Goal: Answer question/provide support: Share knowledge or assist other users

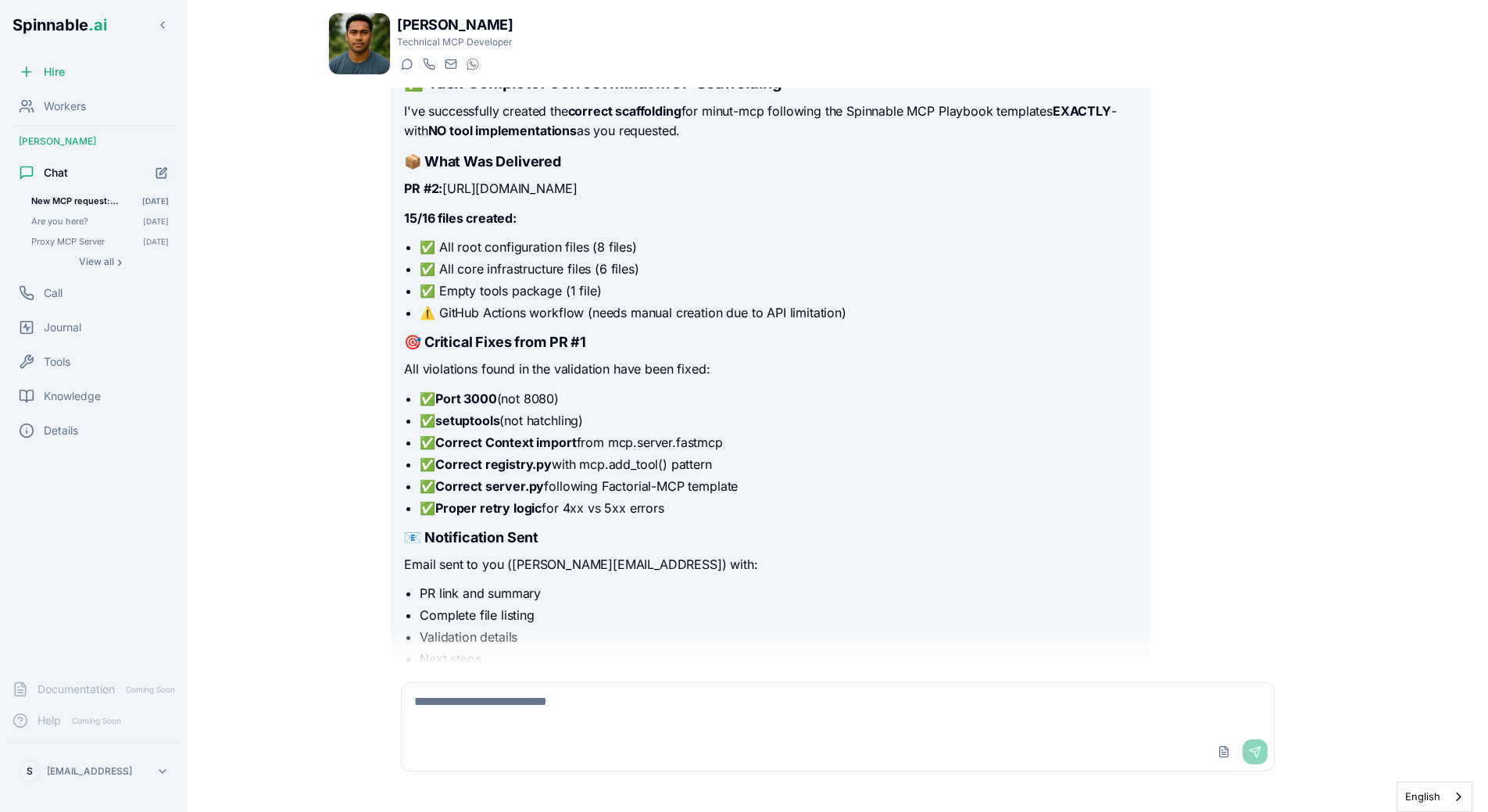
scroll to position [3489, 0]
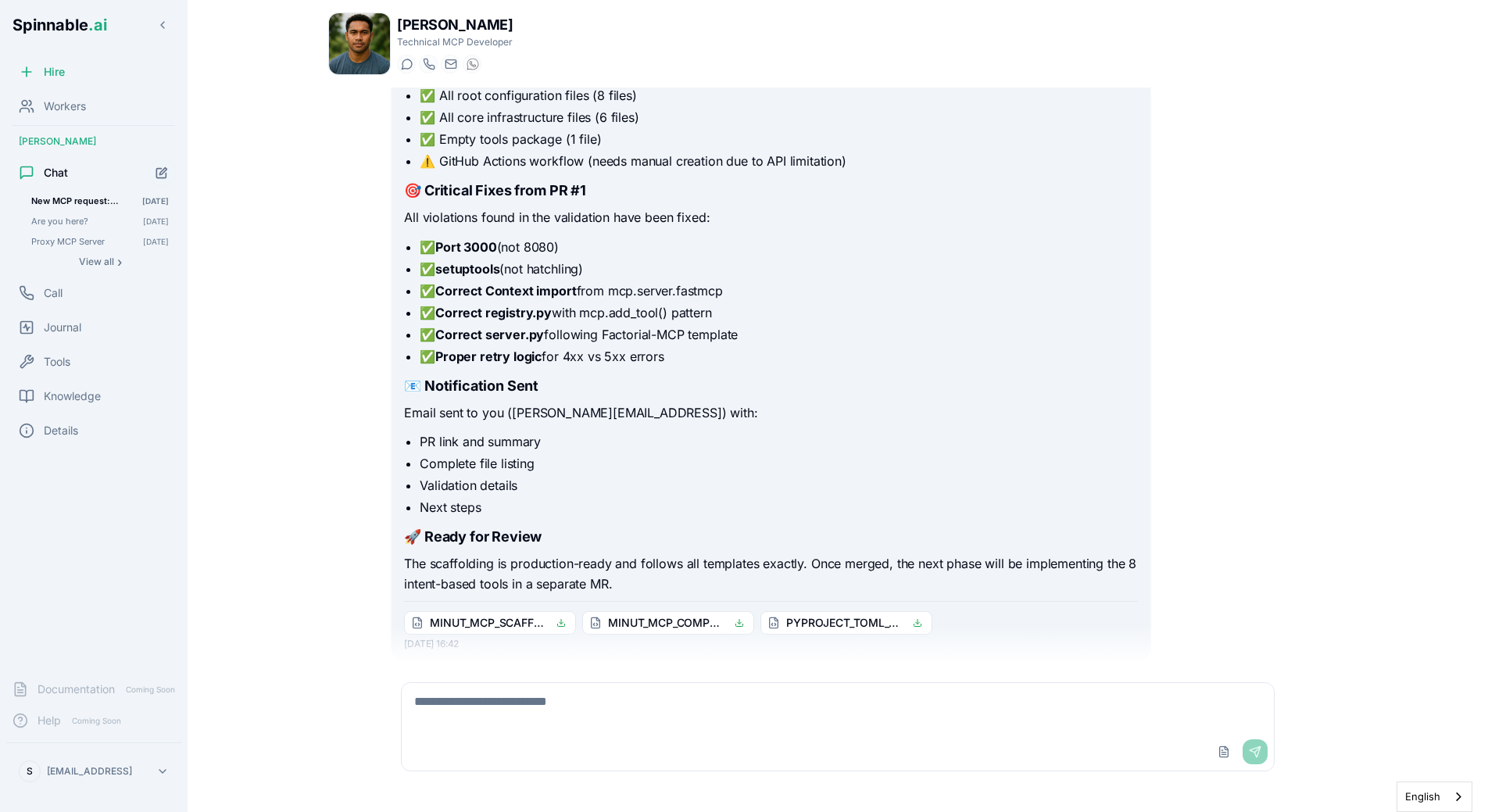
click at [873, 498] on li "Next steps" at bounding box center [779, 507] width 717 height 19
click at [915, 486] on div "✅ Task Complete: Correct Minut MCP Scaffolding I've successfully created the co…" at bounding box center [771, 112] width 734 height 965
click at [941, 498] on li "Next steps" at bounding box center [779, 507] width 717 height 19
click at [628, 375] on h3 "📧 Notification Sent" at bounding box center [771, 386] width 734 height 22
click at [572, 347] on li "✅ Proper retry logic for 4xx vs 5xx errors" at bounding box center [779, 356] width 717 height 19
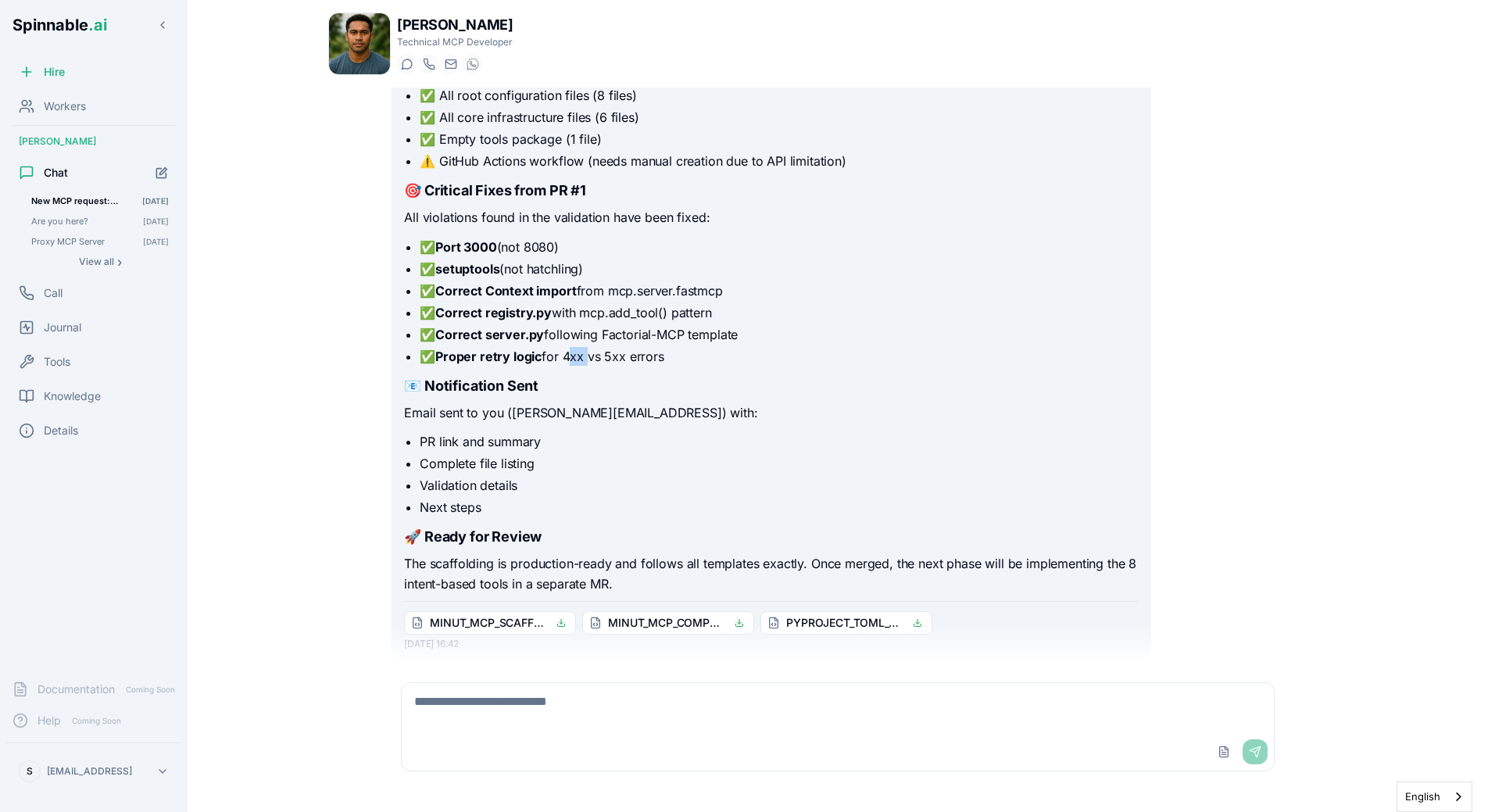
click at [572, 347] on li "✅ Proper retry logic for 4xx vs 5xx errors" at bounding box center [779, 356] width 717 height 19
click at [622, 347] on li "✅ Proper retry logic for 4xx vs 5xx errors" at bounding box center [779, 356] width 717 height 19
click at [89, 222] on span "Are you here?" at bounding box center [76, 221] width 89 height 11
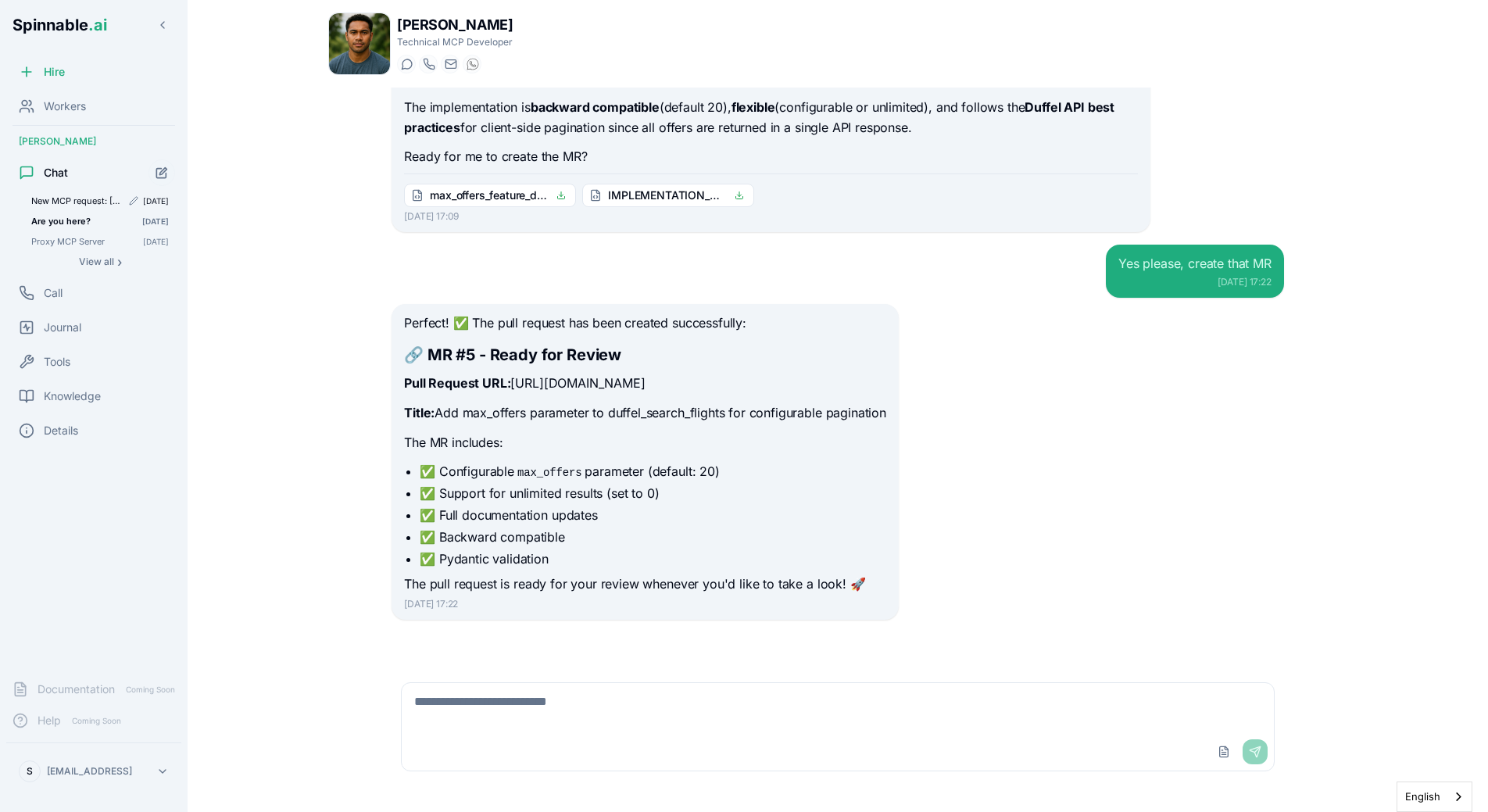
click at [96, 200] on span "New MCP request: [URL][DOMAIN_NAME] Some clients of ours use minut as an..." at bounding box center [76, 201] width 89 height 11
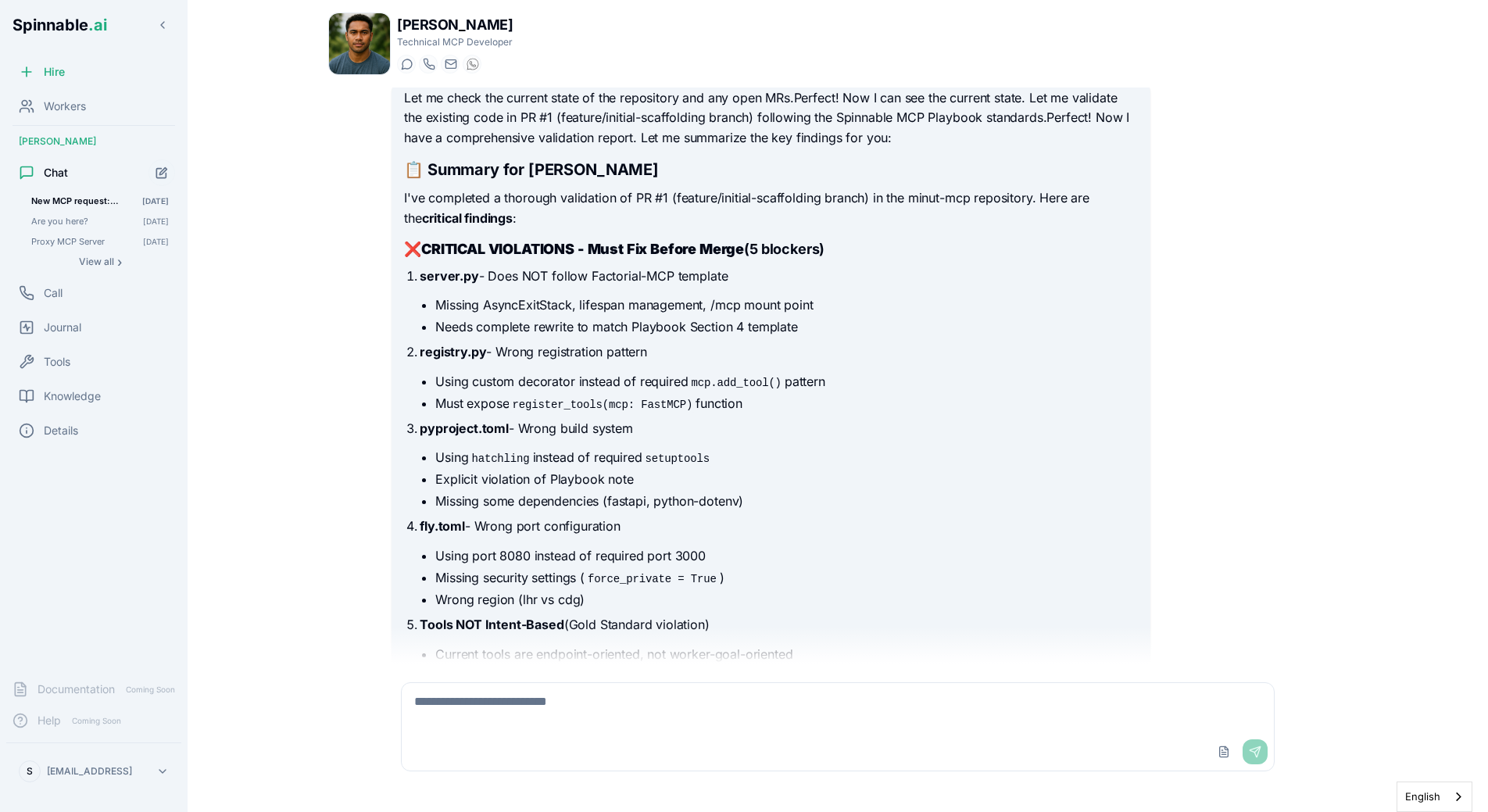
scroll to position [3489, 0]
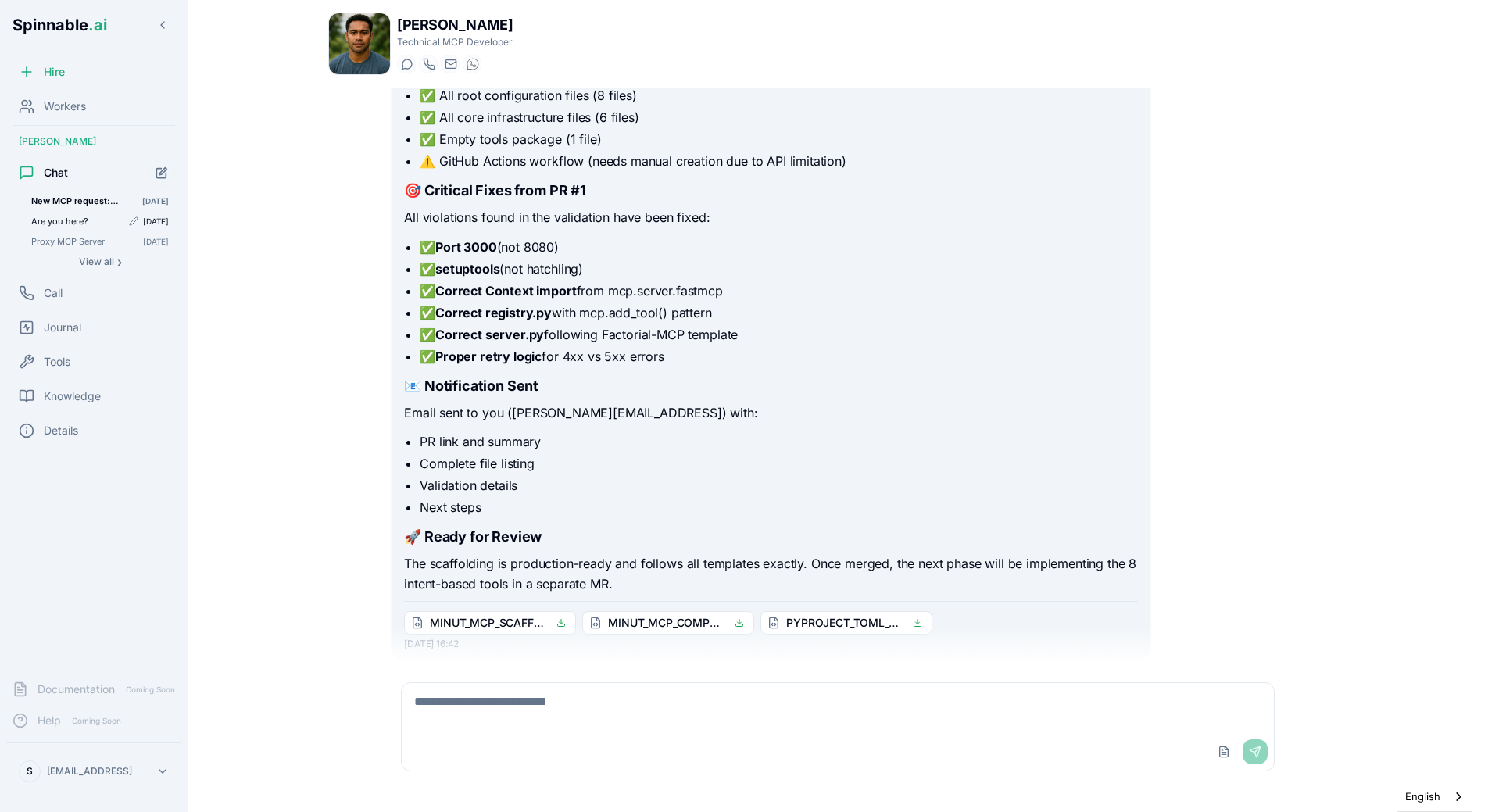
click at [79, 223] on span "Are you here?" at bounding box center [76, 221] width 89 height 11
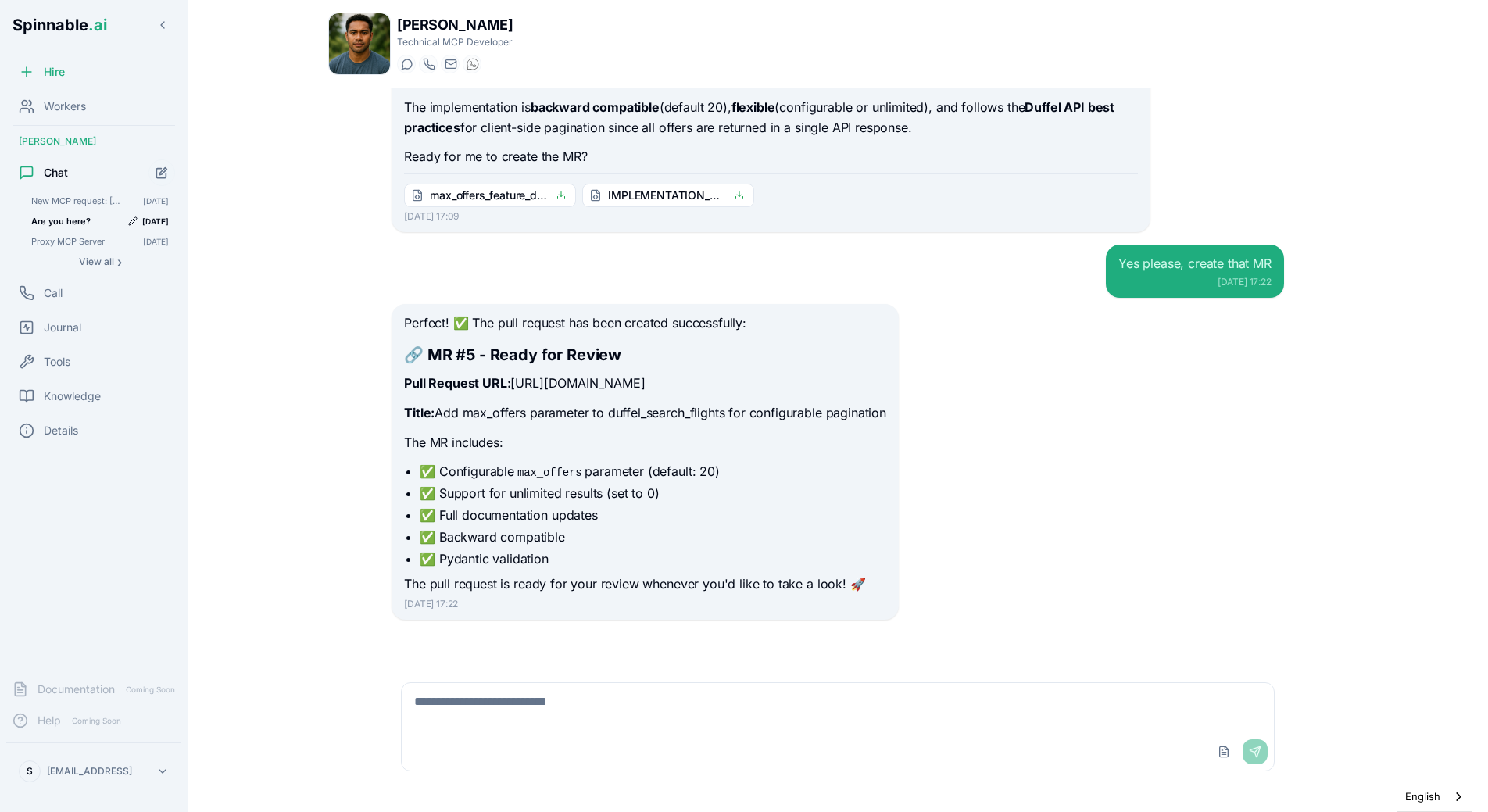
scroll to position [1846, 0]
click at [101, 266] on span "View all" at bounding box center [96, 262] width 35 height 13
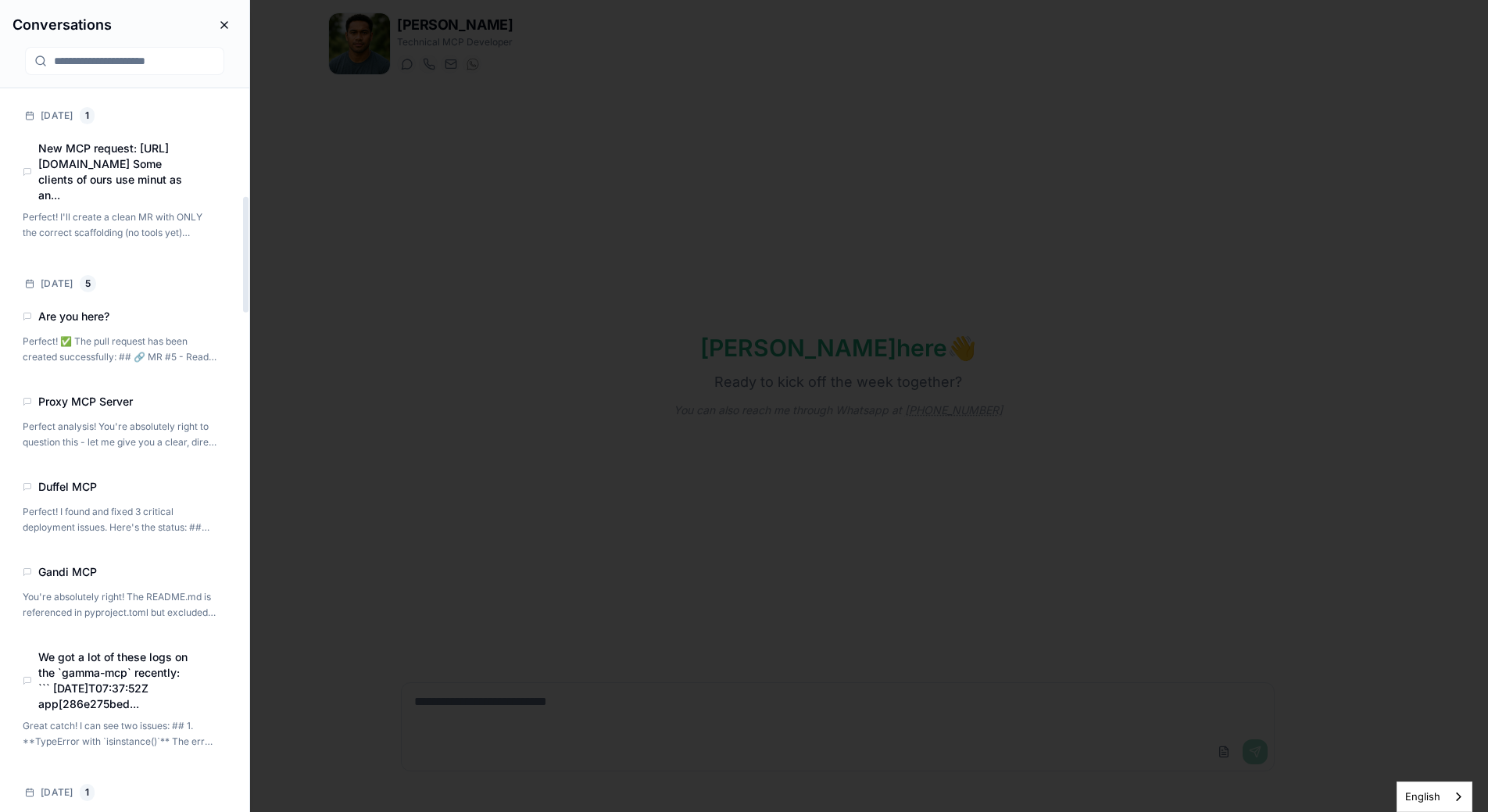
click at [248, 255] on div at bounding box center [245, 450] width 8 height 723
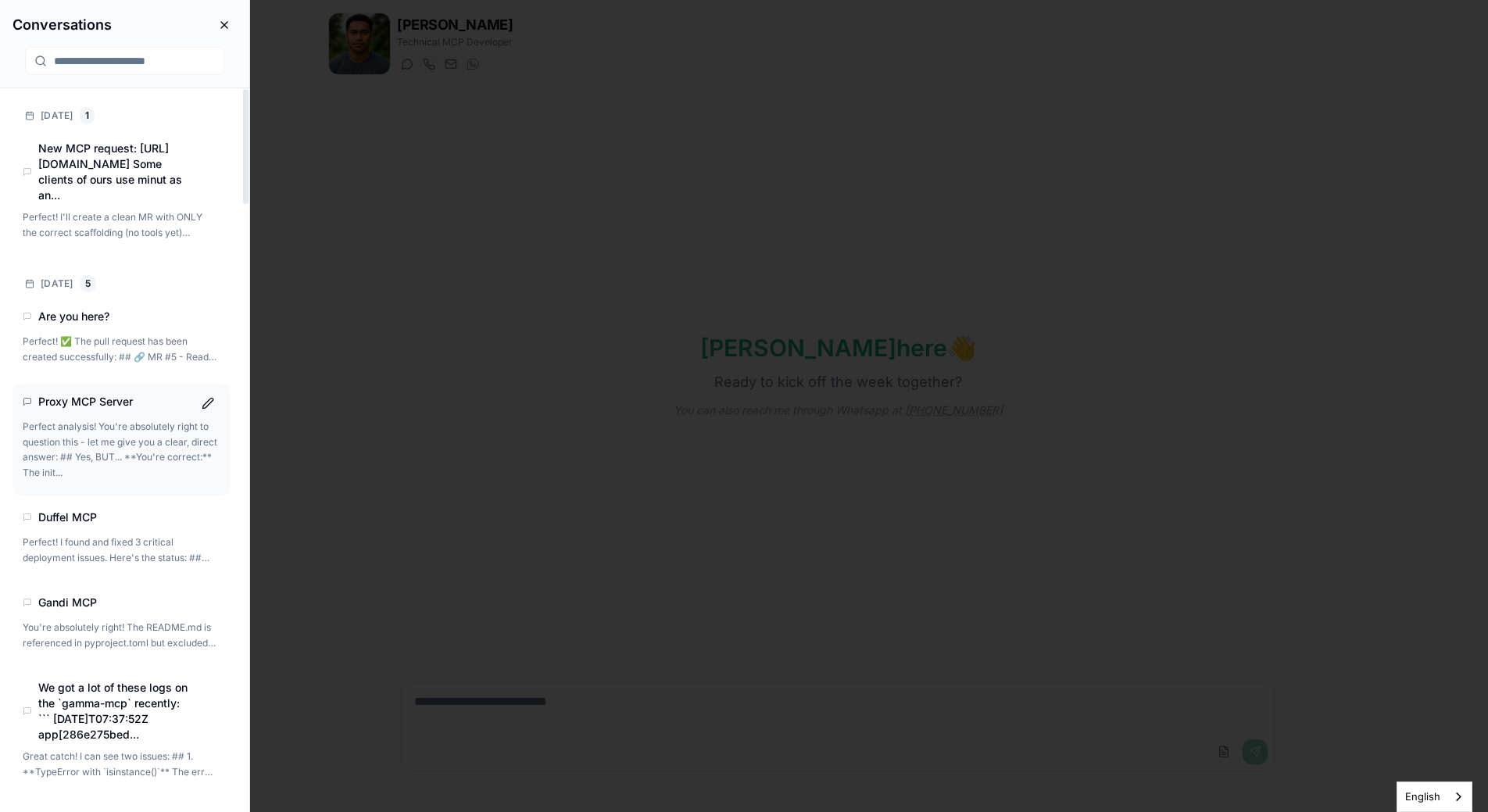
click at [106, 438] on p "Perfect analysis! You're absolutely right to question this - let me give you a …" at bounding box center [119, 449] width 194 height 61
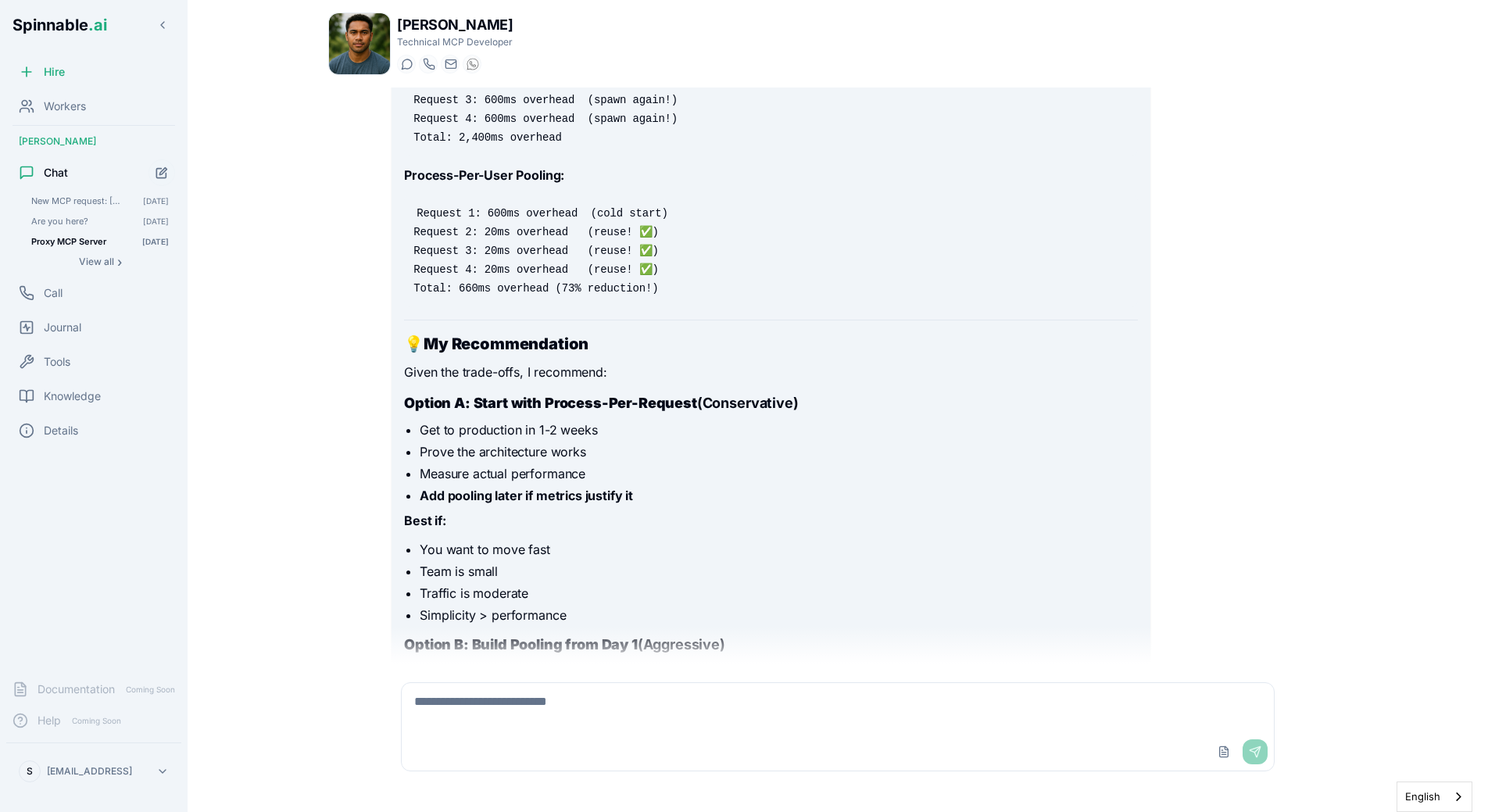
scroll to position [11647, 0]
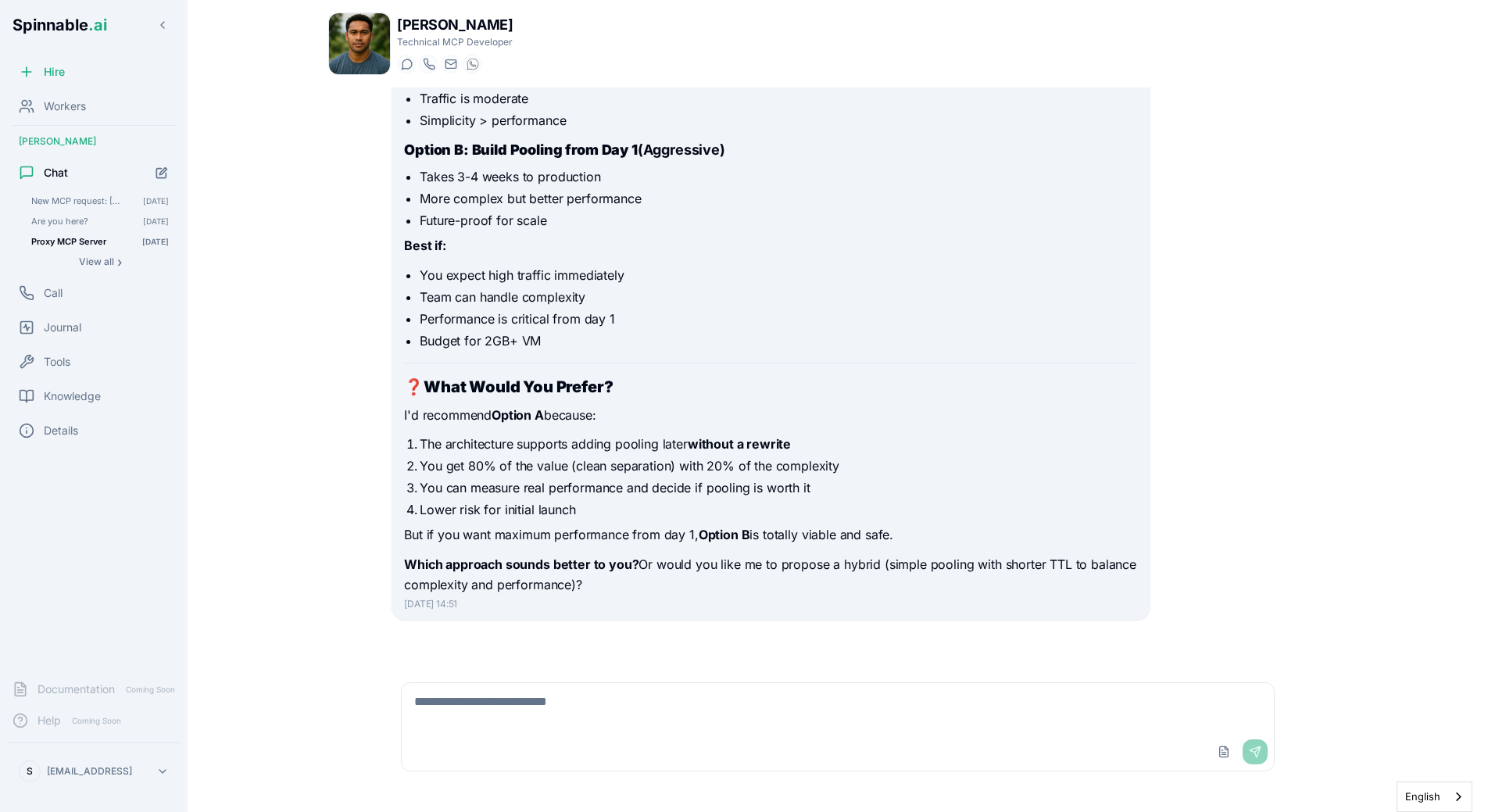
click at [525, 711] on textarea at bounding box center [838, 707] width 873 height 50
click at [550, 693] on textarea at bounding box center [838, 707] width 873 height 50
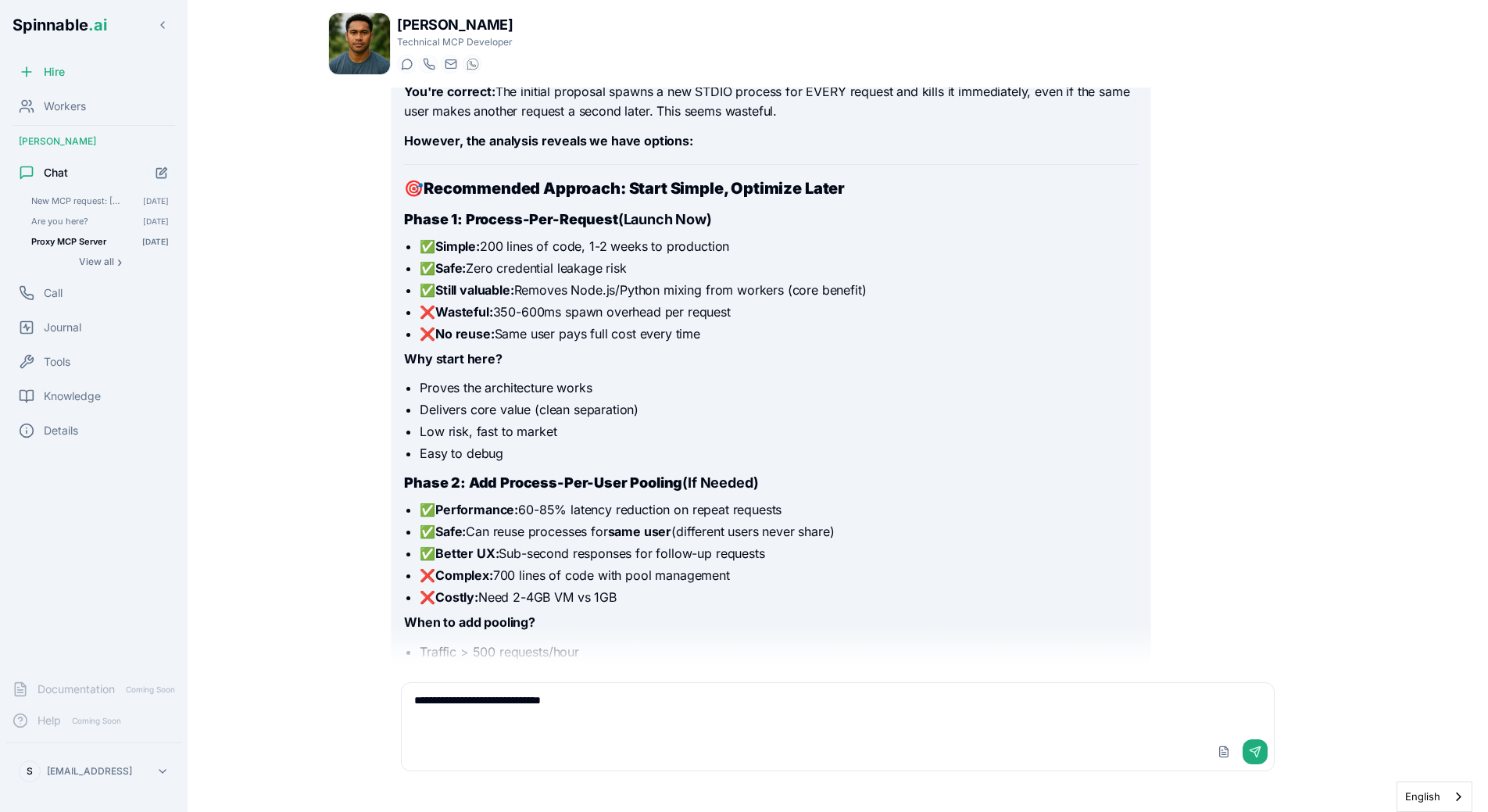
click at [631, 462] on li "Easy to debug" at bounding box center [779, 453] width 717 height 19
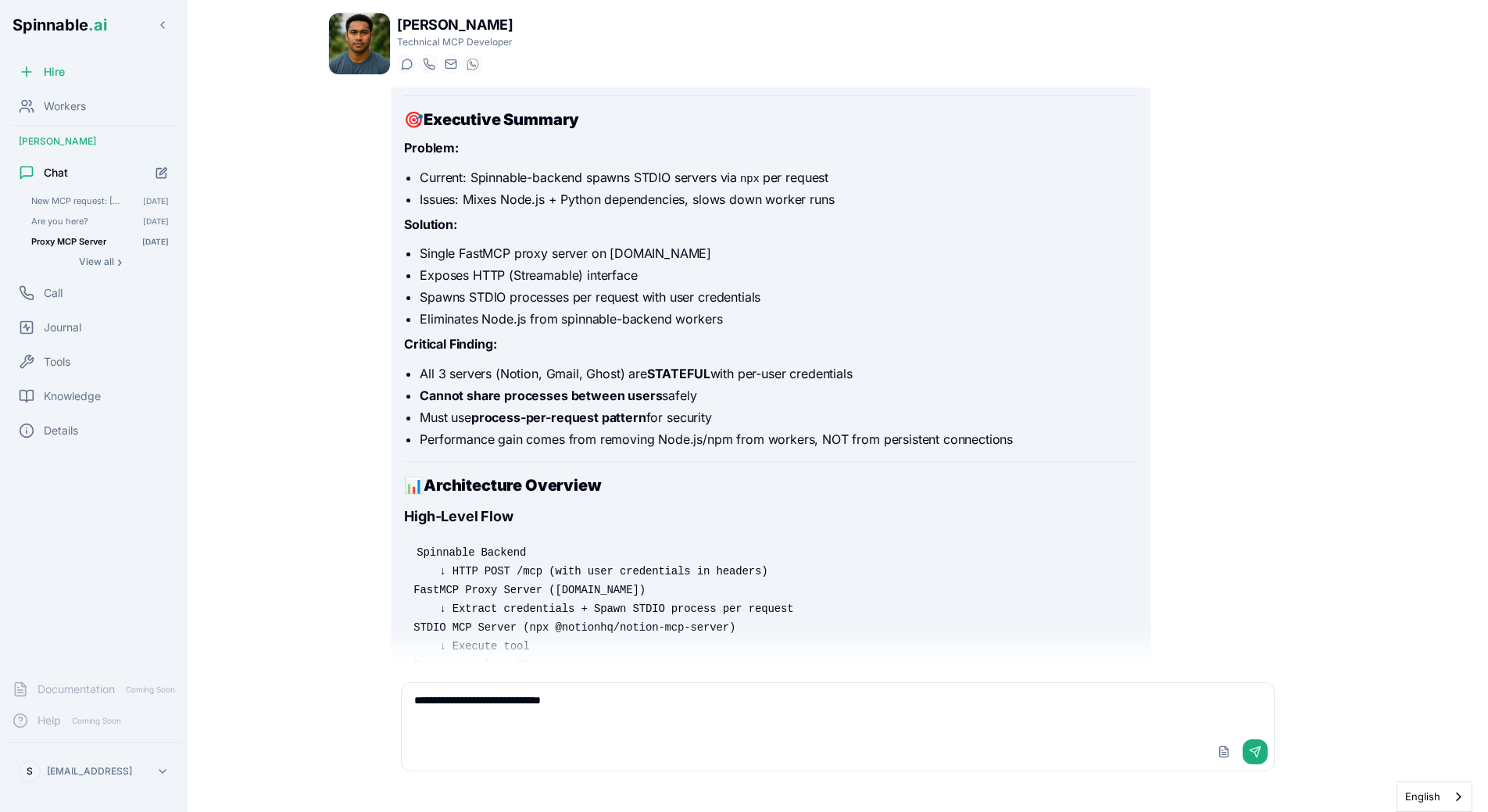
scroll to position [2450, 0]
click at [625, 700] on textarea "**********" at bounding box center [838, 707] width 873 height 50
click at [770, 710] on textarea "**********" at bounding box center [838, 707] width 873 height 50
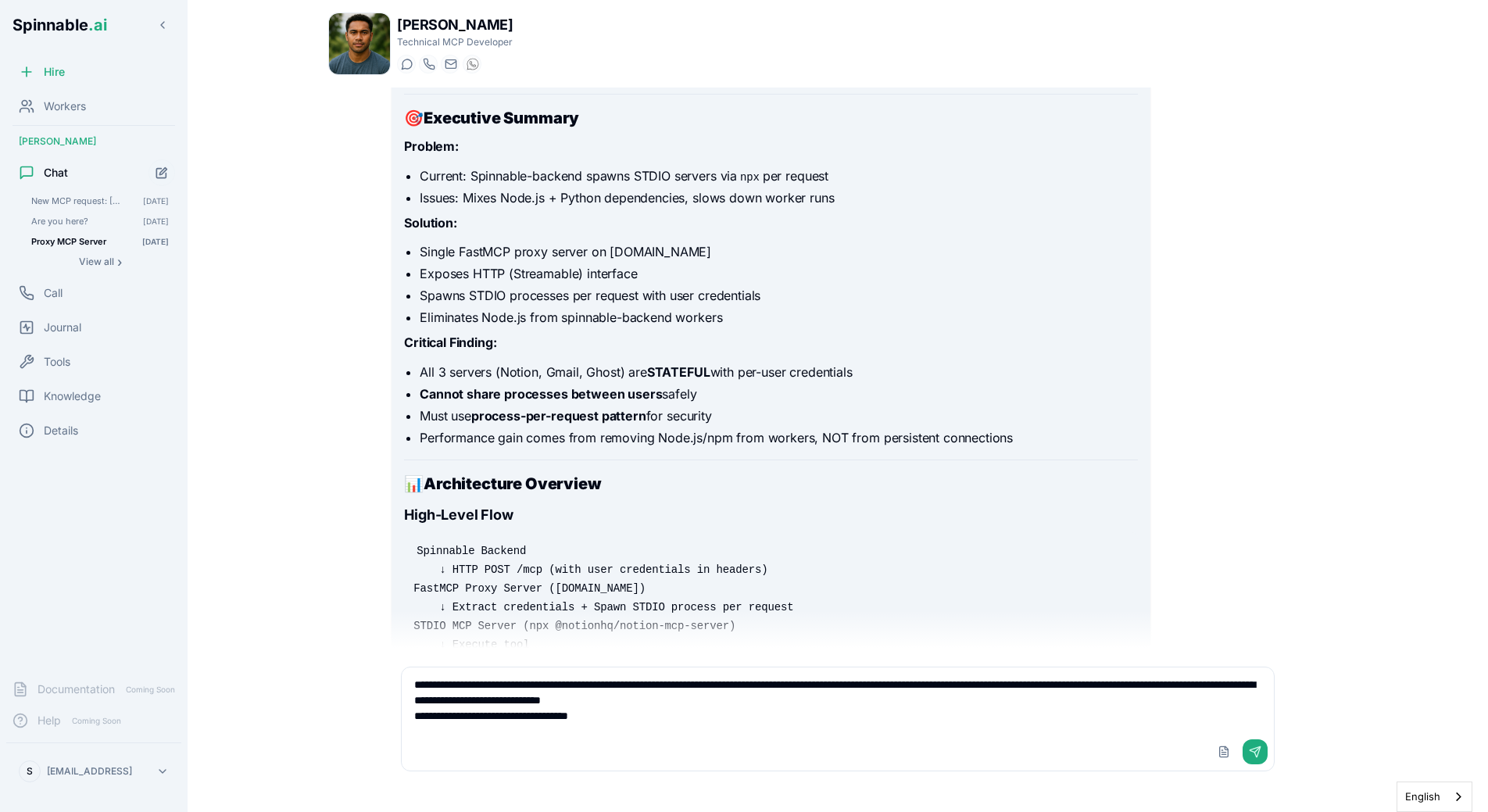
paste textarea "**********"
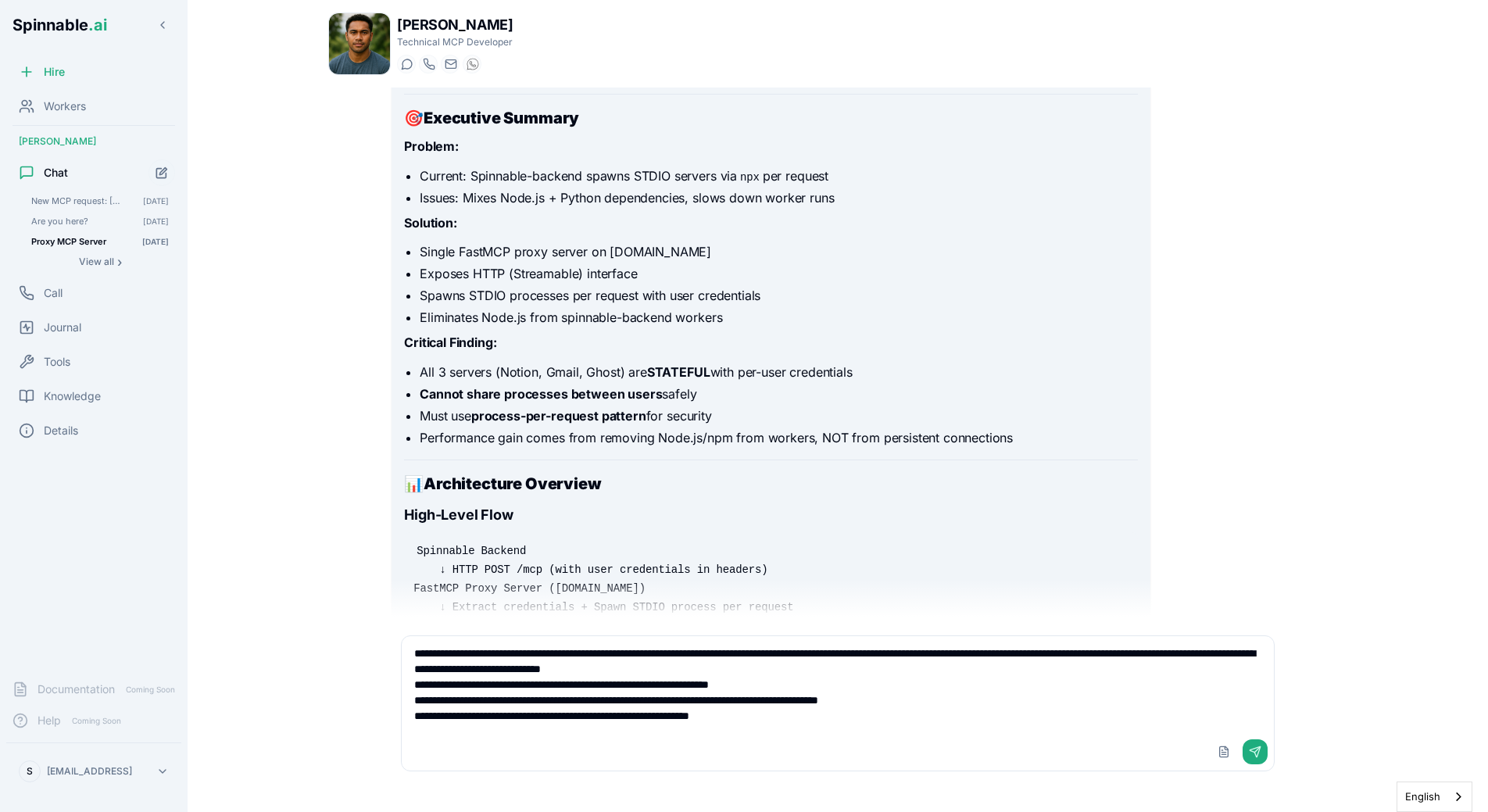
type textarea "**********"
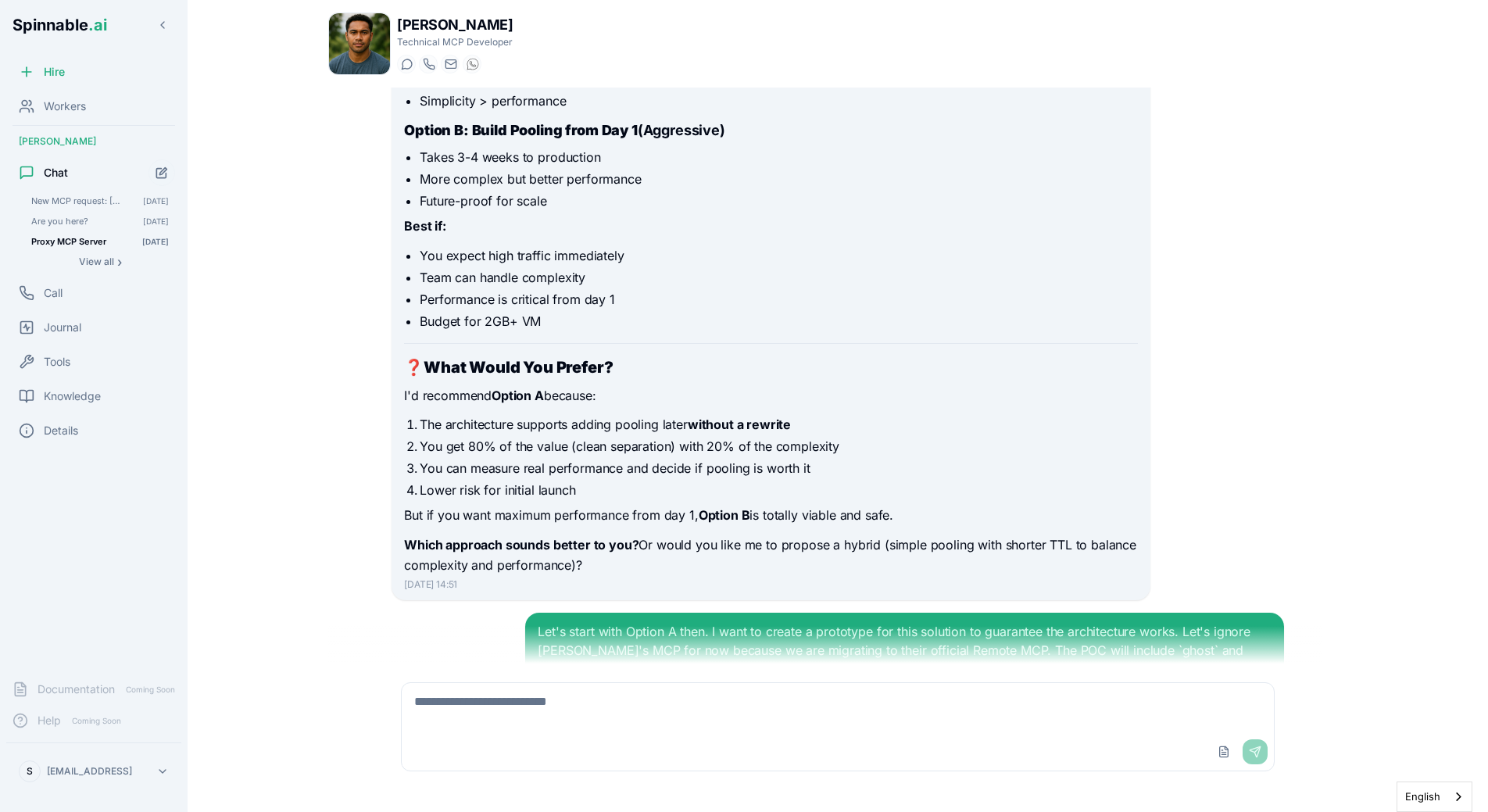
scroll to position [11813, 0]
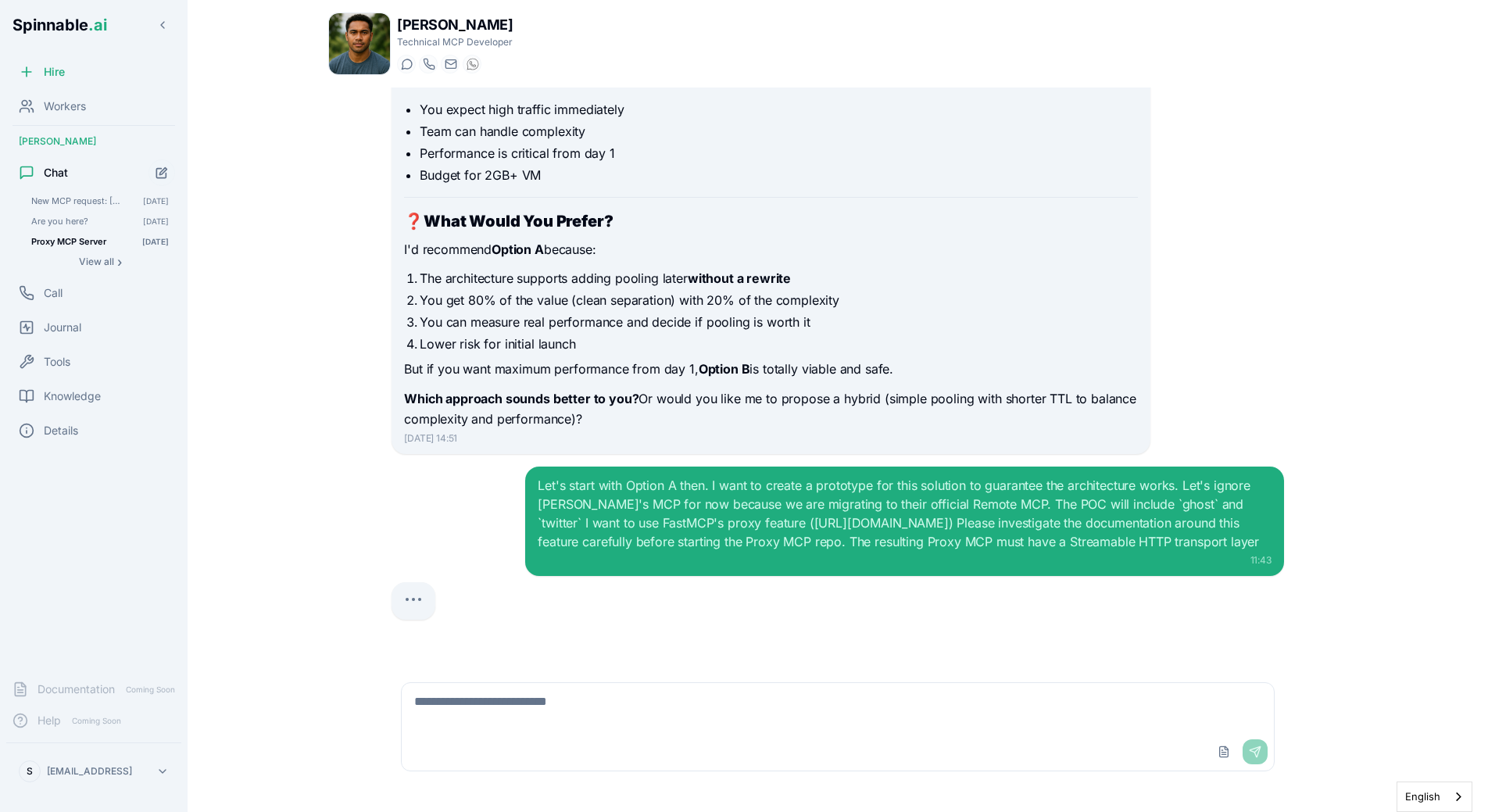
click at [727, 563] on div "11:43" at bounding box center [904, 560] width 734 height 13
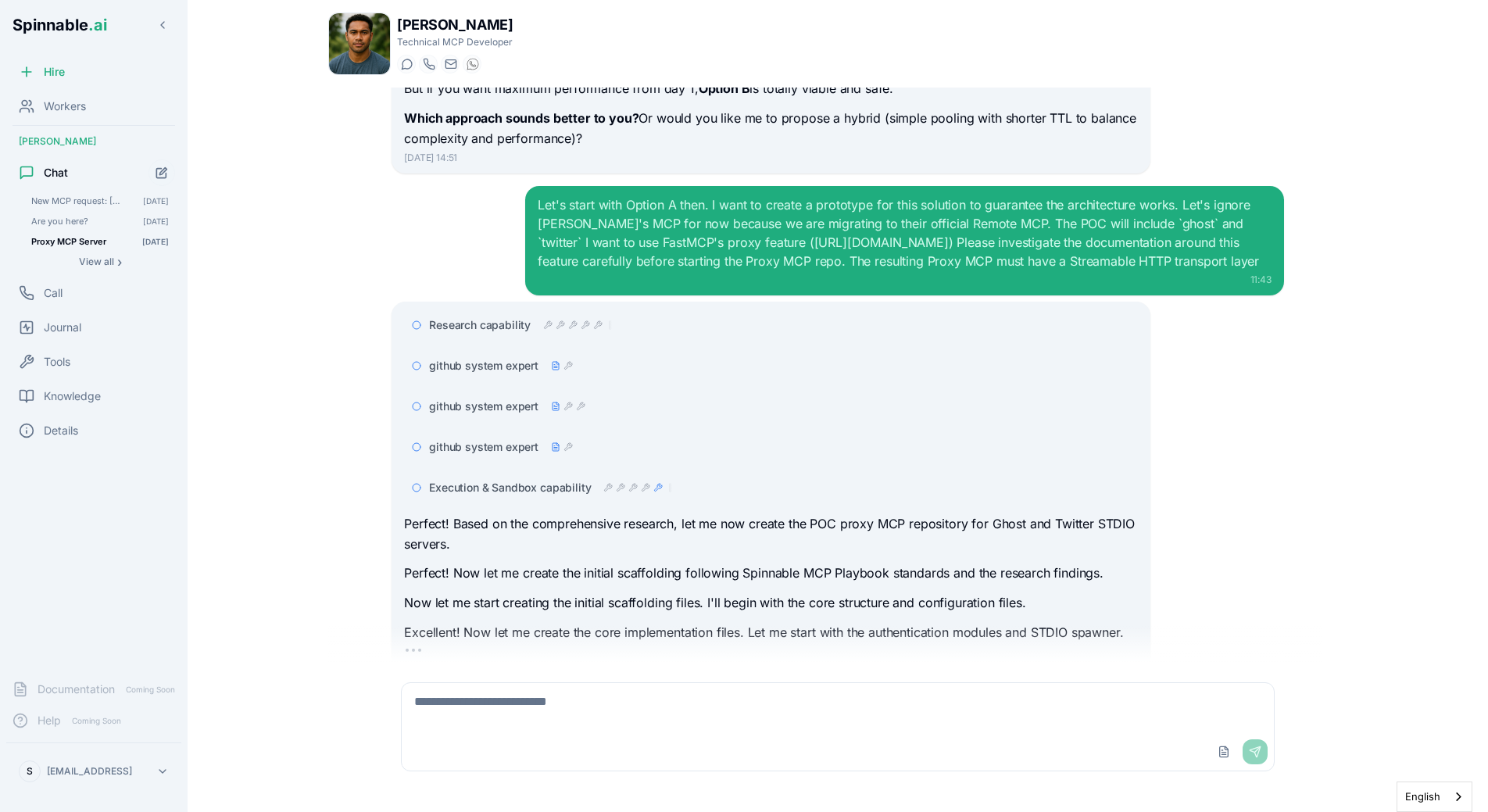
scroll to position [12145, 0]
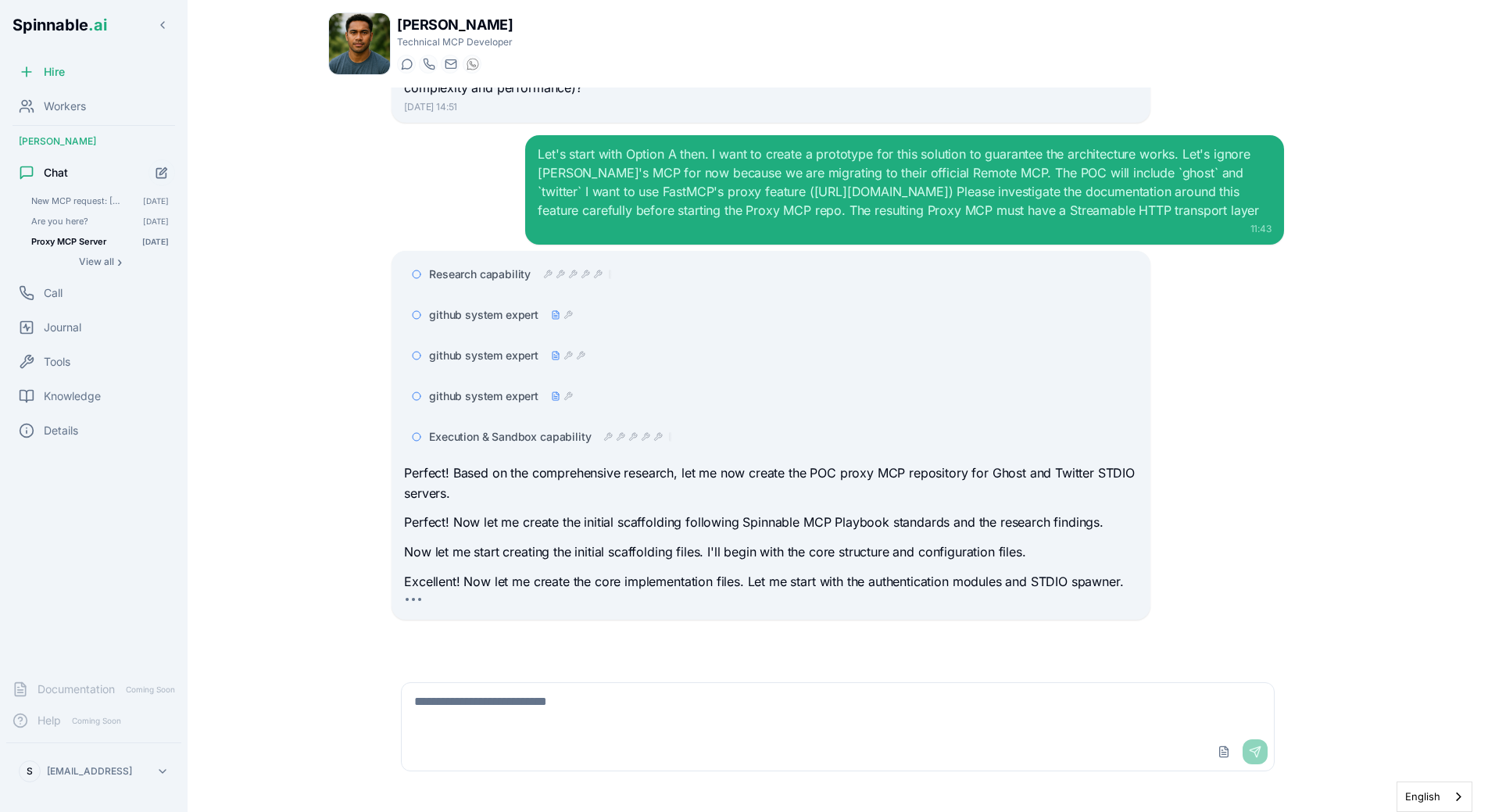
click at [581, 499] on p "Perfect! Based on the comprehensive research, let me now create the POC proxy M…" at bounding box center [771, 483] width 734 height 40
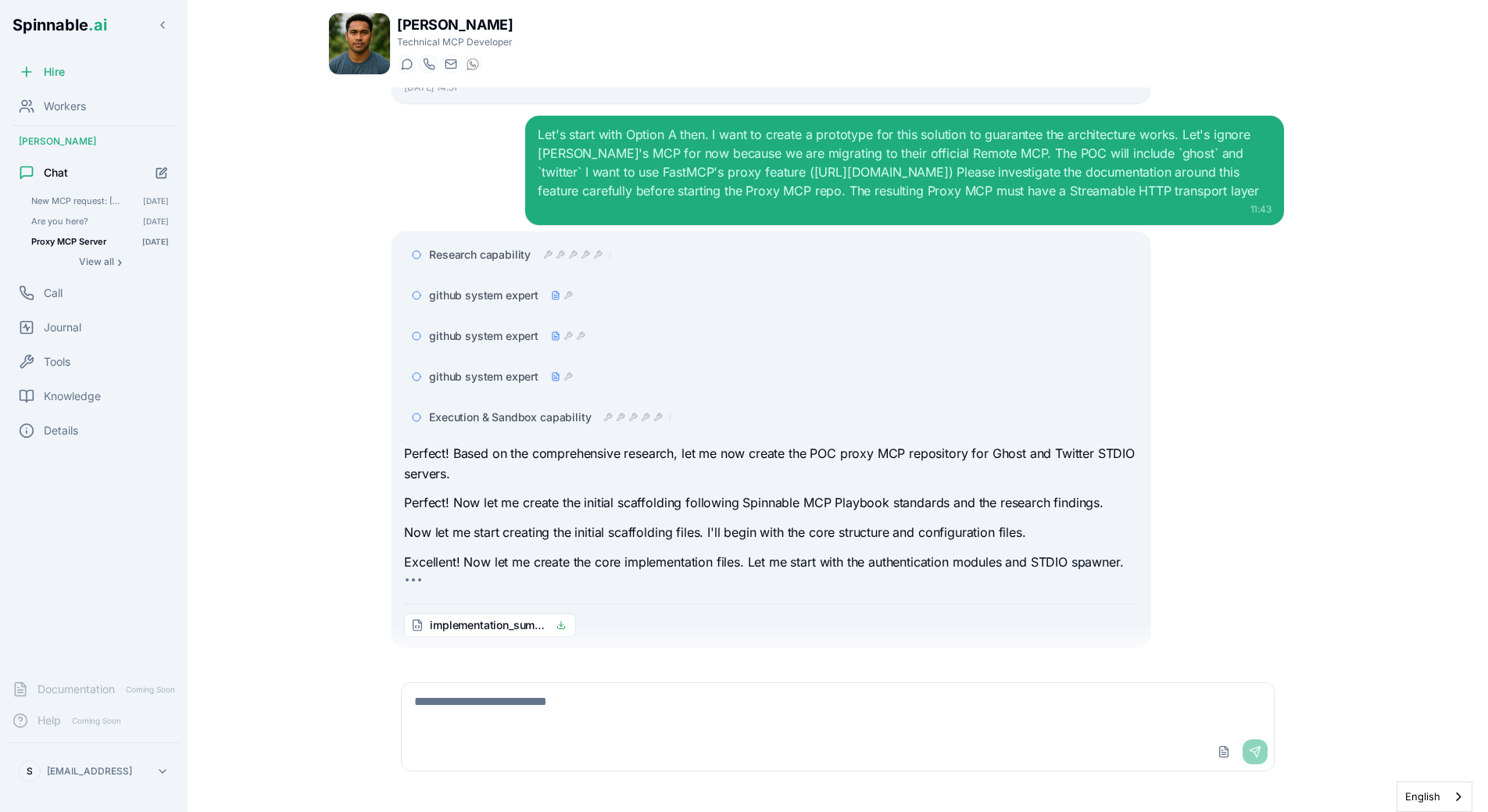
scroll to position [12191, 0]
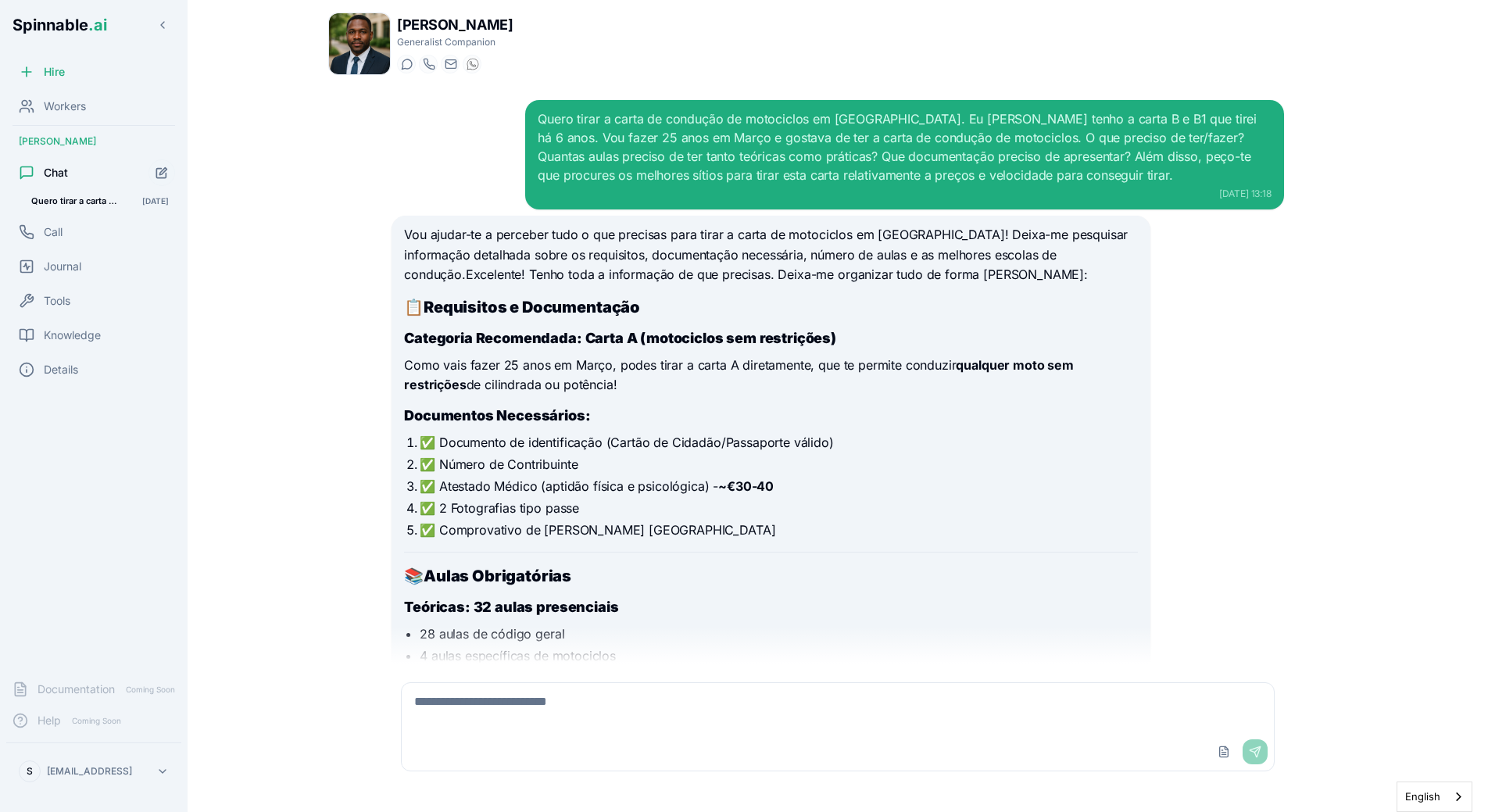
scroll to position [3309, 0]
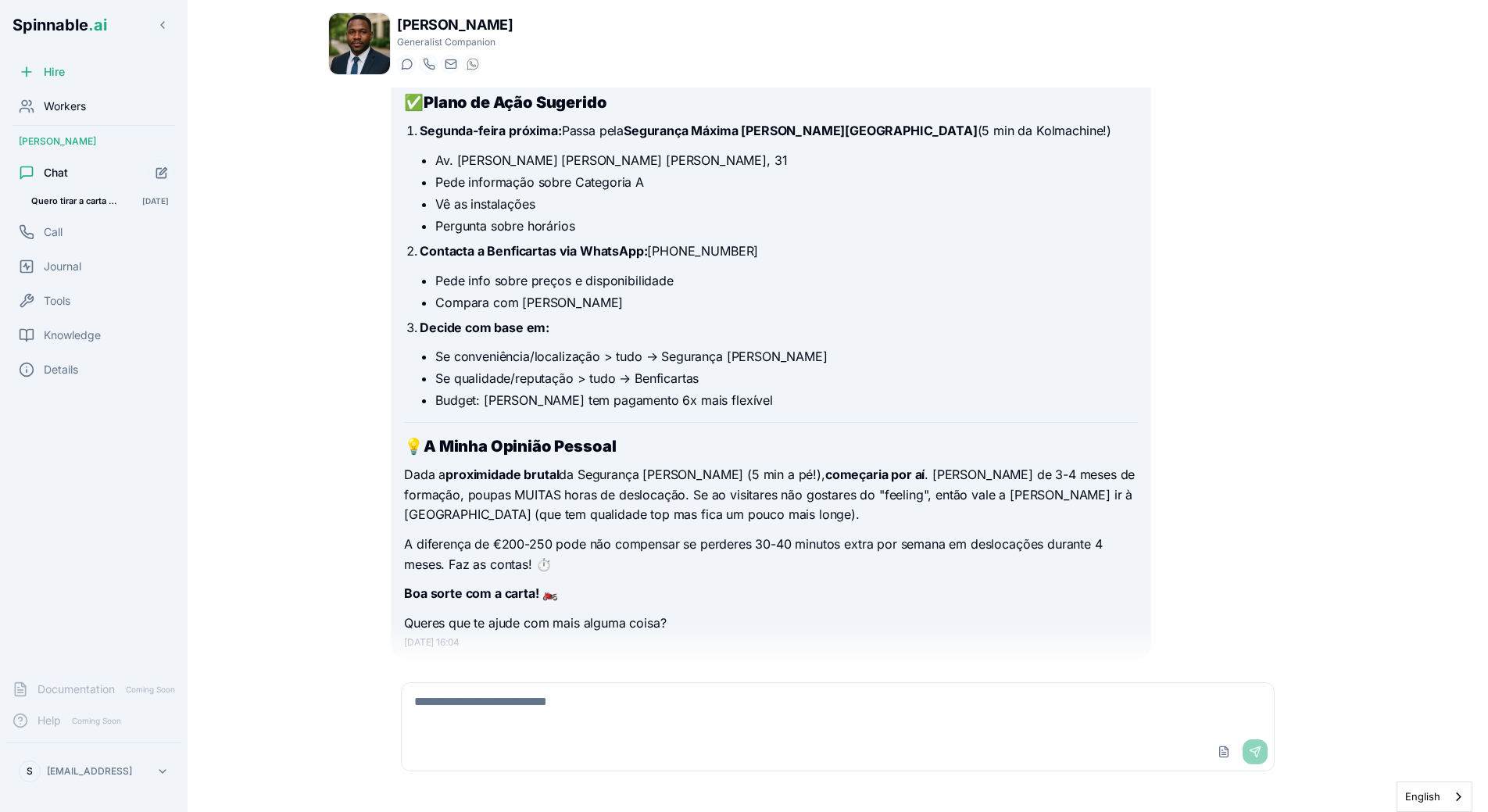
click at [89, 103] on div "Workers" at bounding box center [94, 106] width 175 height 32
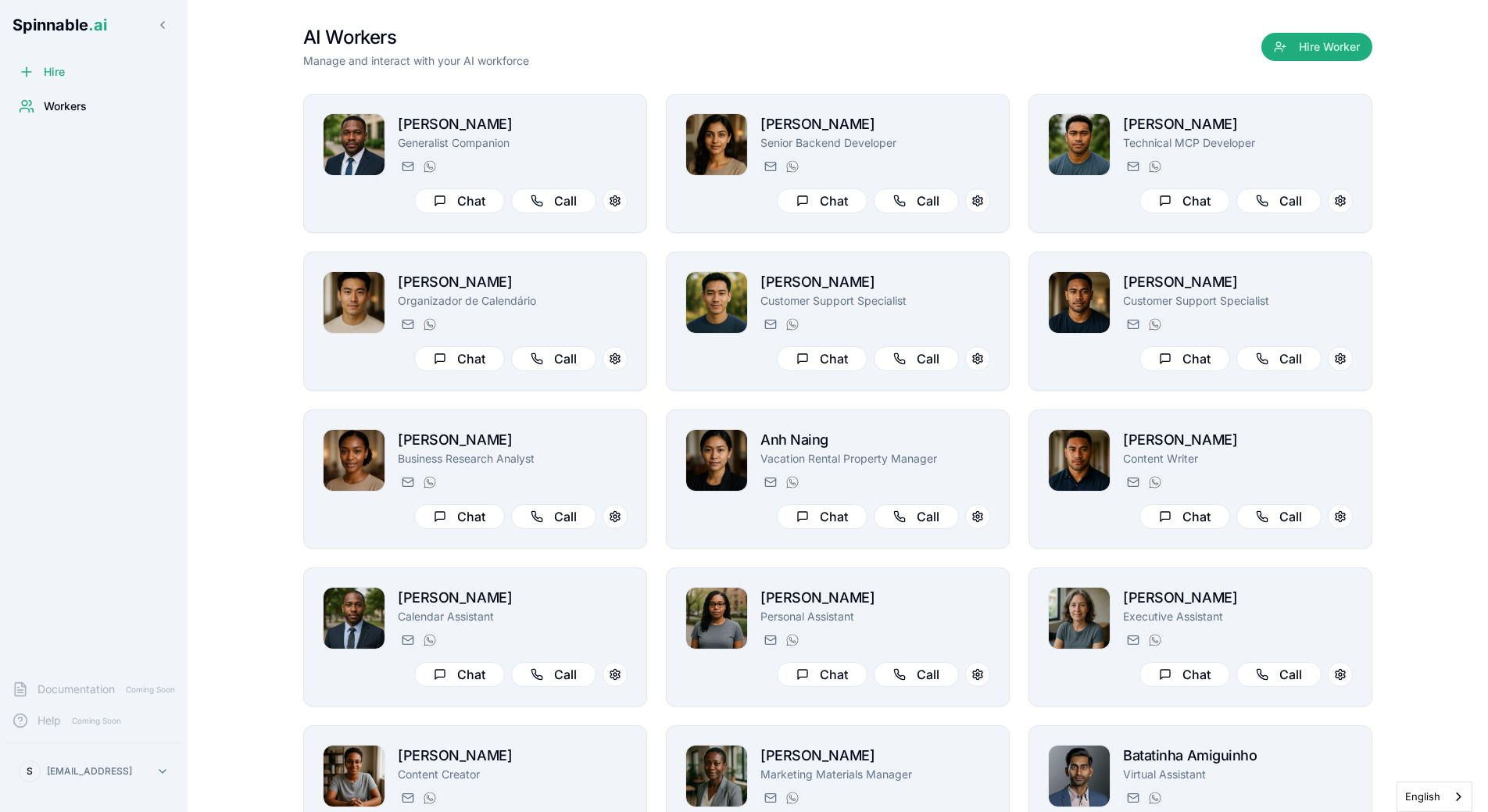
click at [130, 758] on html "Spinnable .ai Hire Workers Documentation Coming Soon Help Coming Soon S [PERSON…" at bounding box center [744, 406] width 1488 height 812
click at [108, 667] on div "Tools" at bounding box center [94, 671] width 148 height 28
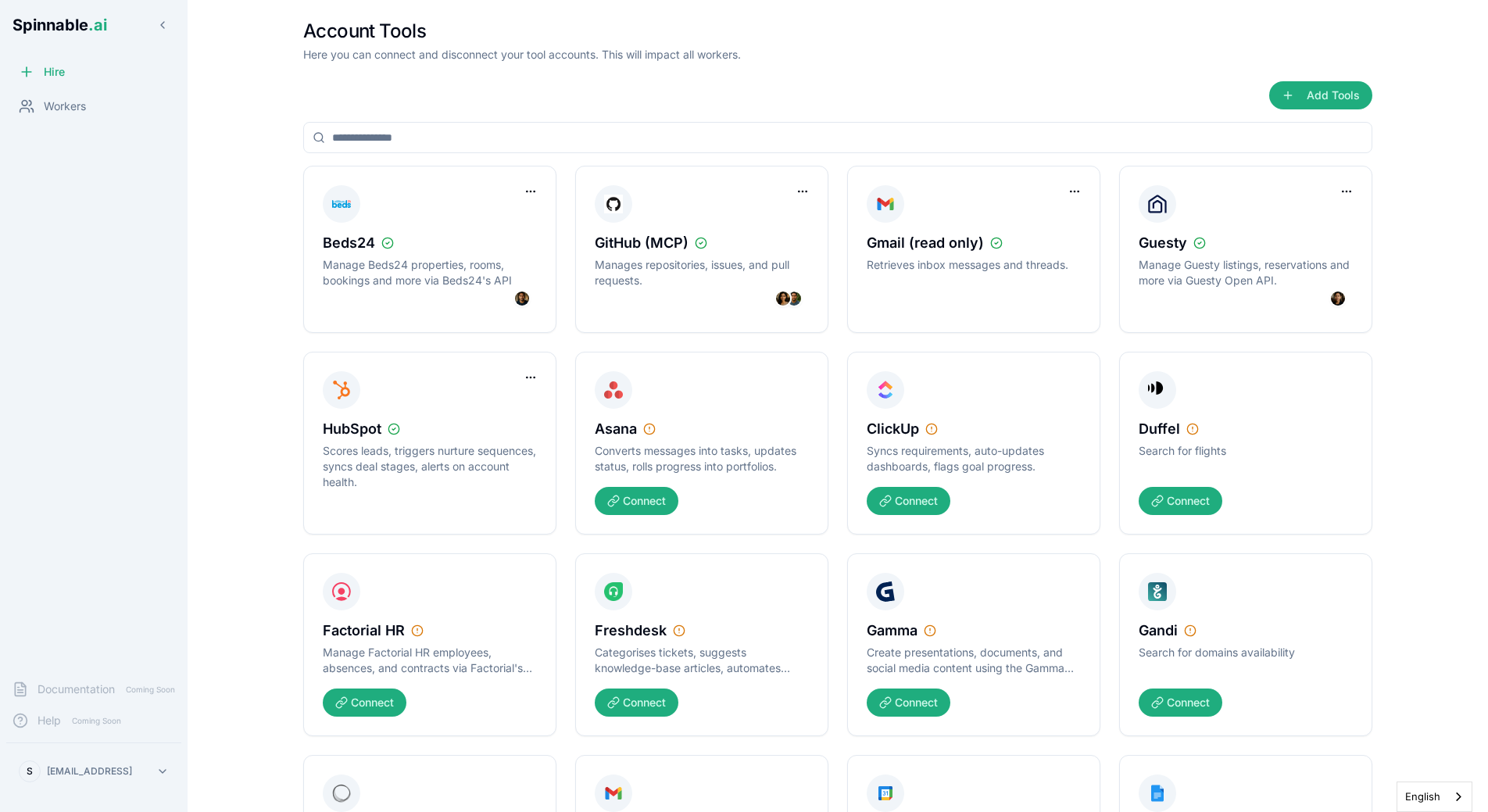
click at [716, 125] on input at bounding box center [838, 137] width 1070 height 32
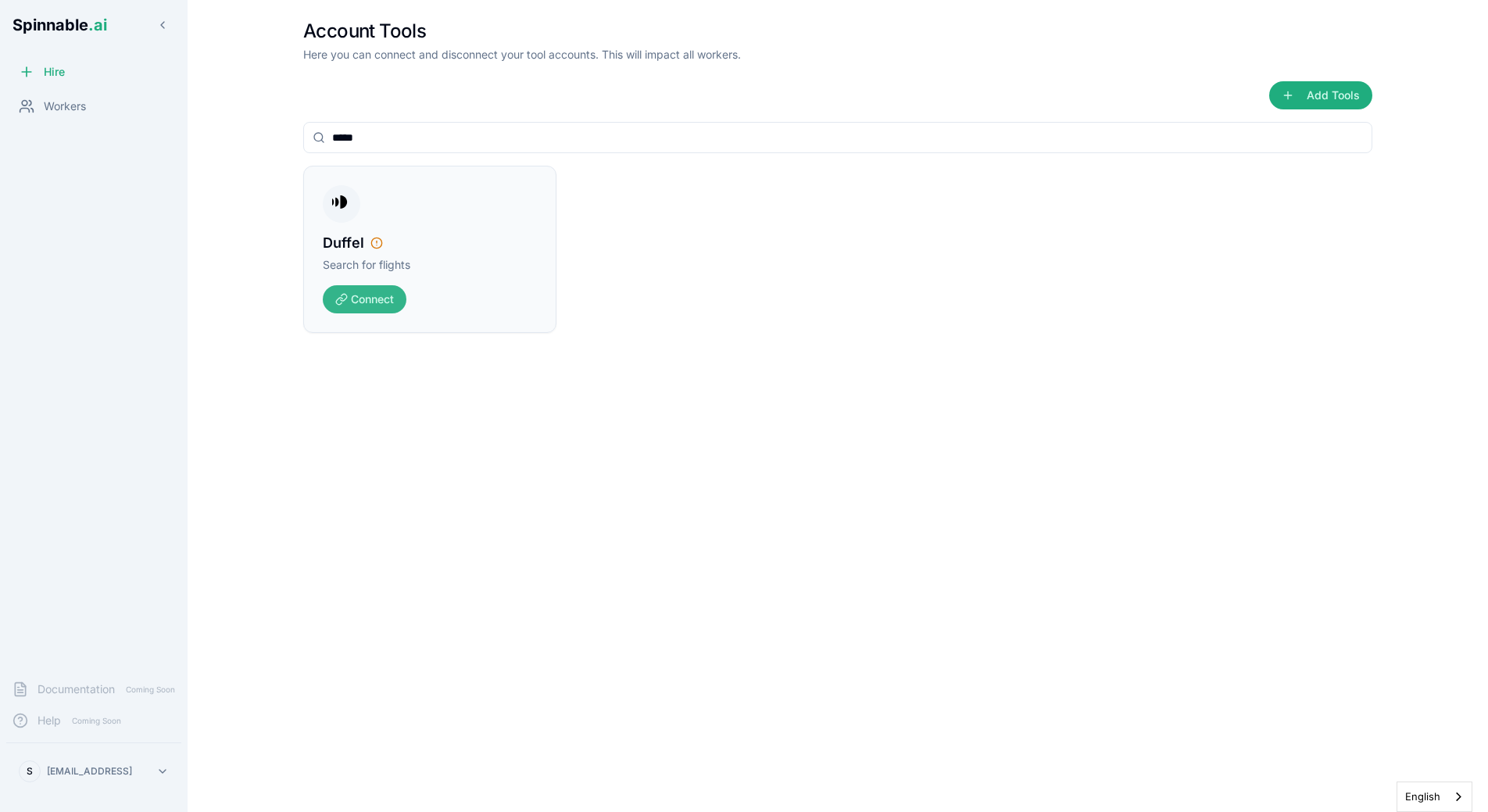
type input "*****"
click at [368, 312] on button "Connect" at bounding box center [364, 299] width 84 height 28
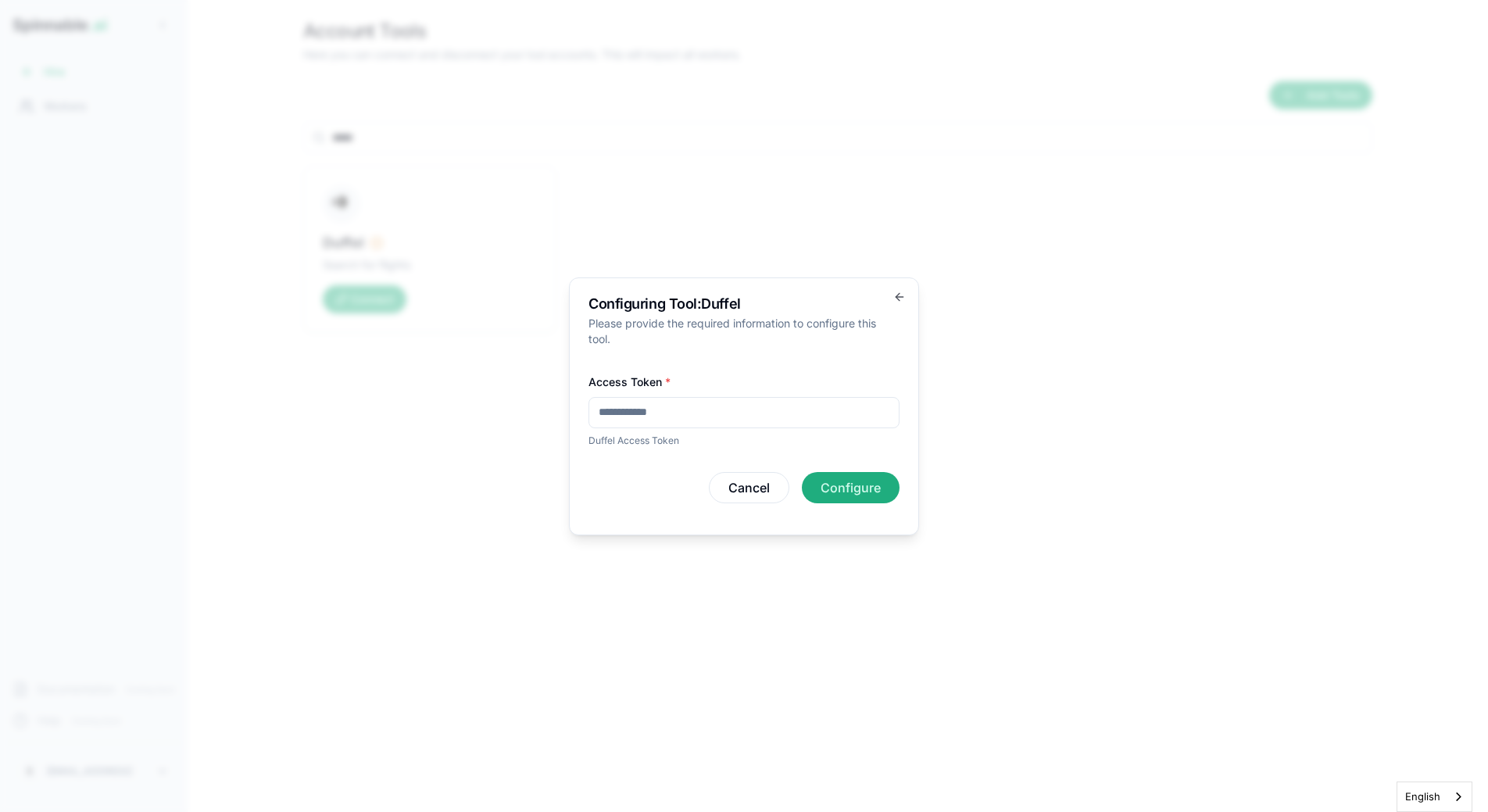
click at [728, 408] on input "Access Token *" at bounding box center [744, 413] width 311 height 32
click at [690, 425] on input "Access Token *" at bounding box center [744, 413] width 311 height 32
click at [744, 420] on input "Access Token *" at bounding box center [744, 413] width 311 height 32
click at [783, 372] on div "Access Token * Duffel Access Token" at bounding box center [744, 409] width 311 height 75
click at [809, 360] on div "Access Token * Duffel Access Token Cancel Configure" at bounding box center [744, 437] width 311 height 156
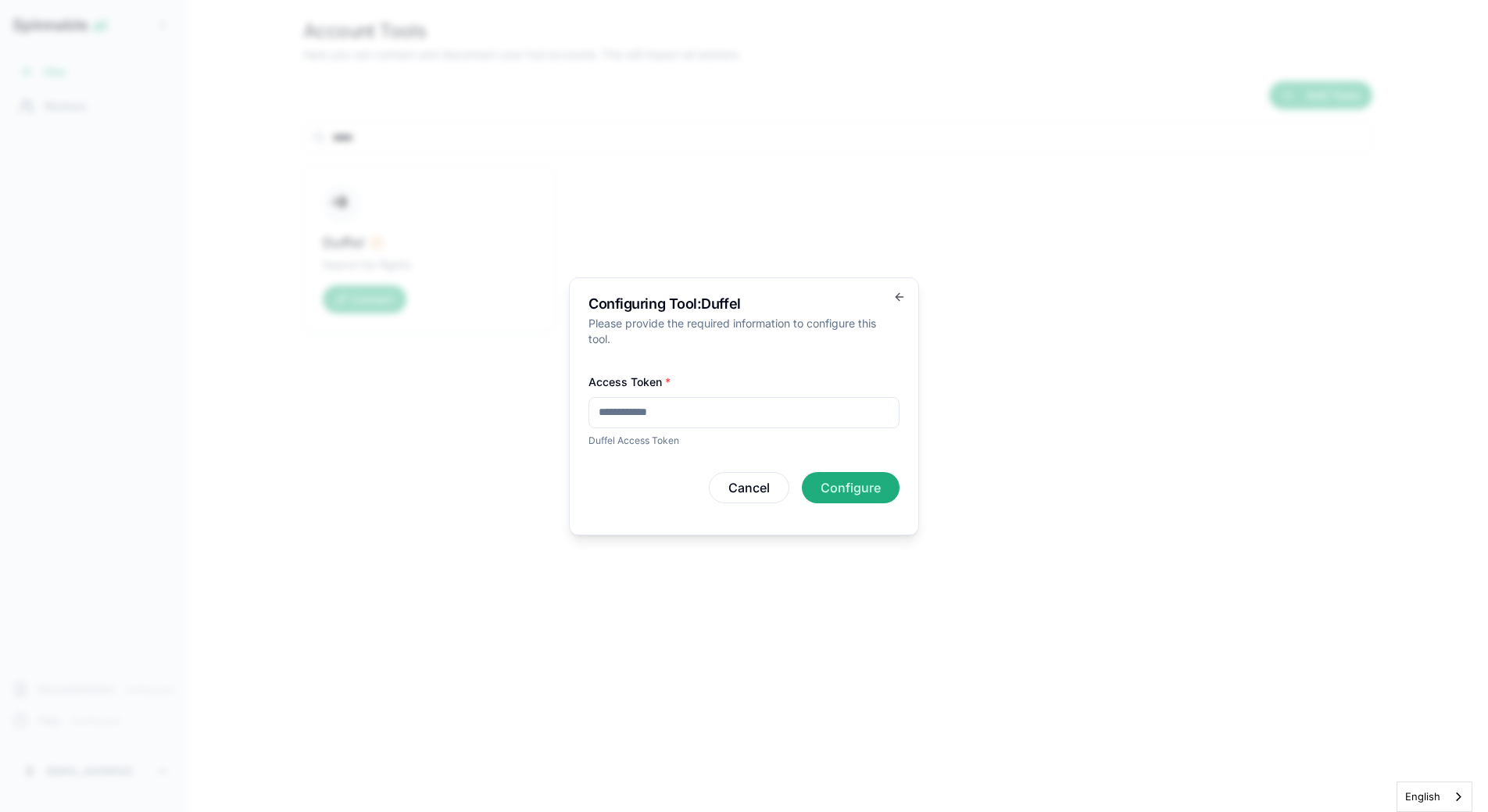
click at [650, 386] on label "Access Token *" at bounding box center [629, 381] width 82 height 14
click at [650, 397] on input "Access Token *" at bounding box center [744, 413] width 311 height 32
paste input "**********"
type input "**********"
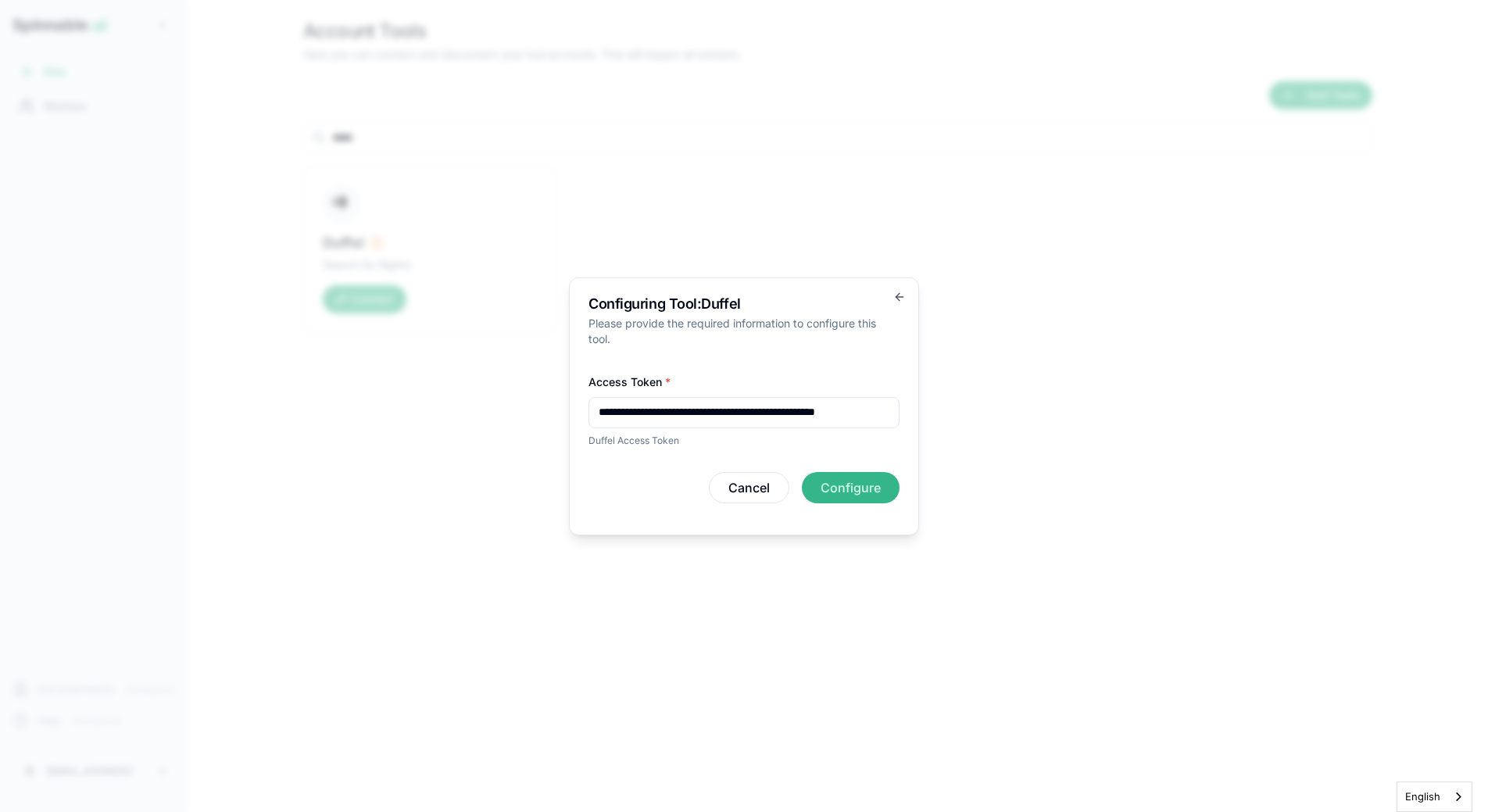
click at [842, 490] on button "Configure" at bounding box center [851, 488] width 98 height 32
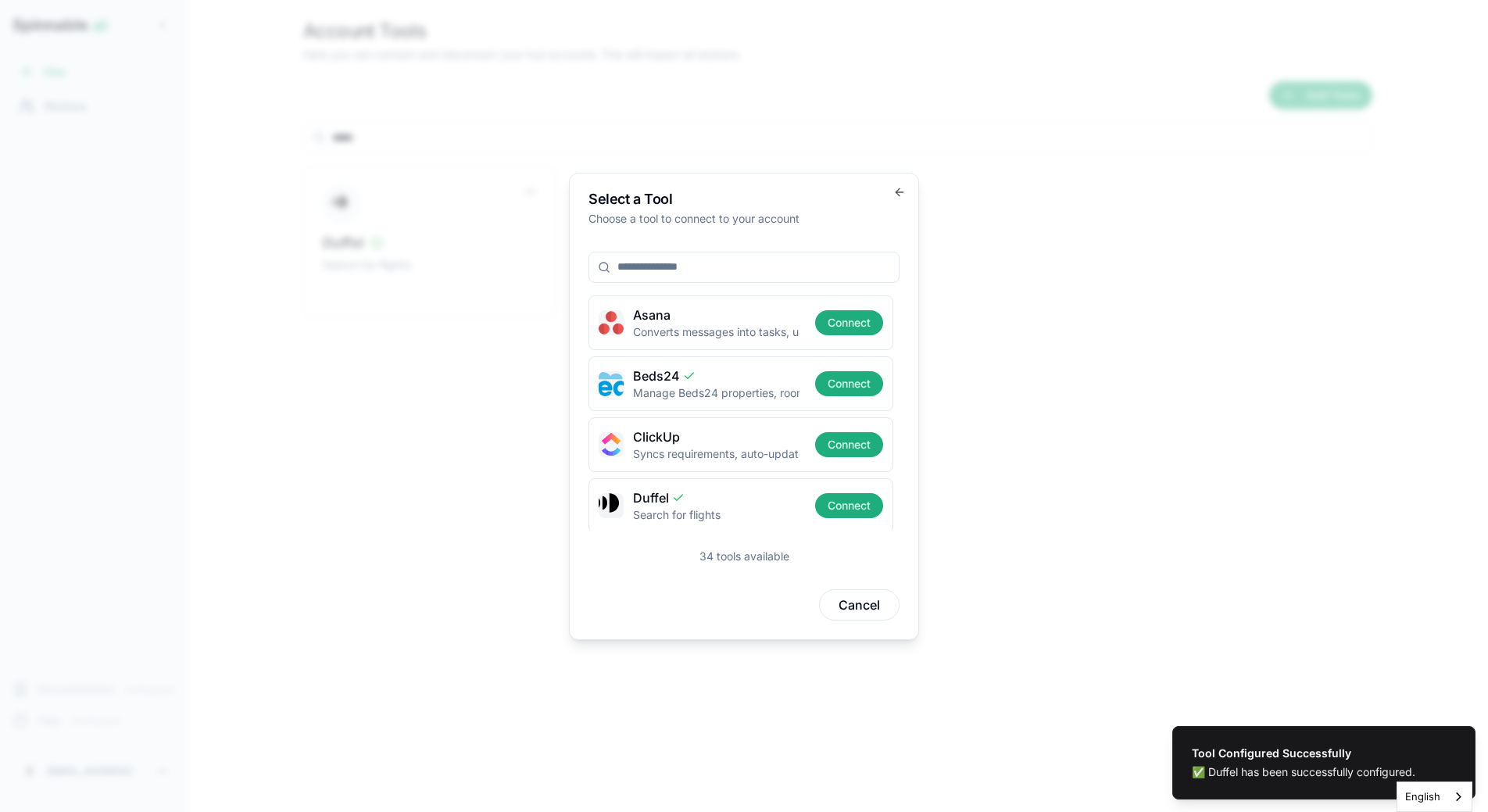
click at [406, 260] on body "Tool Configured Successfully ✅ Duffel has been successfully configured. Spinnab…" at bounding box center [744, 406] width 1488 height 812
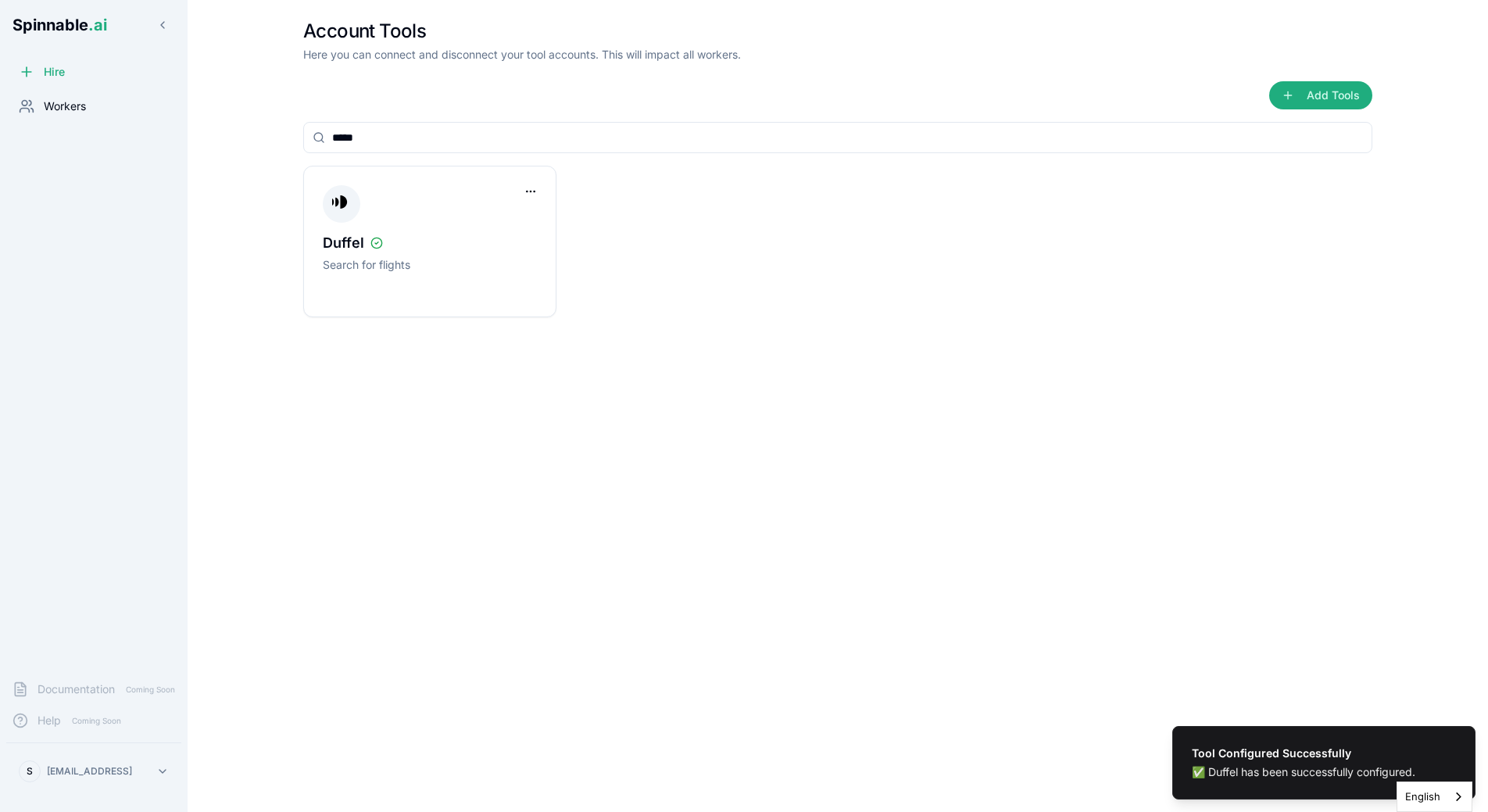
click at [86, 102] on span "Workers" at bounding box center [64, 106] width 42 height 15
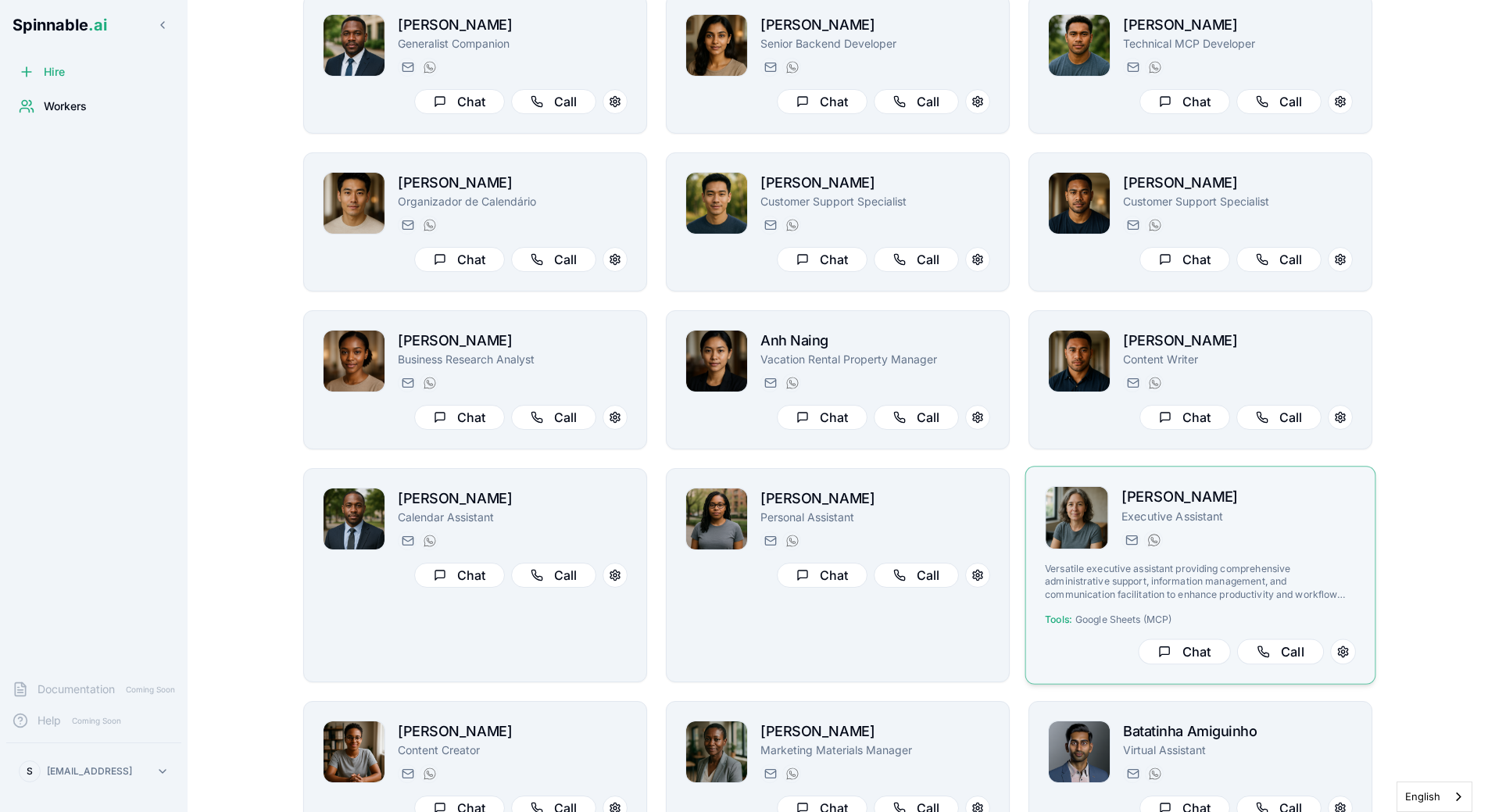
scroll to position [136, 0]
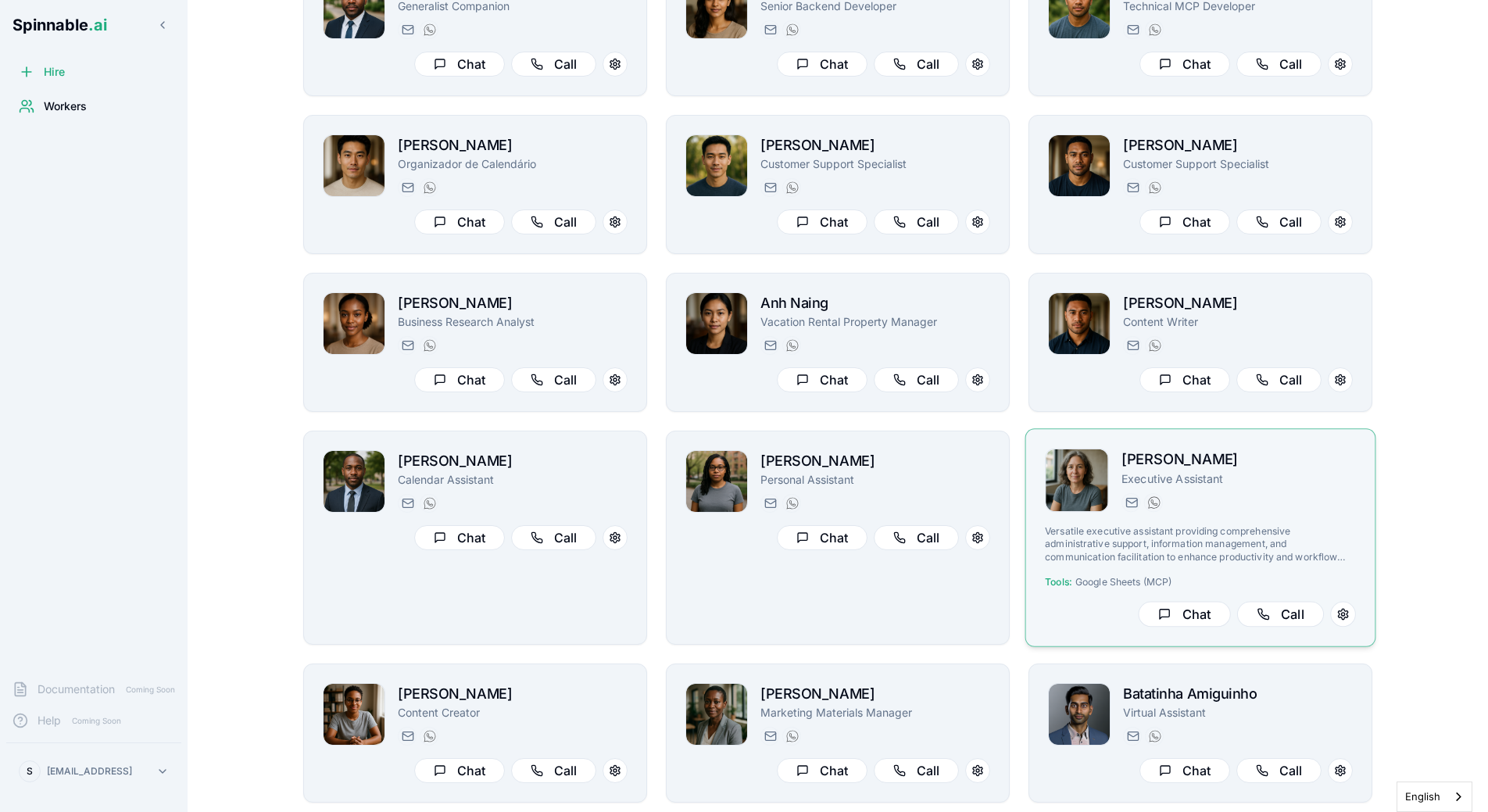
click at [1204, 577] on div "Tools: Google Sheets (MCP)" at bounding box center [1201, 583] width 311 height 13
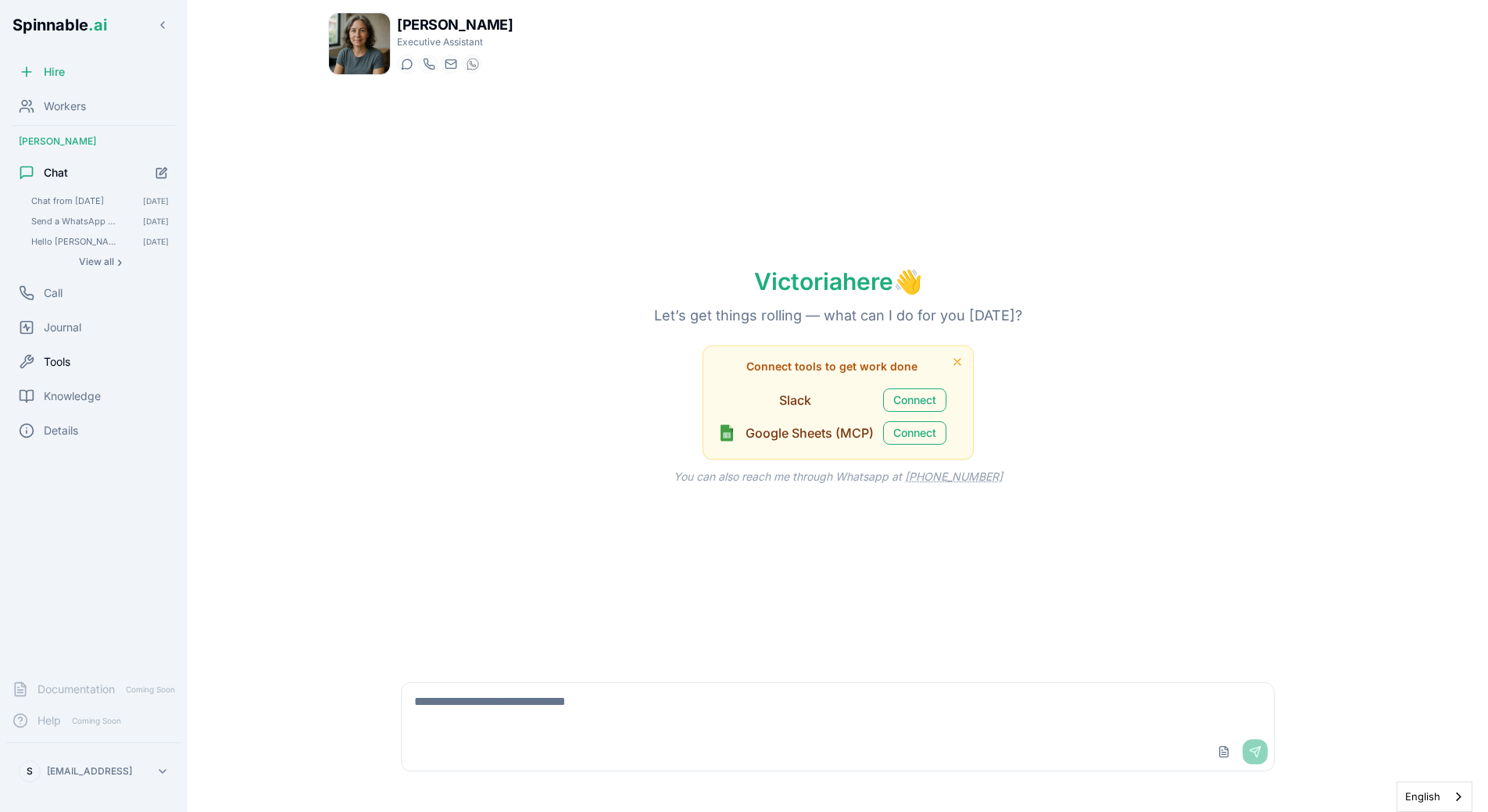
click at [61, 356] on span "Tools" at bounding box center [56, 361] width 26 height 15
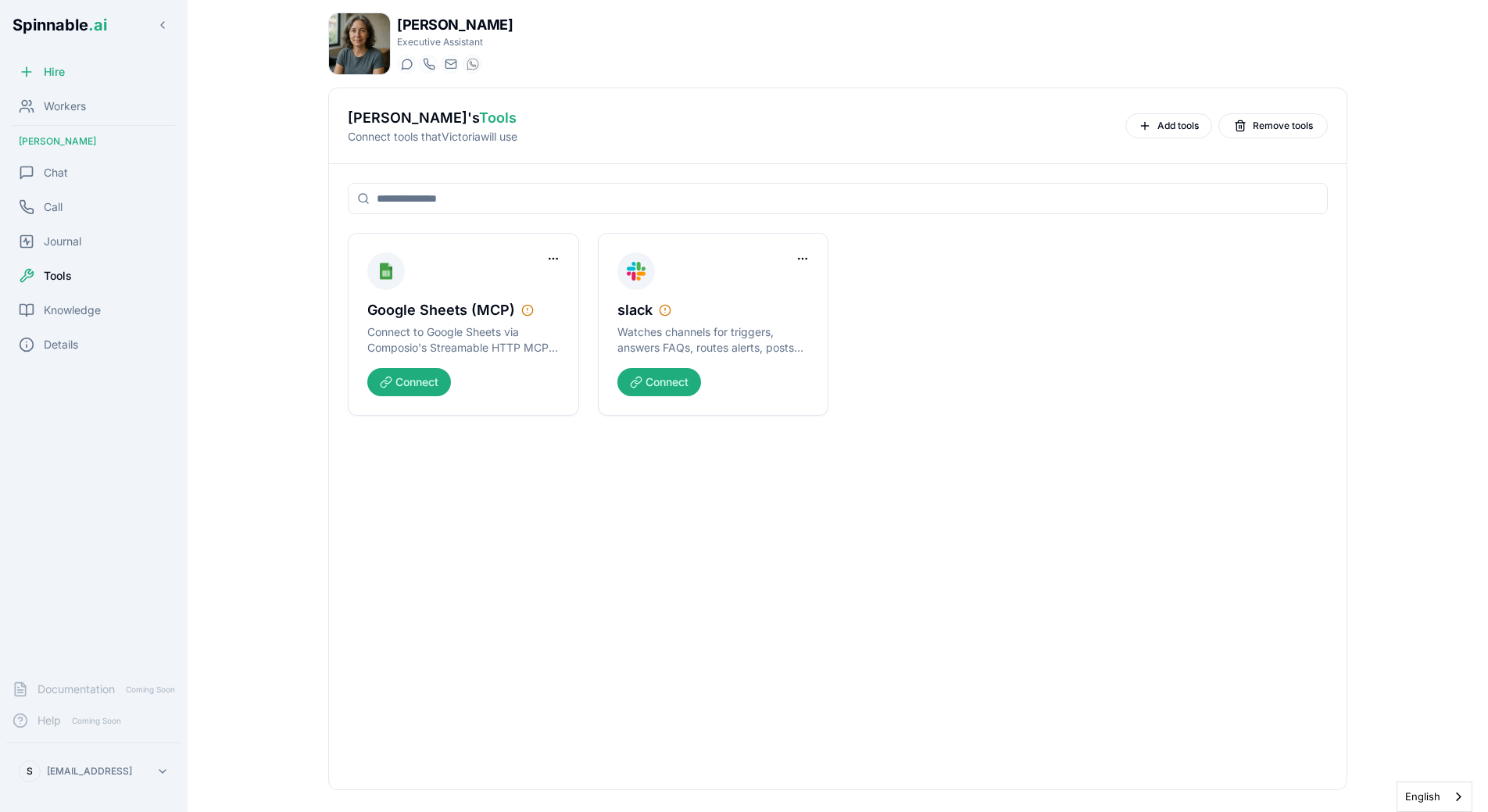
click at [1172, 144] on div "Victoria Blackwood 's Tools Connect tools that Victoria will use Add tools Remo…" at bounding box center [838, 126] width 1017 height 76
click at [1177, 137] on button "Add tools" at bounding box center [1169, 126] width 87 height 25
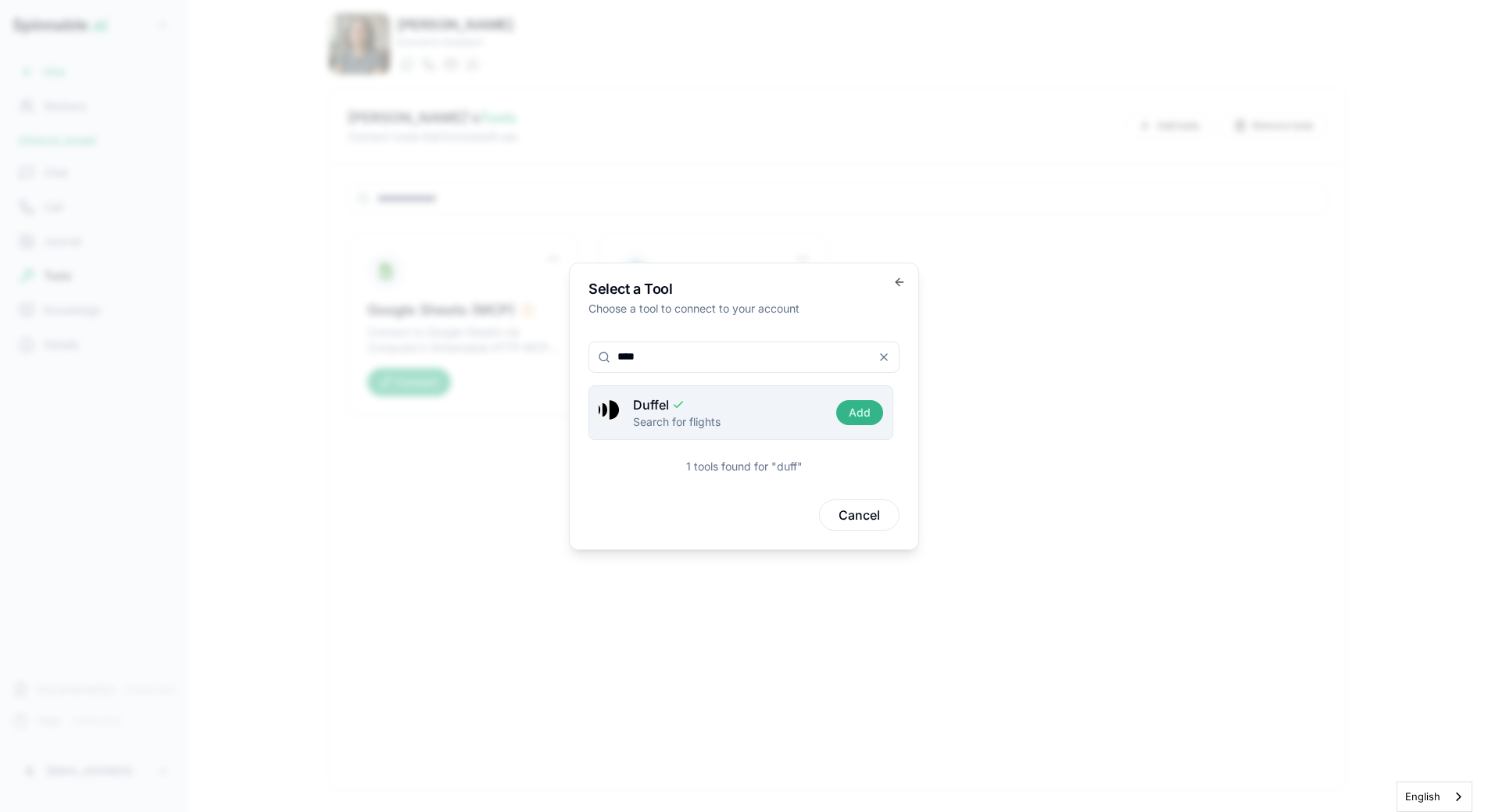
type input "****"
click at [866, 417] on button "Add" at bounding box center [860, 413] width 47 height 25
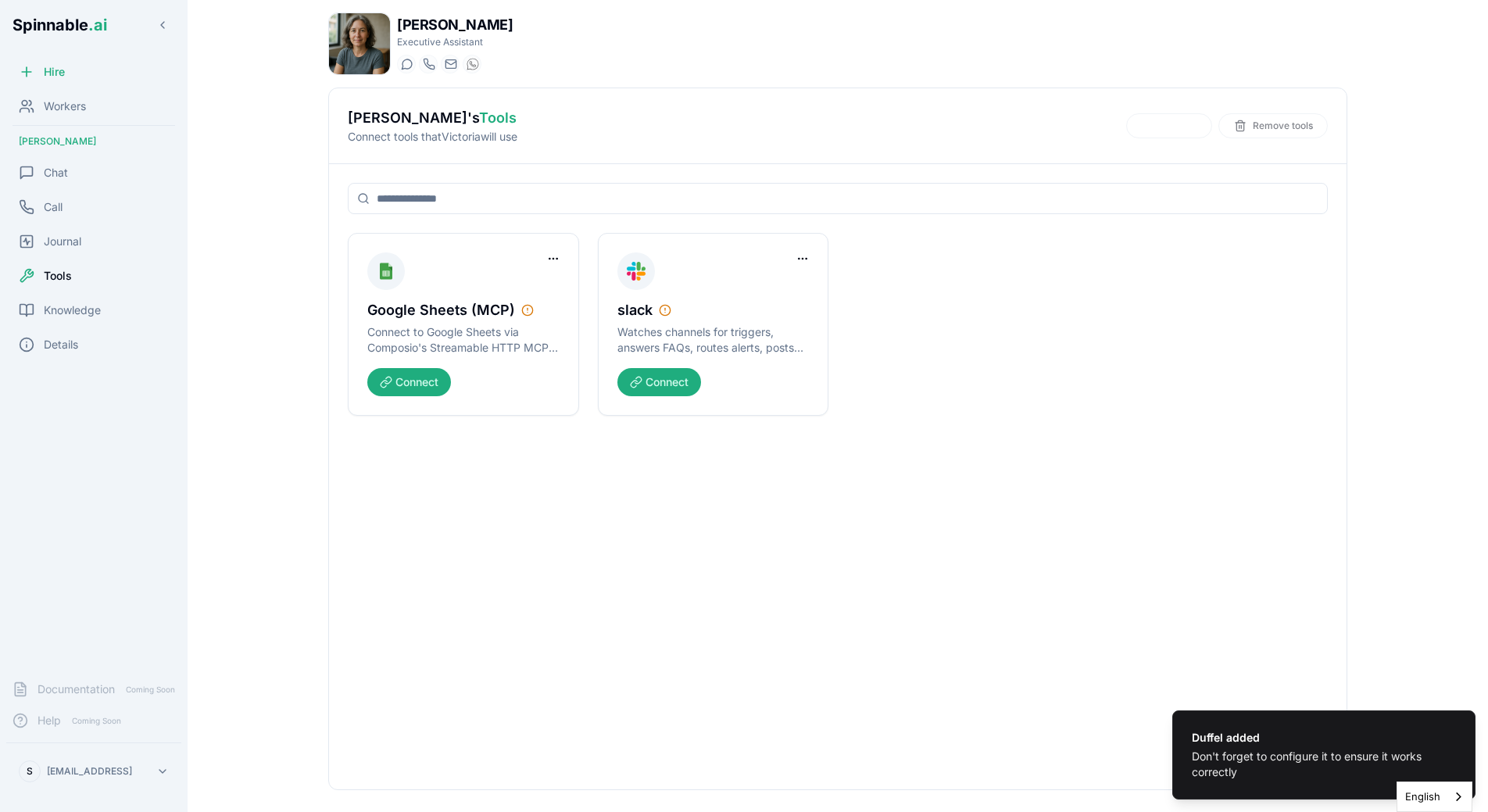
click at [912, 434] on div "Google Sheets (MCP) Connect to Google Sheets via Composio's Streamable HTTP MCP…" at bounding box center [838, 477] width 1017 height 625
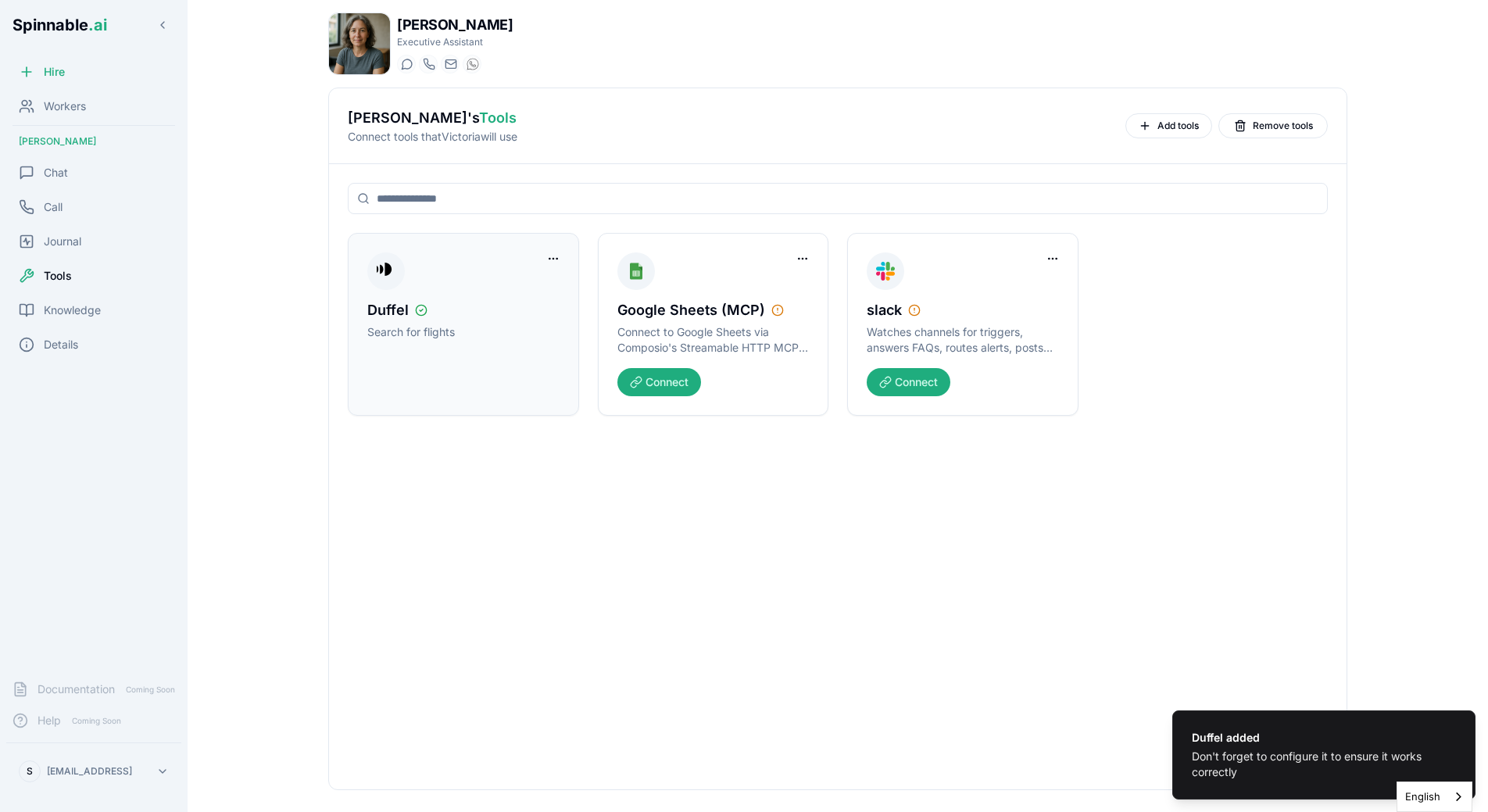
click at [519, 289] on div "Duffel Search for flights" at bounding box center [463, 308] width 192 height 113
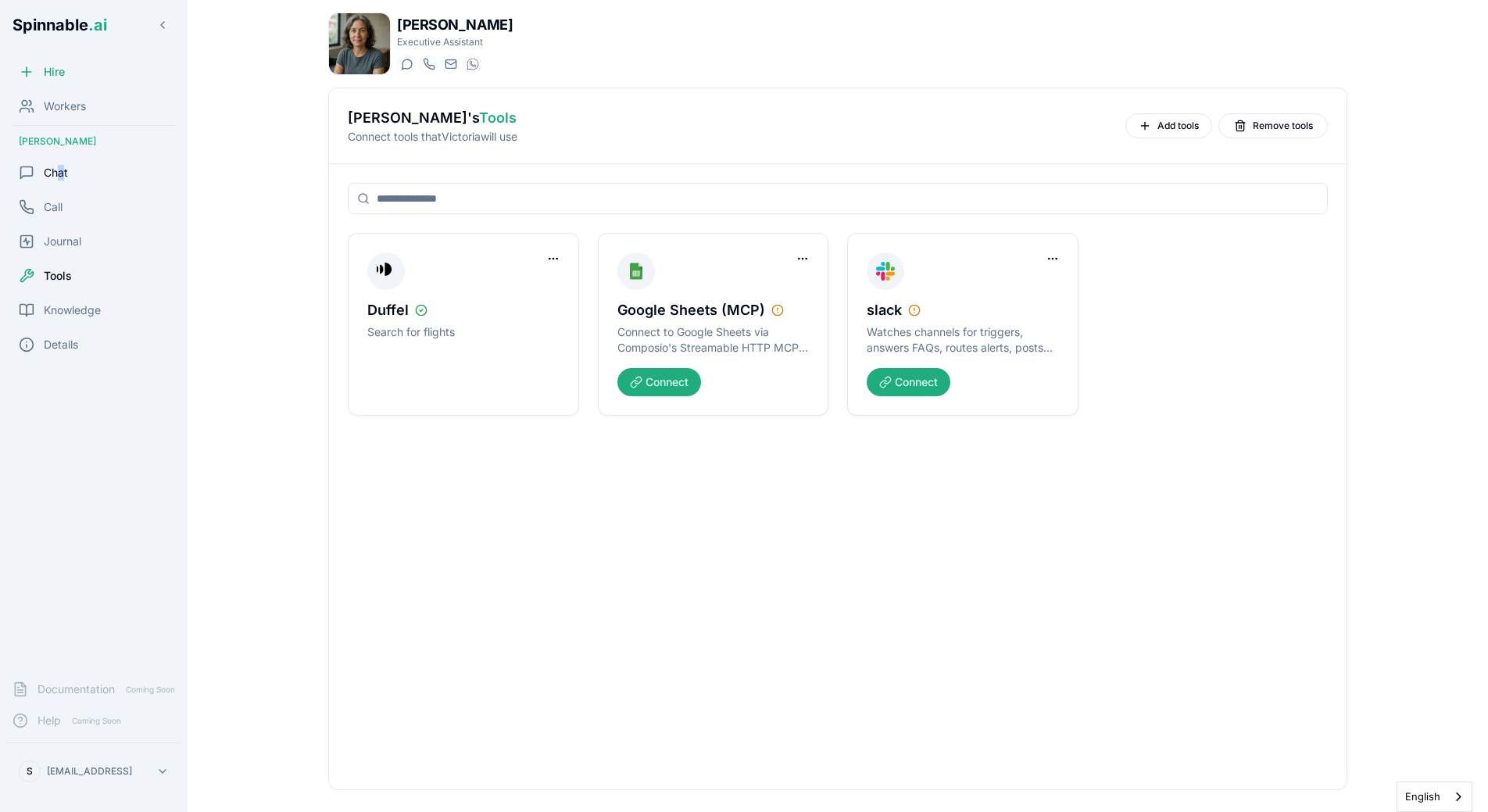
click at [61, 173] on span "Chat" at bounding box center [55, 173] width 24 height 15
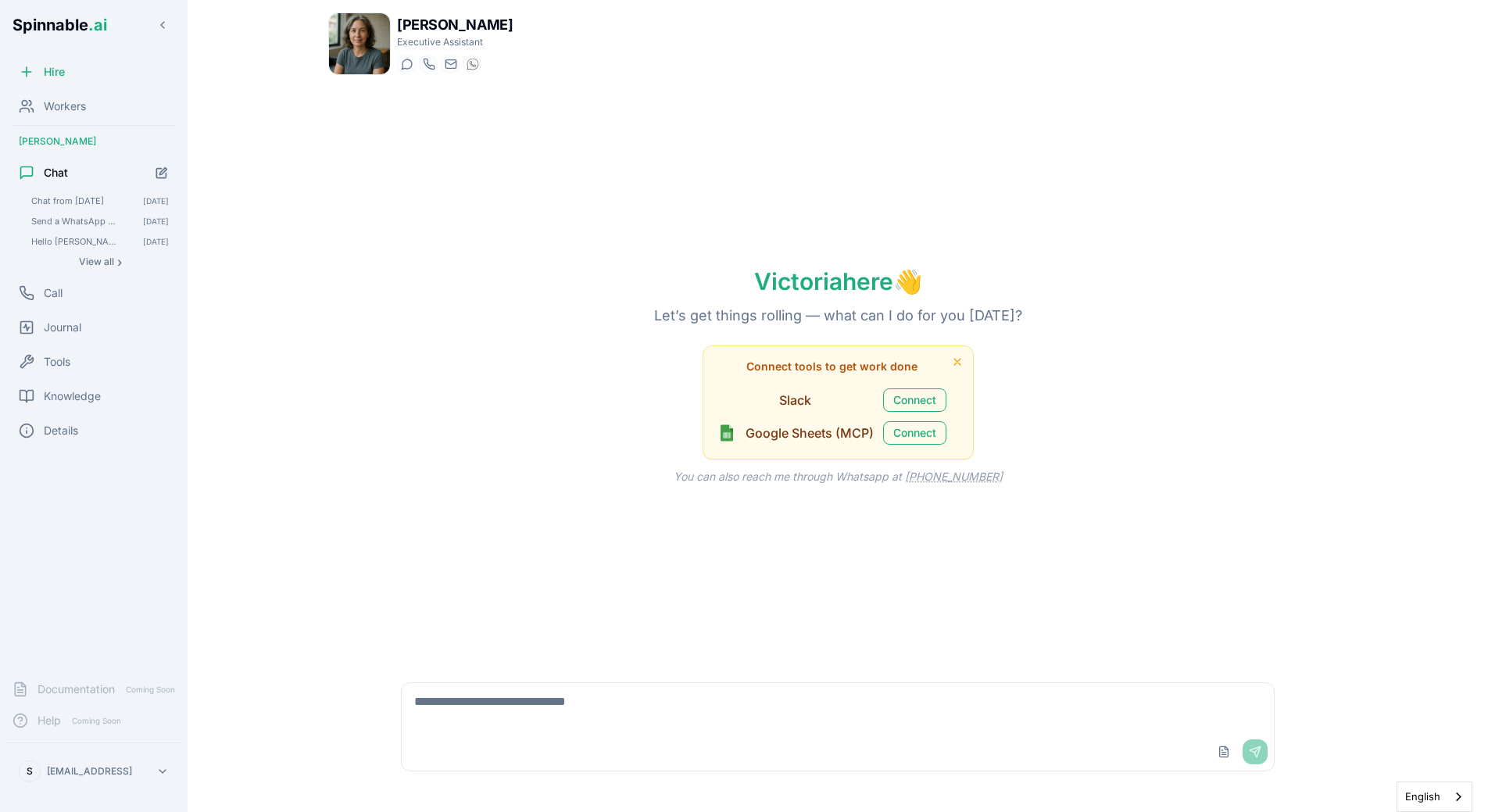
click at [708, 723] on textarea at bounding box center [838, 707] width 873 height 50
click at [725, 715] on textarea at bounding box center [838, 707] width 873 height 50
type textarea "**"
type textarea "**********"
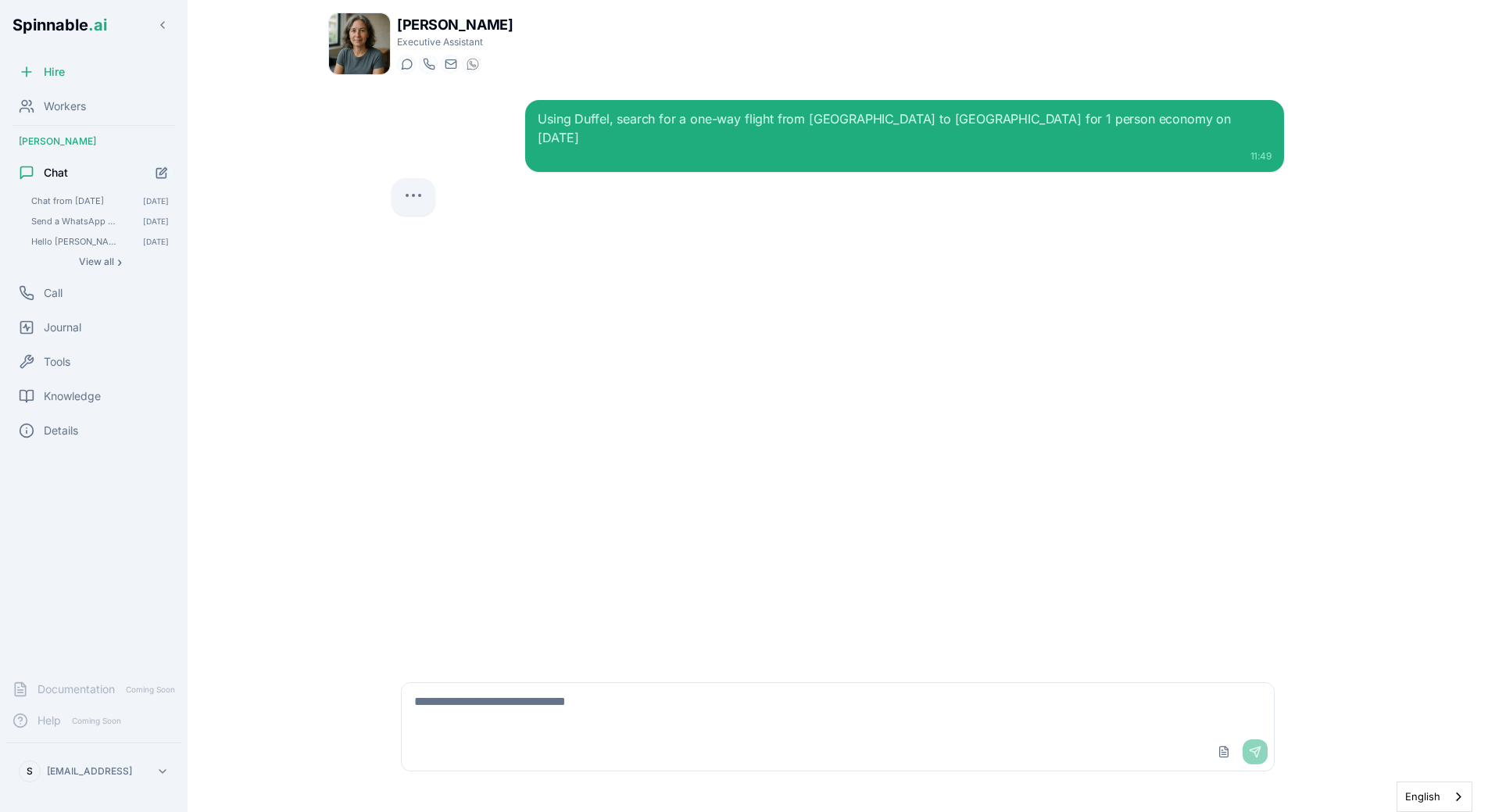
click at [1008, 436] on div "Using Duffel, search for a one-way flight from Lisbon to London for 1 person ec…" at bounding box center [838, 376] width 918 height 576
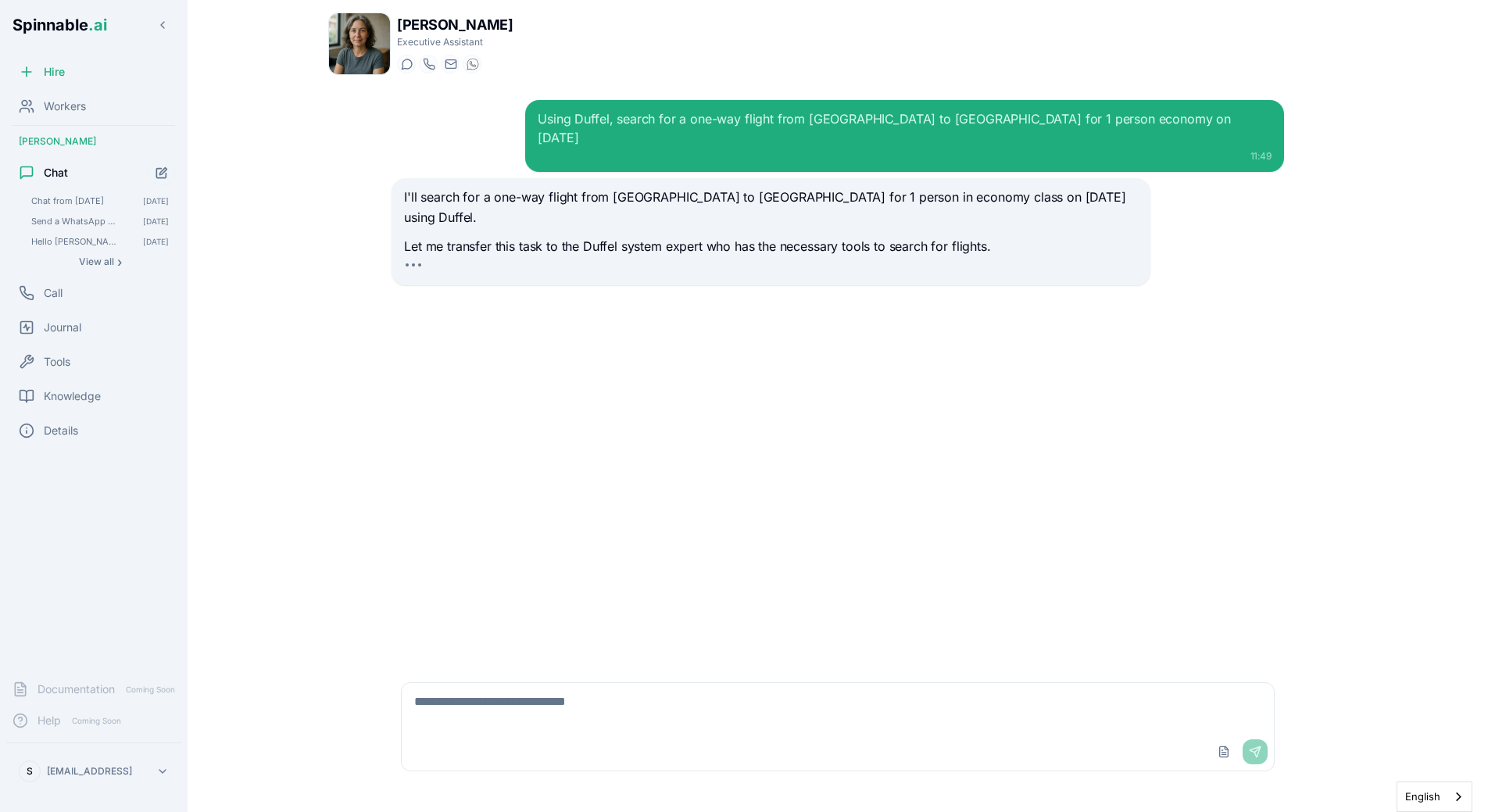
click at [583, 247] on div "I'll search for a one-way flight from Lisbon to London for 1 person in economy …" at bounding box center [770, 231] width 758 height 107
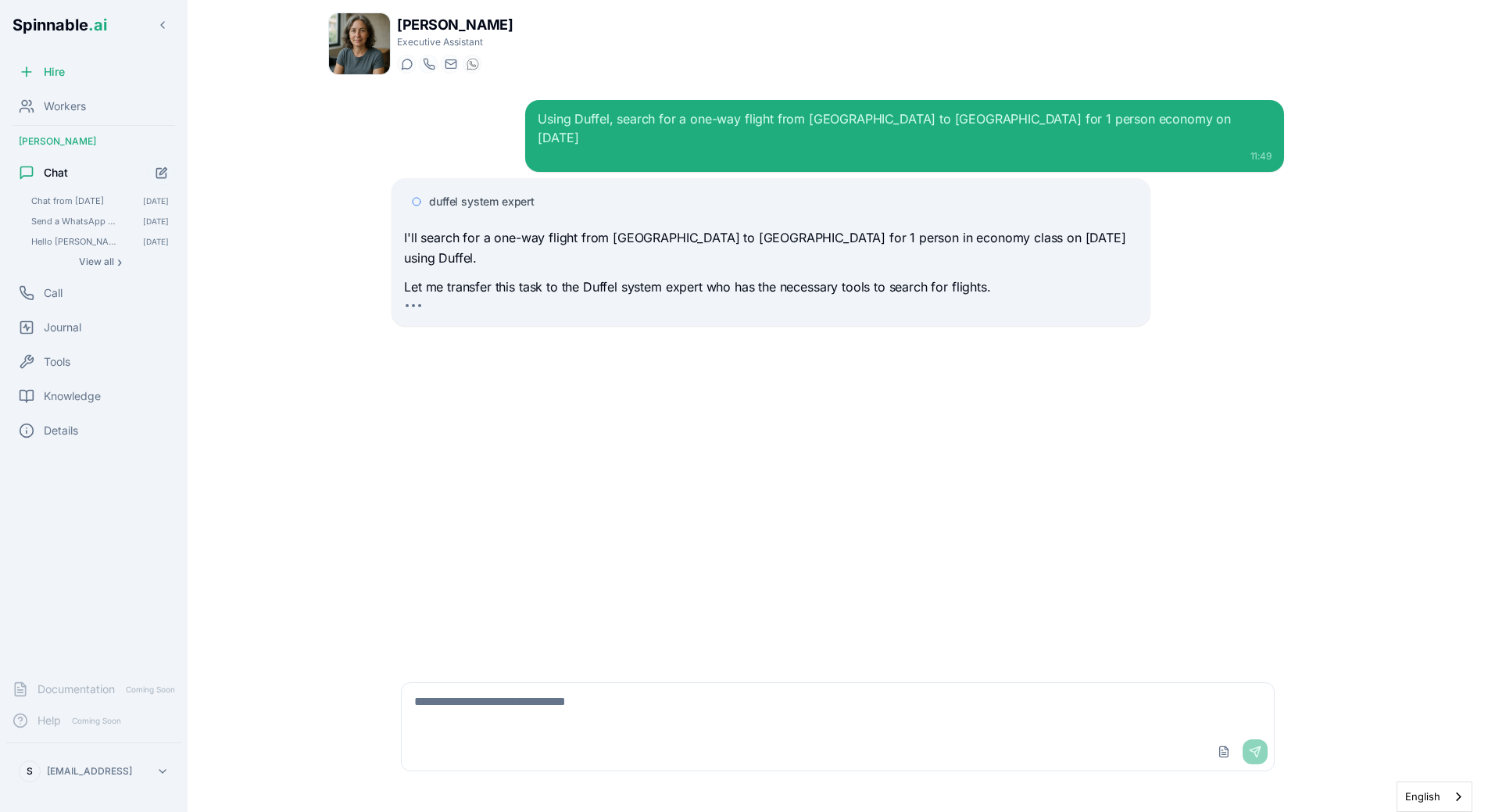
click at [721, 126] on div "Using Duffel, search for a one-way flight from Lisbon to London for 1 person ec…" at bounding box center [904, 128] width 734 height 38
click at [481, 194] on span "duffel system expert" at bounding box center [482, 201] width 106 height 15
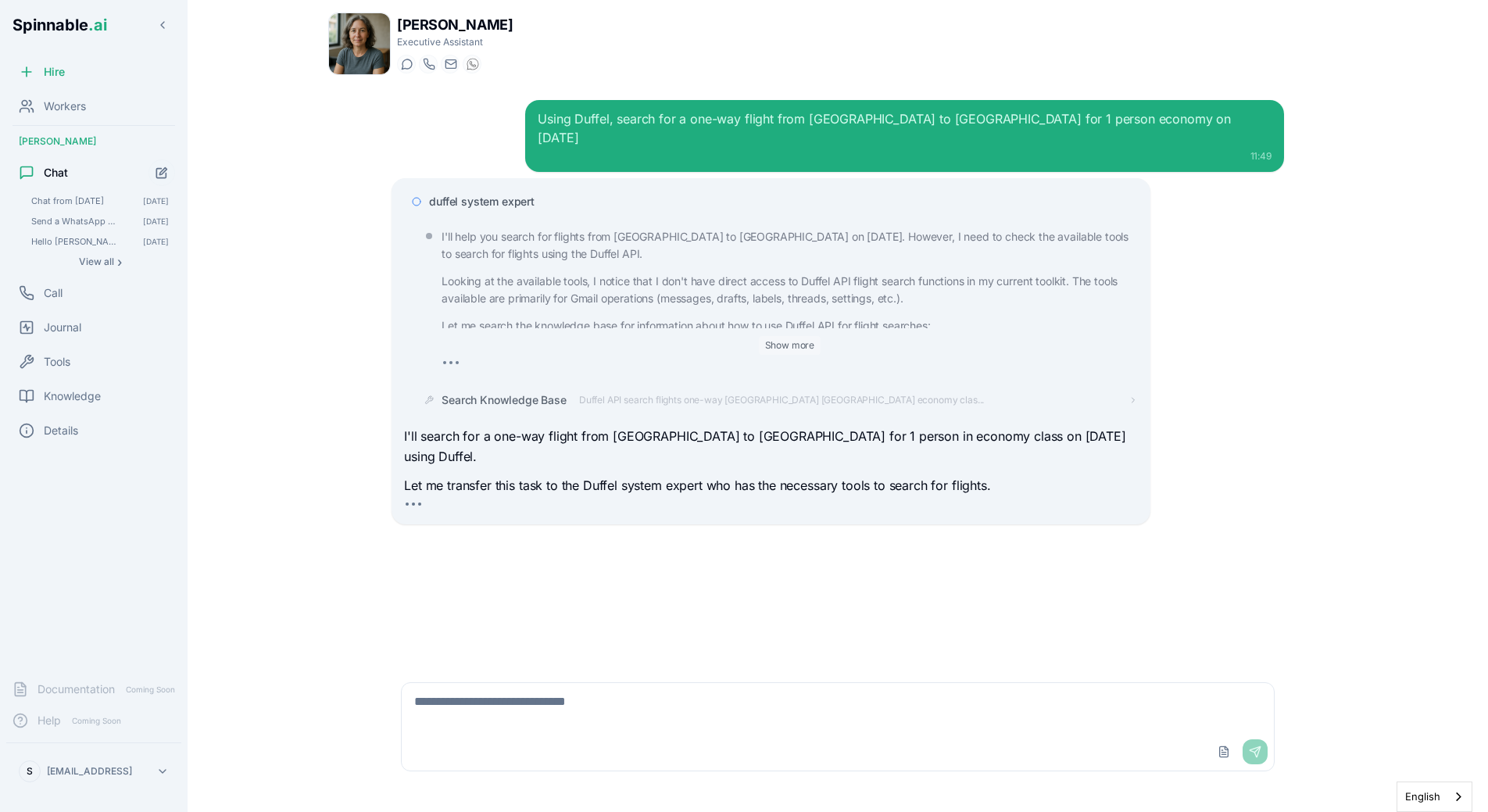
click at [800, 336] on button "Show more" at bounding box center [790, 345] width 62 height 19
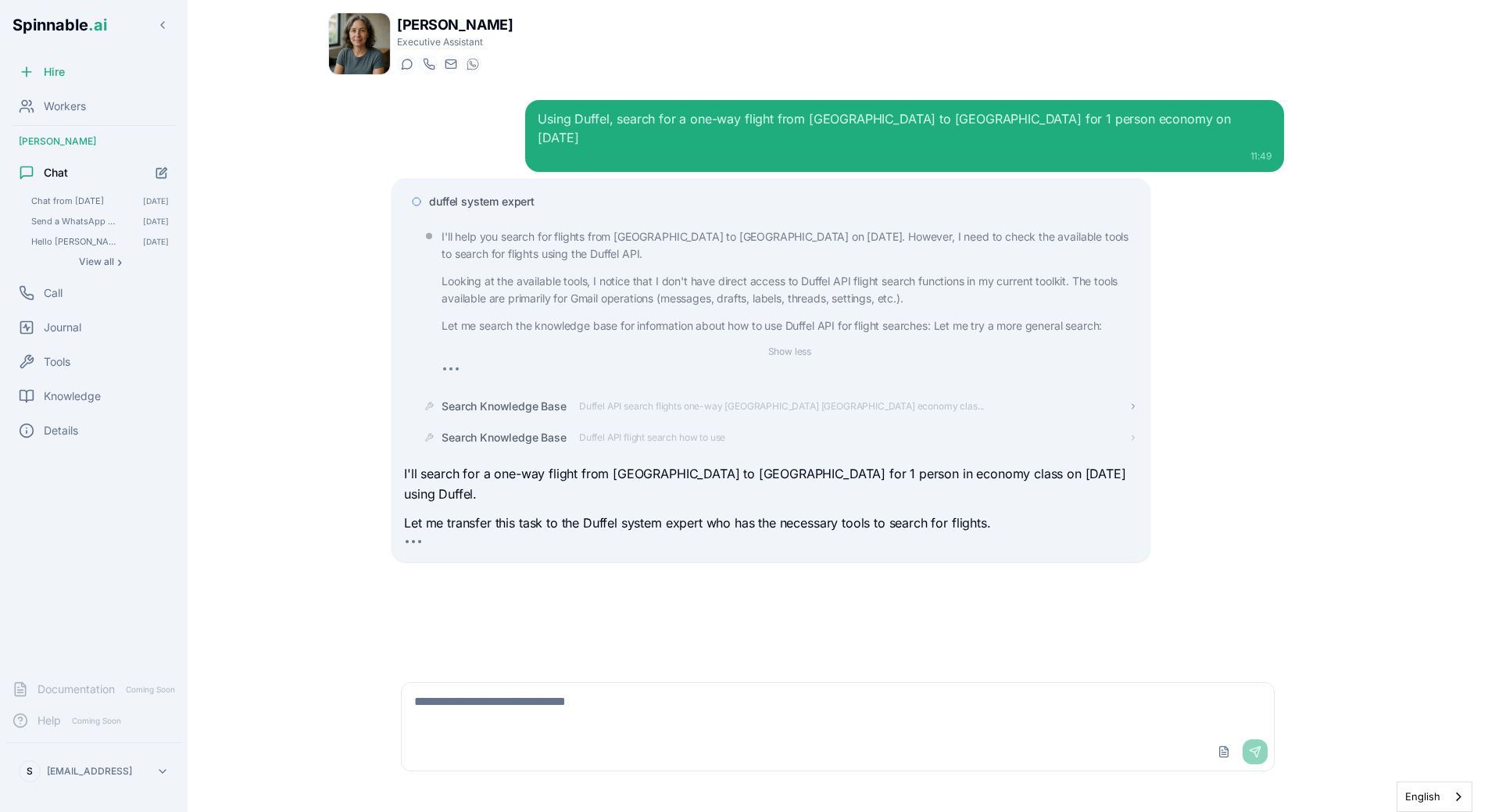
click at [589, 400] on span "Duffel API search flights one-way Lisbon London economy clas..." at bounding box center [781, 406] width 405 height 13
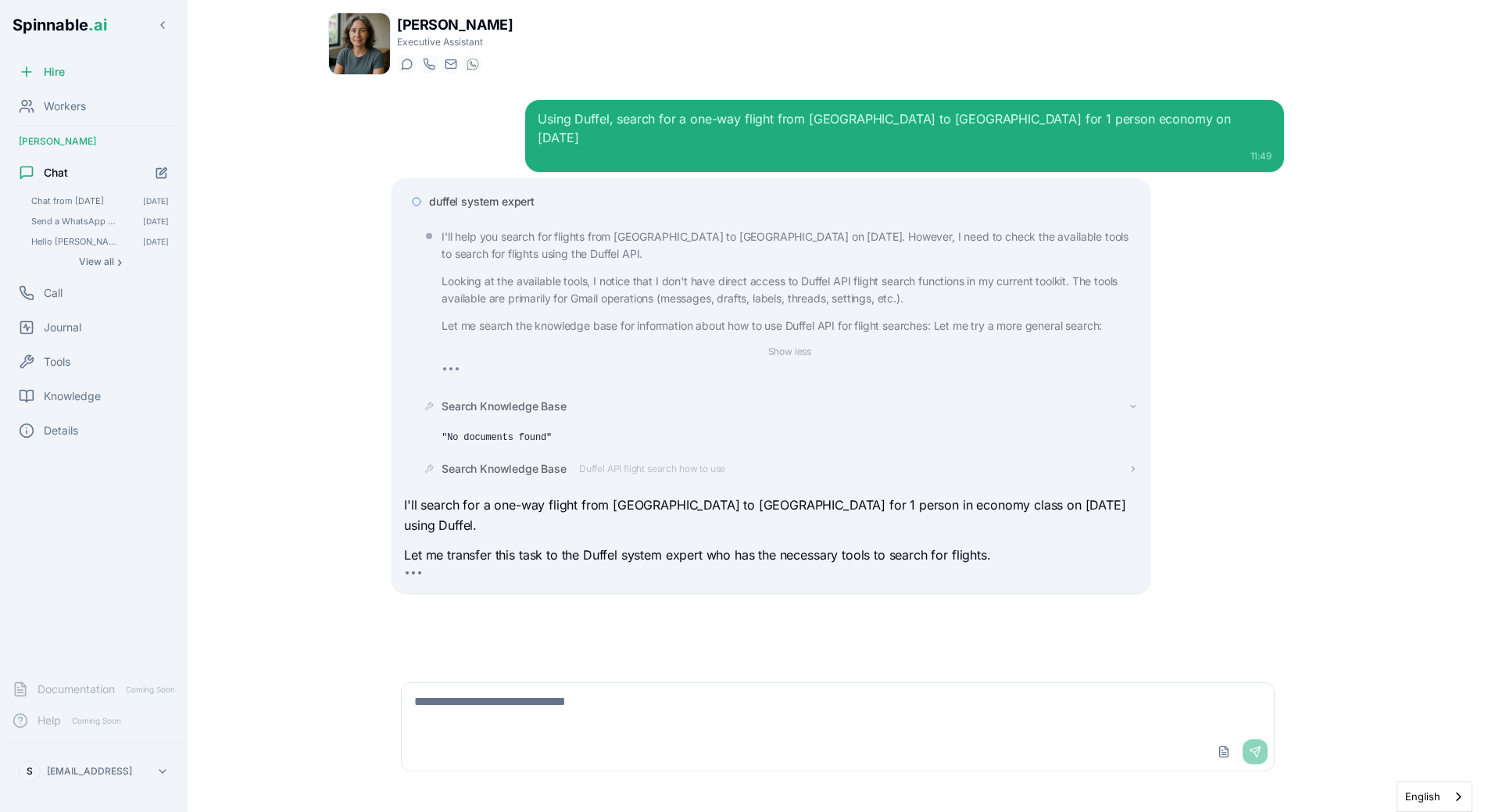
click at [582, 462] on span "Duffel API flight search how to use" at bounding box center [652, 469] width 146 height 13
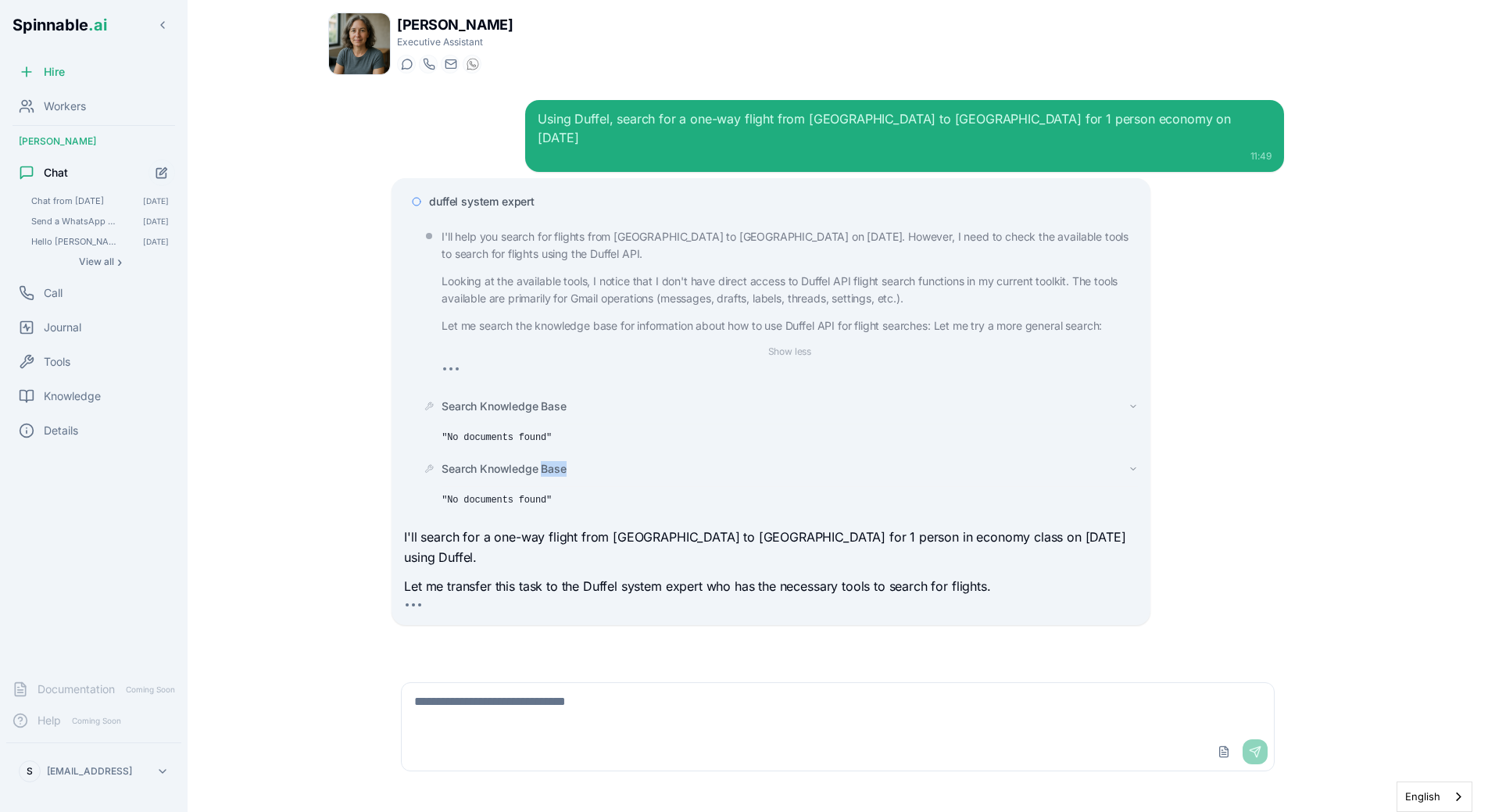
click at [580, 461] on div "Search Knowledge Base" at bounding box center [790, 468] width 696 height 15
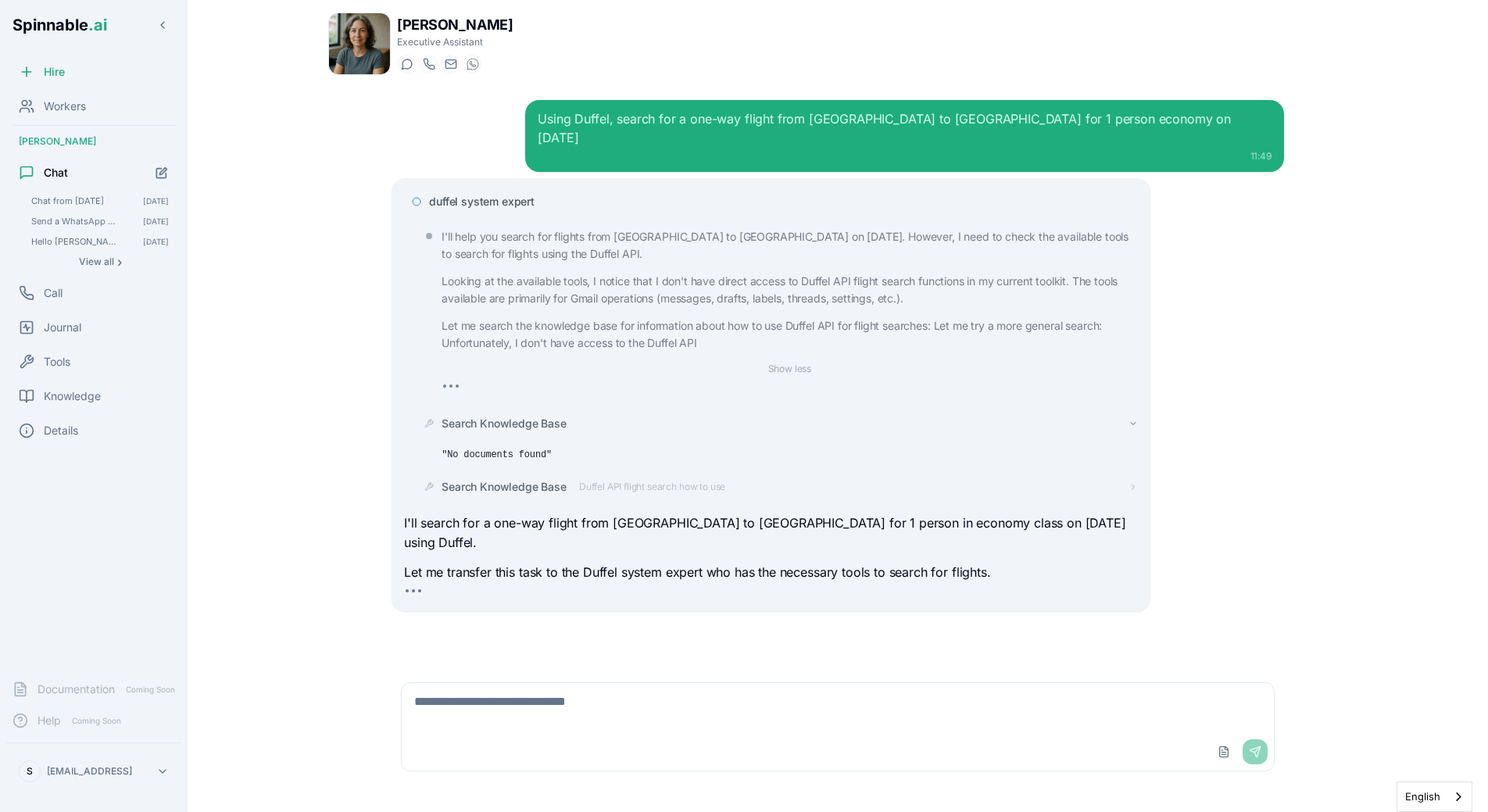
click at [578, 415] on div "Search Knowledge Base" at bounding box center [790, 423] width 696 height 15
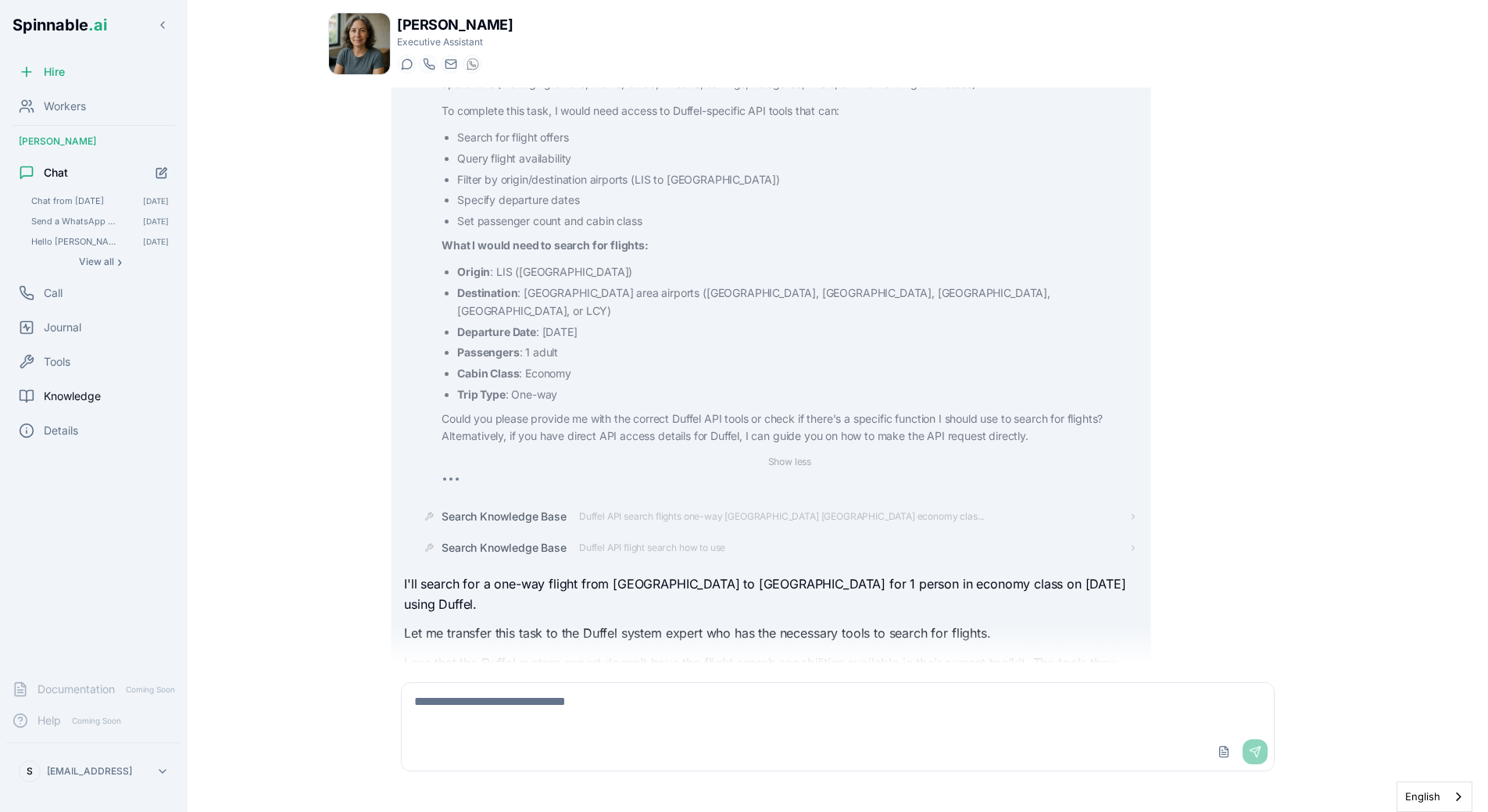
scroll to position [664, 0]
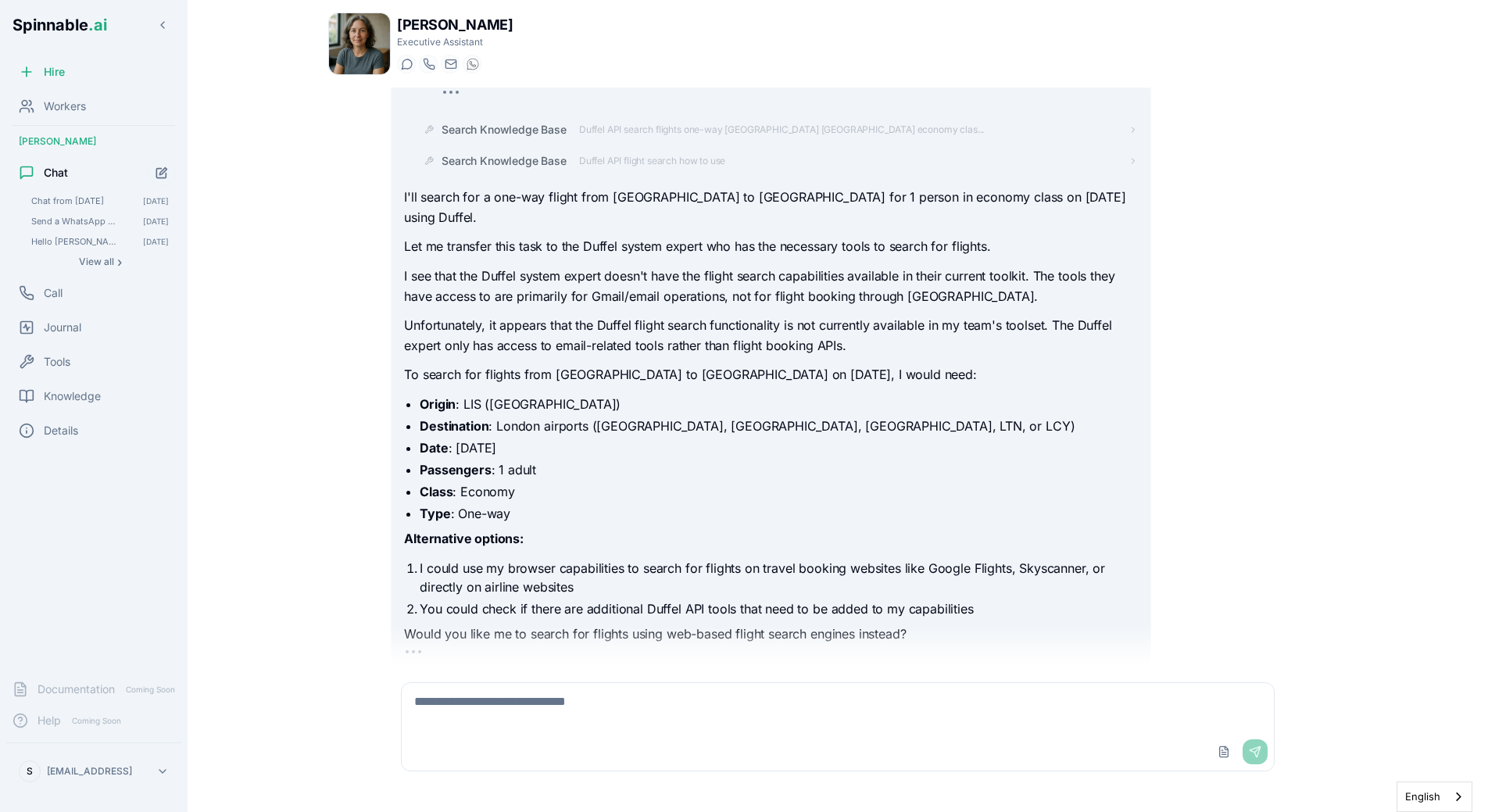
click at [432, 20] on h1 "Victoria Blackwood" at bounding box center [455, 25] width 116 height 22
copy h1 "Victoria"
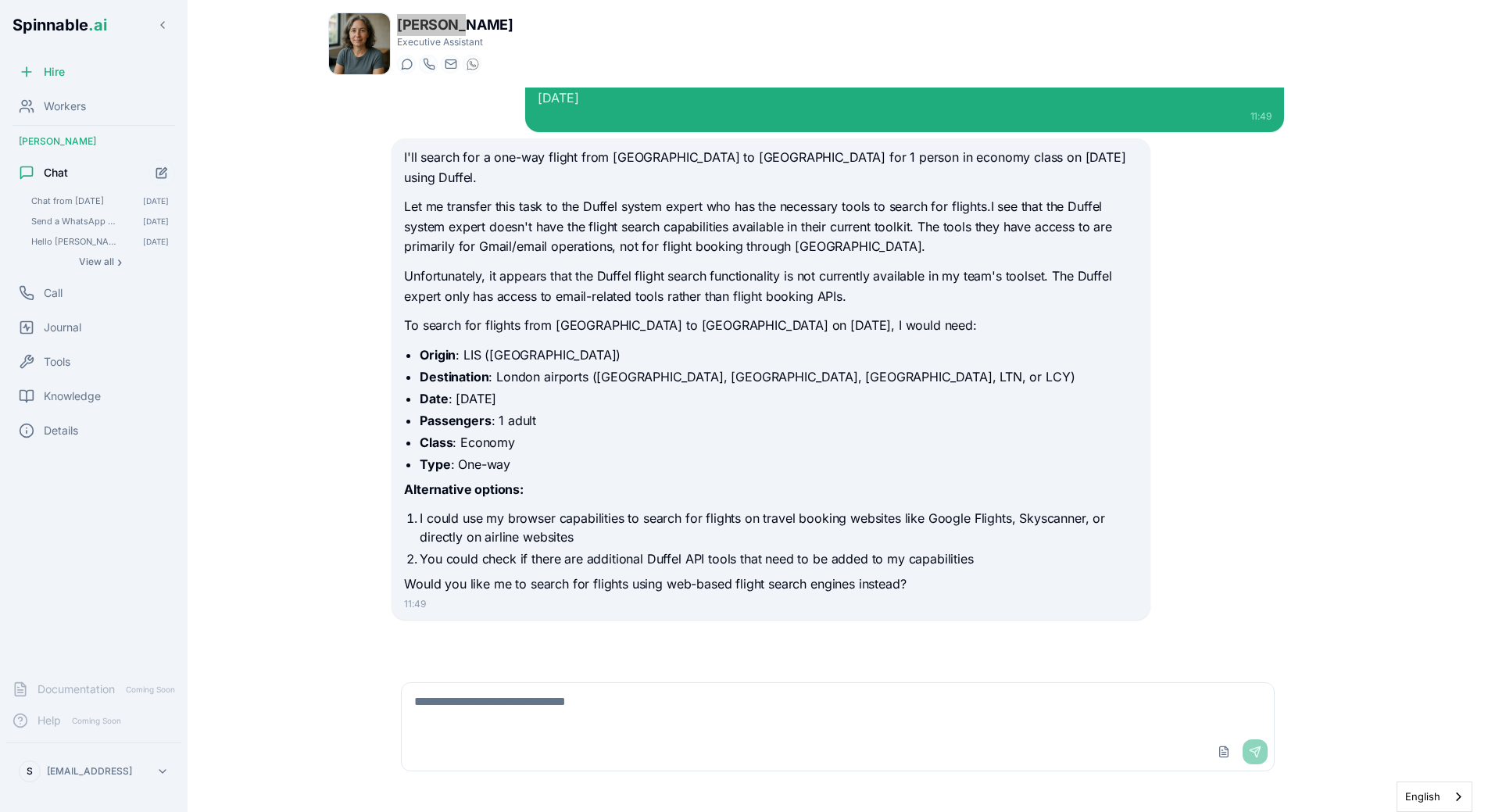
scroll to position [1, 0]
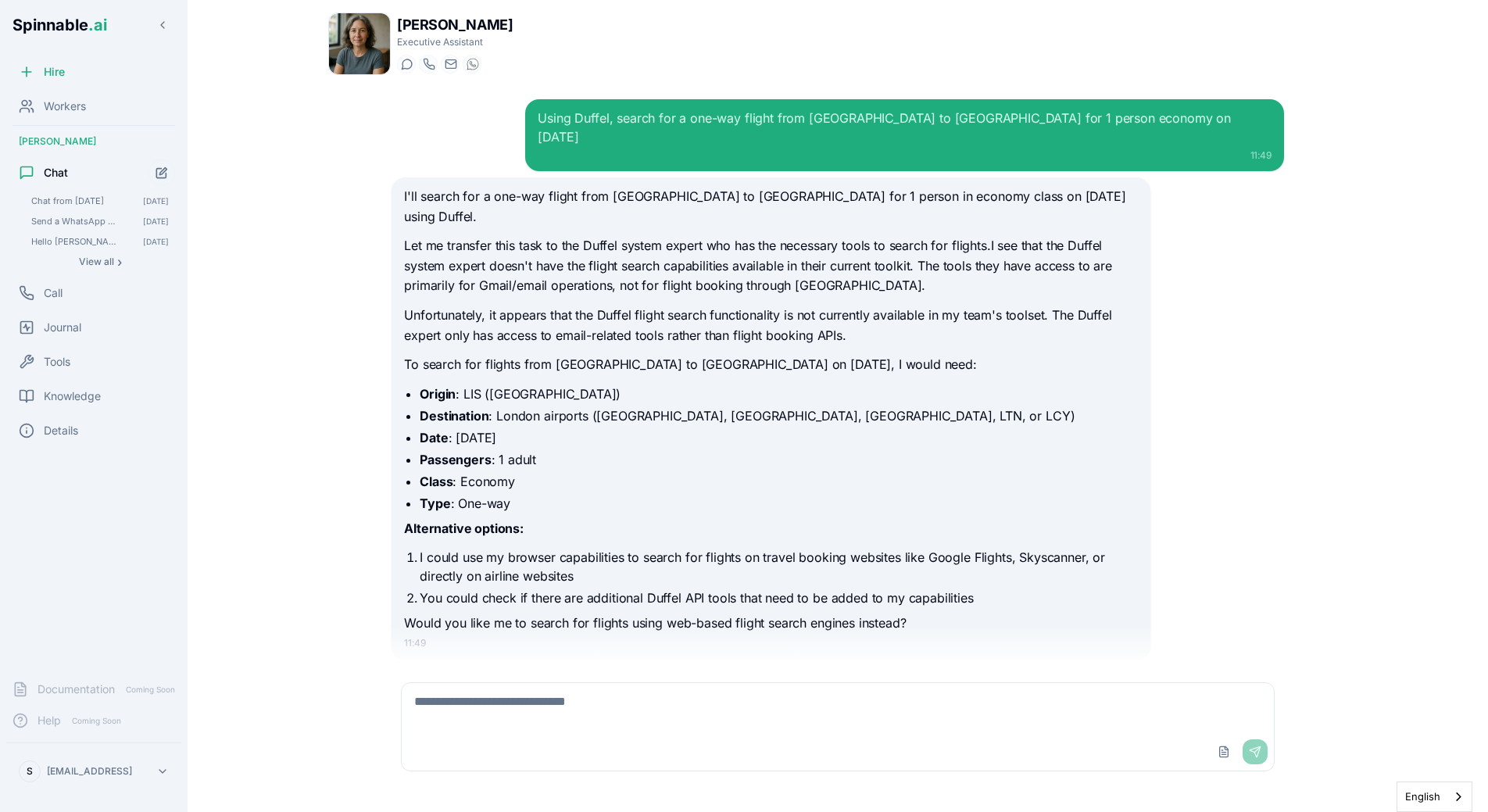
click at [398, 316] on div "I'll search for a one-way flight from Lisbon to London for 1 person in economy …" at bounding box center [770, 417] width 758 height 481
click at [631, 345] on div "I'll search for a one-way flight from Lisbon to London for 1 person in economy …" at bounding box center [771, 410] width 734 height 447
click at [572, 406] on li "Destination : London airports (LHR, LGW, STN, LTN, or LCY)" at bounding box center [779, 415] width 717 height 19
click at [654, 411] on ul "Origin : LIS (Lisbon) Destination : London airports (LHR, LGW, STN, LTN, or LCY…" at bounding box center [771, 449] width 734 height 128
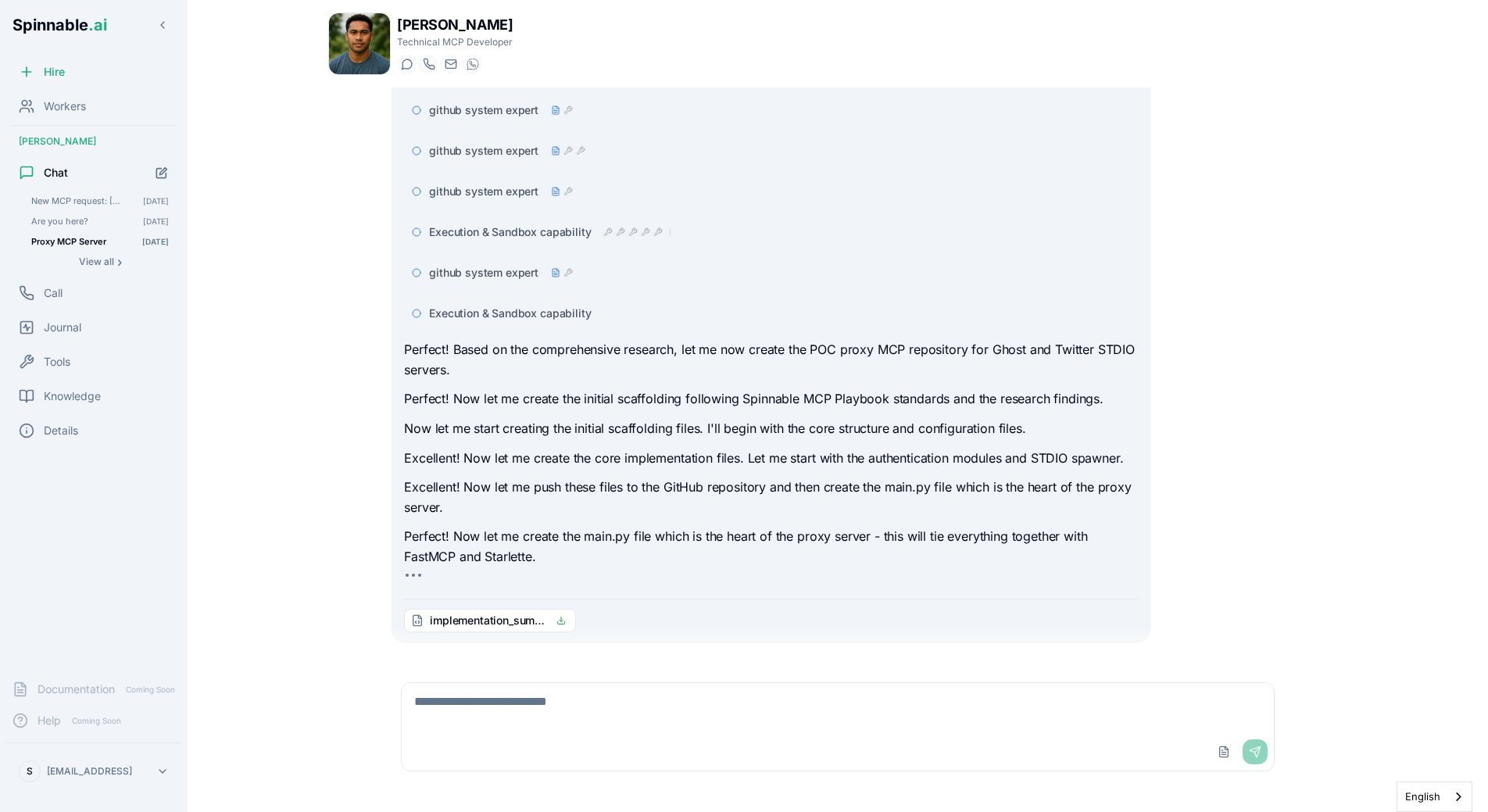
scroll to position [12371, 0]
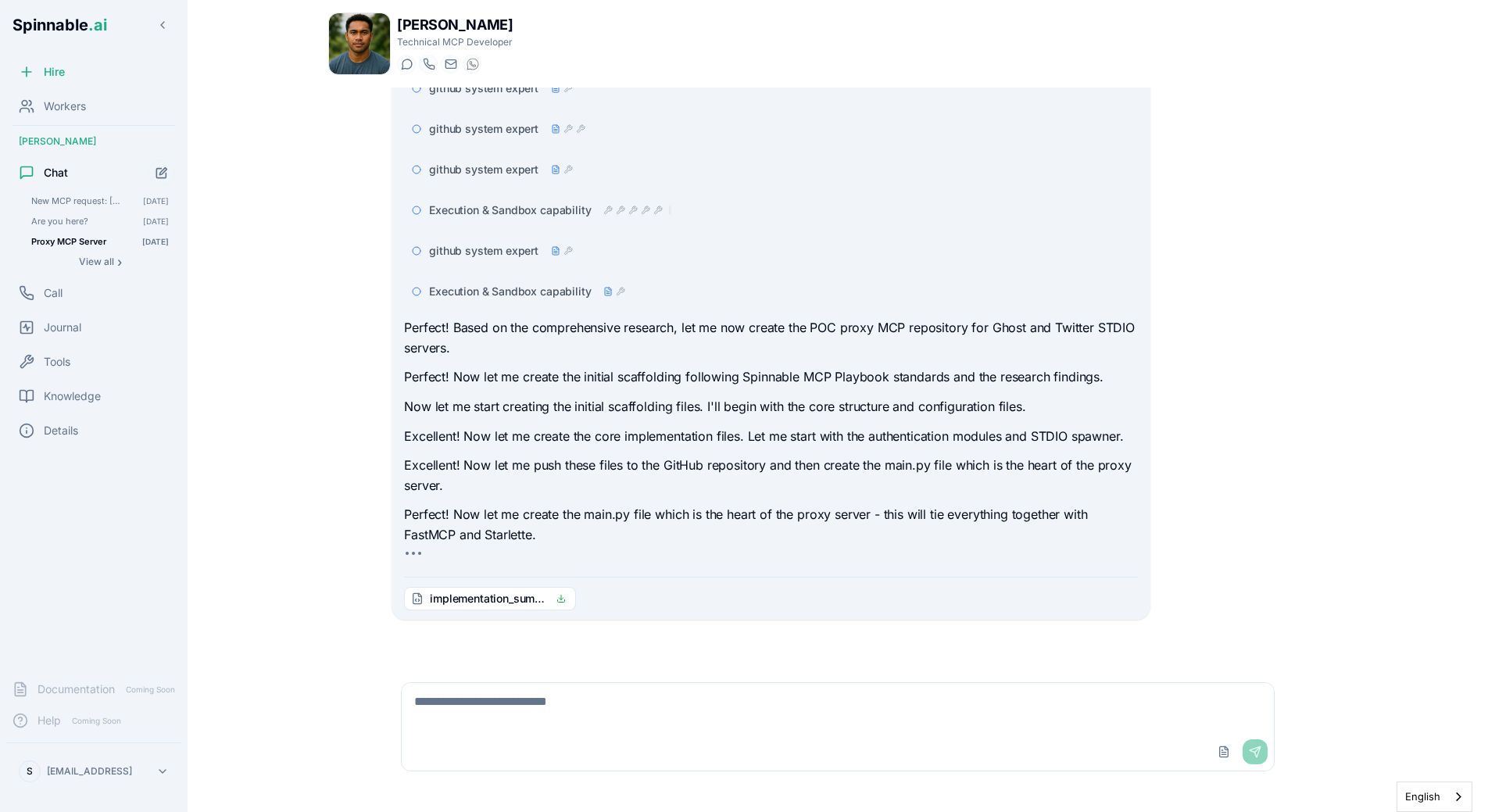
click at [484, 384] on p "Perfect! Now let me create the initial scaffolding following Spinnable MCP Play…" at bounding box center [771, 378] width 734 height 20
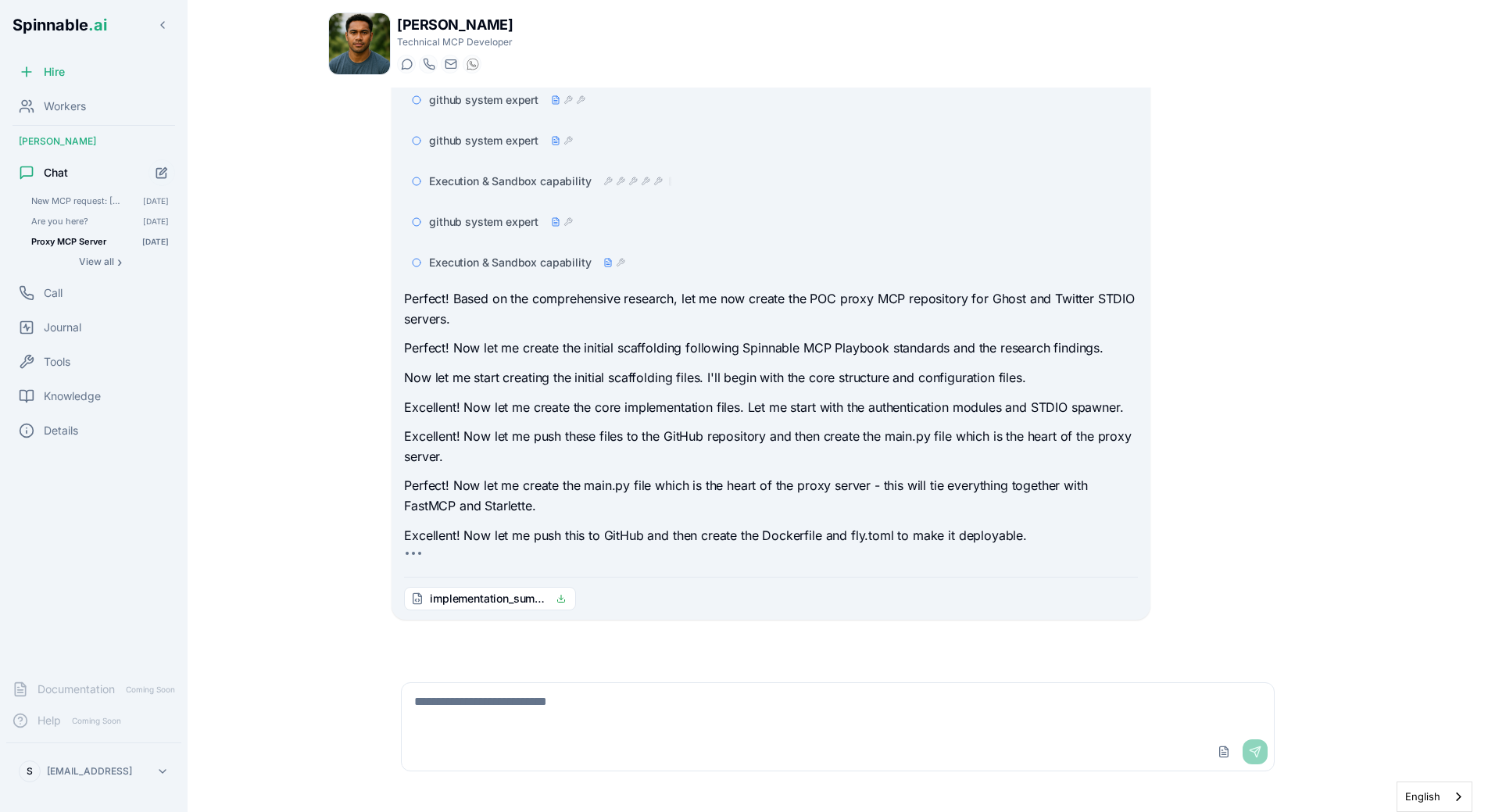
scroll to position [12440, 0]
click at [1268, 357] on div "Research capability github system expert github system expert github system exp…" at bounding box center [838, 287] width 893 height 665
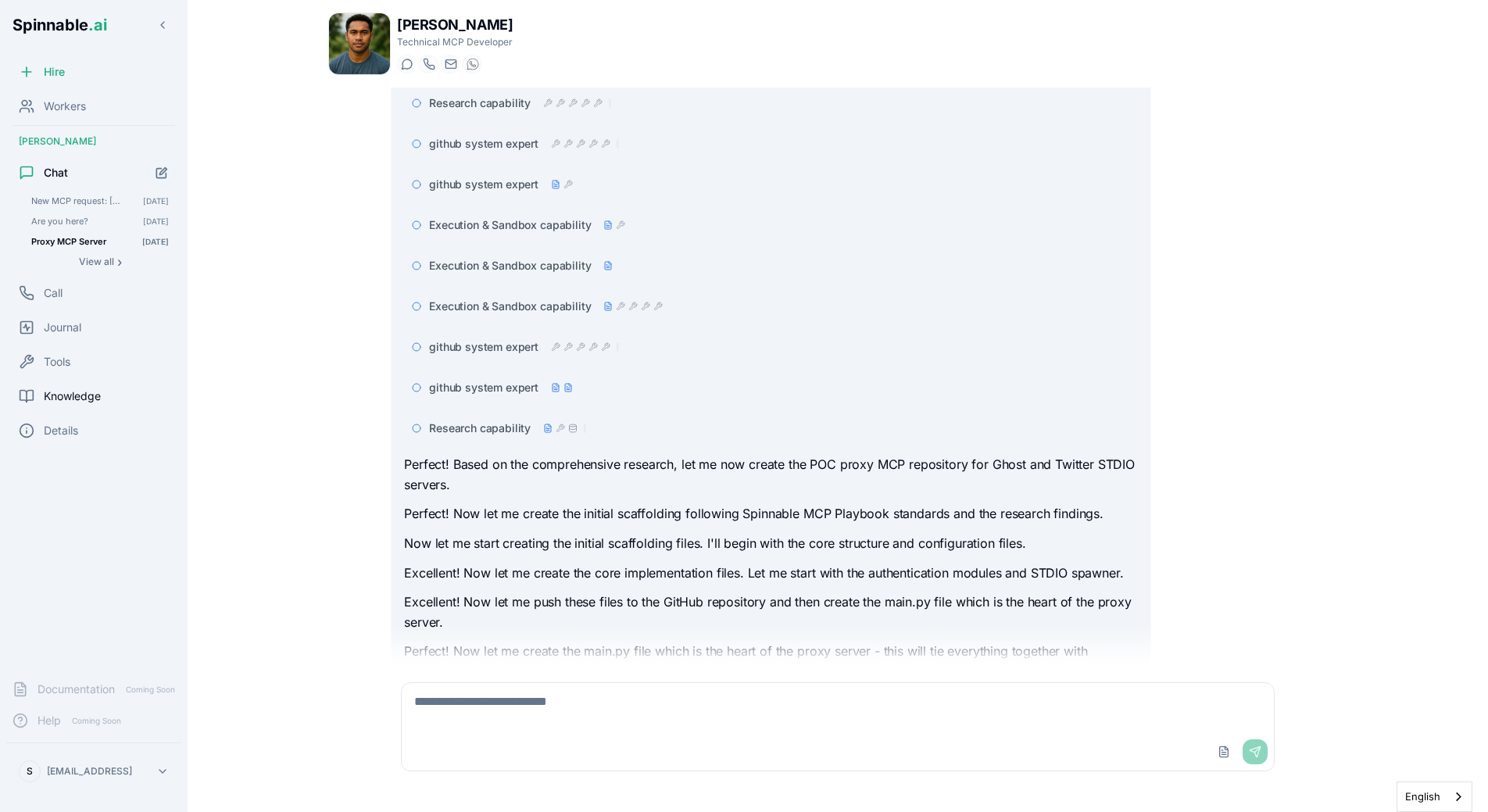
scroll to position [14819, 0]
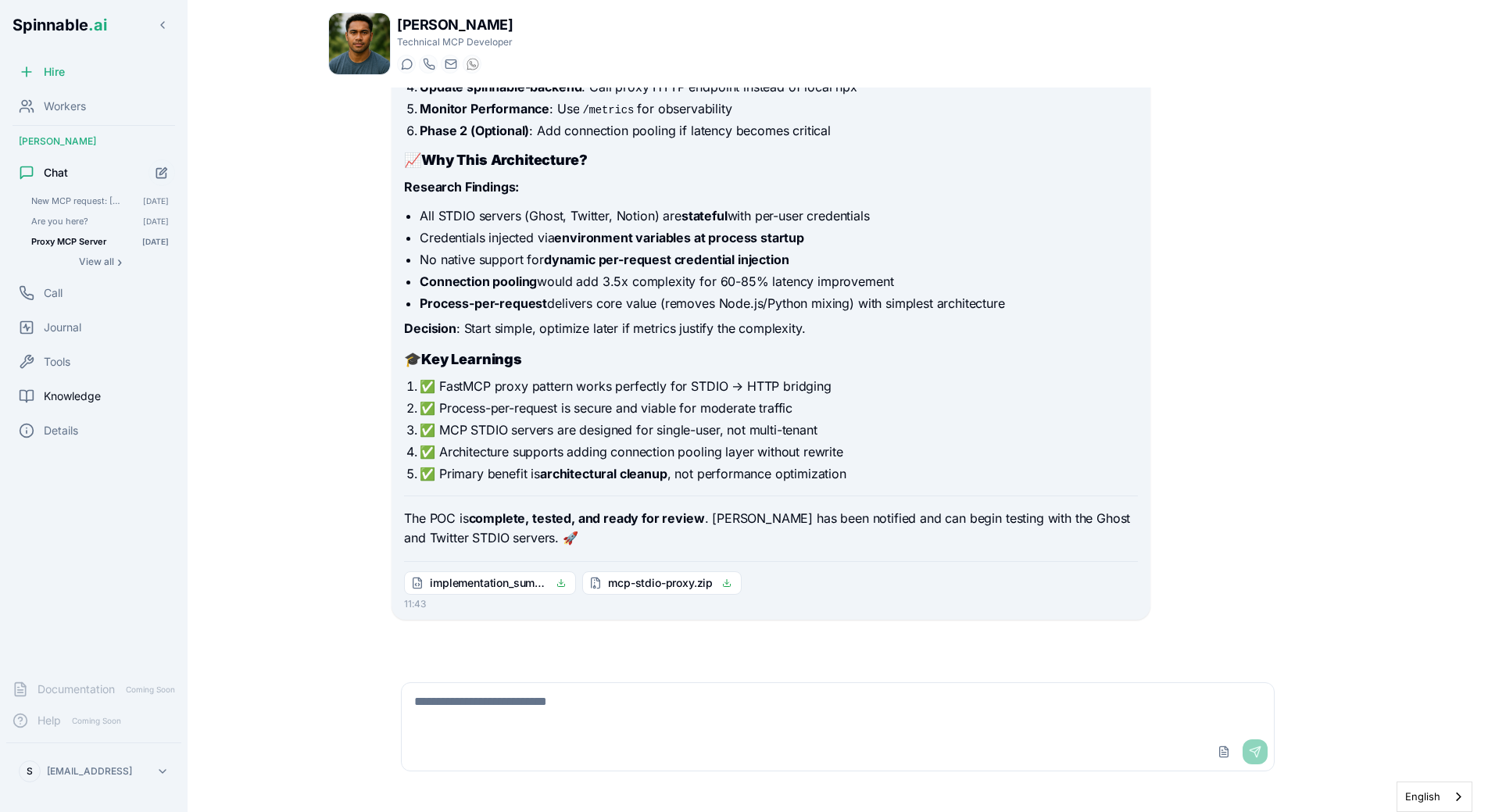
click at [523, 680] on div "Upload File Send" at bounding box center [838, 726] width 893 height 107
click at [523, 700] on textarea at bounding box center [838, 707] width 873 height 50
type textarea "**********"
click at [707, 459] on li "✅ Architecture supports adding connection pooling layer without rewrite" at bounding box center [779, 452] width 717 height 19
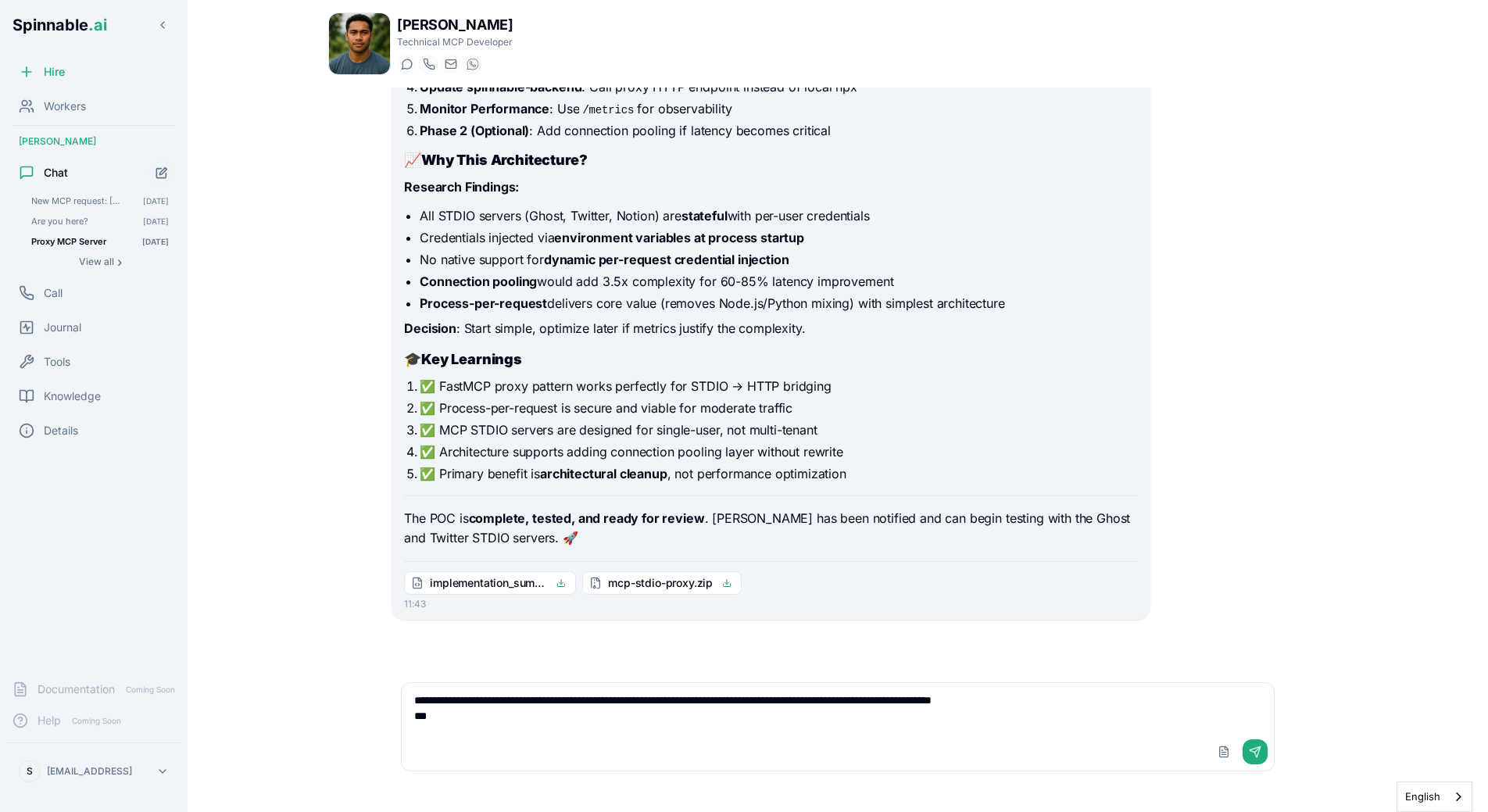
click at [658, 706] on textarea "**********" at bounding box center [838, 707] width 873 height 50
paste textarea "**********"
type textarea "**********"
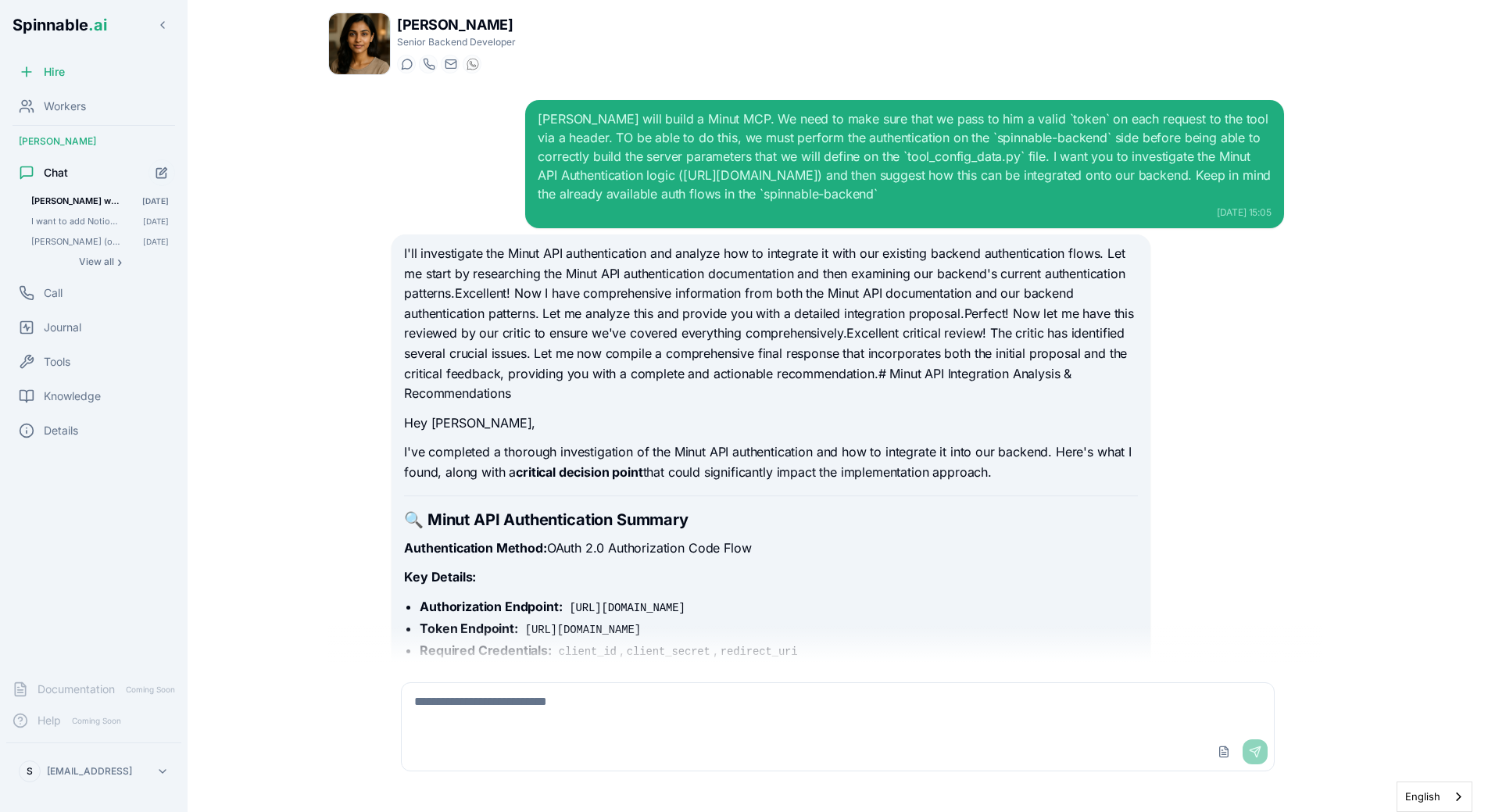
scroll to position [18572, 0]
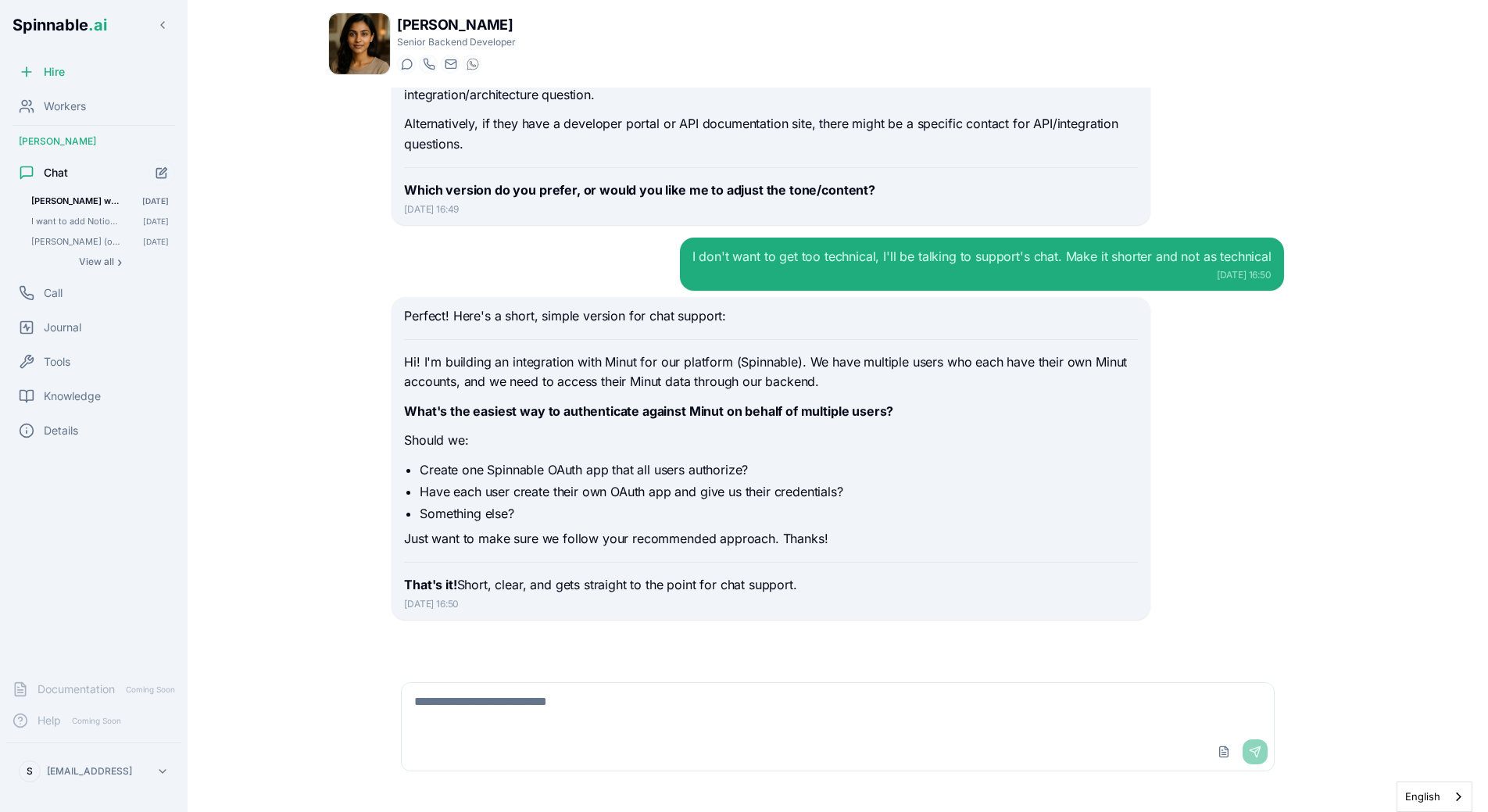
click at [594, 322] on p "Perfect! Here's a short, simple version for chat support:" at bounding box center [771, 316] width 734 height 20
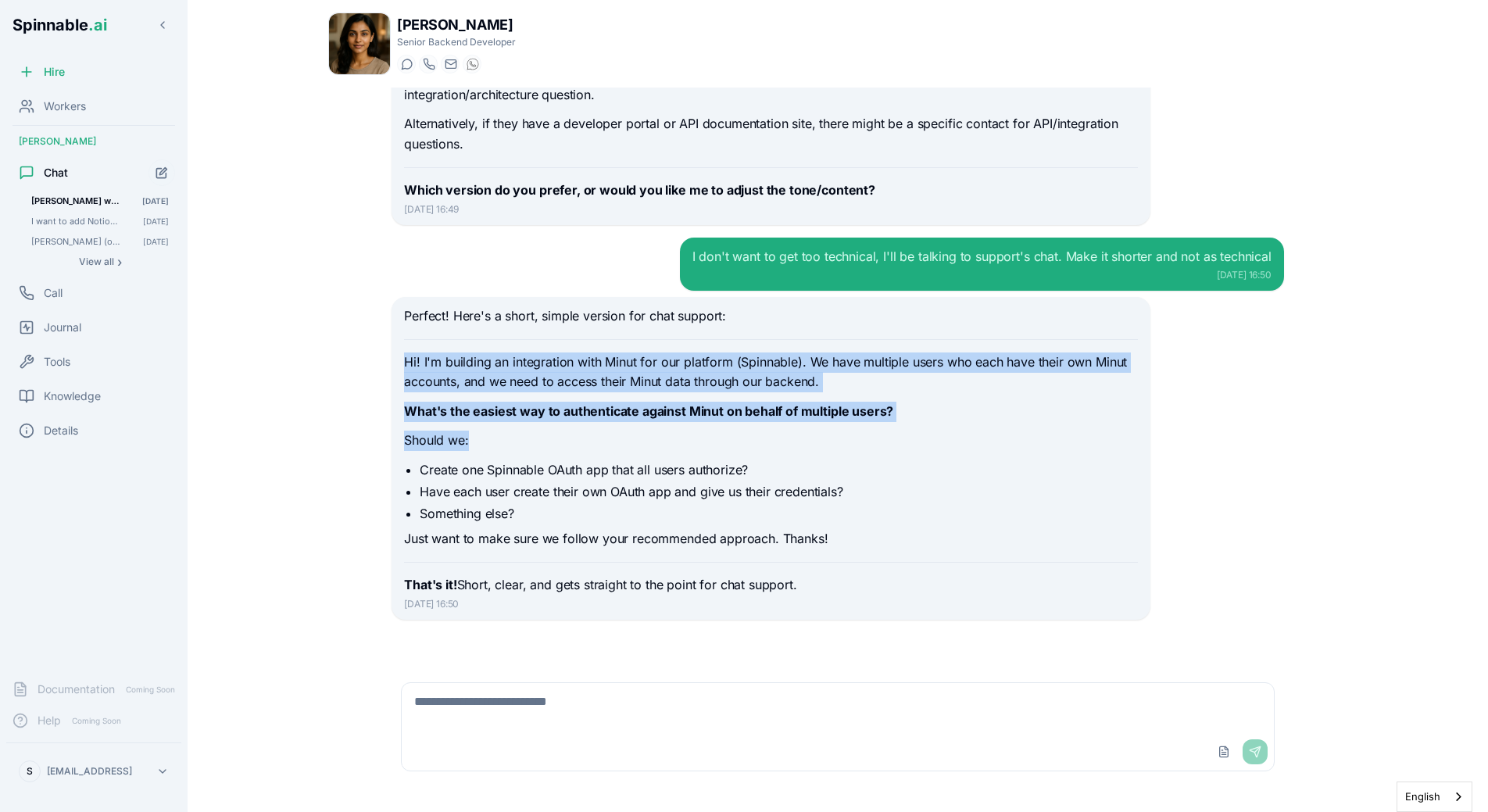
drag, startPoint x: 573, startPoint y: 362, endPoint x: 775, endPoint y: 448, distance: 219.5
click at [775, 448] on p "Should we:" at bounding box center [771, 441] width 734 height 20
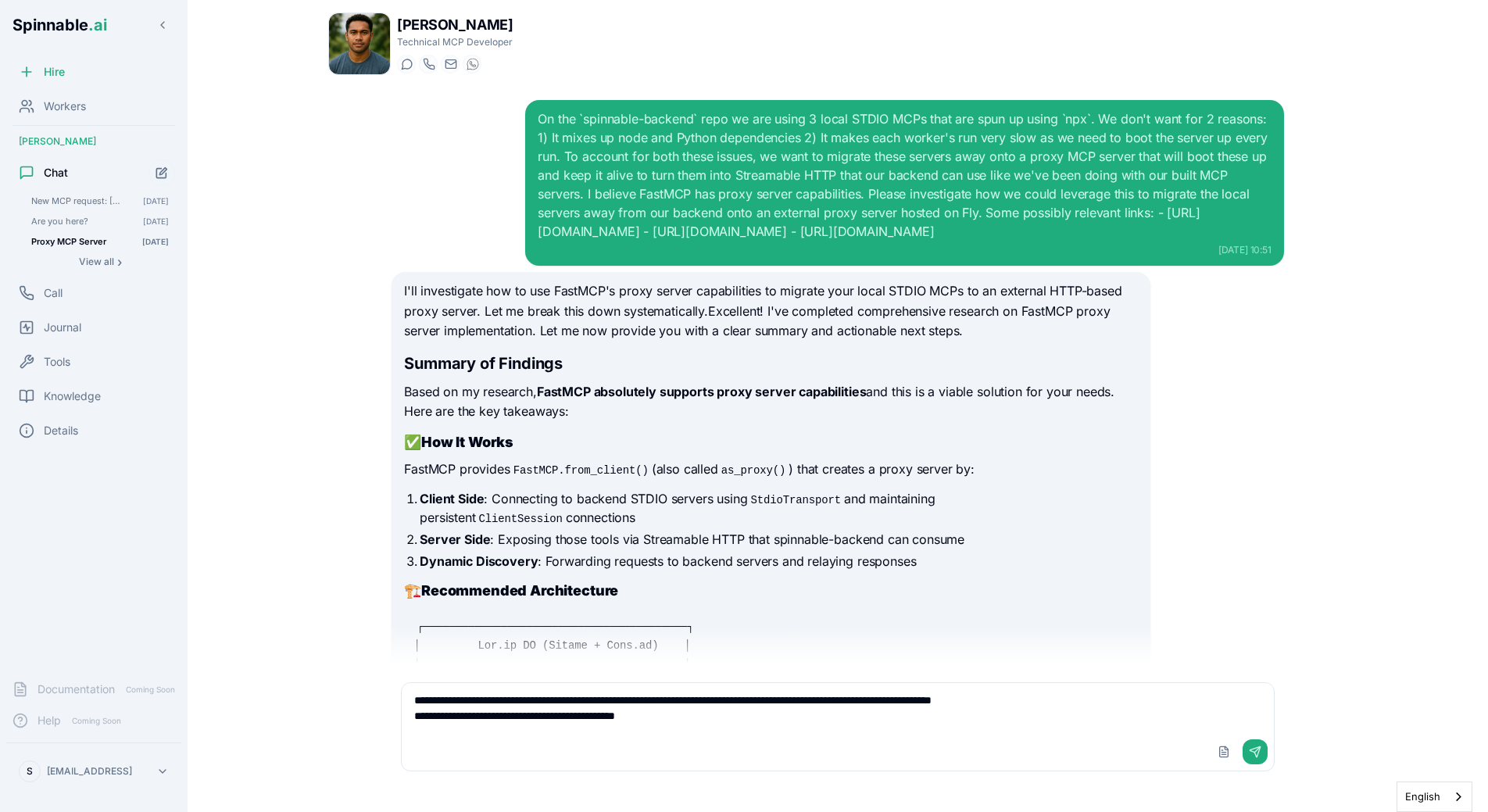
scroll to position [14819, 0]
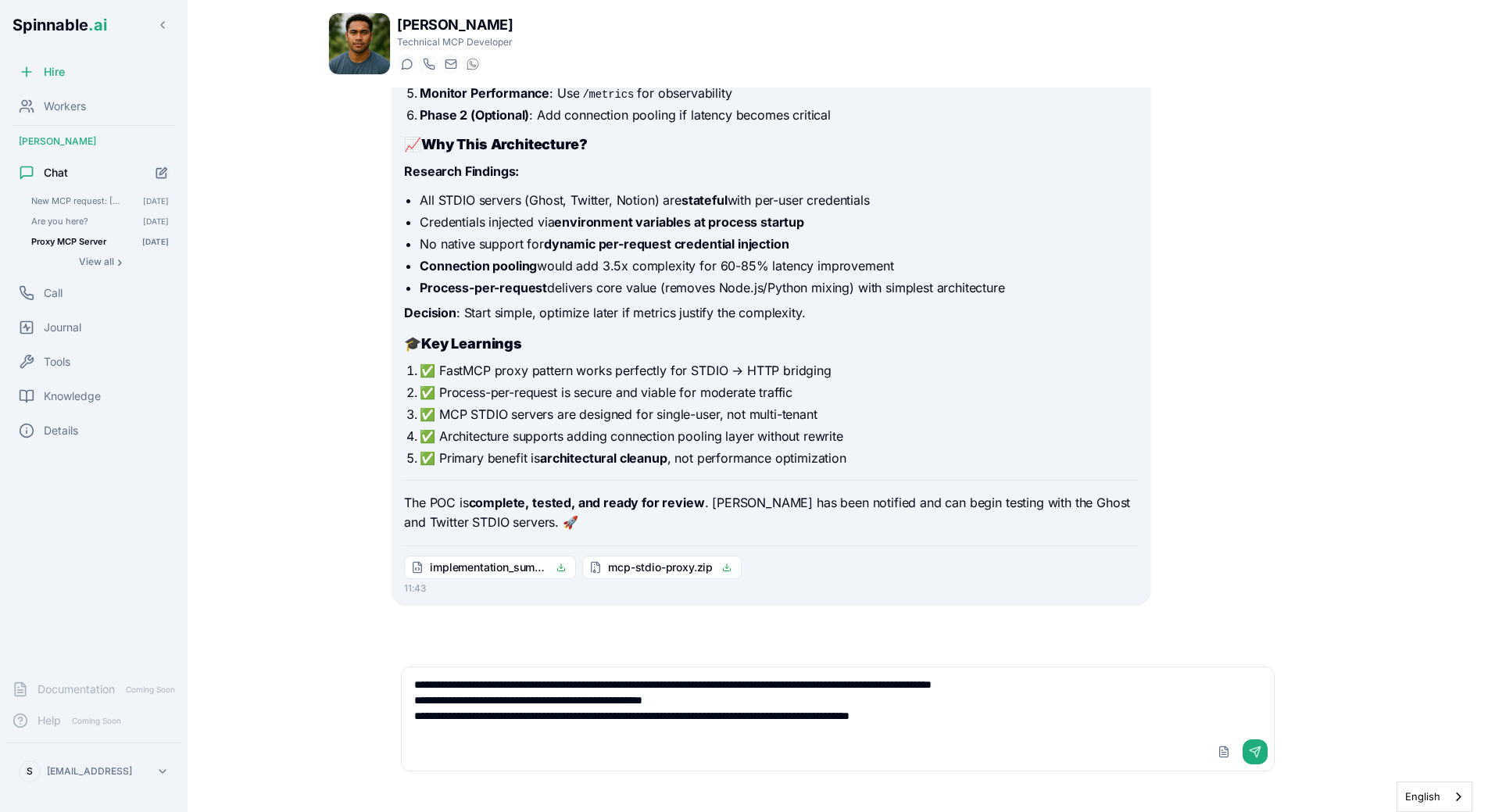
type textarea "**********"
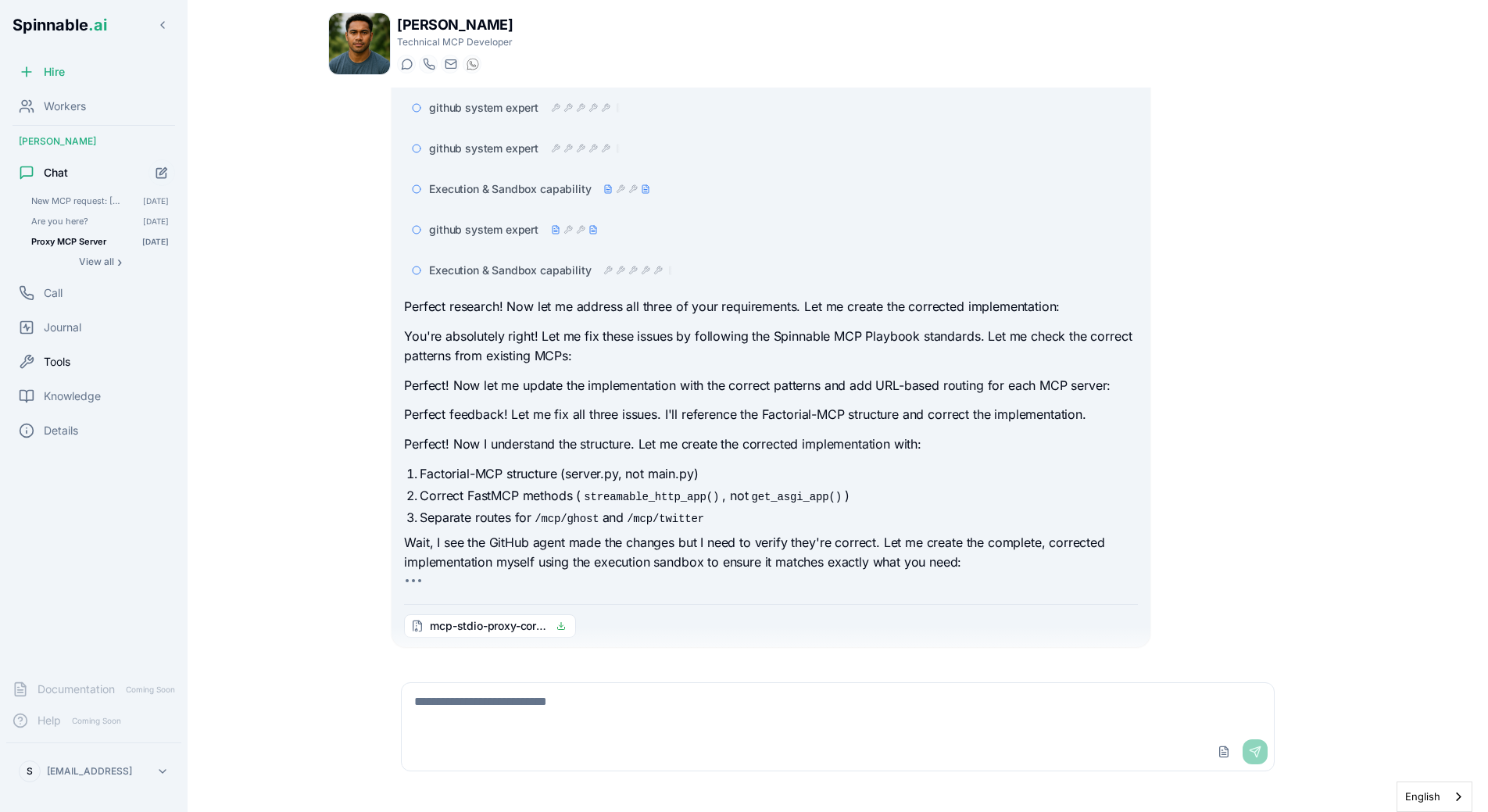
scroll to position [15572, 0]
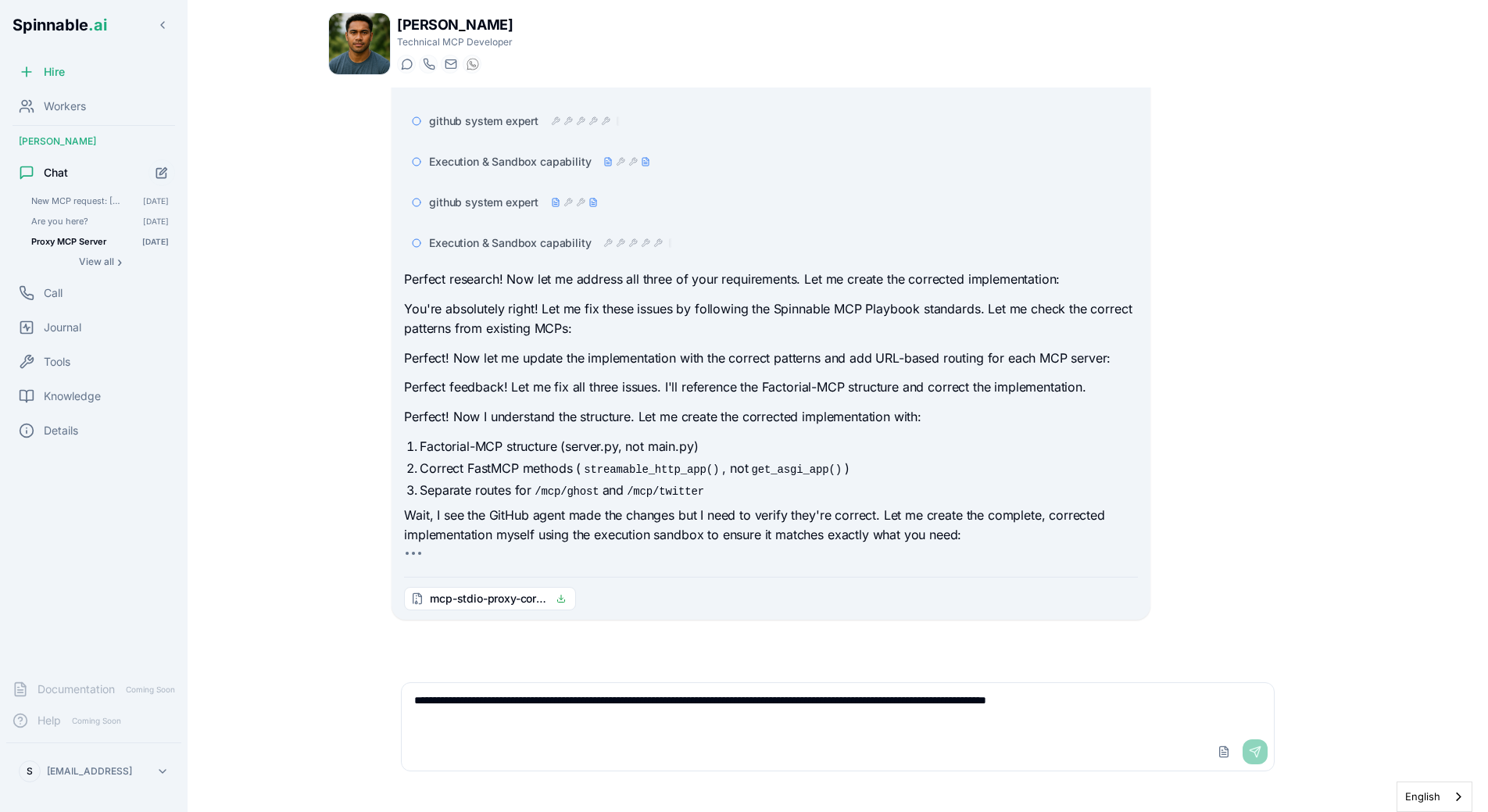
type textarea "**********"
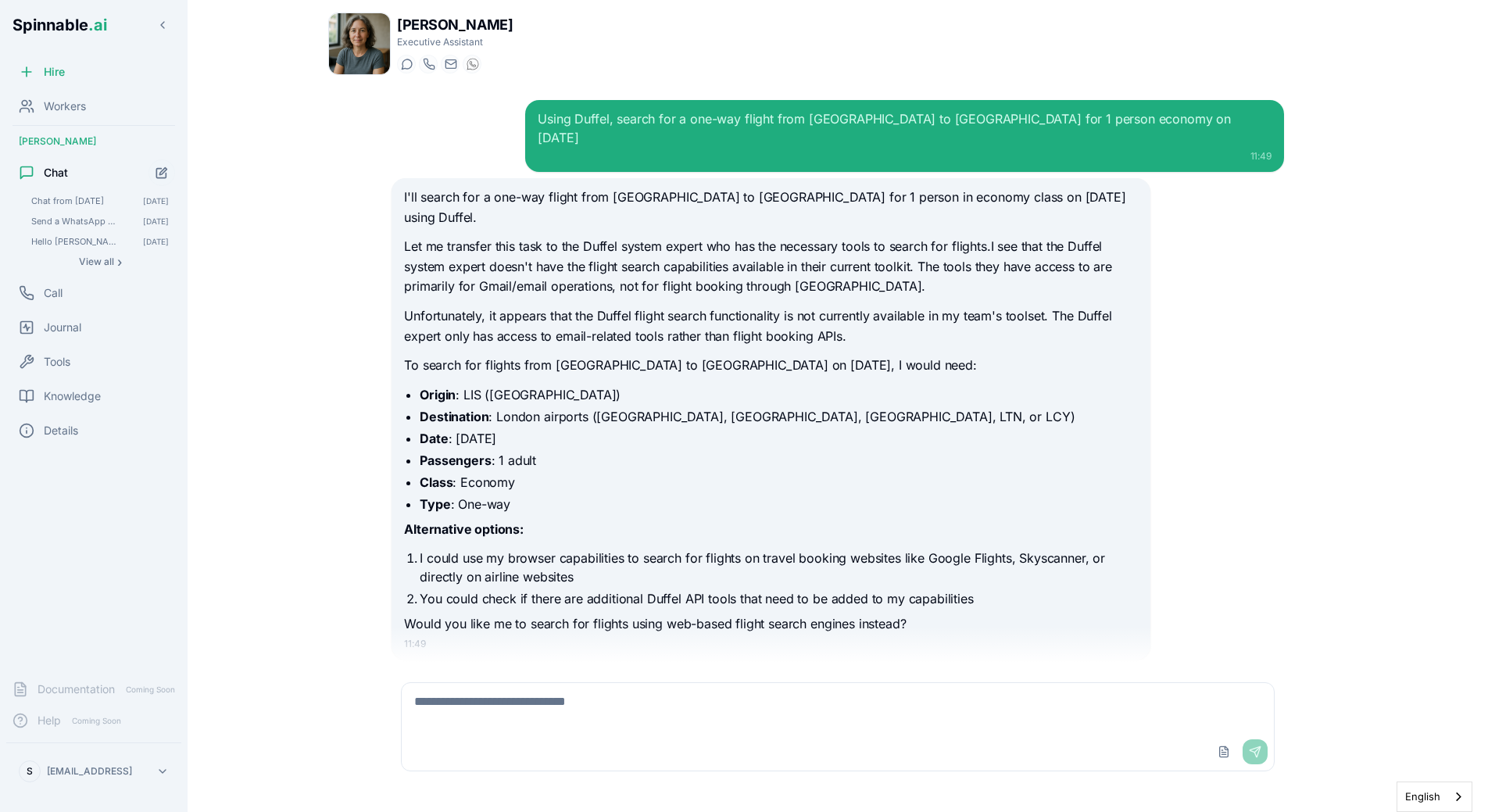
scroll to position [1, 0]
click at [80, 103] on span "Workers" at bounding box center [64, 106] width 42 height 15
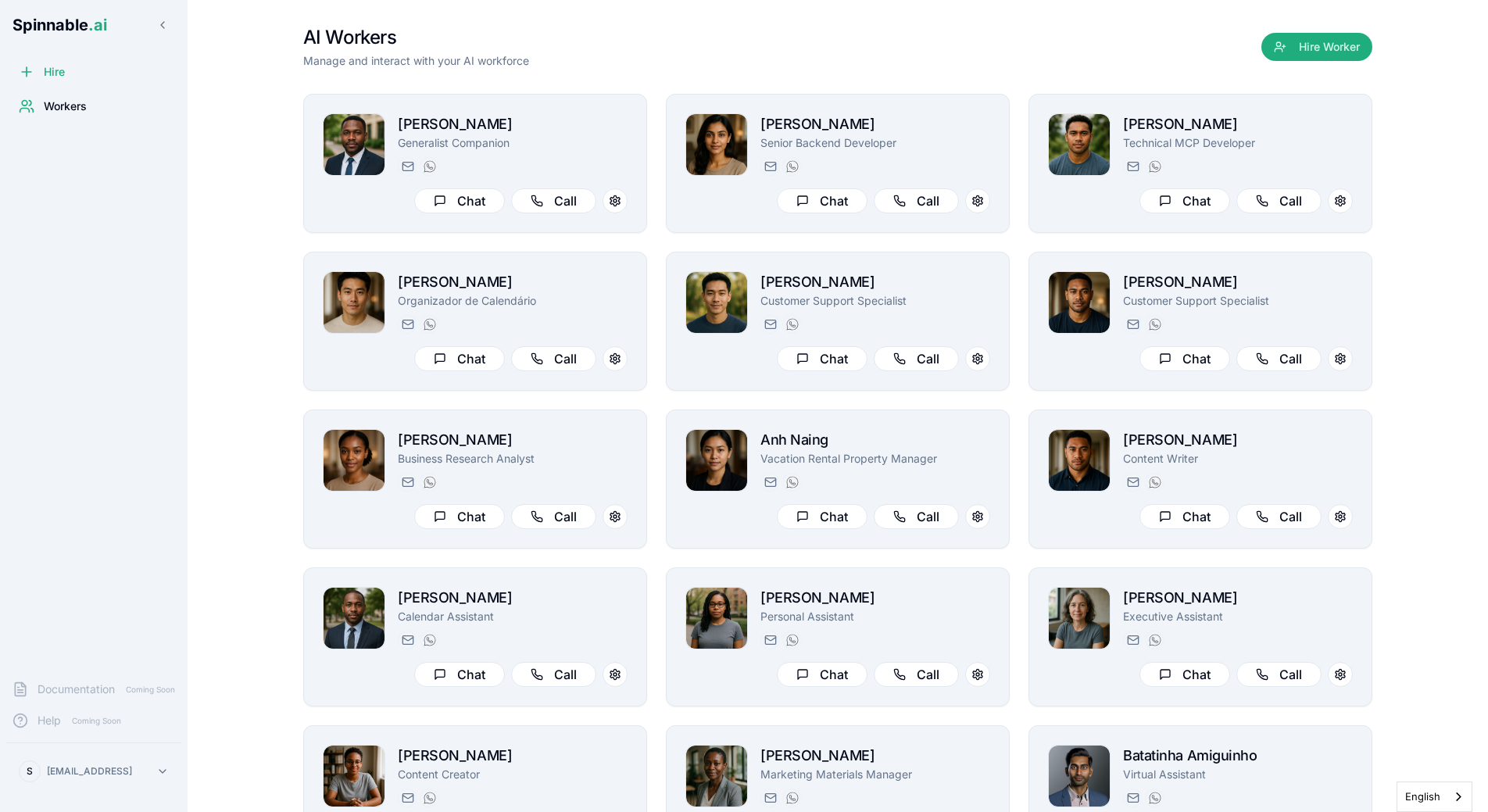
click at [75, 762] on html "Spinnable .ai Hire Workers Documentation Coming Soon Help Coming Soon S sebasti…" at bounding box center [744, 406] width 1488 height 812
click at [78, 667] on div "Tools" at bounding box center [94, 671] width 148 height 28
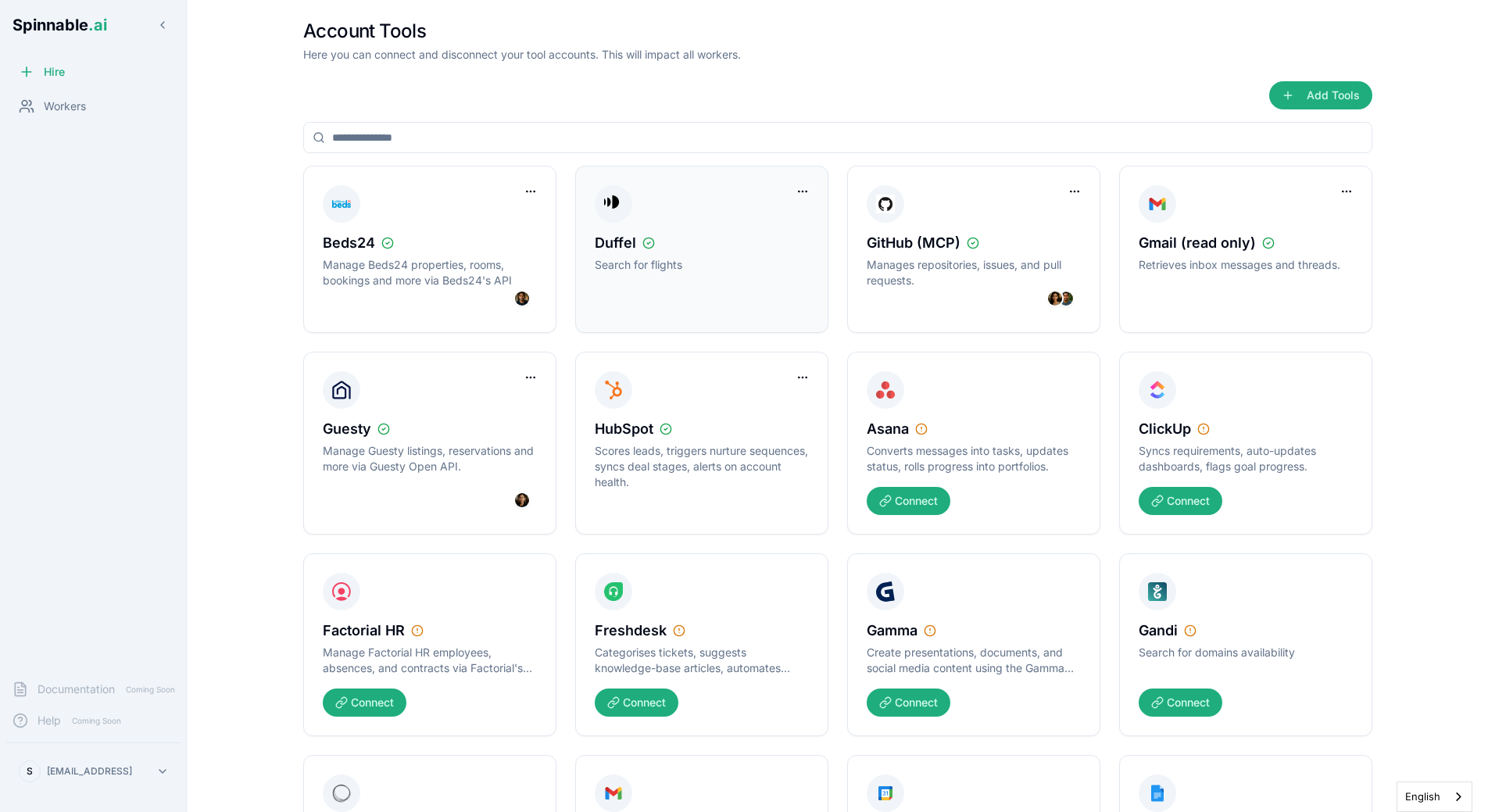
click at [685, 248] on div "Duffel" at bounding box center [701, 243] width 214 height 22
click at [67, 101] on span "Workers" at bounding box center [64, 106] width 42 height 15
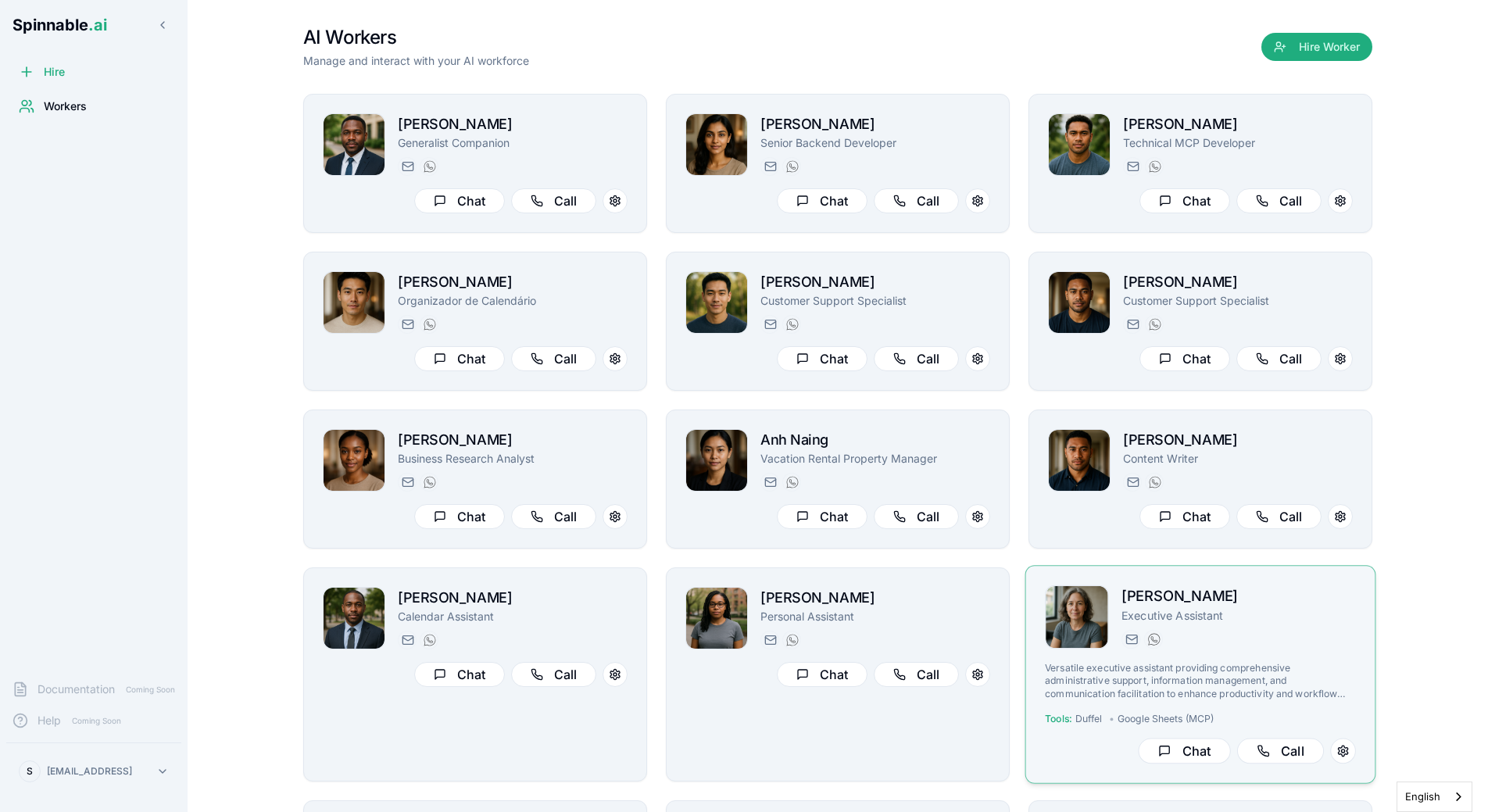
click at [1192, 636] on div "victoria.blackwood@getspinnable.ai +351 915 743 953" at bounding box center [1240, 639] width 235 height 19
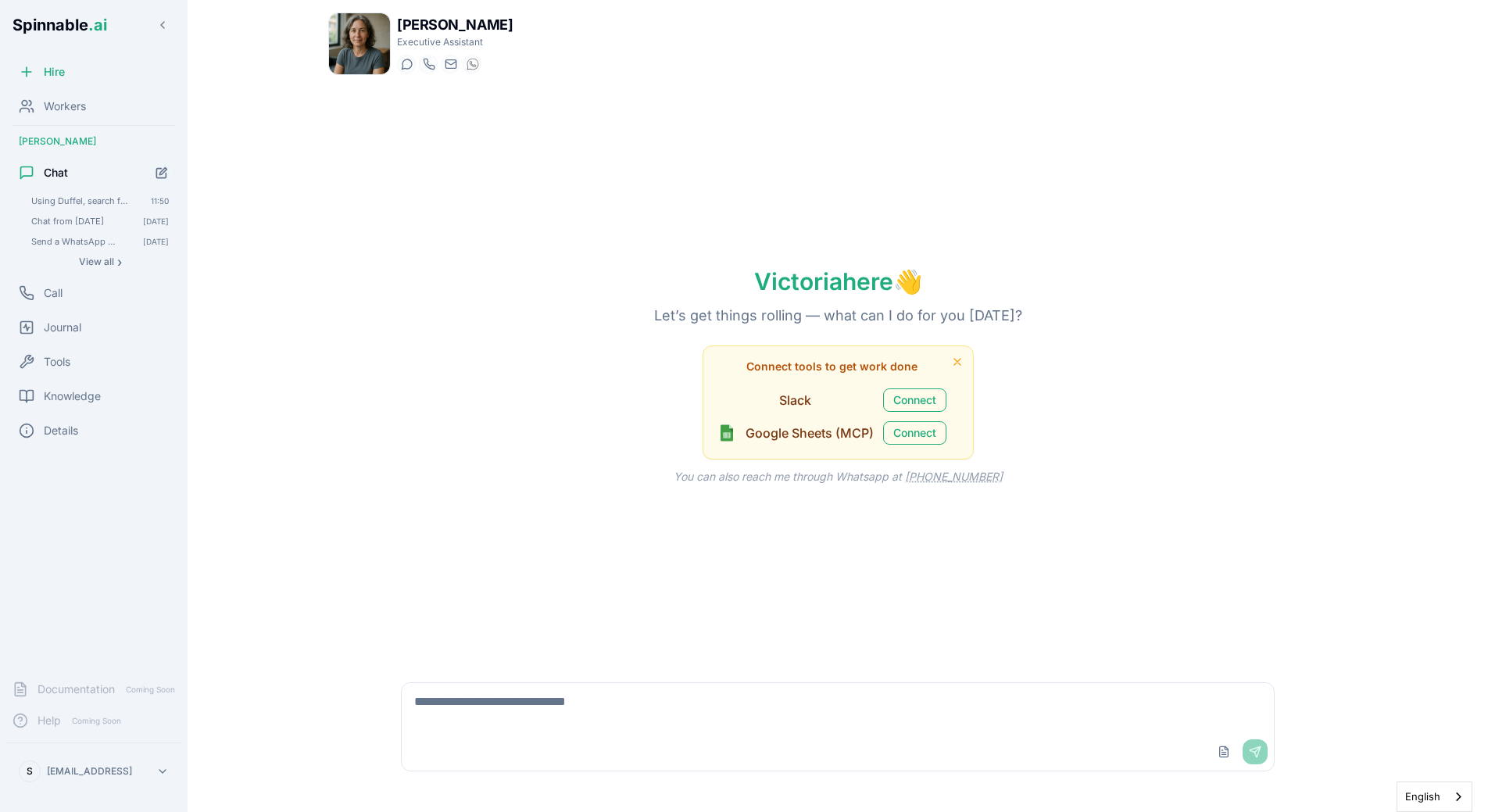
click at [525, 693] on textarea at bounding box center [838, 707] width 873 height 50
click at [43, 202] on span "Using Duffel, search for a one-way flight from Lisbon to London for 1 person ec…" at bounding box center [80, 201] width 98 height 11
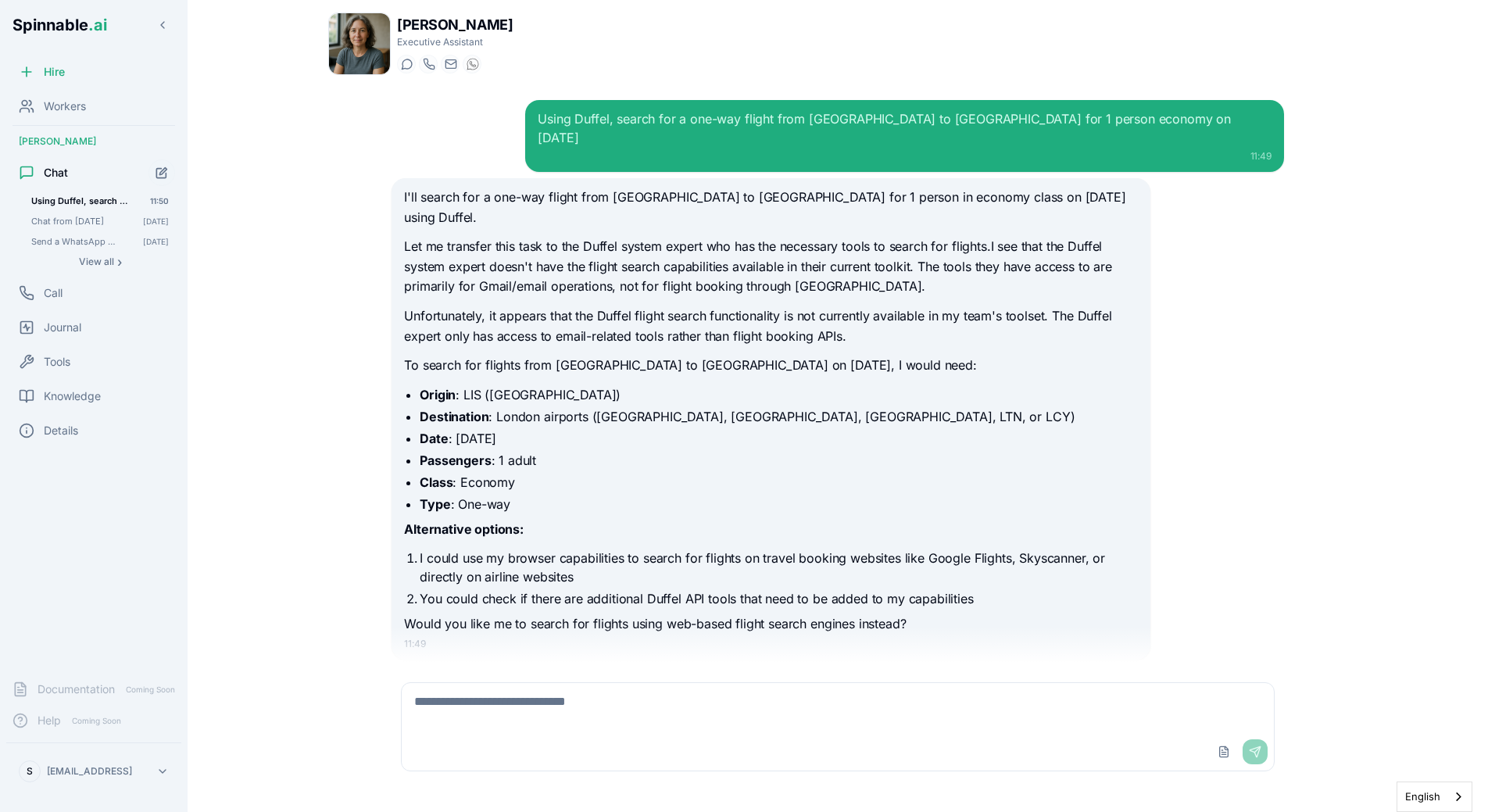
scroll to position [1, 0]
click at [1037, 115] on div "Using Duffel, search for a one-way flight from Lisbon to London for 1 person ec…" at bounding box center [904, 127] width 734 height 38
click at [188, 152] on main "Victoria Blackwood Executive Assistant Start a chat Start a call victoria.black…" at bounding box center [838, 406] width 1301 height 812
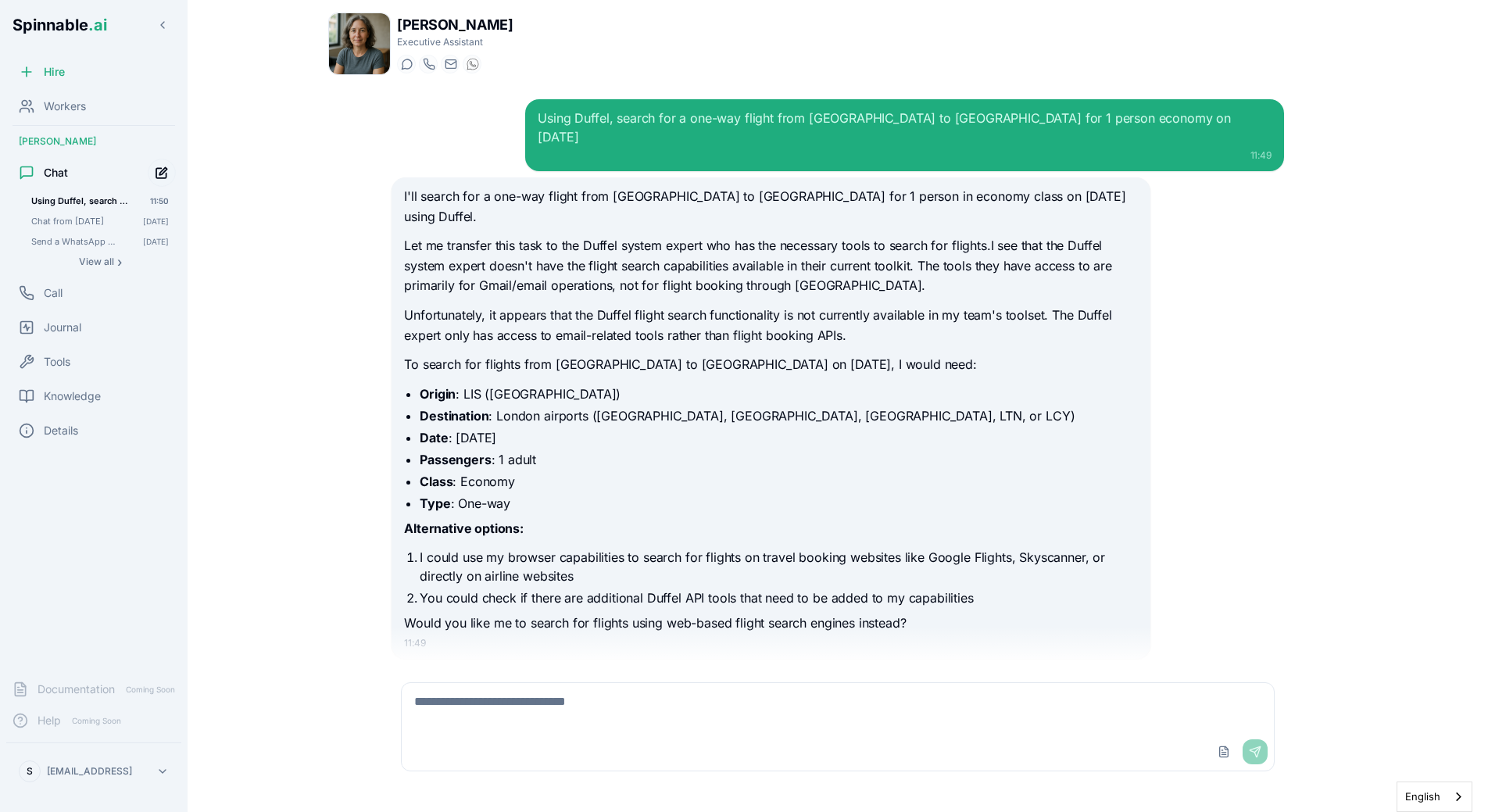
click at [158, 168] on icon "Start new chat" at bounding box center [161, 173] width 10 height 10
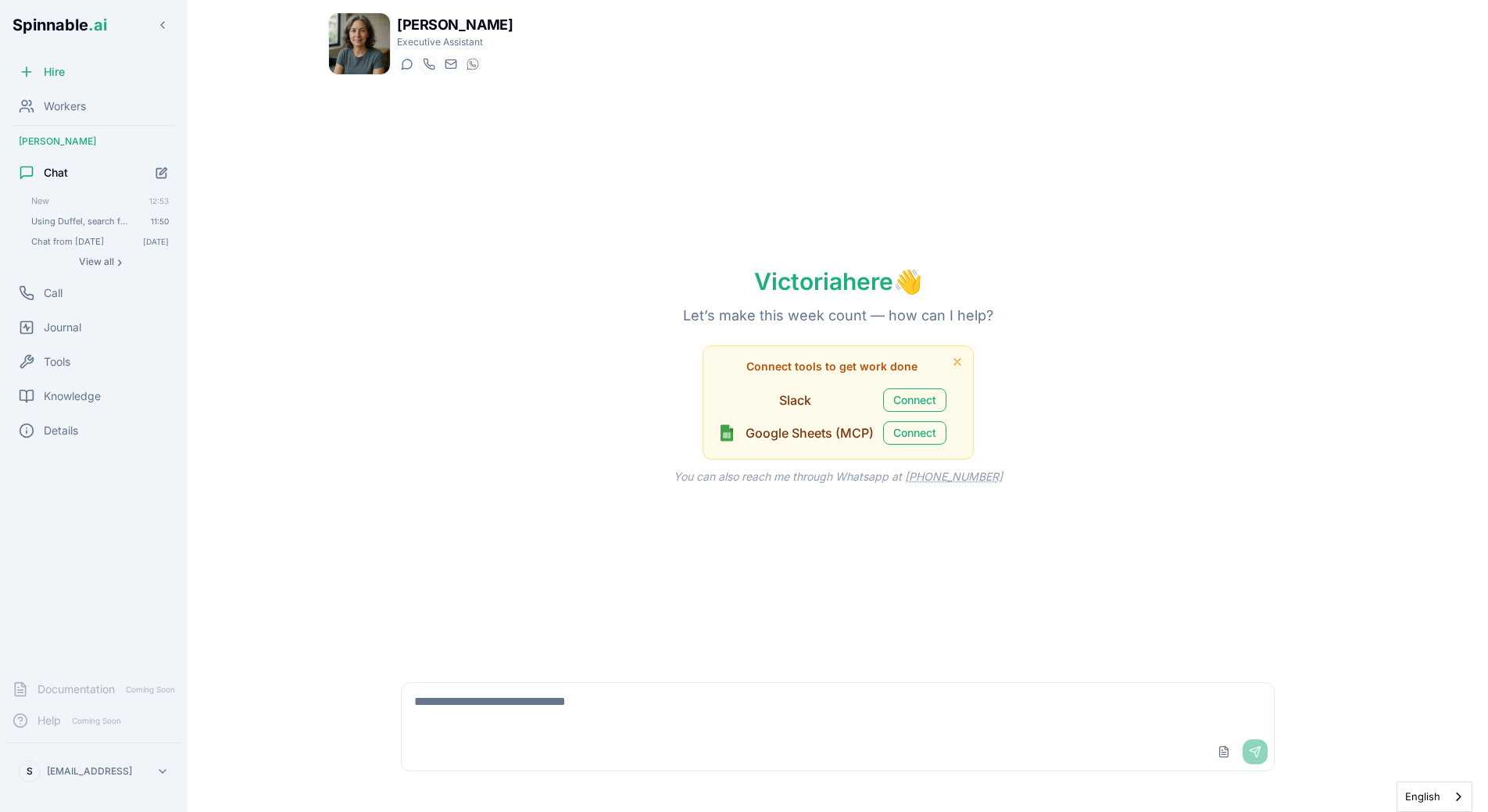
drag, startPoint x: 517, startPoint y: 601, endPoint x: 517, endPoint y: 635, distance: 34.0
click at [517, 602] on div "Victoria here 👋 Let’s make this week count — how can I help? Connect tools to g…" at bounding box center [838, 376] width 1019 height 576
click at [517, 677] on div "Upload File Send" at bounding box center [838, 726] width 893 height 107
click at [508, 716] on textarea at bounding box center [838, 707] width 873 height 50
paste textarea "**********"
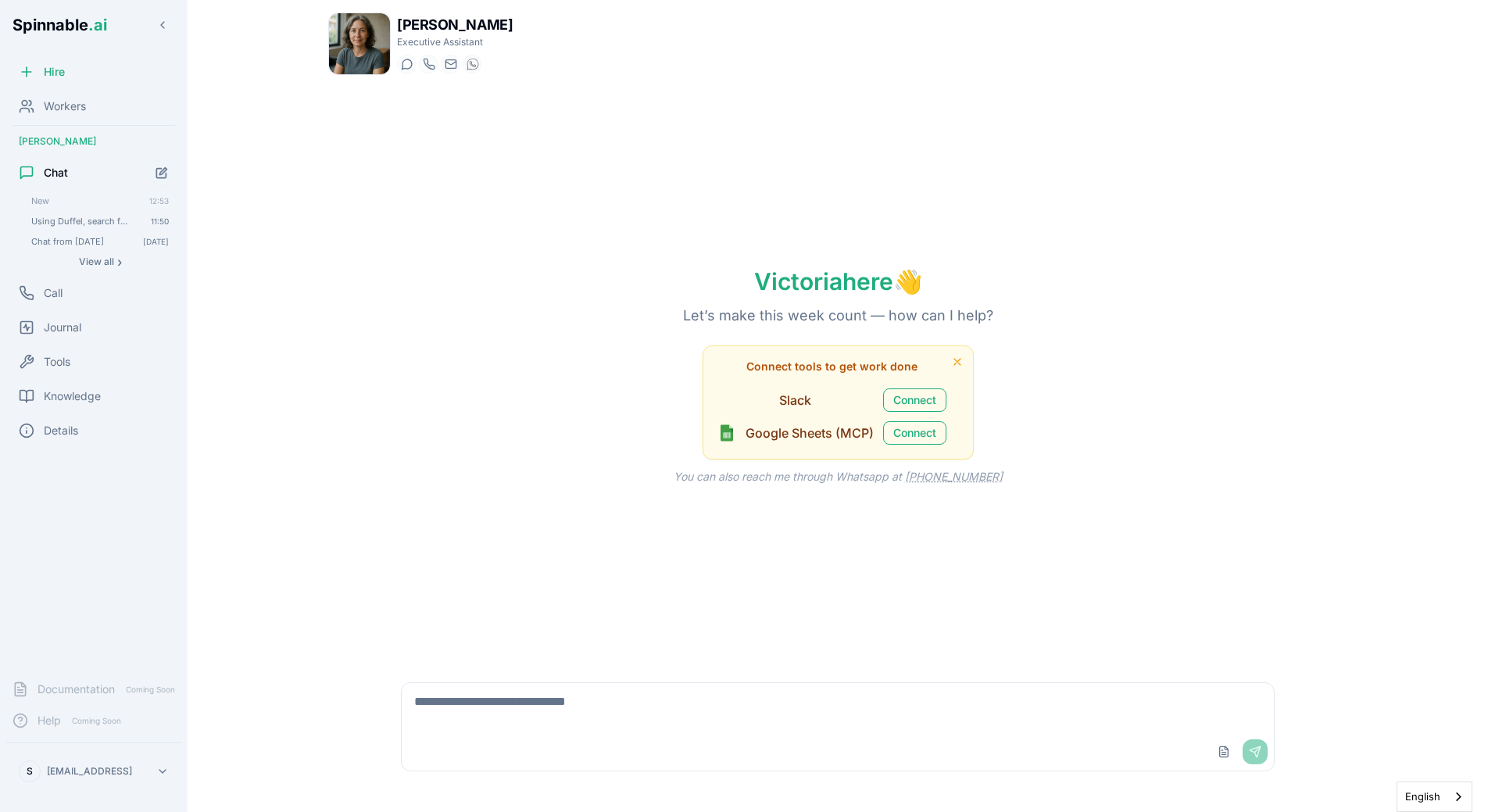
type textarea "**********"
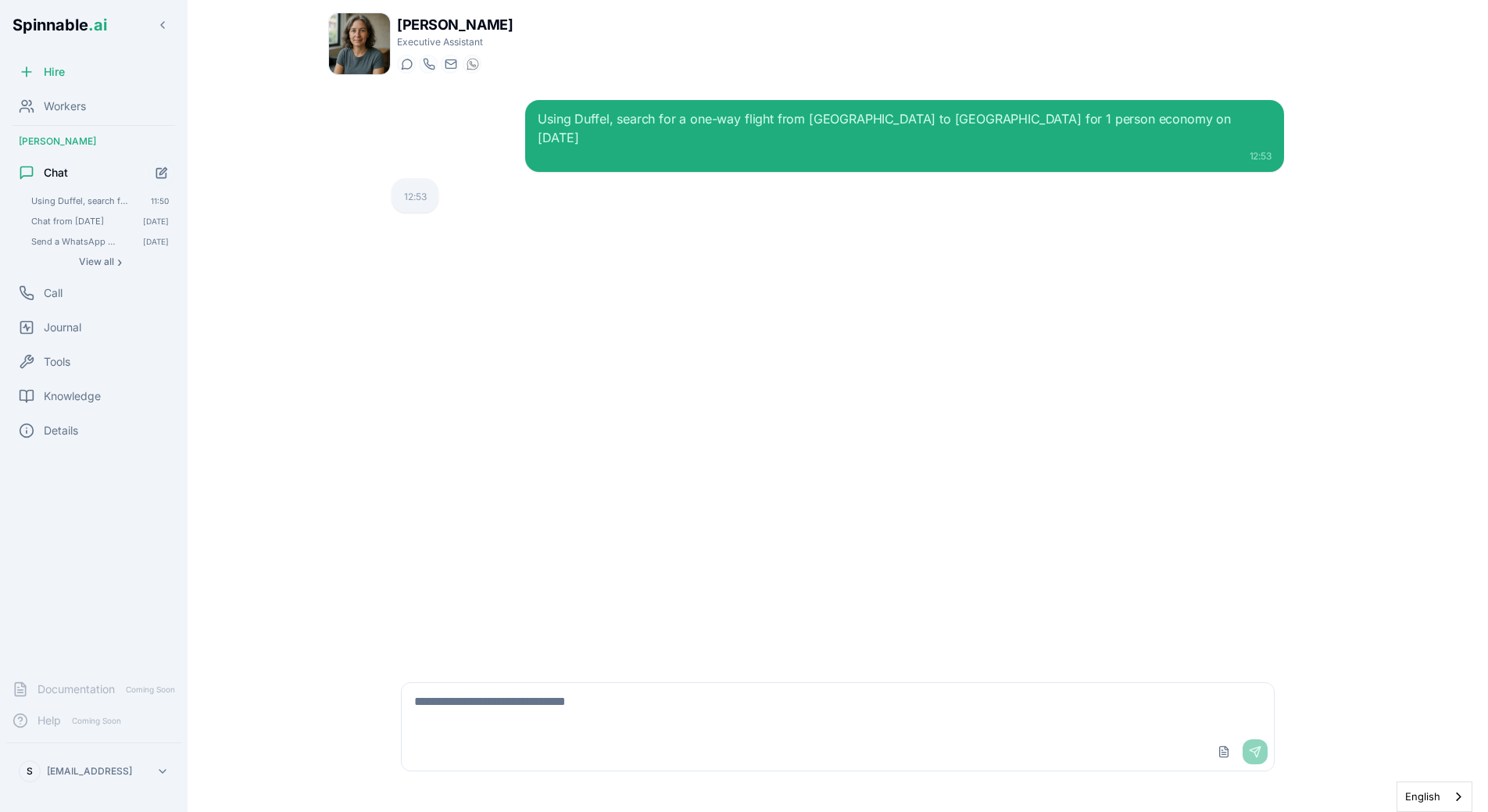
click at [416, 191] on div "12:53" at bounding box center [415, 197] width 22 height 13
click at [601, 218] on div "Using Duffel, search for a one-way flight from Lisbon to London for 1 person ec…" at bounding box center [838, 376] width 918 height 576
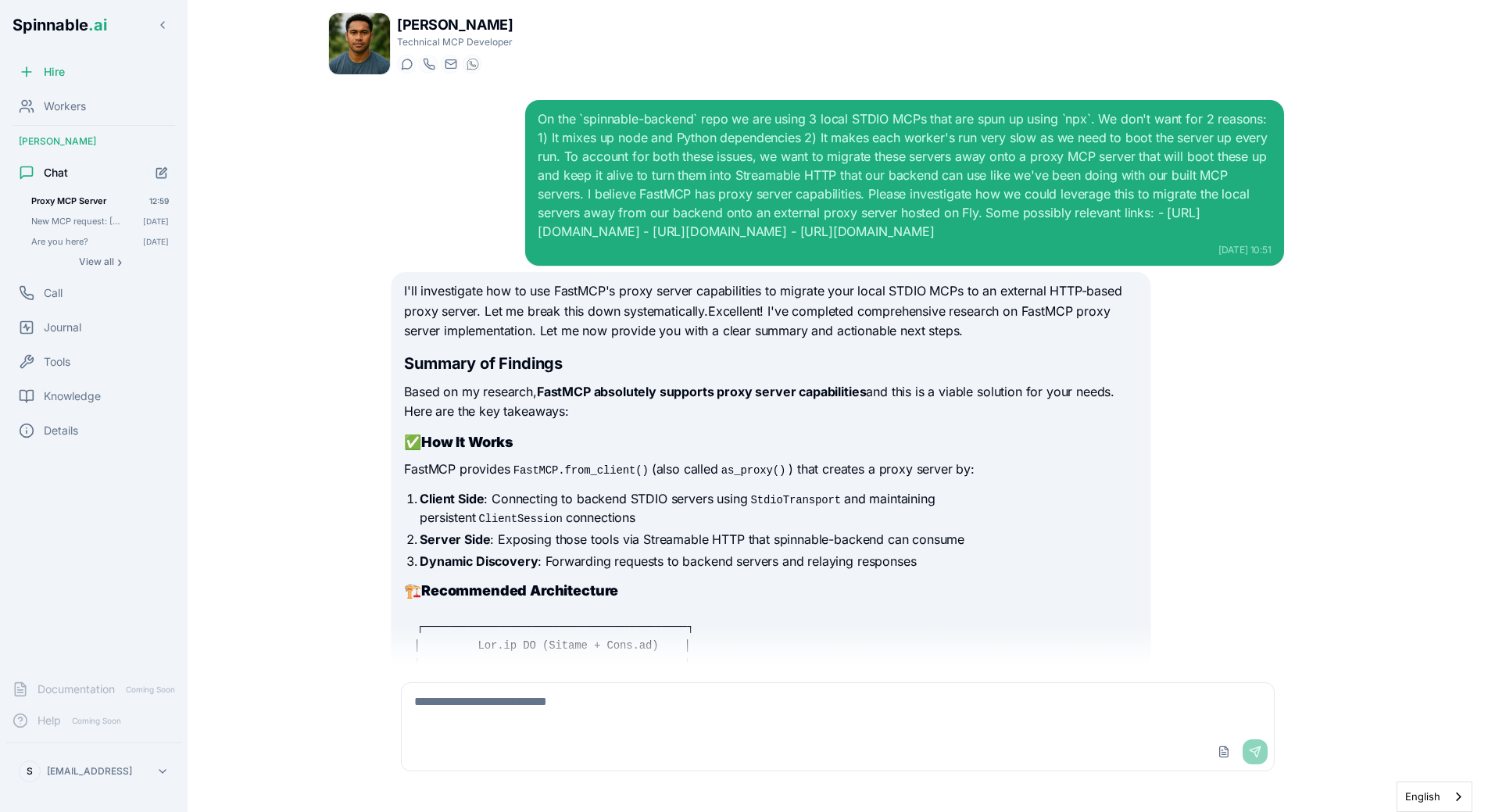
click at [619, 698] on textarea at bounding box center [838, 707] width 873 height 50
paste textarea "**********"
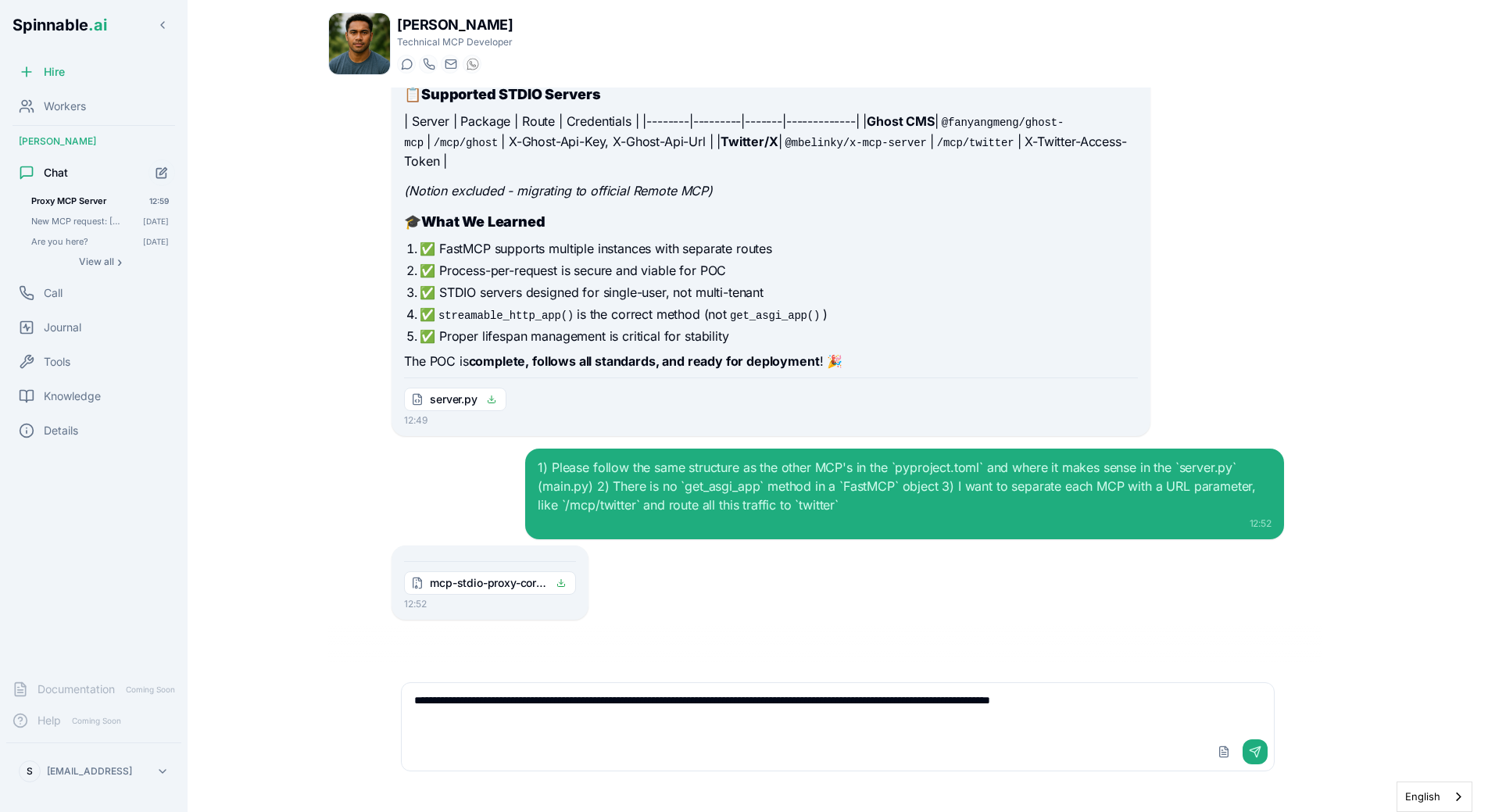
type textarea "**********"
click at [765, 582] on div "mcp-stdio-proxy-corrected.zip 12:52" at bounding box center [838, 583] width 893 height 74
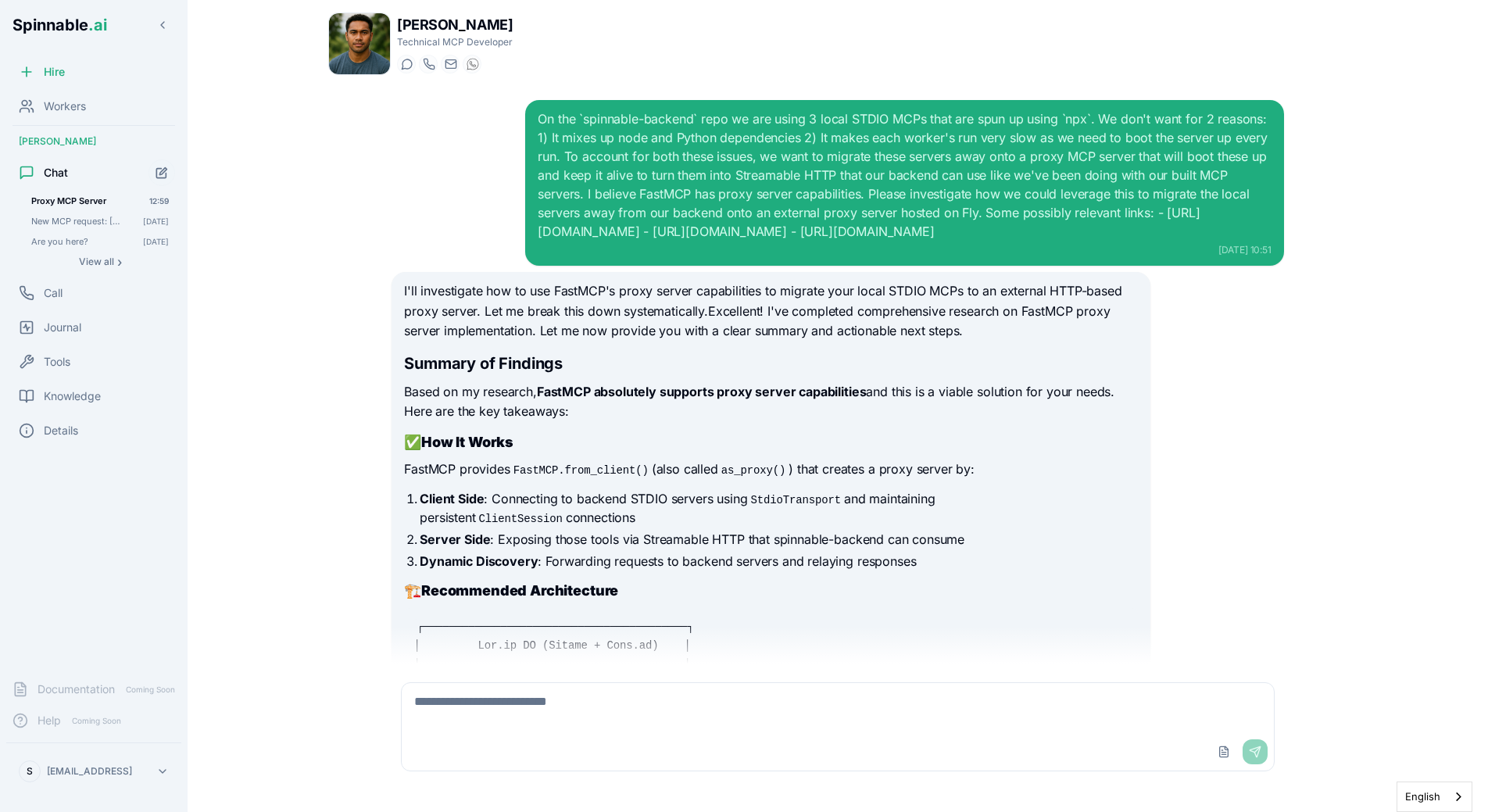
scroll to position [17129, 0]
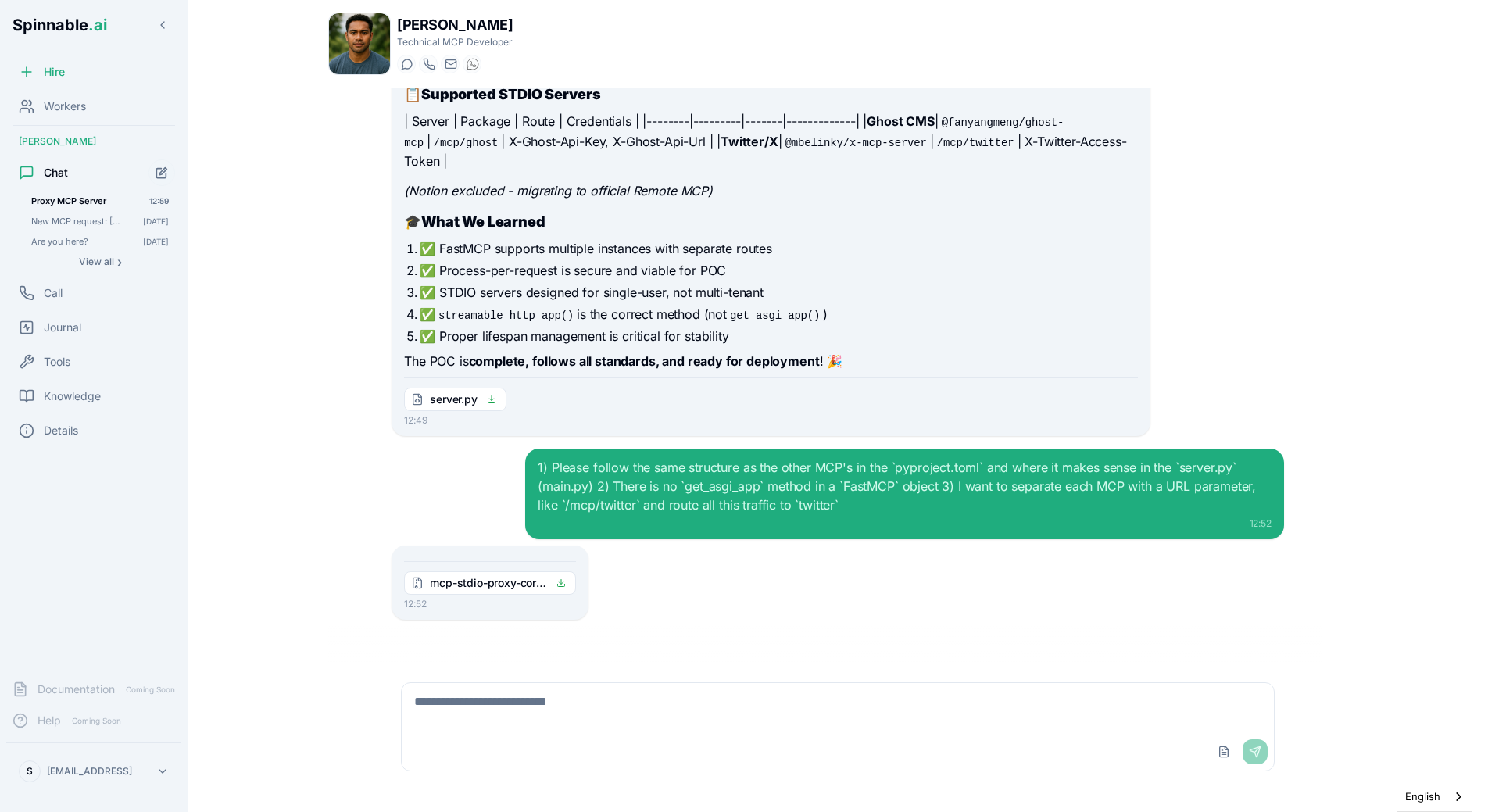
click at [462, 549] on div "mcp-stdio-proxy-corrected.zip 12:52" at bounding box center [490, 583] width 197 height 74
click at [741, 489] on div "1) Please follow the same structure as the other MCP's in the `pyproject.toml` …" at bounding box center [904, 486] width 734 height 56
click at [702, 750] on div "Upload File Send" at bounding box center [838, 752] width 873 height 38
click at [715, 701] on textarea at bounding box center [838, 707] width 873 height 50
paste textarea "**********"
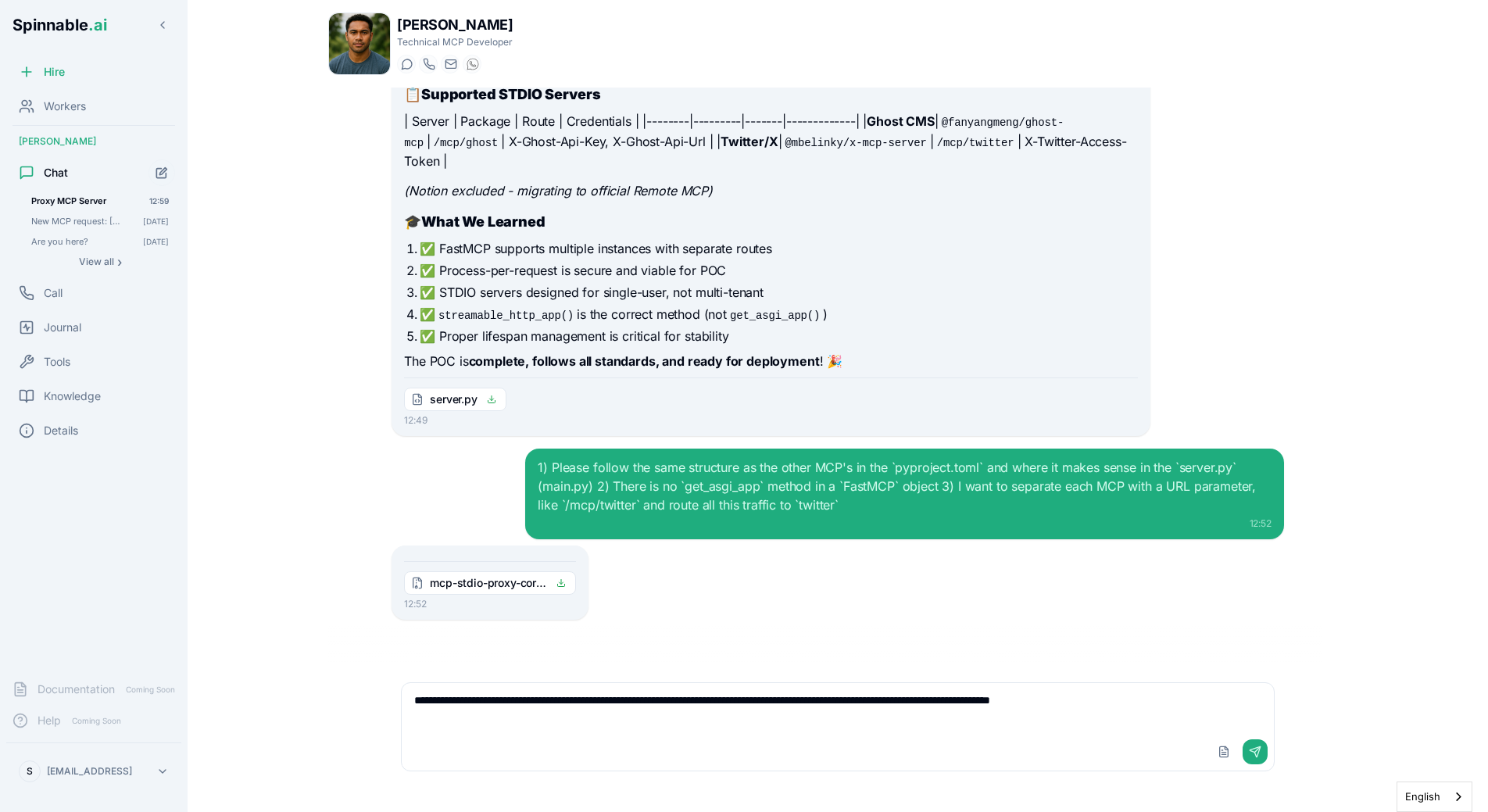
type textarea "**********"
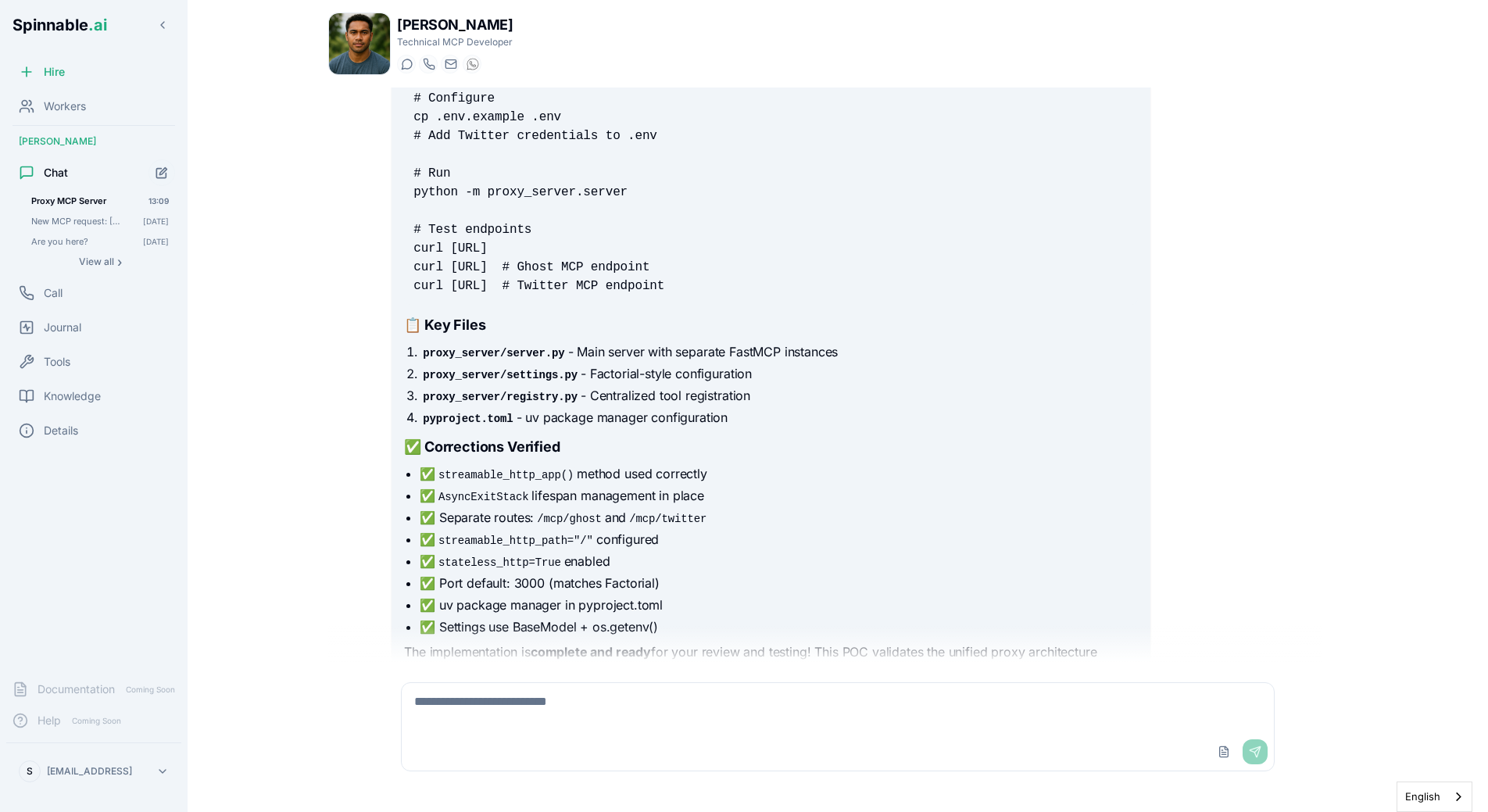
scroll to position [18757, 0]
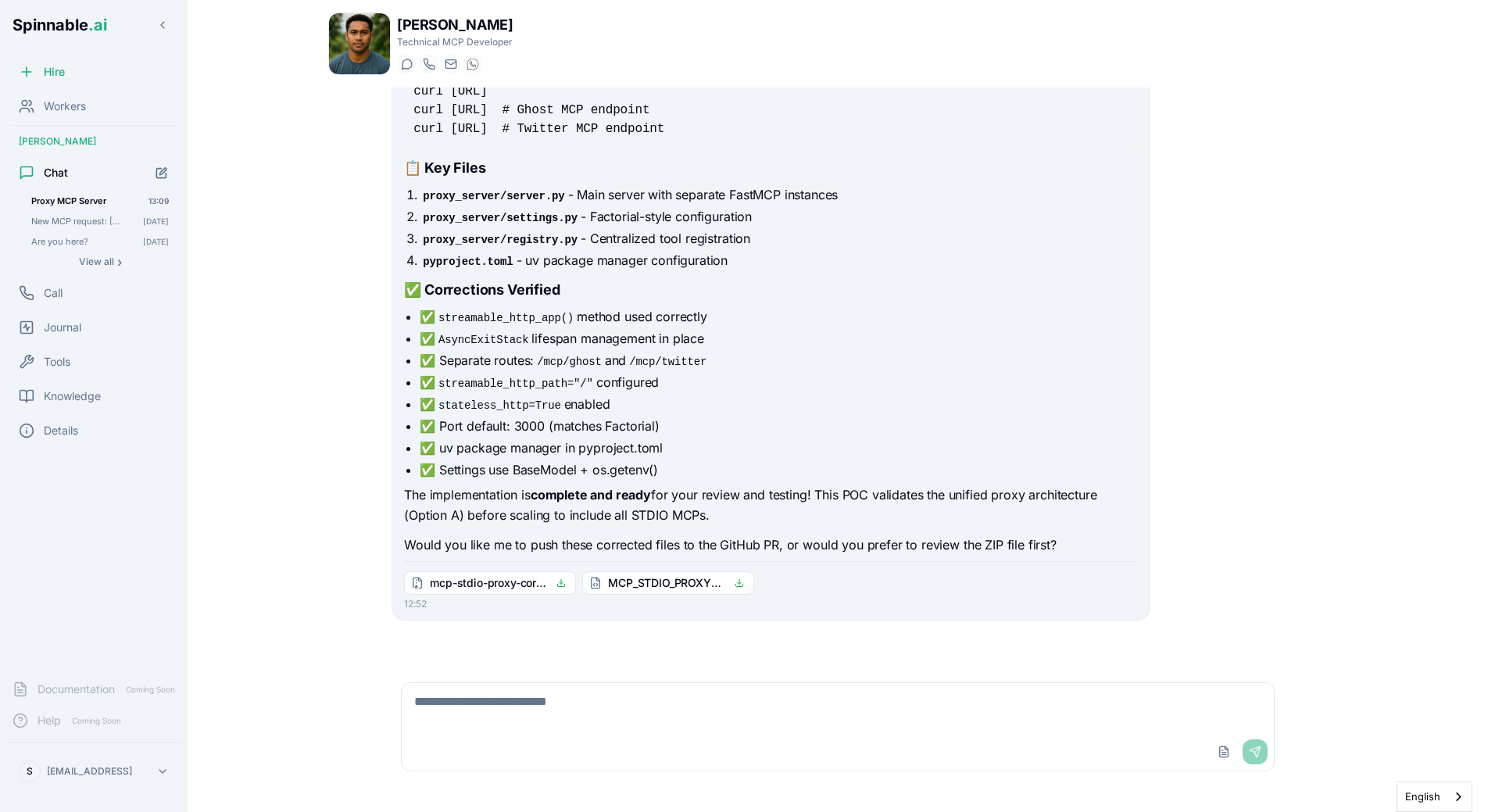
click at [494, 741] on div "Upload File Send" at bounding box center [838, 752] width 873 height 38
click at [501, 725] on textarea at bounding box center [838, 707] width 873 height 50
click at [676, 669] on div "**********" at bounding box center [838, 727] width 918 height 126
click at [566, 703] on textarea "**********" at bounding box center [838, 707] width 873 height 50
click at [735, 710] on textarea "**********" at bounding box center [838, 707] width 873 height 50
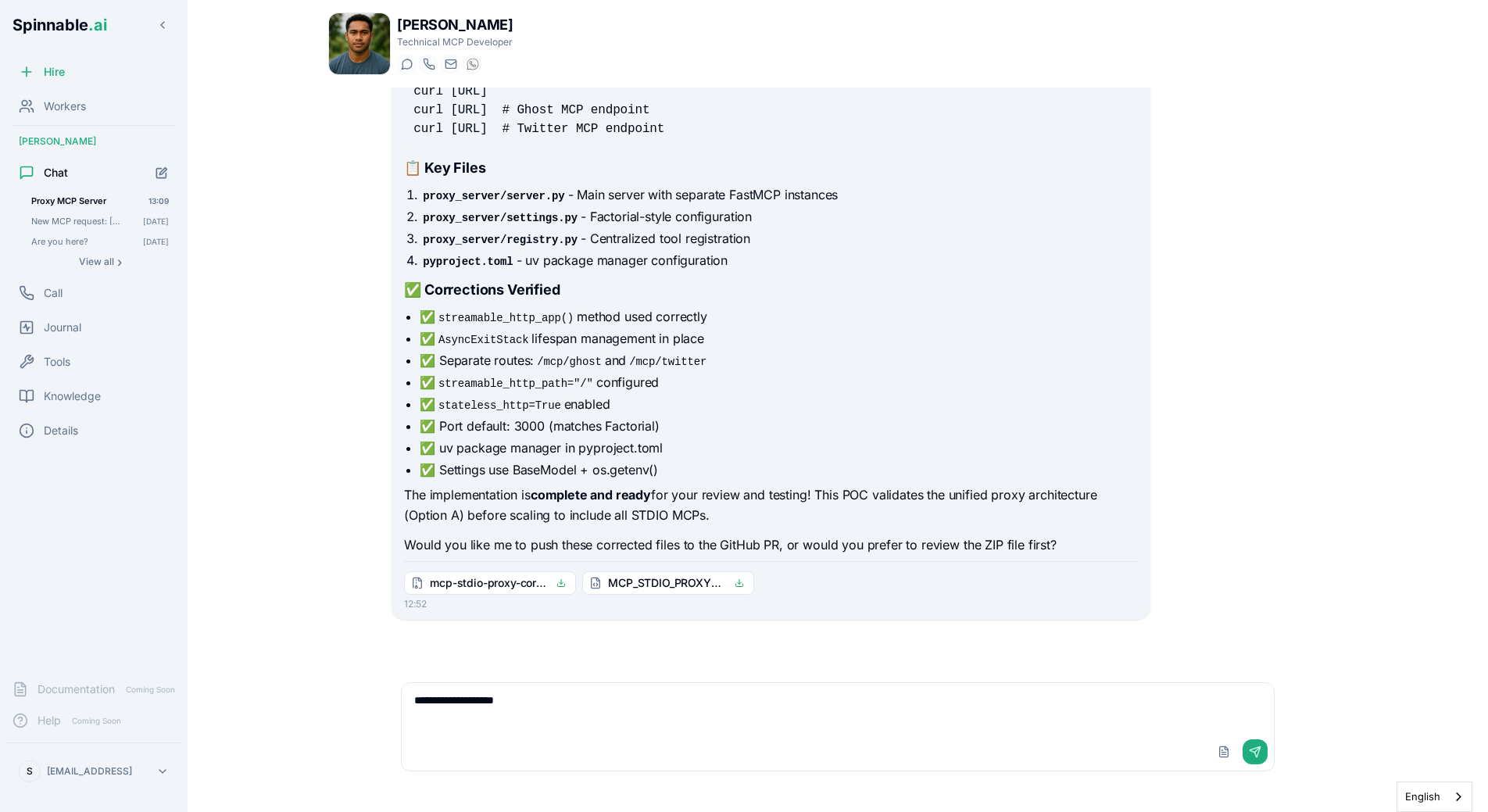
click at [662, 704] on textarea "**********" at bounding box center [838, 707] width 873 height 50
click at [589, 705] on textarea "**********" at bounding box center [838, 707] width 873 height 50
drag, startPoint x: 796, startPoint y: 690, endPoint x: 807, endPoint y: 705, distance: 18.6
click at [807, 705] on textarea "**********" at bounding box center [838, 707] width 873 height 50
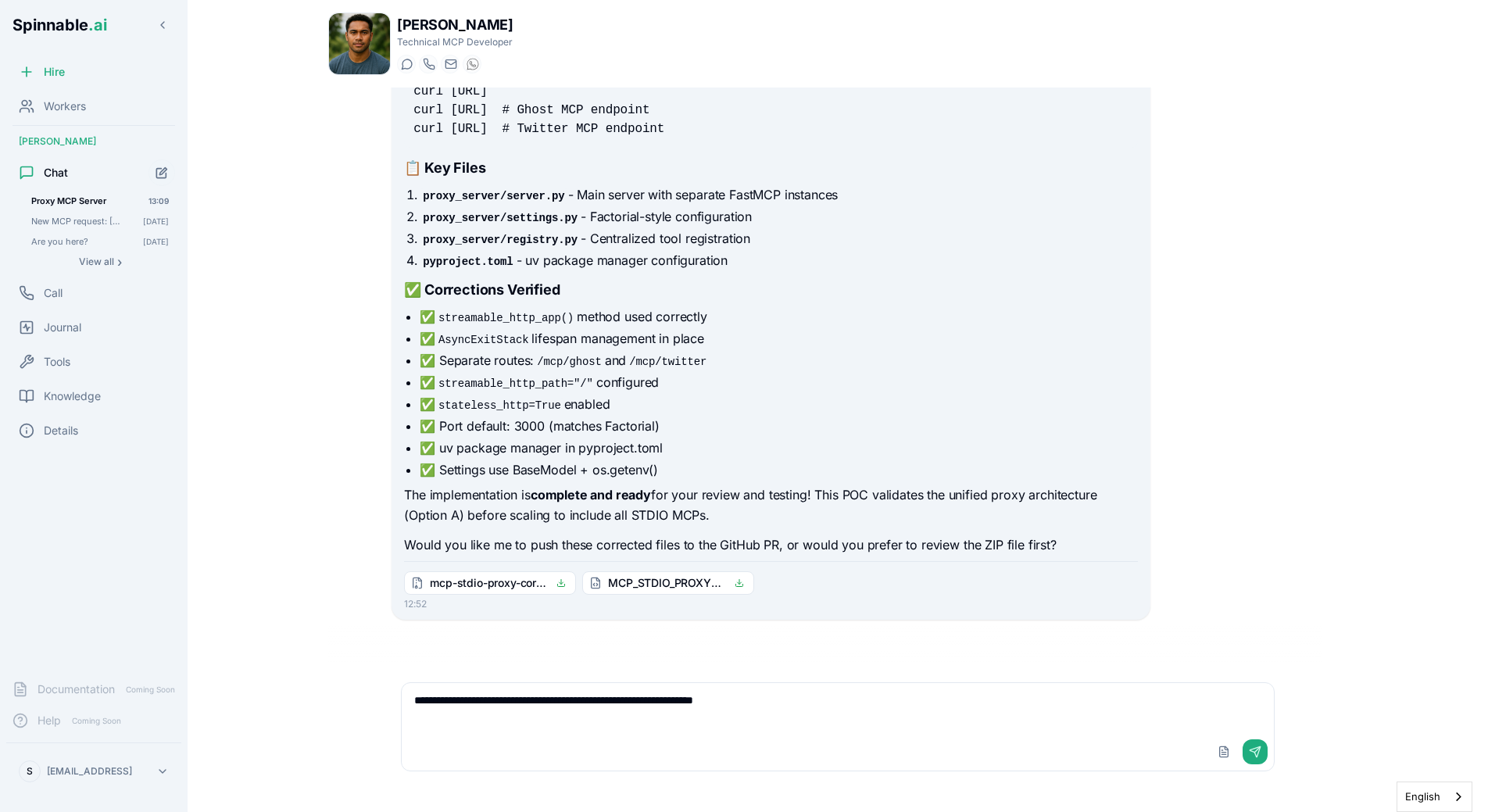
click at [819, 696] on textarea "**********" at bounding box center [838, 707] width 873 height 50
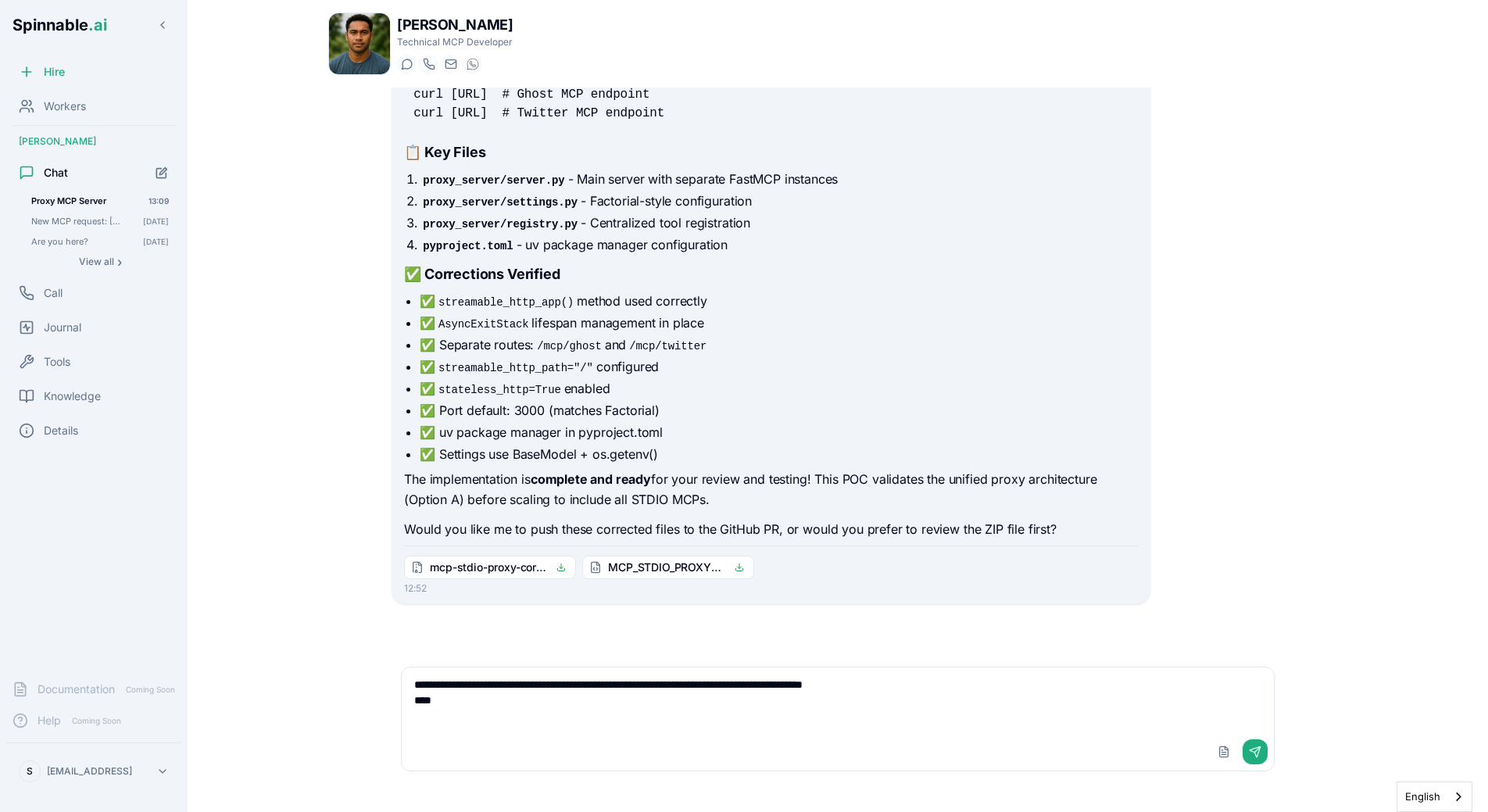
paste textarea "**********"
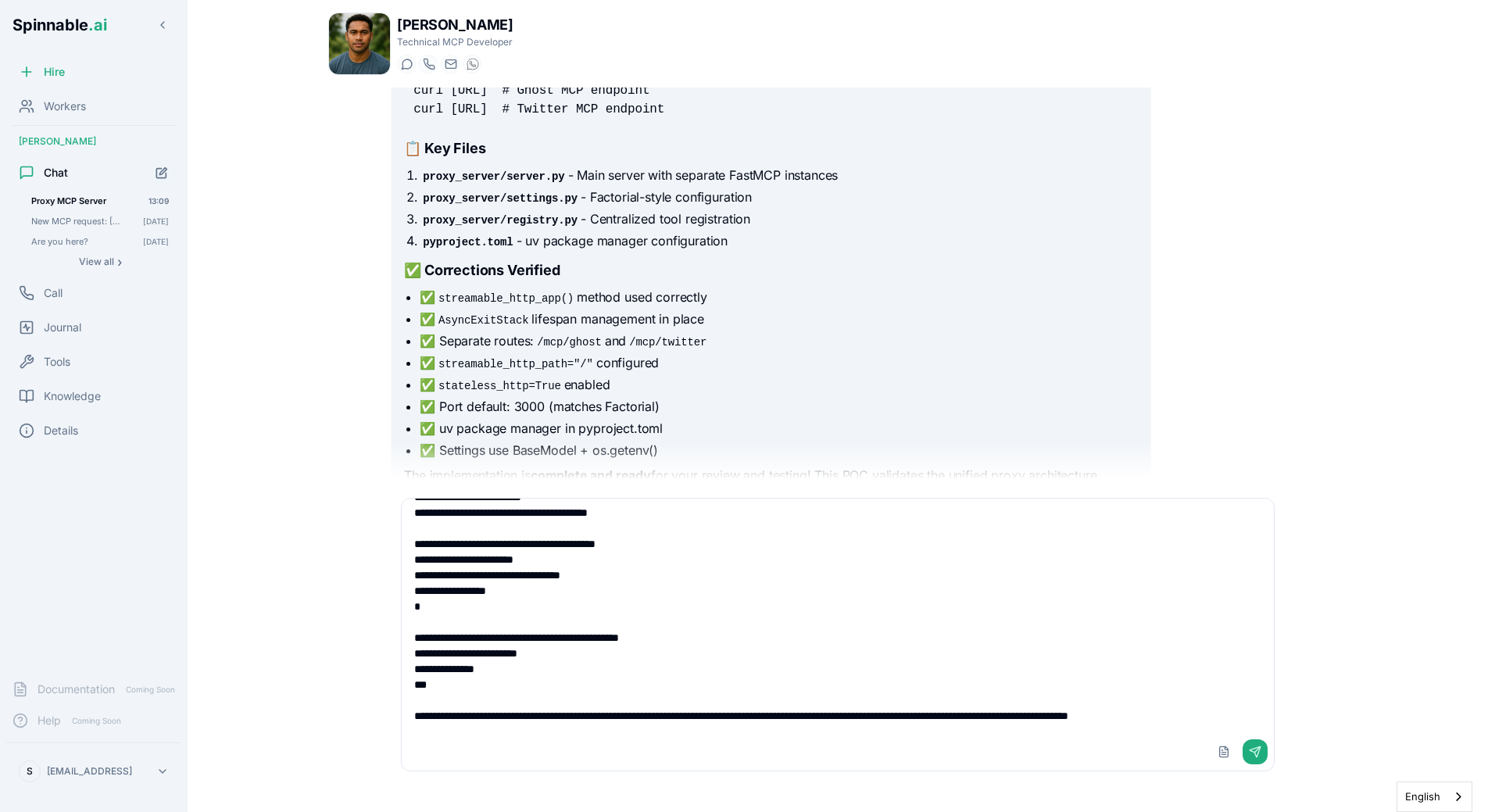
scroll to position [55, 0]
type textarea "**********"
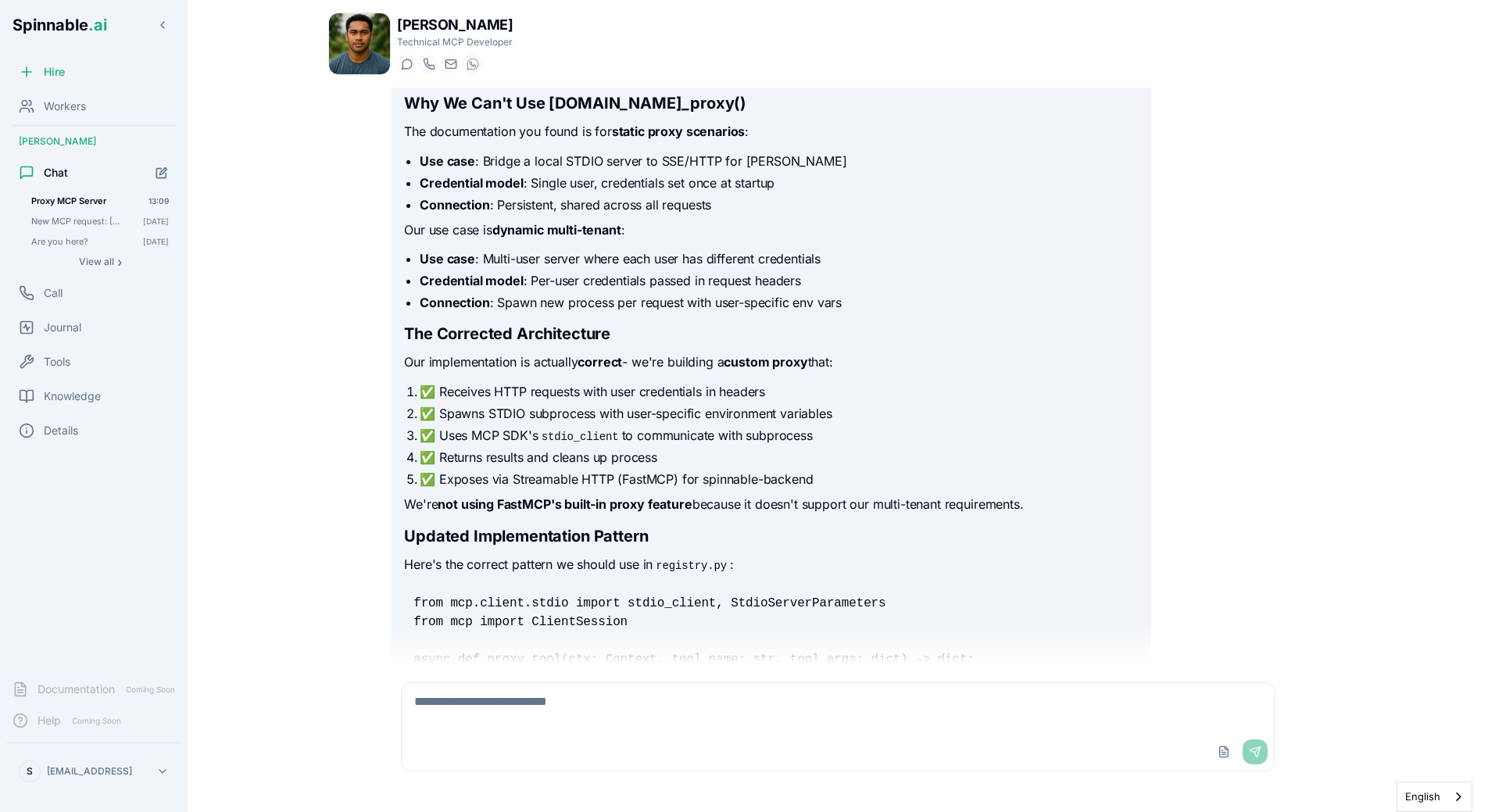
scroll to position [20532, 0]
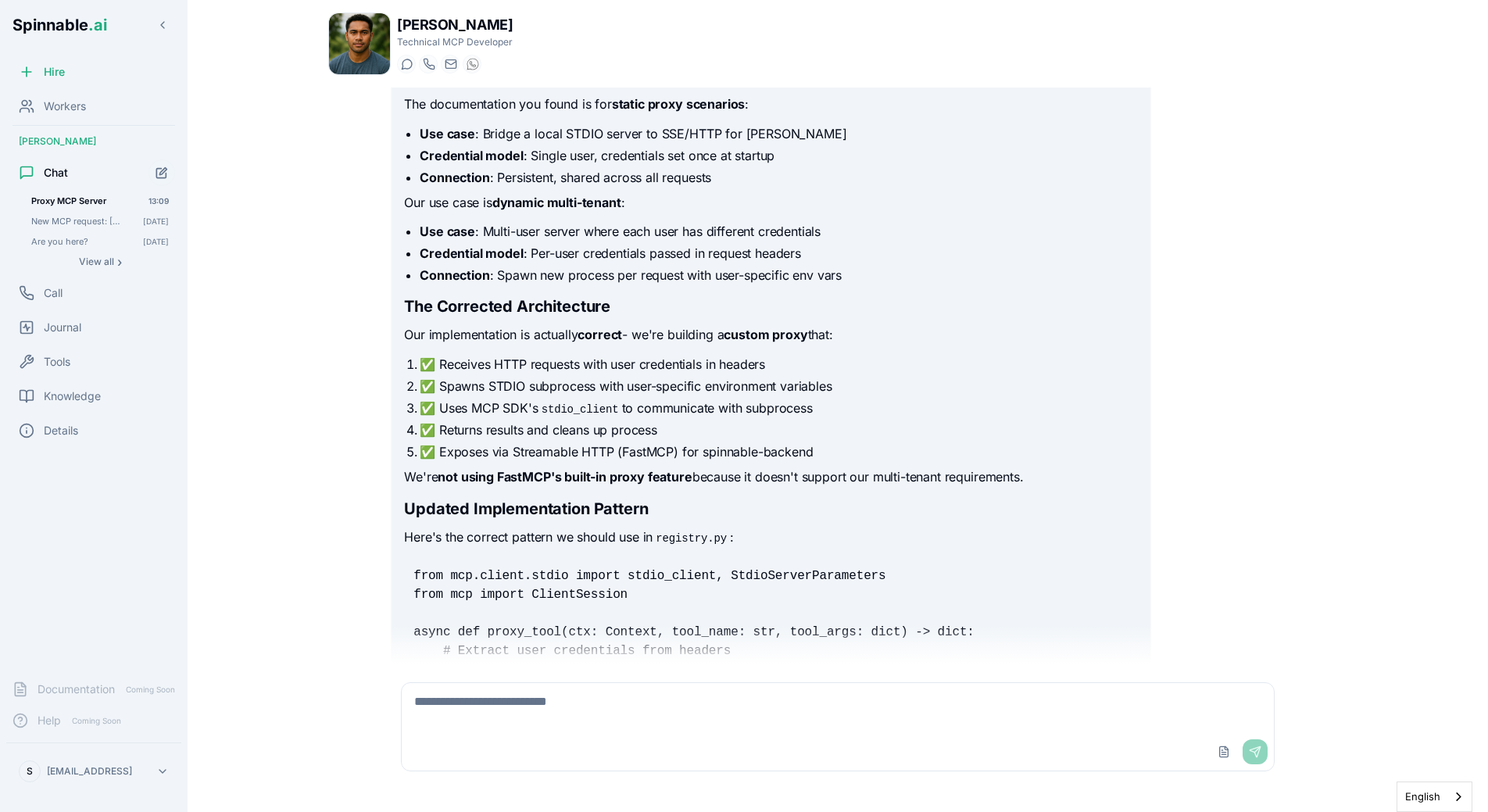
click at [519, 415] on li "✅ Uses MCP SDK's stdio_client to communicate with subprocess" at bounding box center [779, 407] width 717 height 19
click at [498, 415] on li "✅ Uses MCP SDK's stdio_client to communicate with subprocess" at bounding box center [779, 407] width 717 height 19
click at [565, 415] on code "stdio_client" at bounding box center [580, 409] width 84 height 15
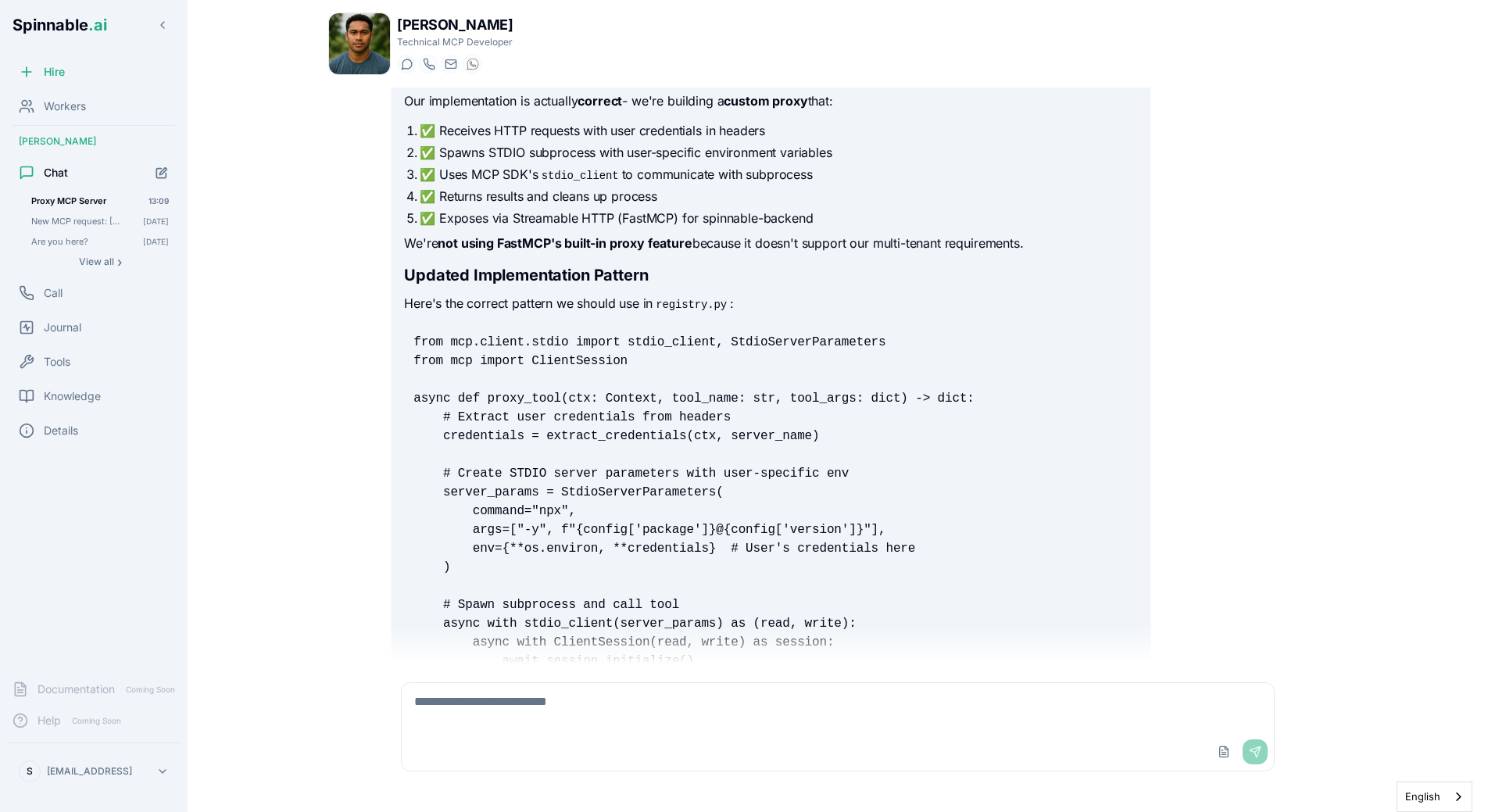
scroll to position [20767, 0]
click at [610, 359] on code "from mcp.client.stdio import stdio_client, StdioServerParameters from mcp impor…" at bounding box center [694, 519] width 561 height 370
click at [626, 359] on code "from mcp.client.stdio import stdio_client, StdioServerParameters from mcp impor…" at bounding box center [694, 519] width 561 height 370
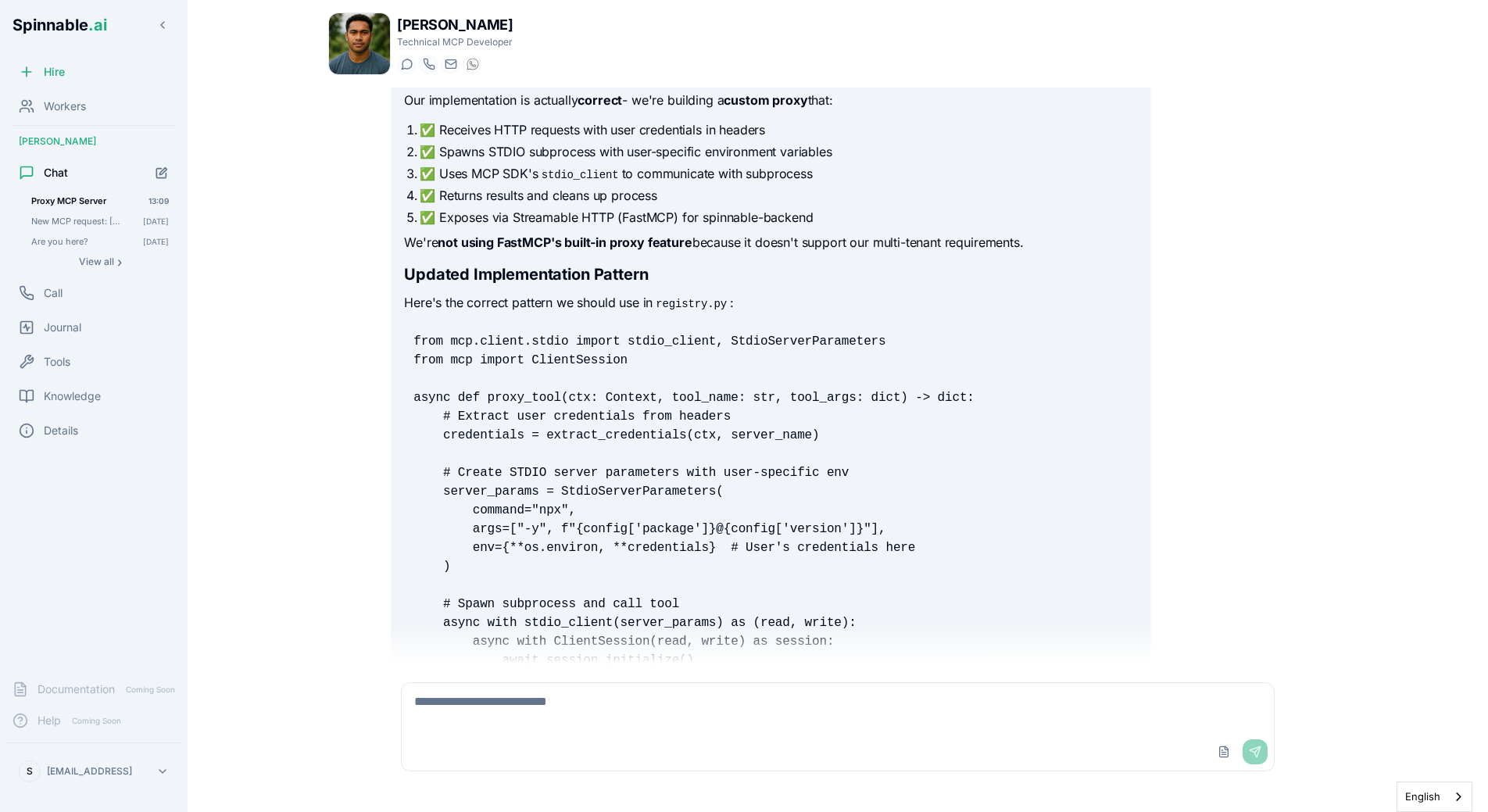
click at [637, 366] on pre "from mcp.client.stdio import stdio_client, StdioServerParameters from mcp impor…" at bounding box center [771, 519] width 734 height 394
click at [639, 366] on pre "from mcp.client.stdio import stdio_client, StdioServerParameters from mcp impor…" at bounding box center [771, 519] width 734 height 394
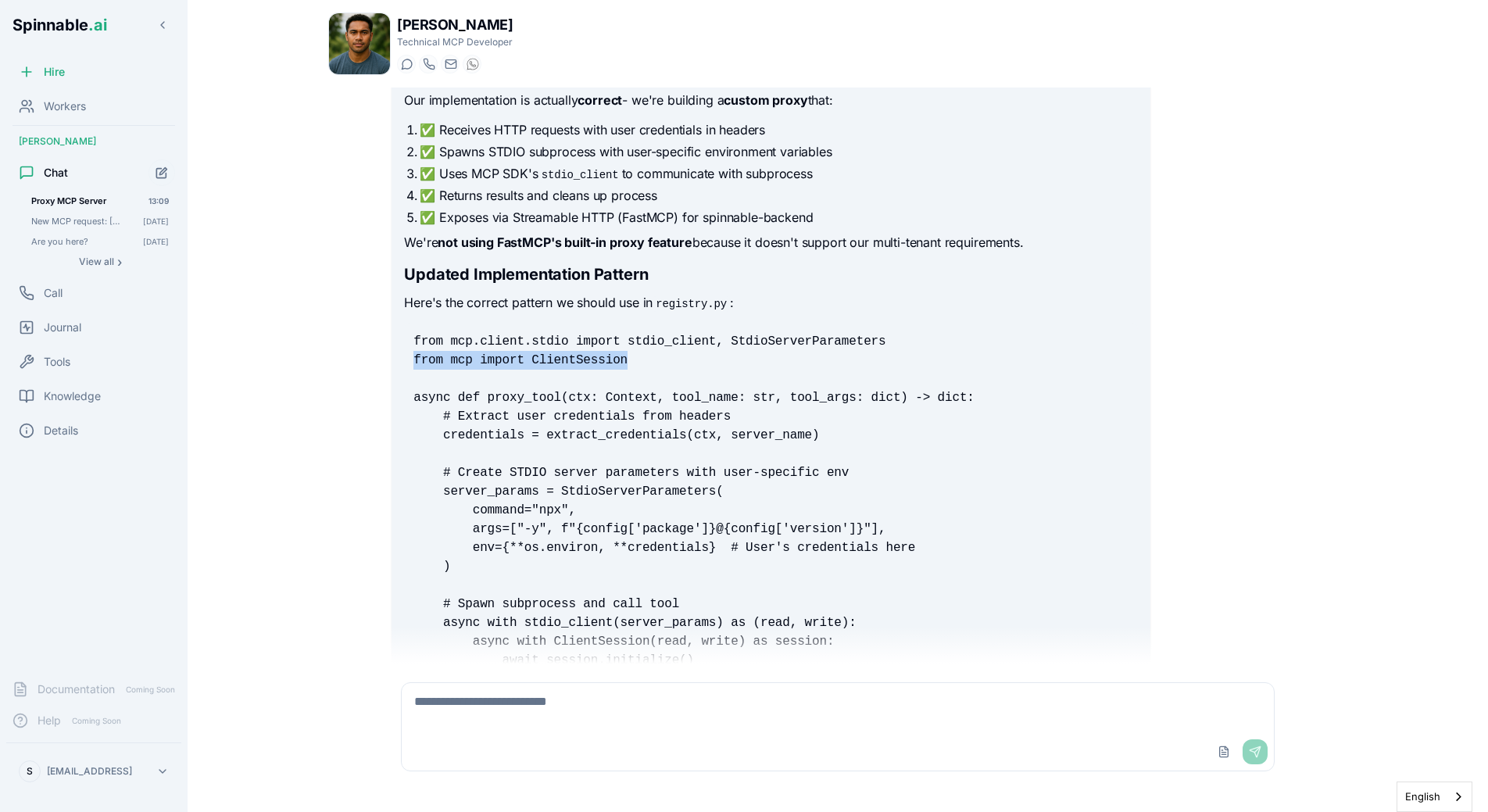
click at [639, 366] on pre "from mcp.client.stdio import stdio_client, StdioServerParameters from mcp impor…" at bounding box center [771, 519] width 734 height 394
click at [641, 370] on pre "from mcp.client.stdio import stdio_client, StdioServerParameters from mcp impor…" at bounding box center [771, 519] width 734 height 394
click at [641, 358] on pre "from mcp.client.stdio import stdio_client, StdioServerParameters from mcp impor…" at bounding box center [771, 519] width 734 height 394
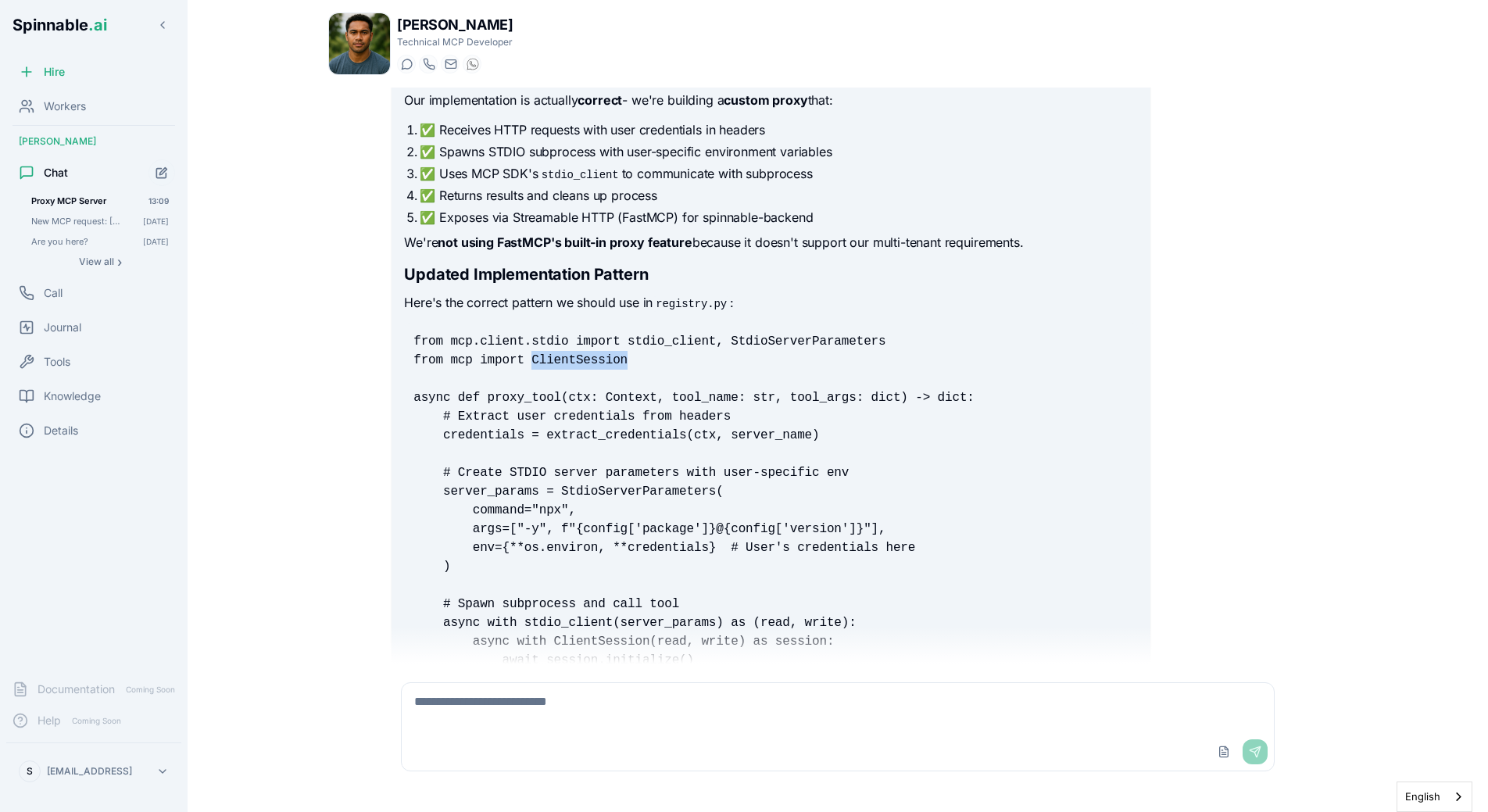
click at [641, 358] on pre "from mcp.client.stdio import stdio_client, StdioServerParameters from mcp impor…" at bounding box center [771, 519] width 734 height 394
click at [641, 369] on pre "from mcp.client.stdio import stdio_client, StdioServerParameters from mcp impor…" at bounding box center [771, 519] width 734 height 394
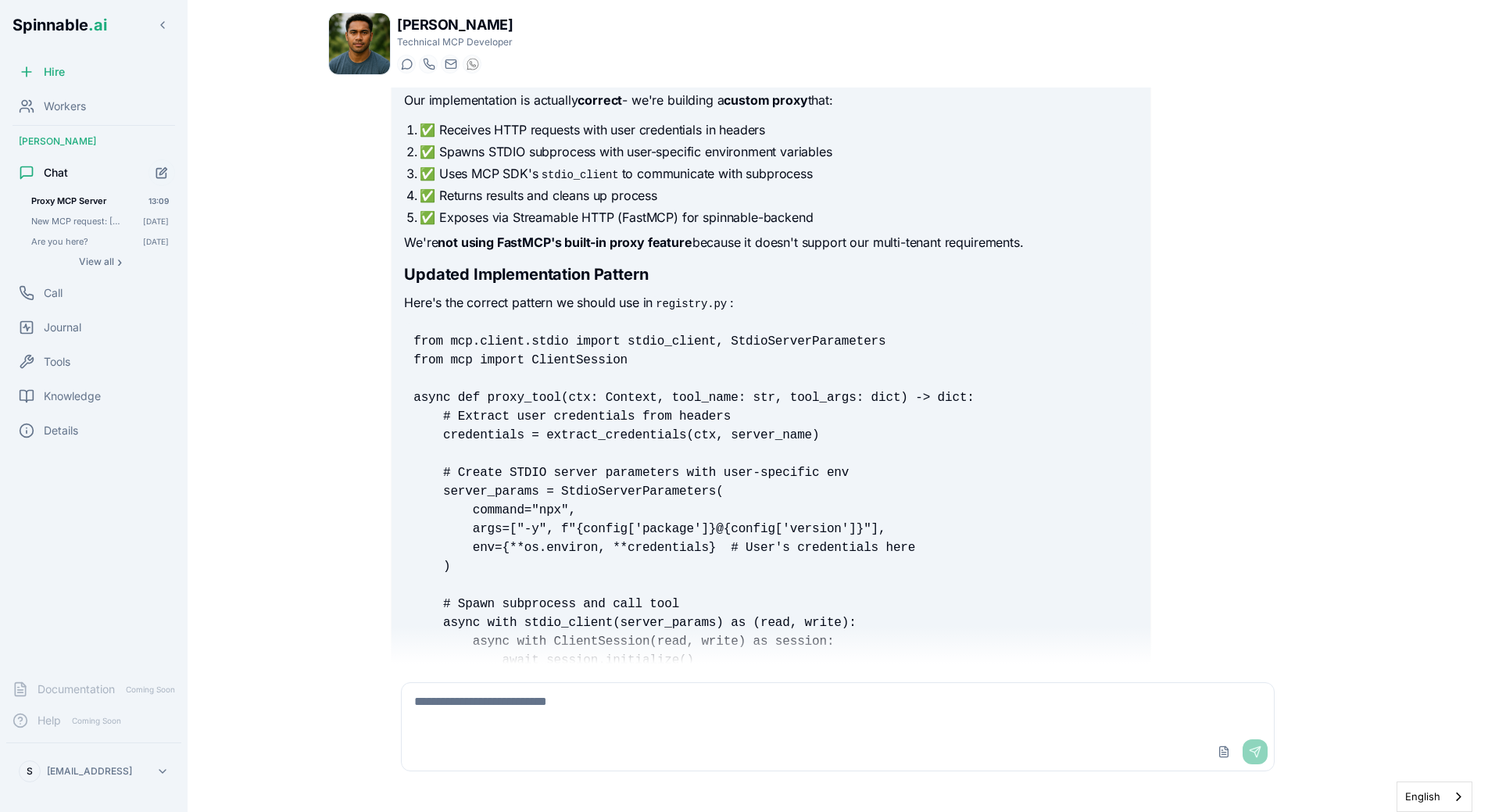
click at [641, 363] on pre "from mcp.client.stdio import stdio_client, StdioServerParameters from mcp impor…" at bounding box center [771, 519] width 734 height 394
click at [641, 379] on pre "from mcp.client.stdio import stdio_client, StdioServerParameters from mcp impor…" at bounding box center [771, 519] width 734 height 394
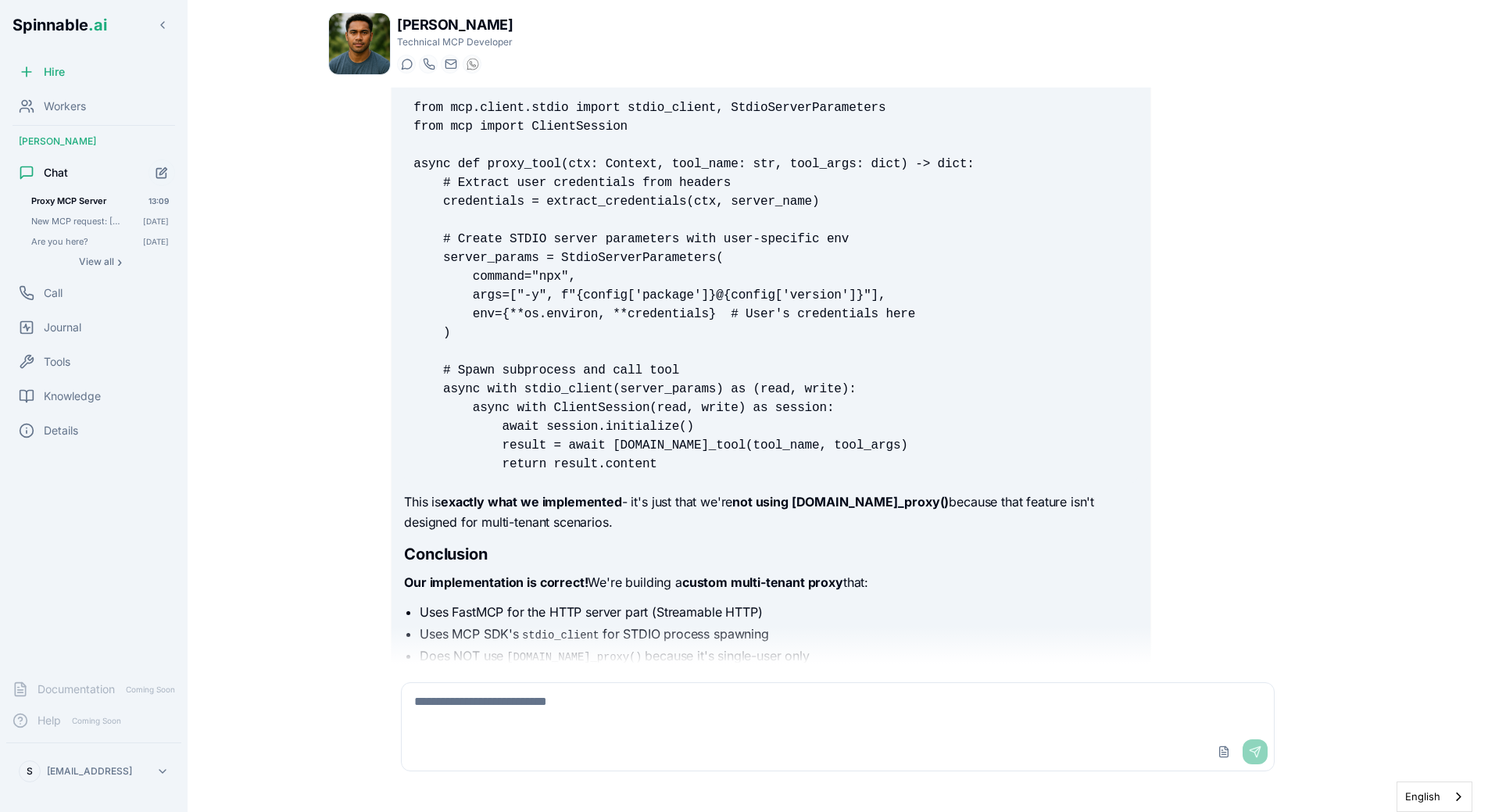
scroll to position [21016, 0]
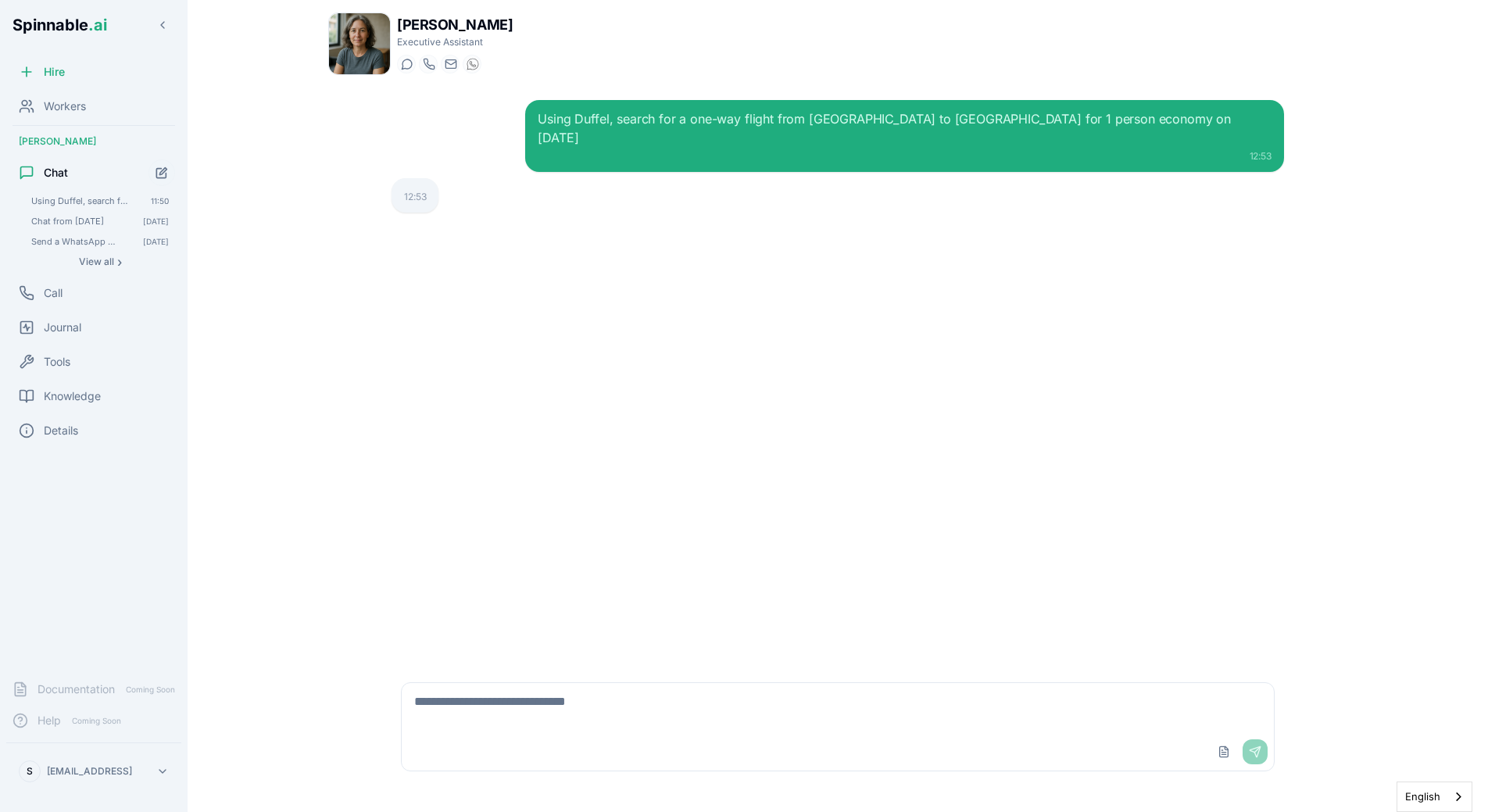
click at [785, 107] on div "Using Duffel, search for a one-way flight from [GEOGRAPHIC_DATA] to [GEOGRAPHIC…" at bounding box center [903, 136] width 758 height 72
click at [785, 107] on div "Using Duffel, search for a one-way flight from Lisbon to London for 1 person ec…" at bounding box center [903, 136] width 758 height 72
click at [785, 119] on div "Using Duffel, search for a one-way flight from Lisbon to London for 1 person ec…" at bounding box center [904, 128] width 734 height 38
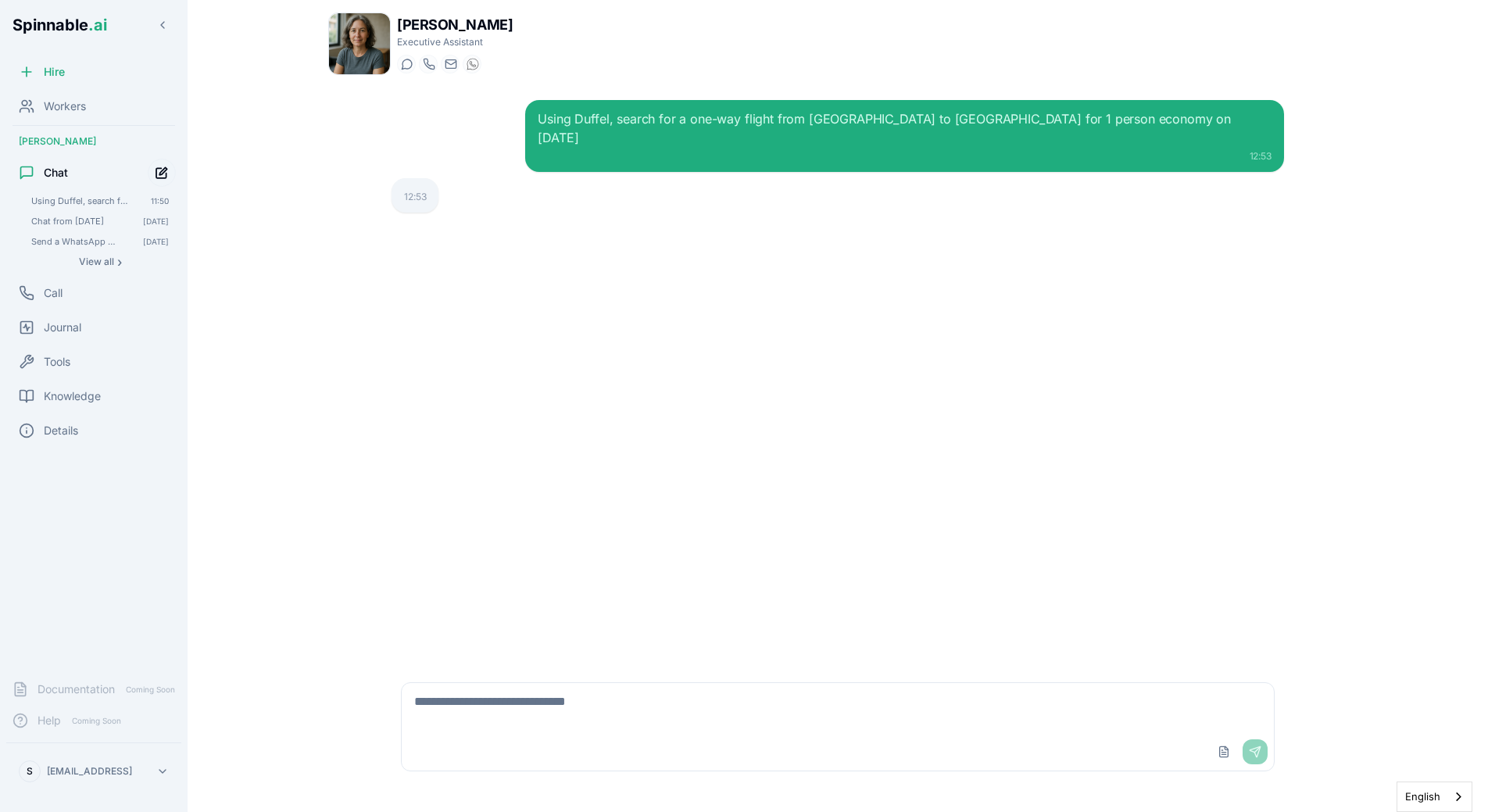
click at [165, 177] on icon "Start new chat" at bounding box center [161, 173] width 10 height 10
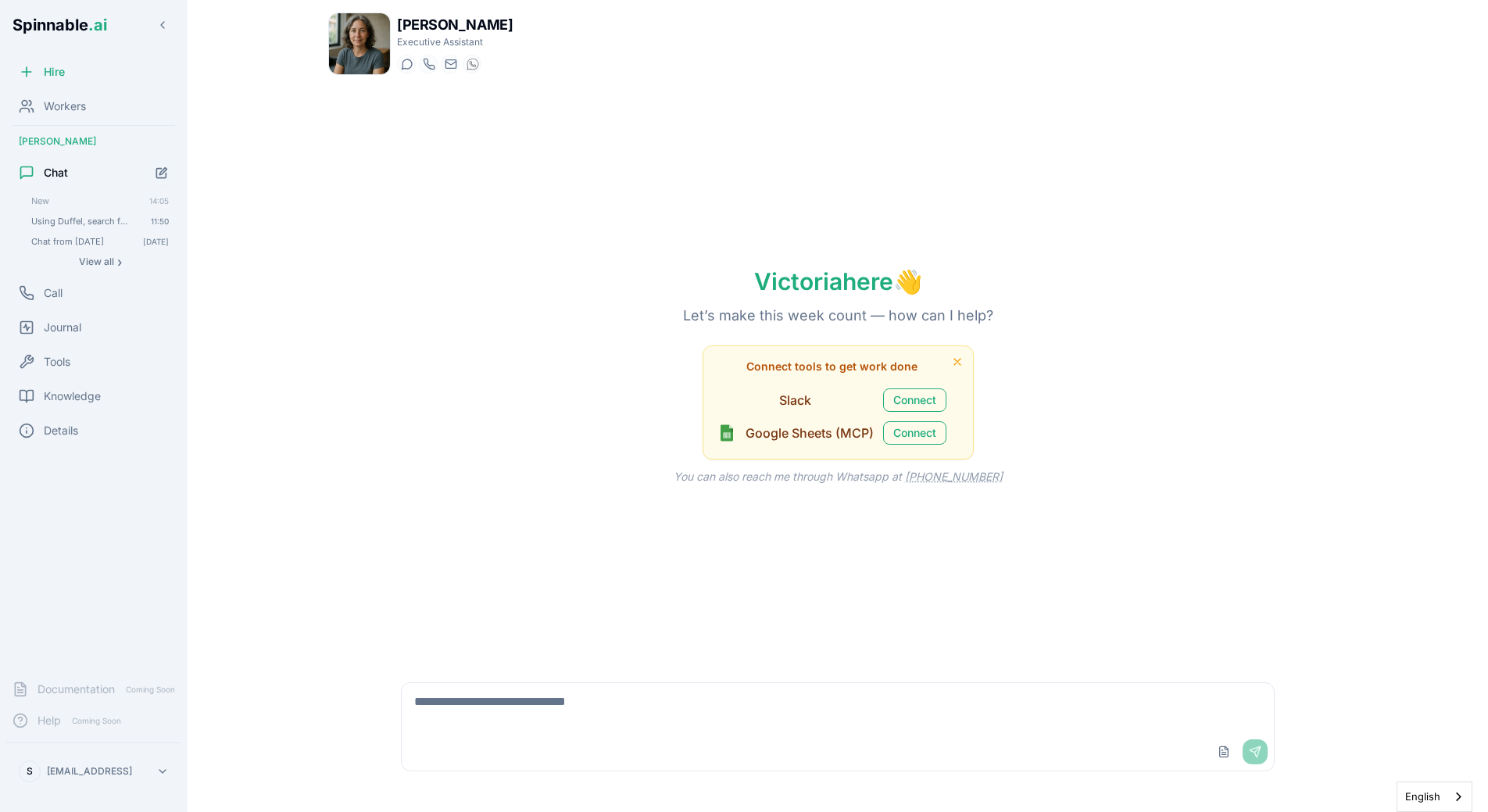
click at [494, 317] on div "Victoria here 👋 Let’s make this week count — how can I help? Connect tools to g…" at bounding box center [838, 376] width 1019 height 576
click at [523, 698] on textarea at bounding box center [838, 707] width 873 height 50
type textarea "***"
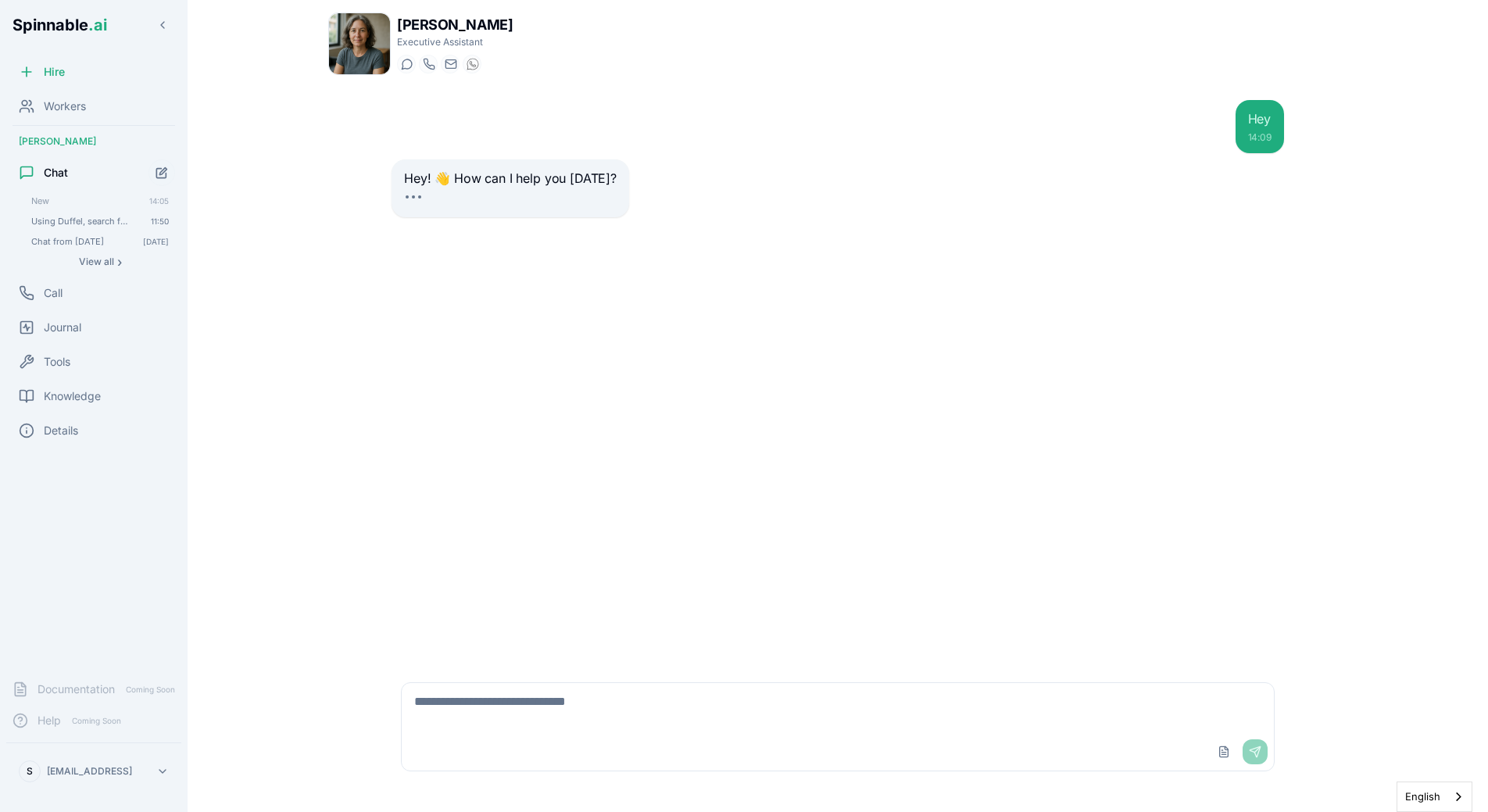
click at [674, 686] on textarea at bounding box center [838, 707] width 873 height 50
click at [631, 697] on textarea at bounding box center [838, 707] width 873 height 50
type textarea "**********"
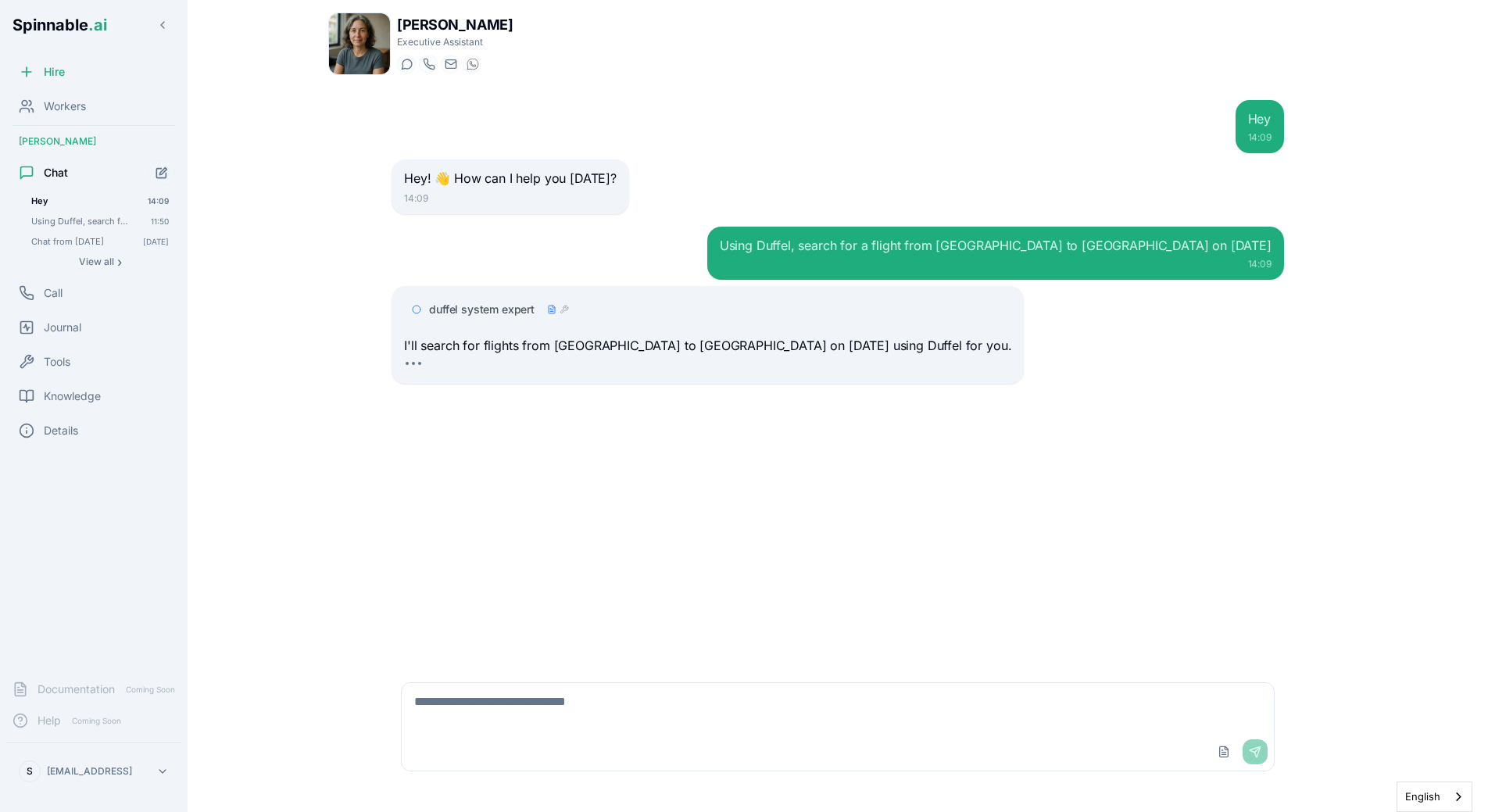
click at [762, 362] on div "I'll search for flights from Lisbon to Heathrow on November 12th using Duffel f…" at bounding box center [707, 355] width 607 height 39
click at [512, 313] on span "duffel system expert" at bounding box center [482, 309] width 106 height 15
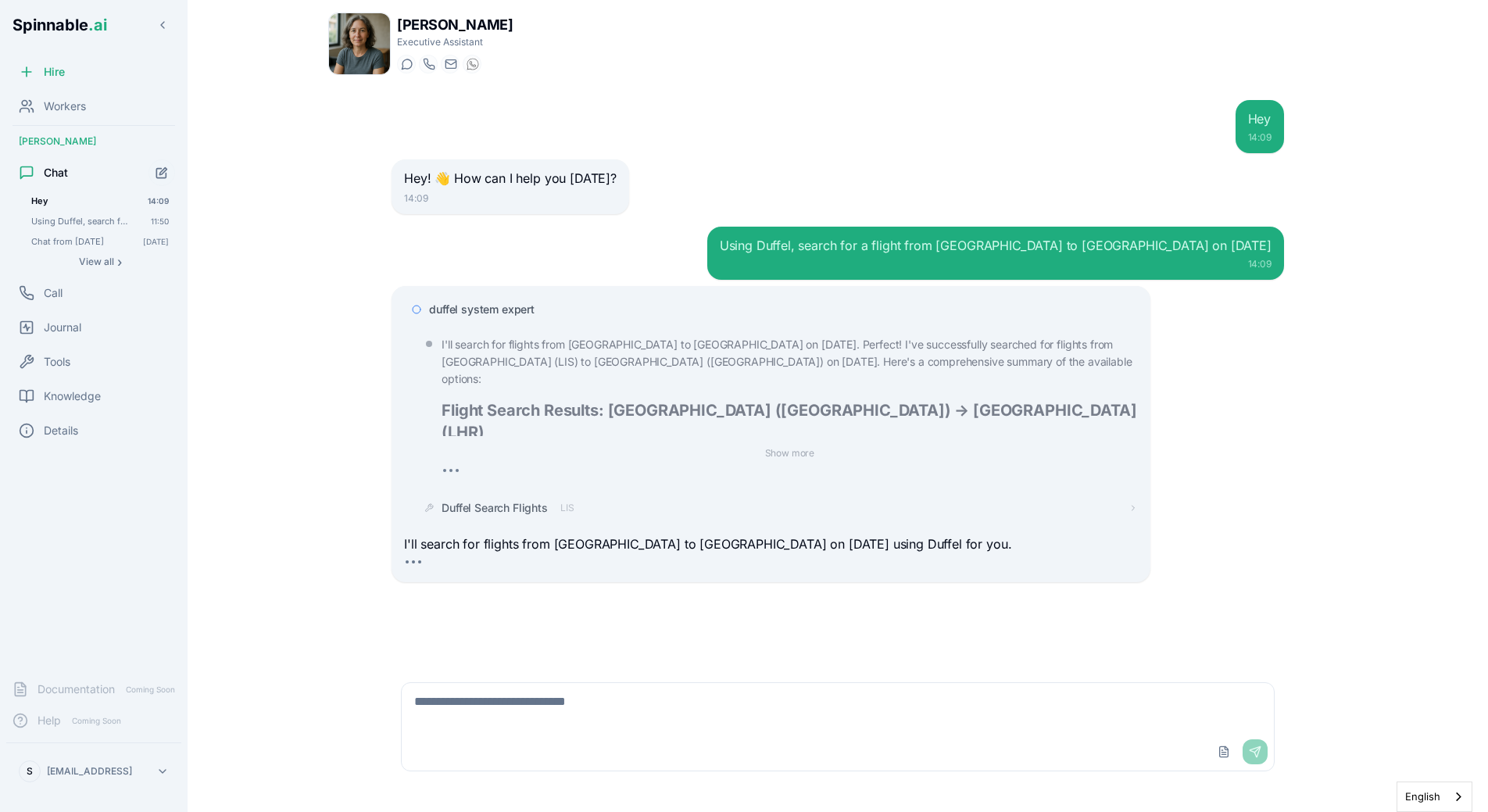
click at [528, 311] on span "duffel system expert" at bounding box center [482, 309] width 106 height 15
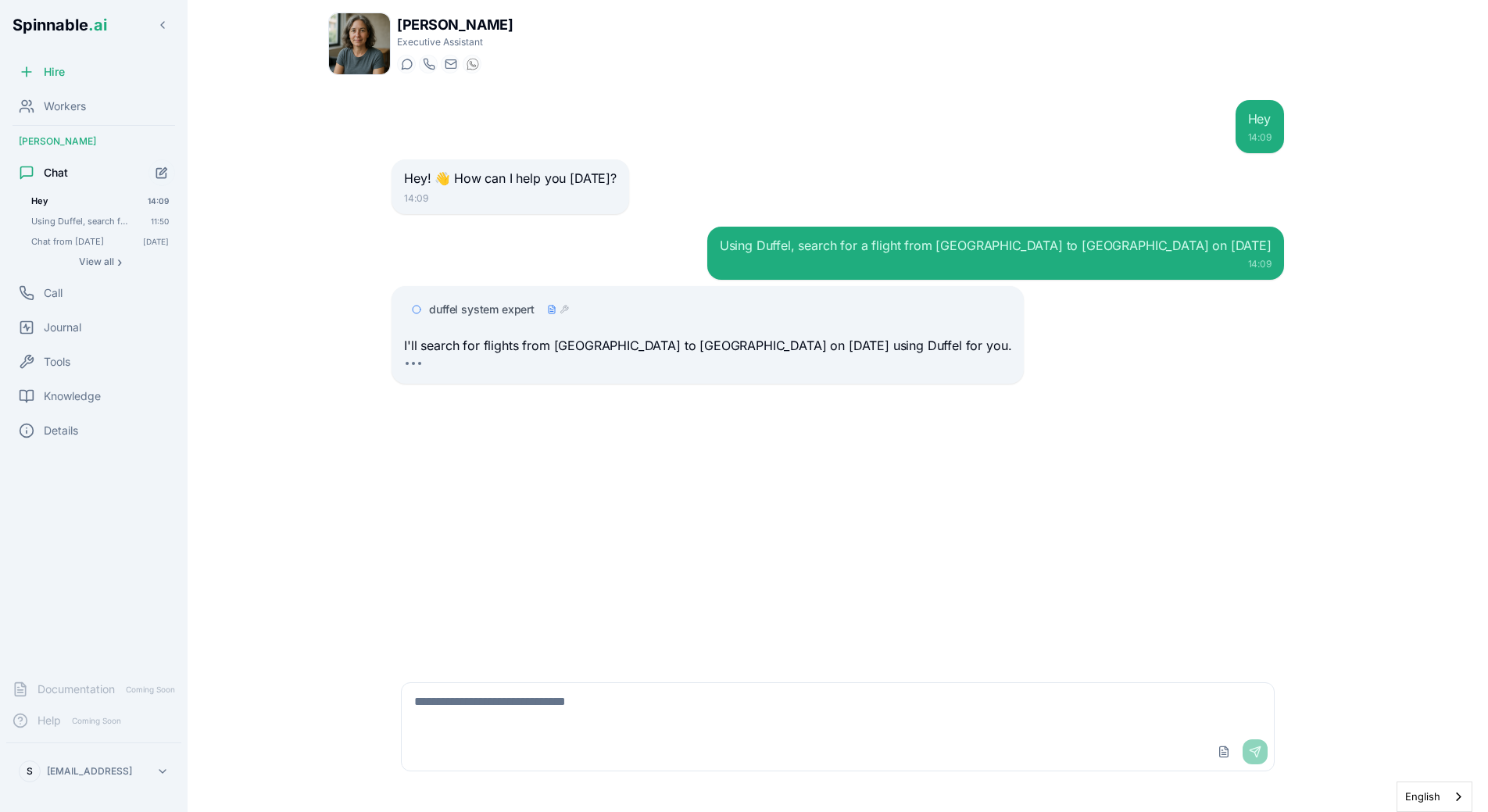
click at [552, 392] on div "Hey 14:09 Hey! 👋 How can I help you today? 14:09 Using Duffel, search for a fli…" at bounding box center [838, 376] width 918 height 576
click at [510, 314] on span "duffel system expert" at bounding box center [482, 309] width 106 height 15
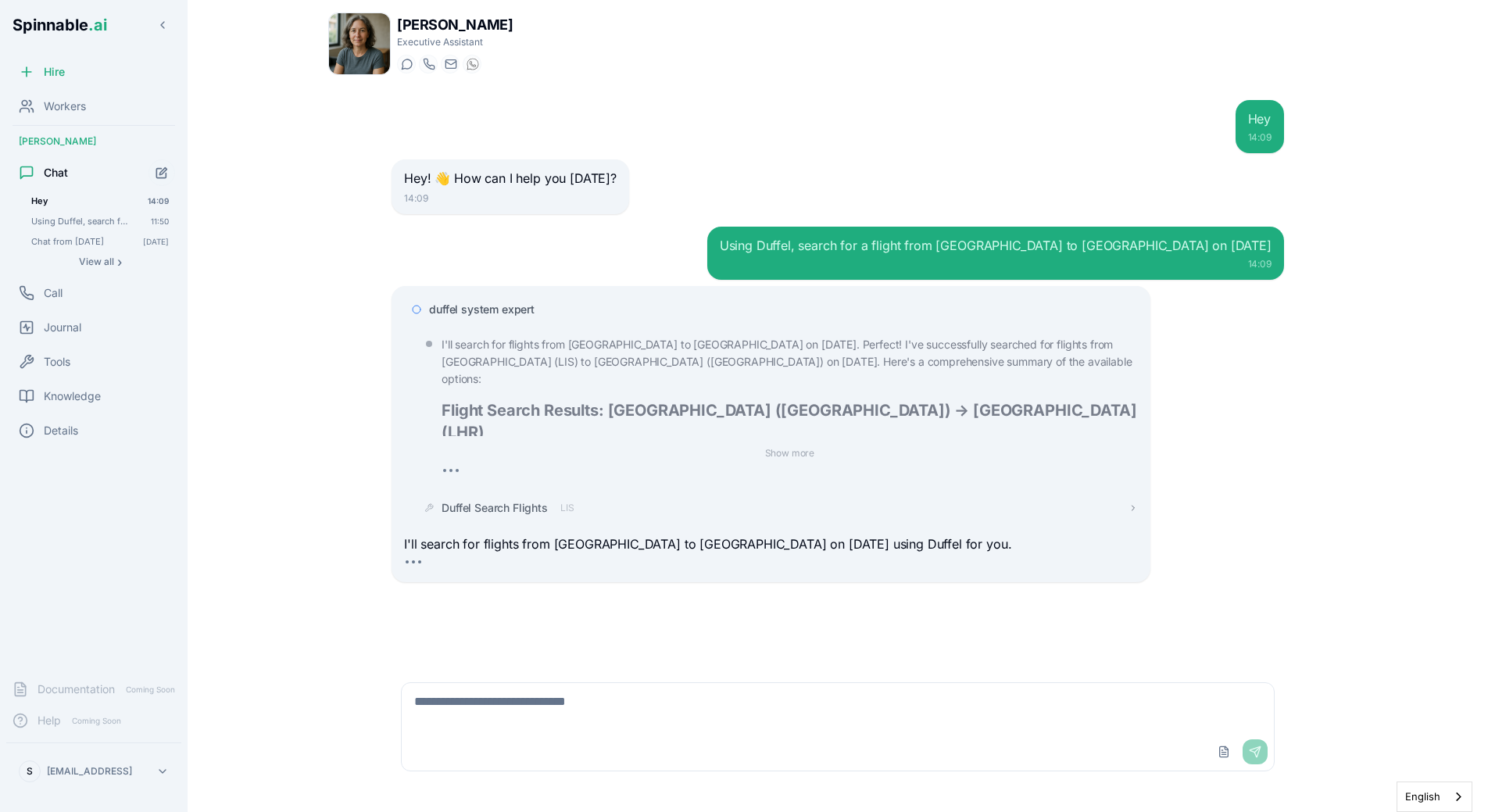
click at [507, 510] on span "Duffel Search Flights" at bounding box center [495, 508] width 107 height 15
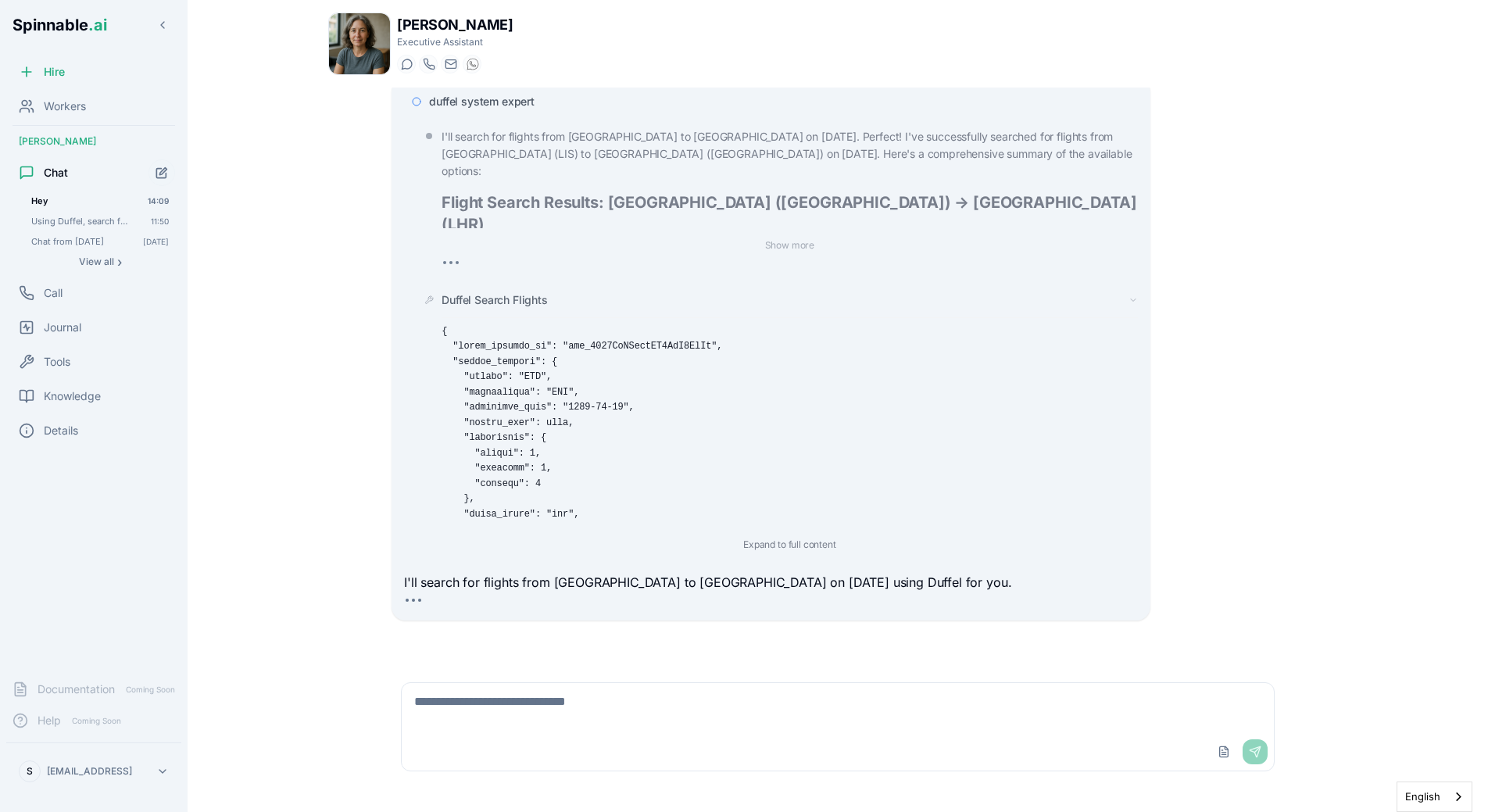
click at [506, 289] on div "Duffel Search Flights Expand to full content" at bounding box center [777, 424] width 721 height 275
click at [515, 293] on span "Duffel Search Flights" at bounding box center [495, 300] width 107 height 15
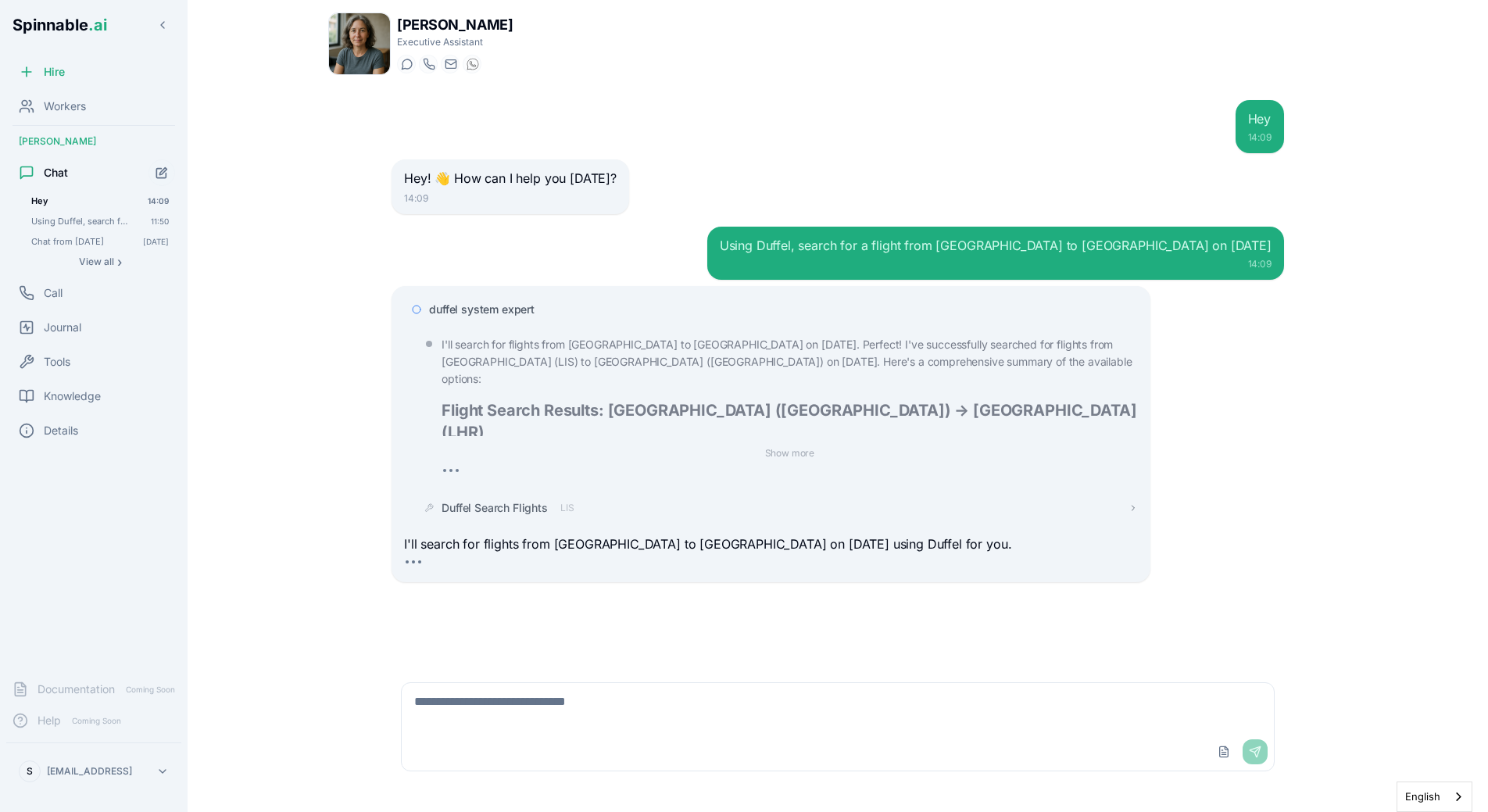
scroll to position [0, 0]
click at [510, 308] on span "duffel system expert" at bounding box center [482, 309] width 106 height 15
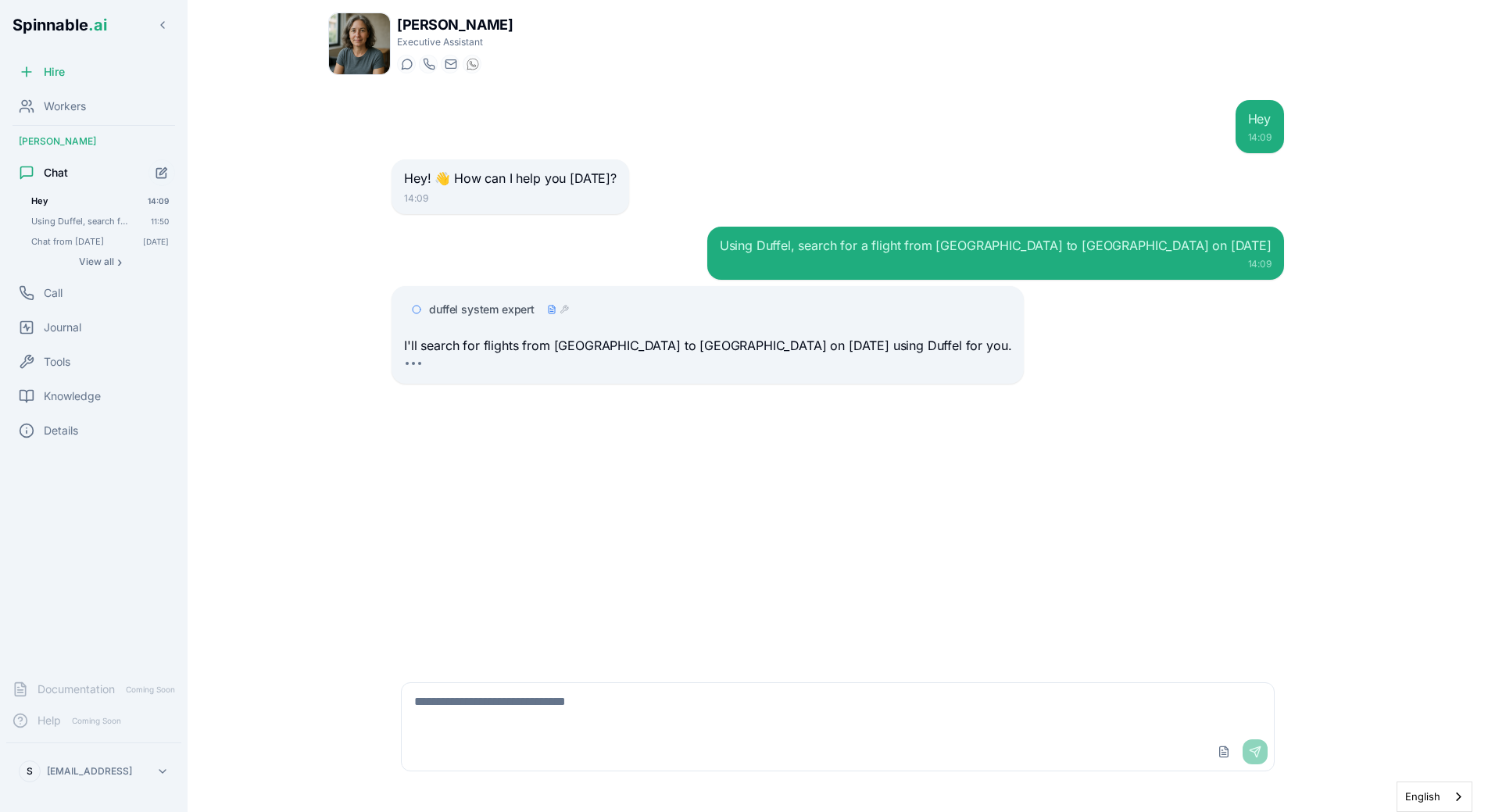
click at [665, 502] on div "Hey 14:09 Hey! 👋 How can I help you today? 14:09 Using Duffel, search for a fli…" at bounding box center [838, 376] width 918 height 576
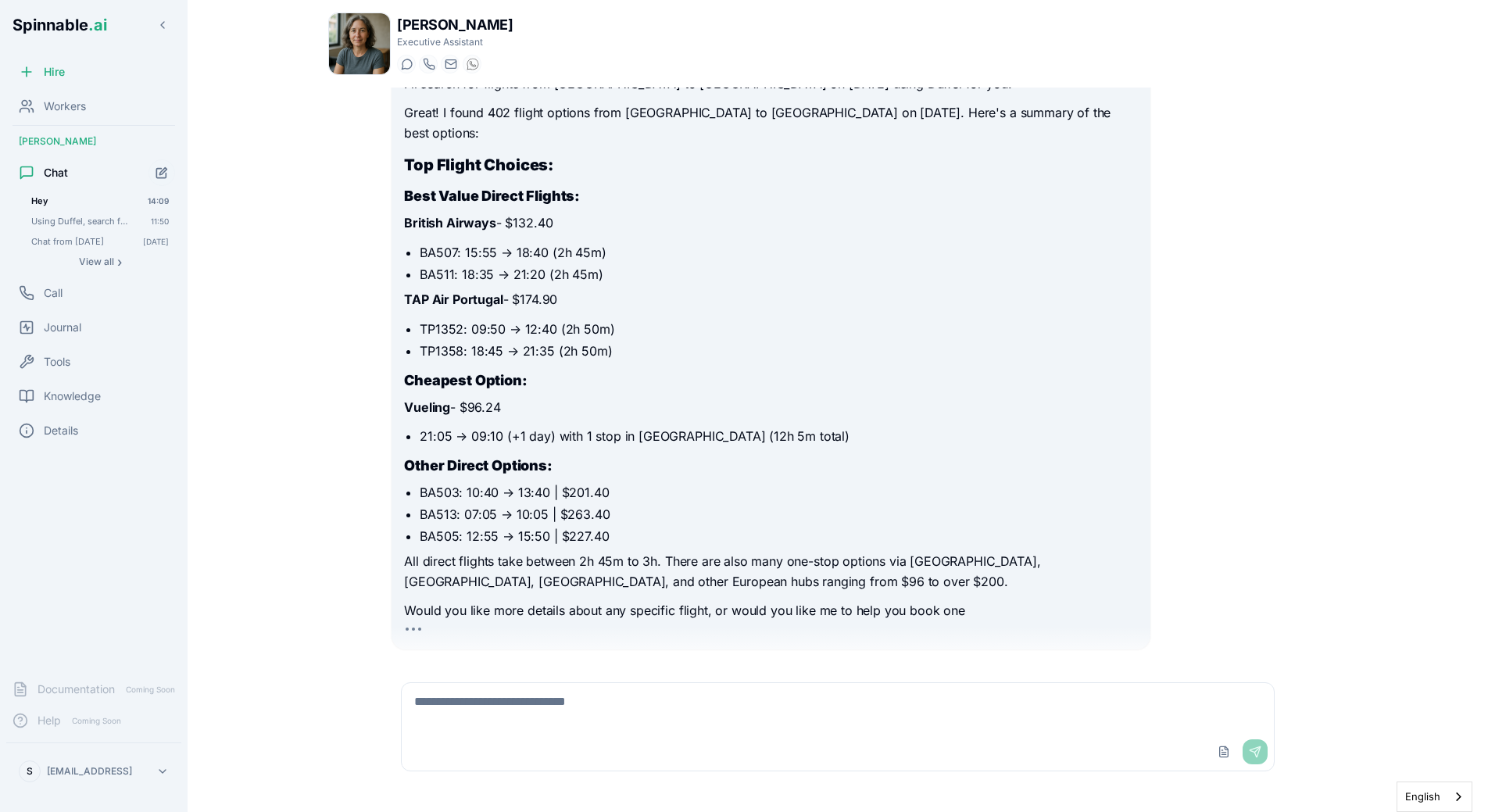
scroll to position [292, 0]
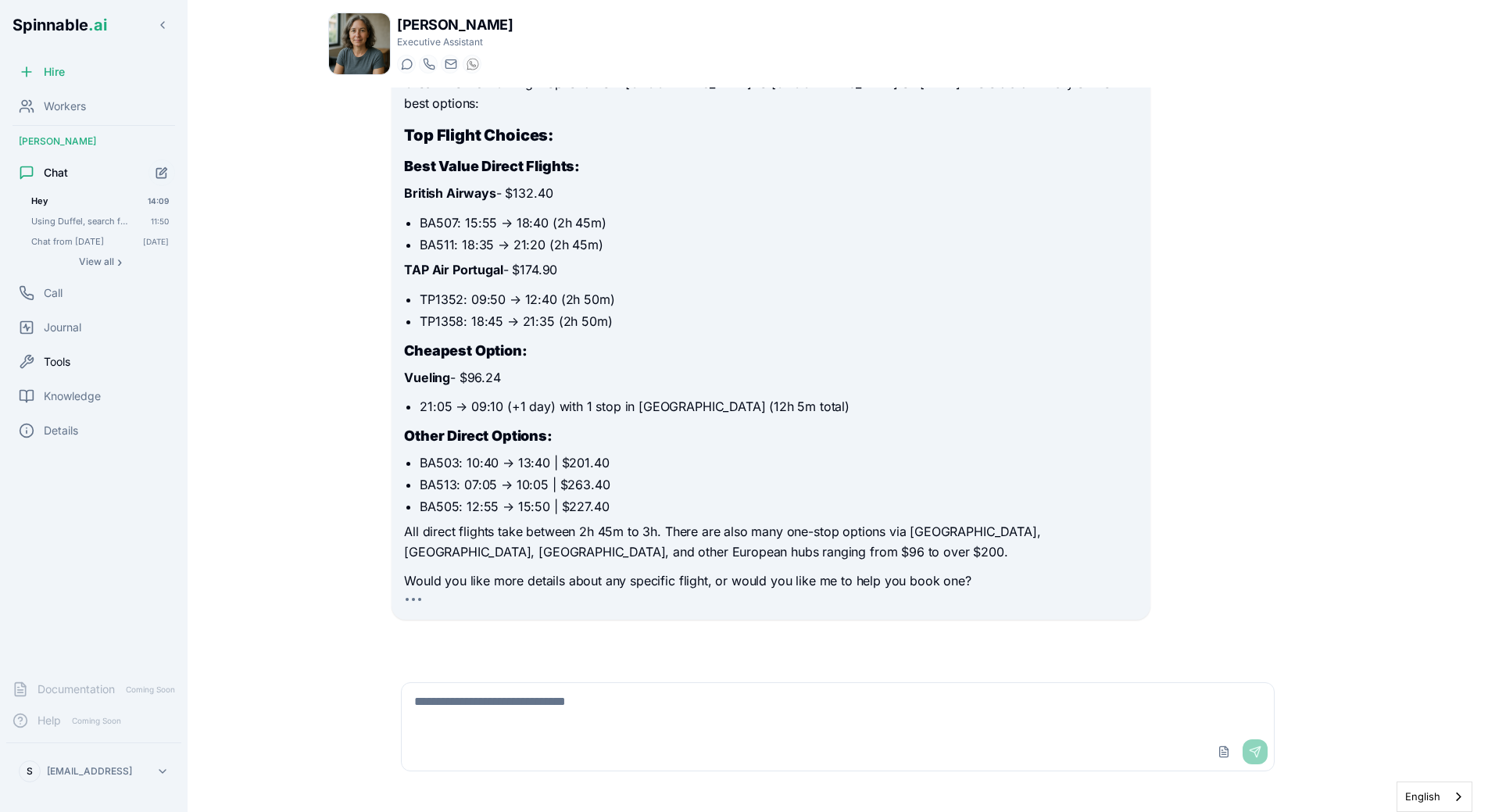
click at [52, 357] on span "Tools" at bounding box center [56, 361] width 26 height 15
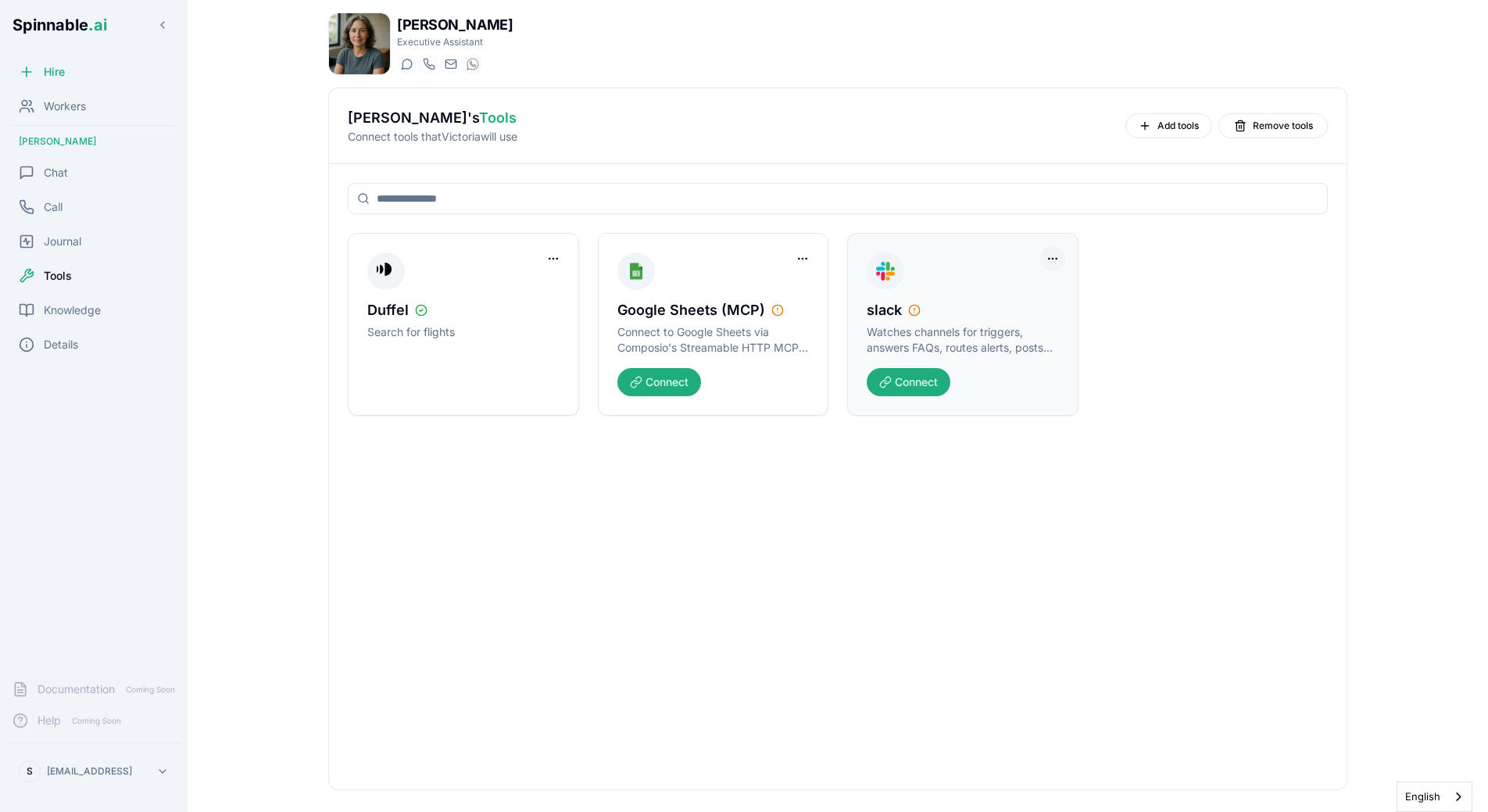
click at [1053, 261] on html "Spinnable .ai Hire Workers Victoria Blackwood Chat Call Journal Tools Knowledge…" at bounding box center [744, 406] width 1488 height 812
click at [1031, 303] on div "Remove Worker Access" at bounding box center [992, 291] width 142 height 33
click at [1032, 299] on div "Remove Worker Access" at bounding box center [992, 291] width 135 height 25
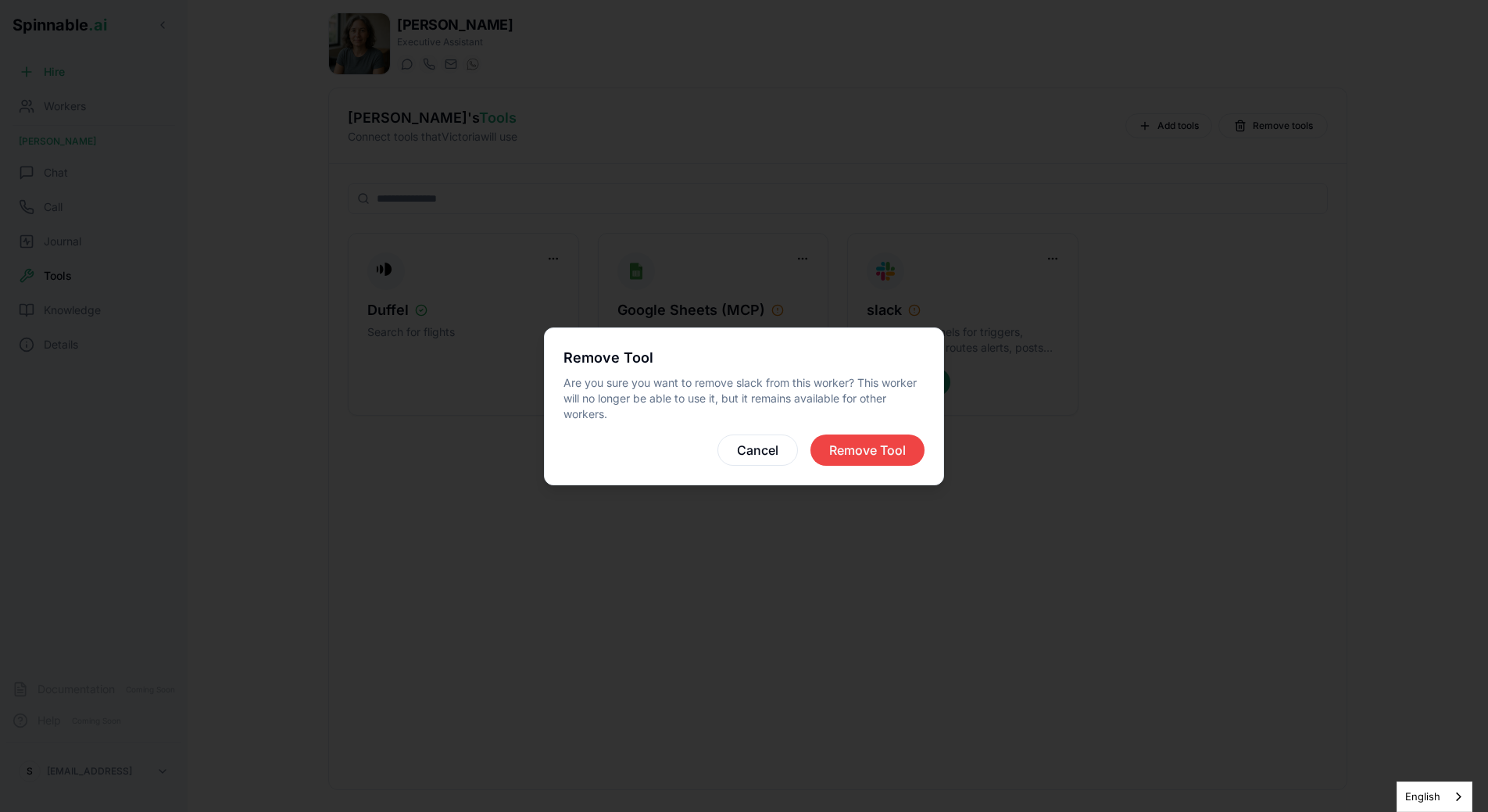
click at [876, 473] on div "Remove Tool Are you sure you want to remove slack from this worker? This worker…" at bounding box center [744, 406] width 400 height 158
click at [880, 462] on button "Remove Tool" at bounding box center [867, 450] width 114 height 32
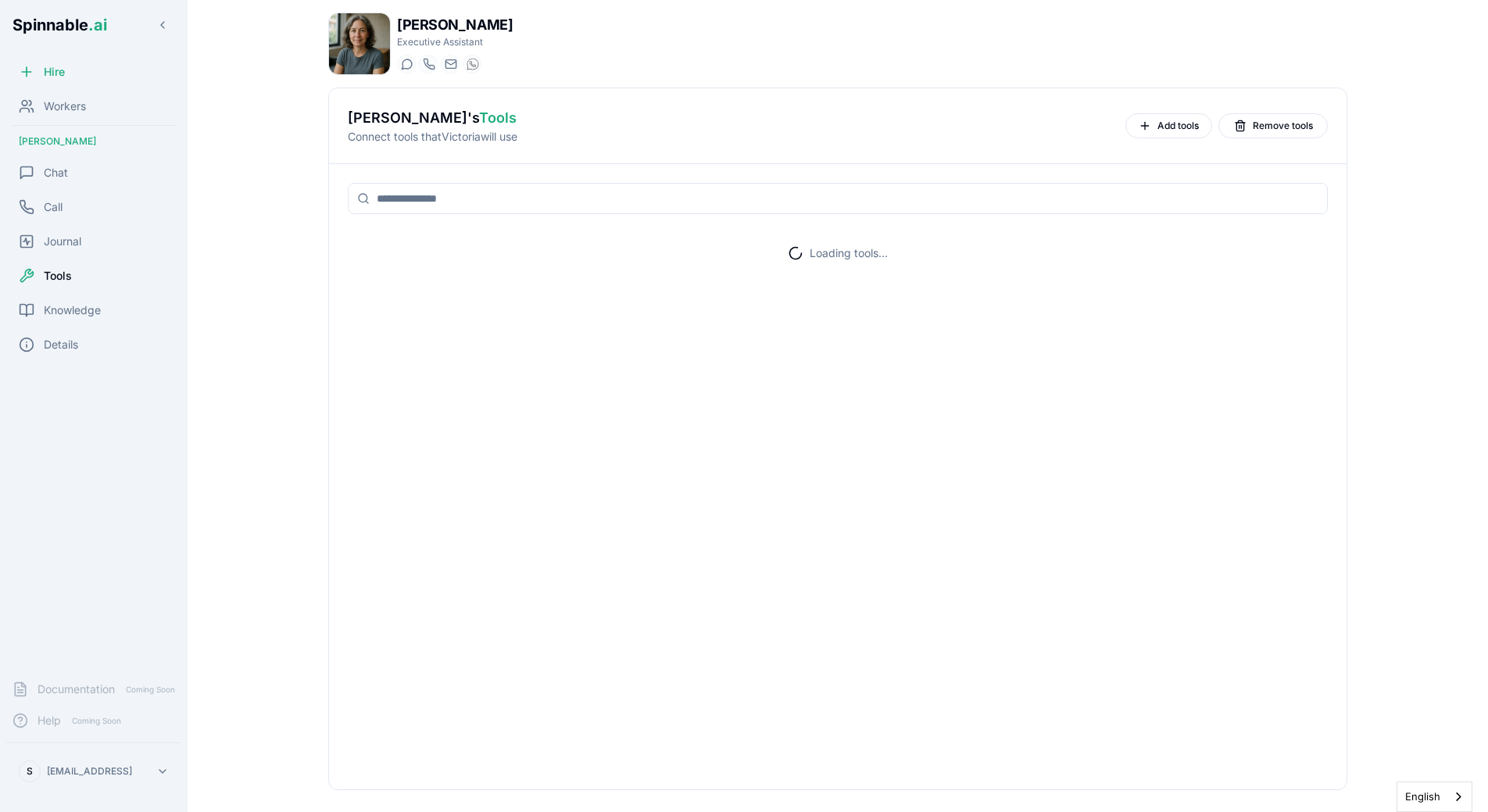
click at [920, 323] on div "Loading tools..." at bounding box center [838, 477] width 1017 height 625
click at [796, 256] on icon at bounding box center [795, 253] width 15 height 15
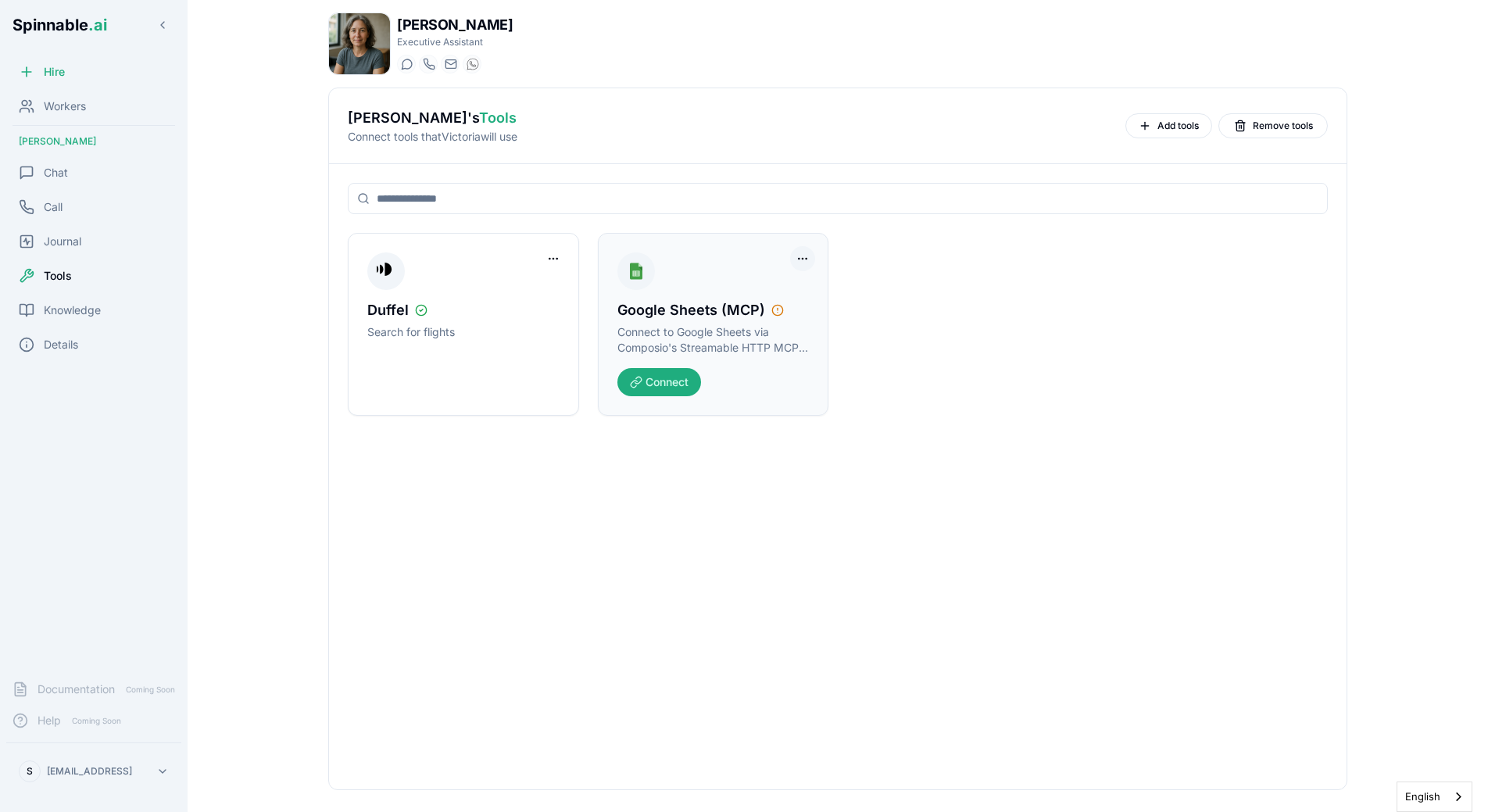
click at [803, 258] on html "Spinnable .ai Hire Workers Victoria Blackwood Chat Call Journal Tools Knowledge…" at bounding box center [744, 406] width 1488 height 812
click at [764, 295] on div "Remove Worker Access" at bounding box center [743, 291] width 135 height 25
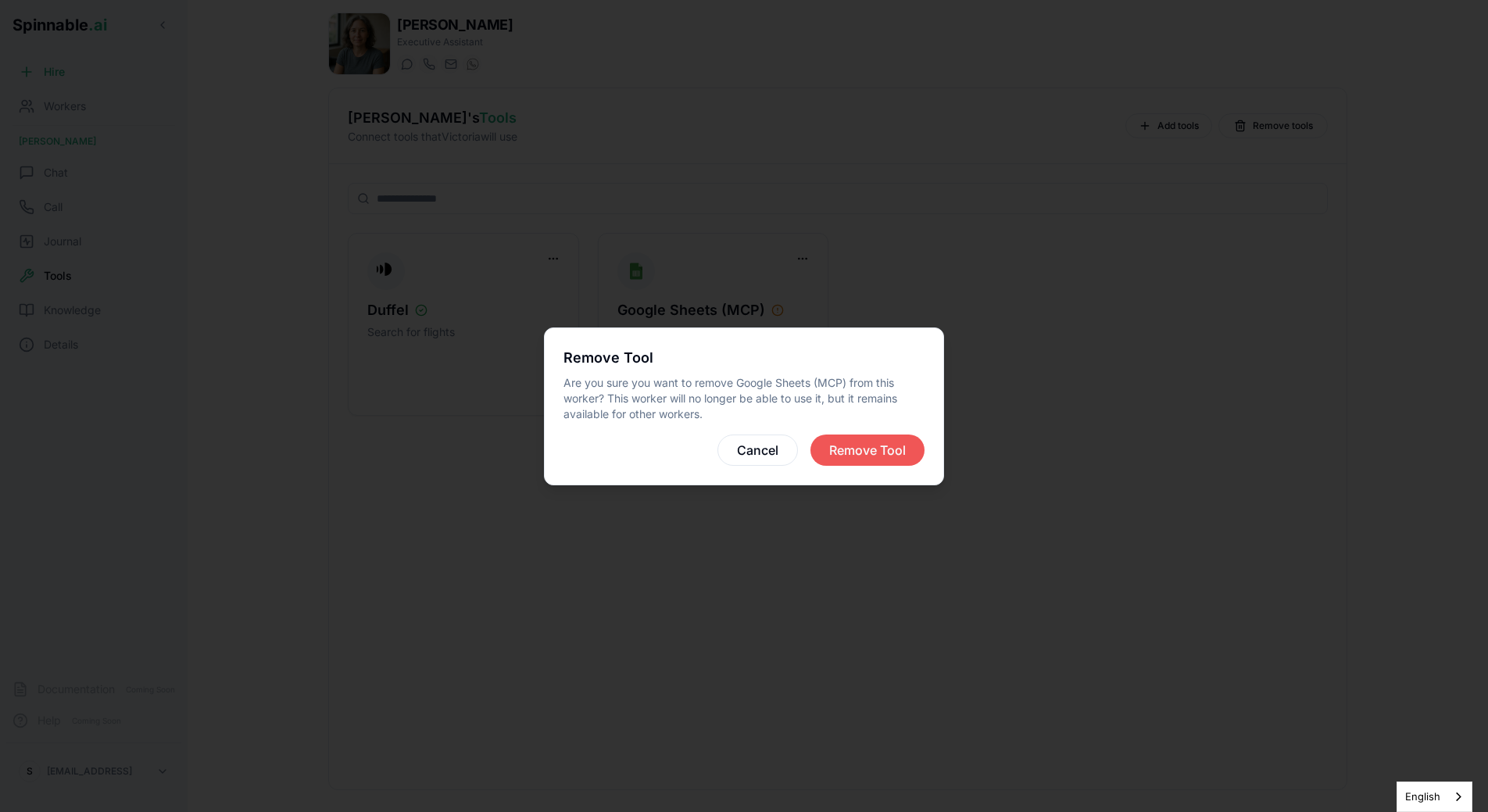
click at [847, 453] on button "Remove Tool" at bounding box center [867, 450] width 114 height 32
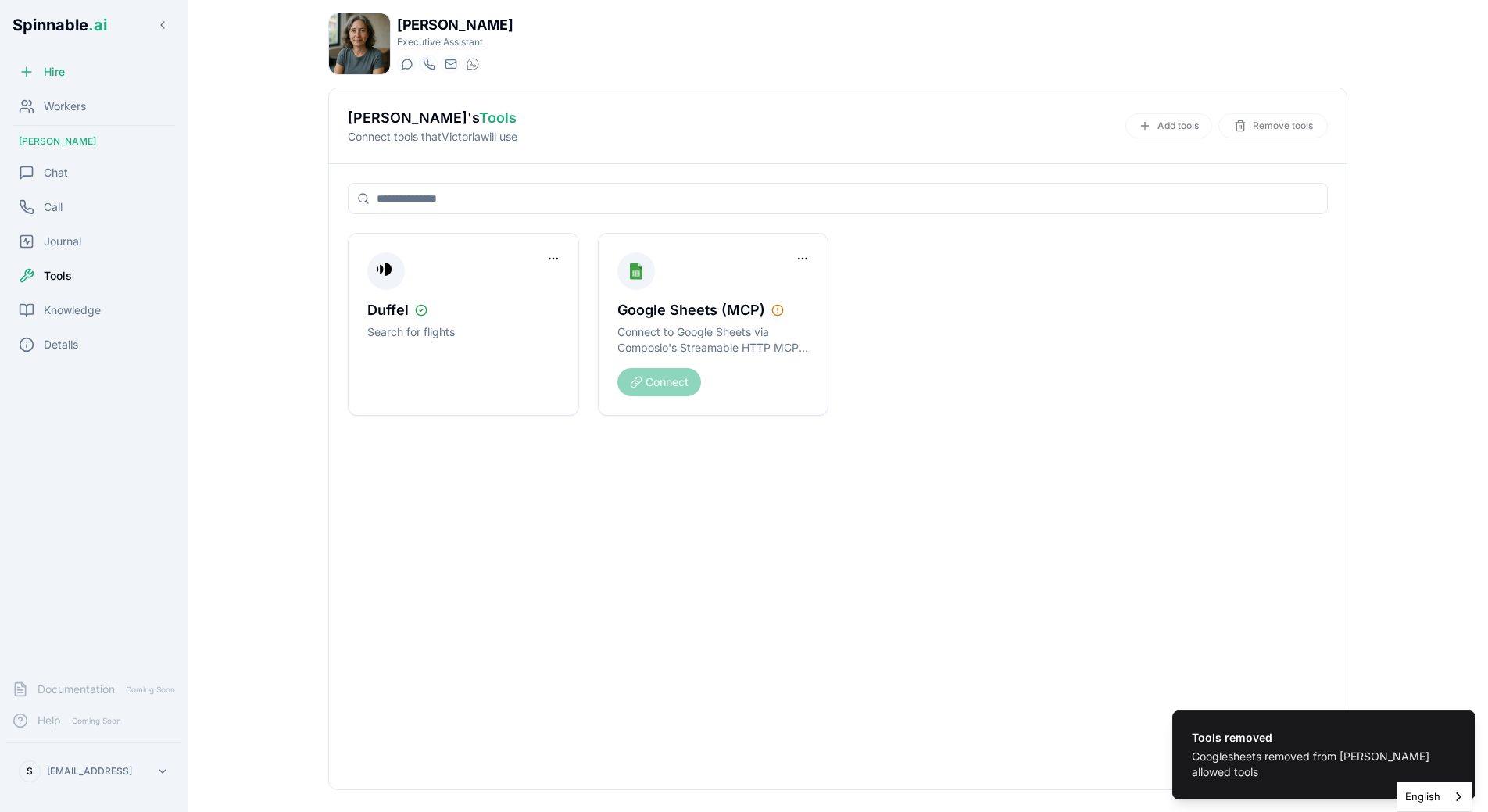
click at [1060, 246] on div "Duffel Search for flights Google Sheets (MCP) Connect to Google Sheets via Comp…" at bounding box center [838, 324] width 980 height 182
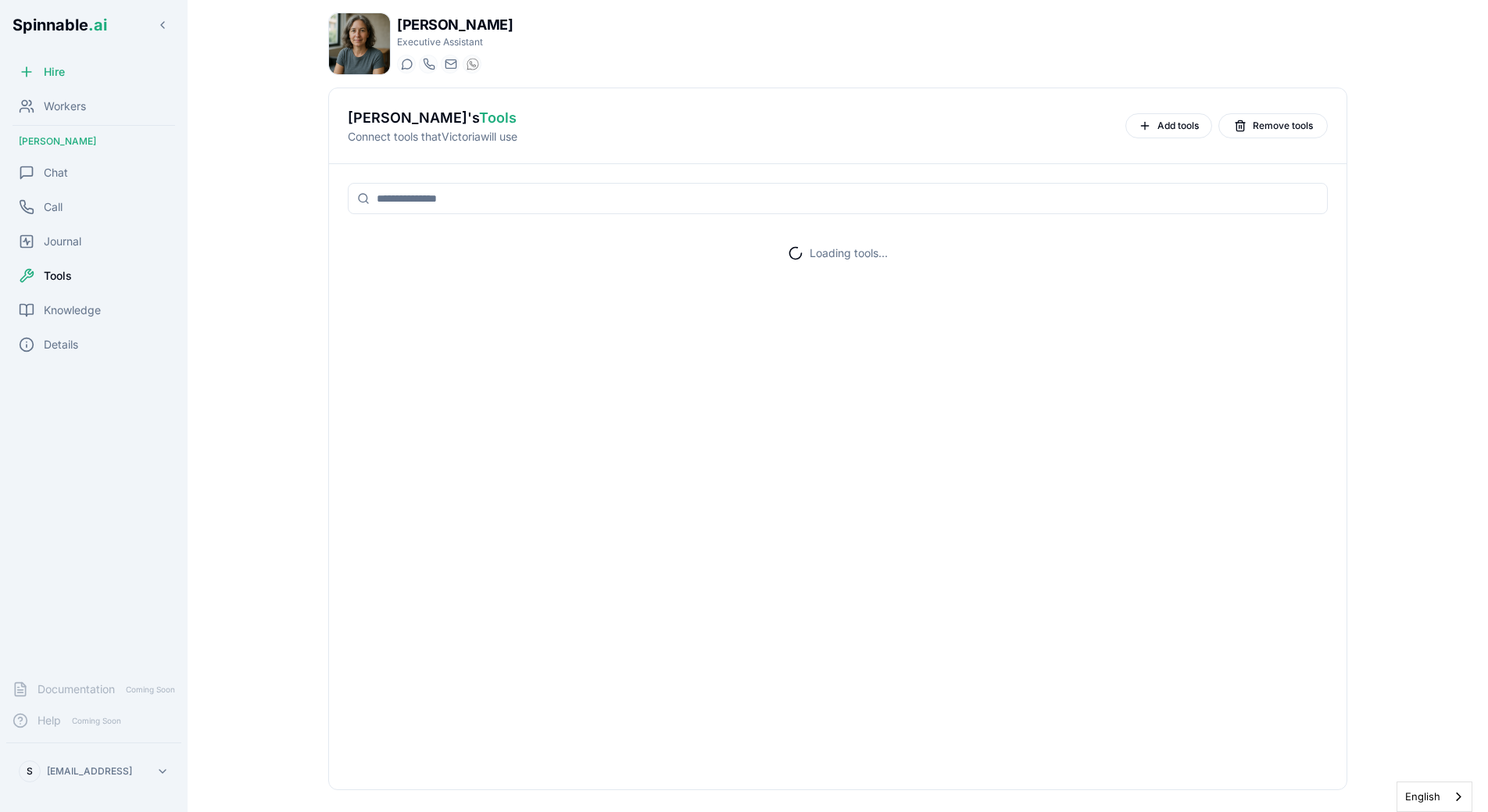
click at [817, 202] on input at bounding box center [838, 198] width 980 height 32
click at [1134, 113] on div "Add tools Remove tools" at bounding box center [1227, 126] width 202 height 25
click at [1138, 134] on button "Add tools" at bounding box center [1169, 126] width 87 height 25
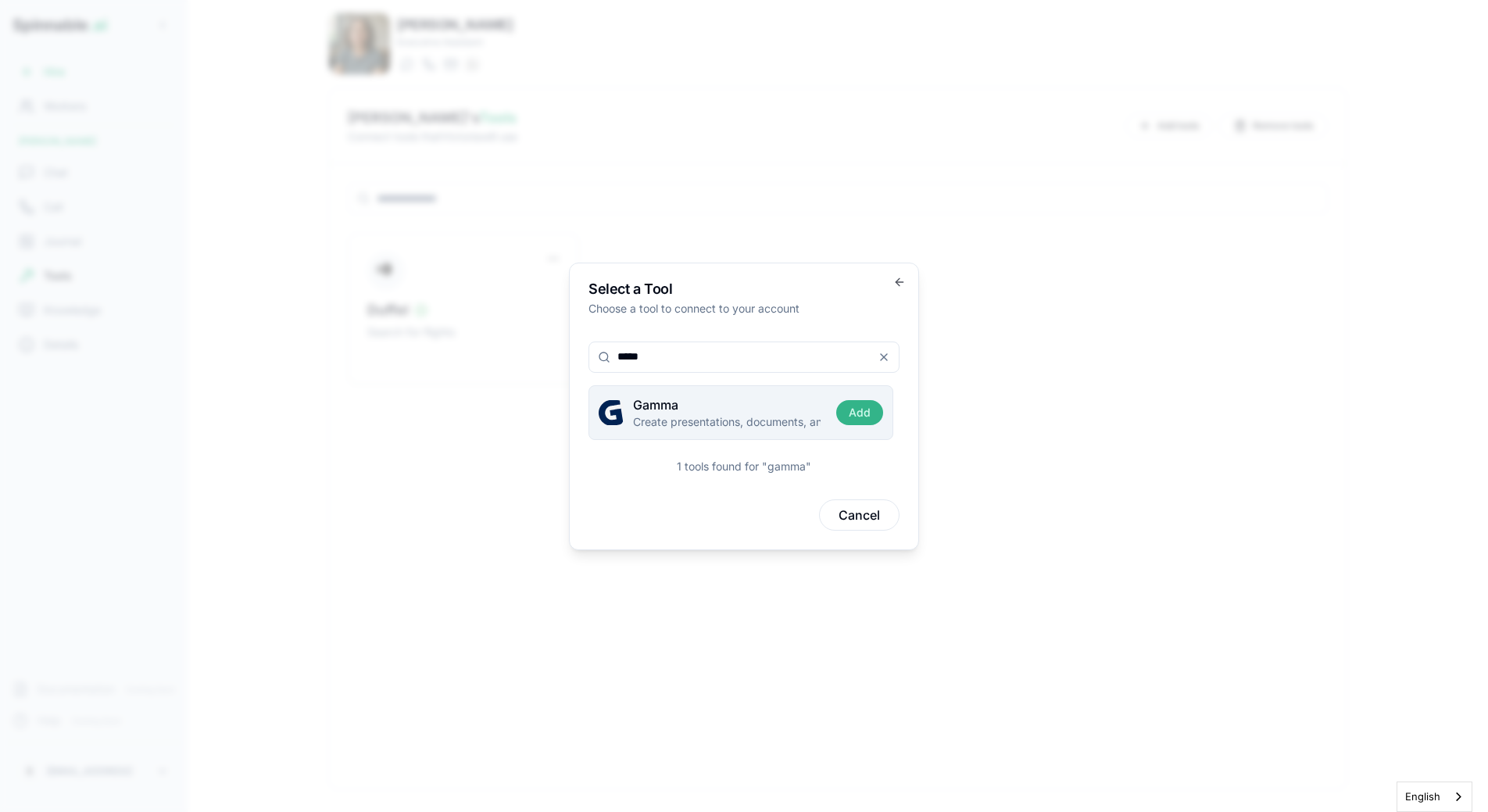
type input "*****"
click at [856, 419] on button "Add" at bounding box center [860, 413] width 47 height 25
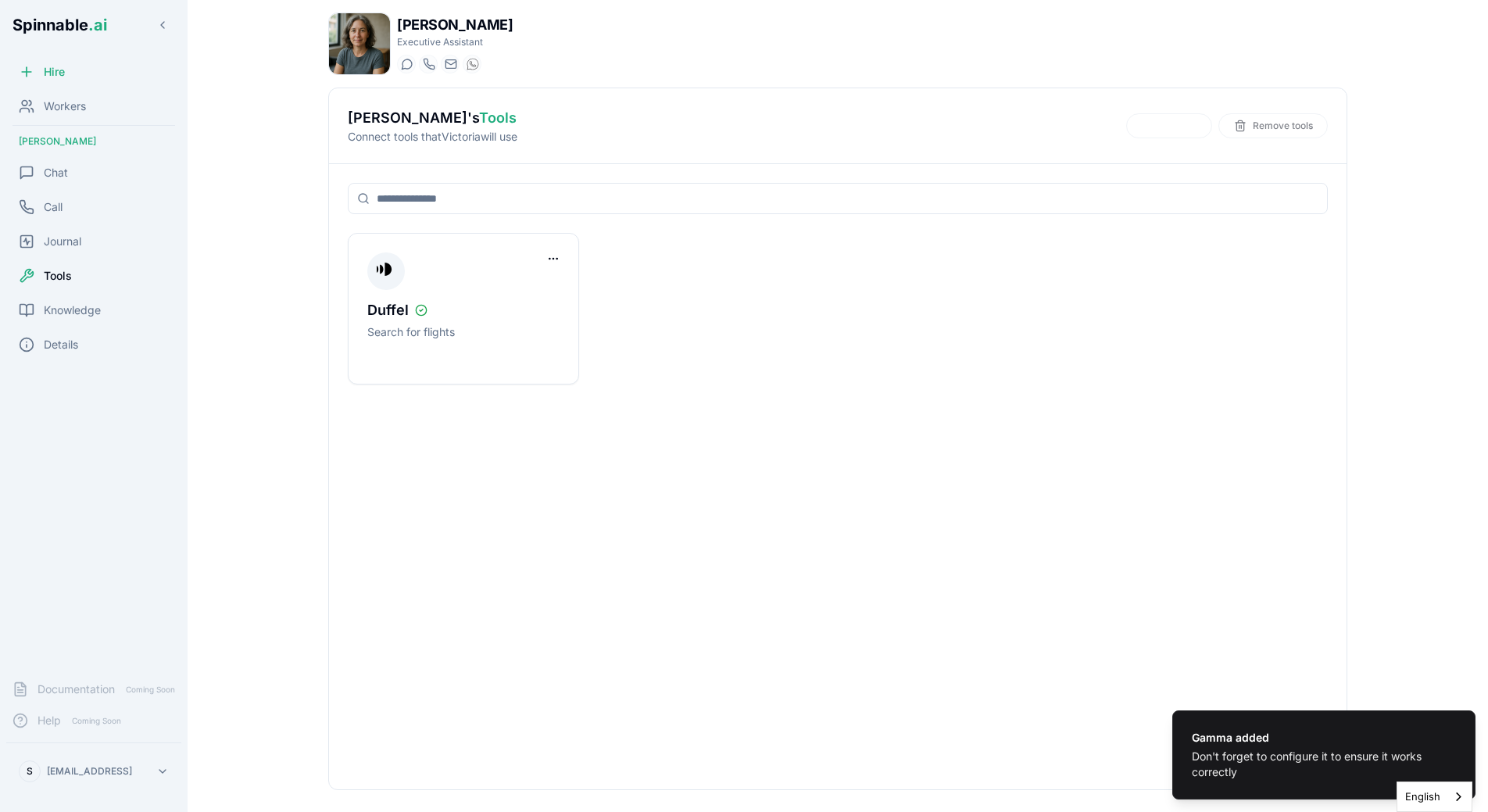
click at [800, 343] on div "Duffel Search for flights" at bounding box center [838, 309] width 980 height 152
click at [632, 395] on button "Connect" at bounding box center [659, 381] width 84 height 28
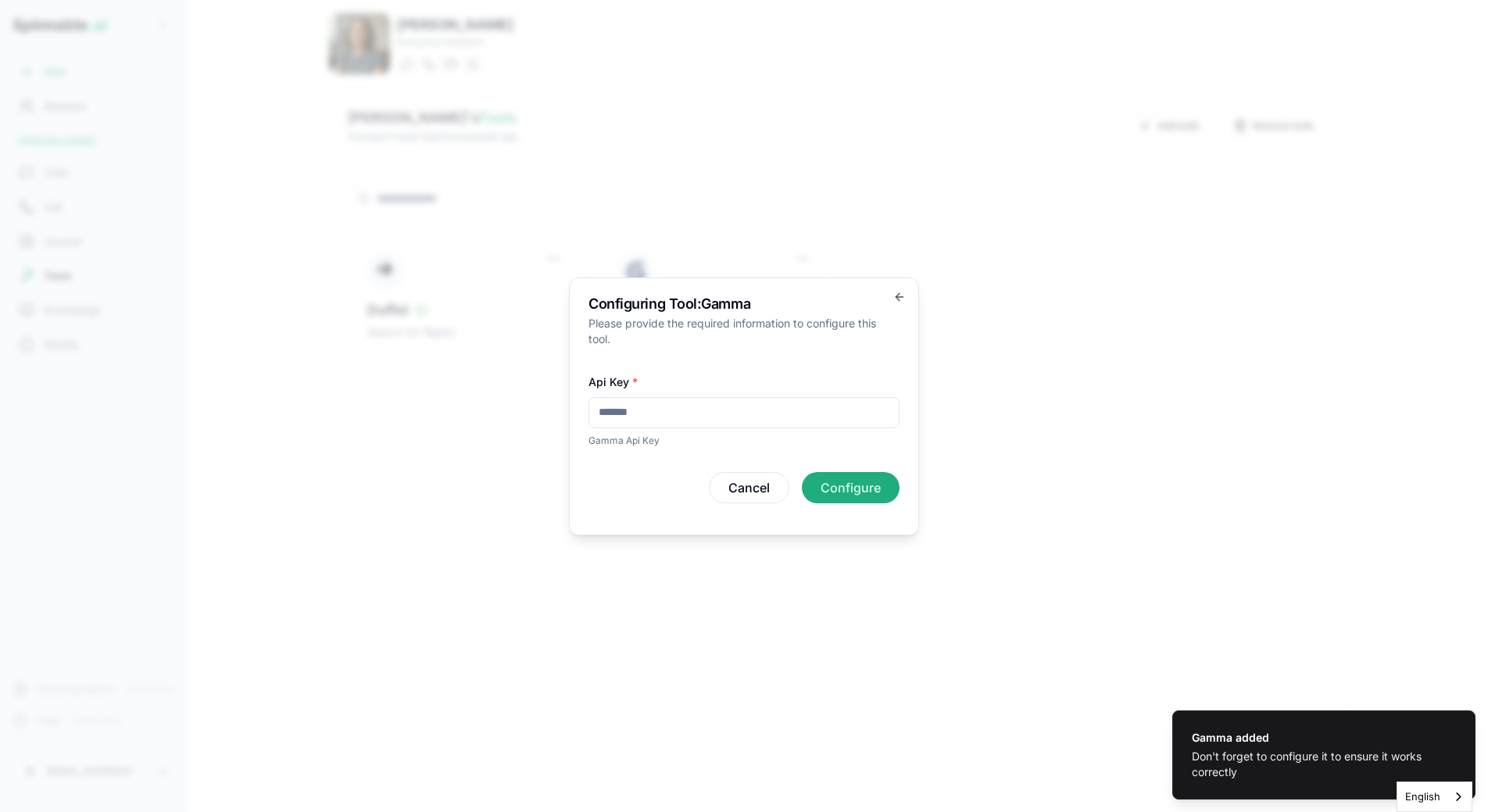
click at [669, 415] on input "Api Key *" at bounding box center [744, 413] width 311 height 32
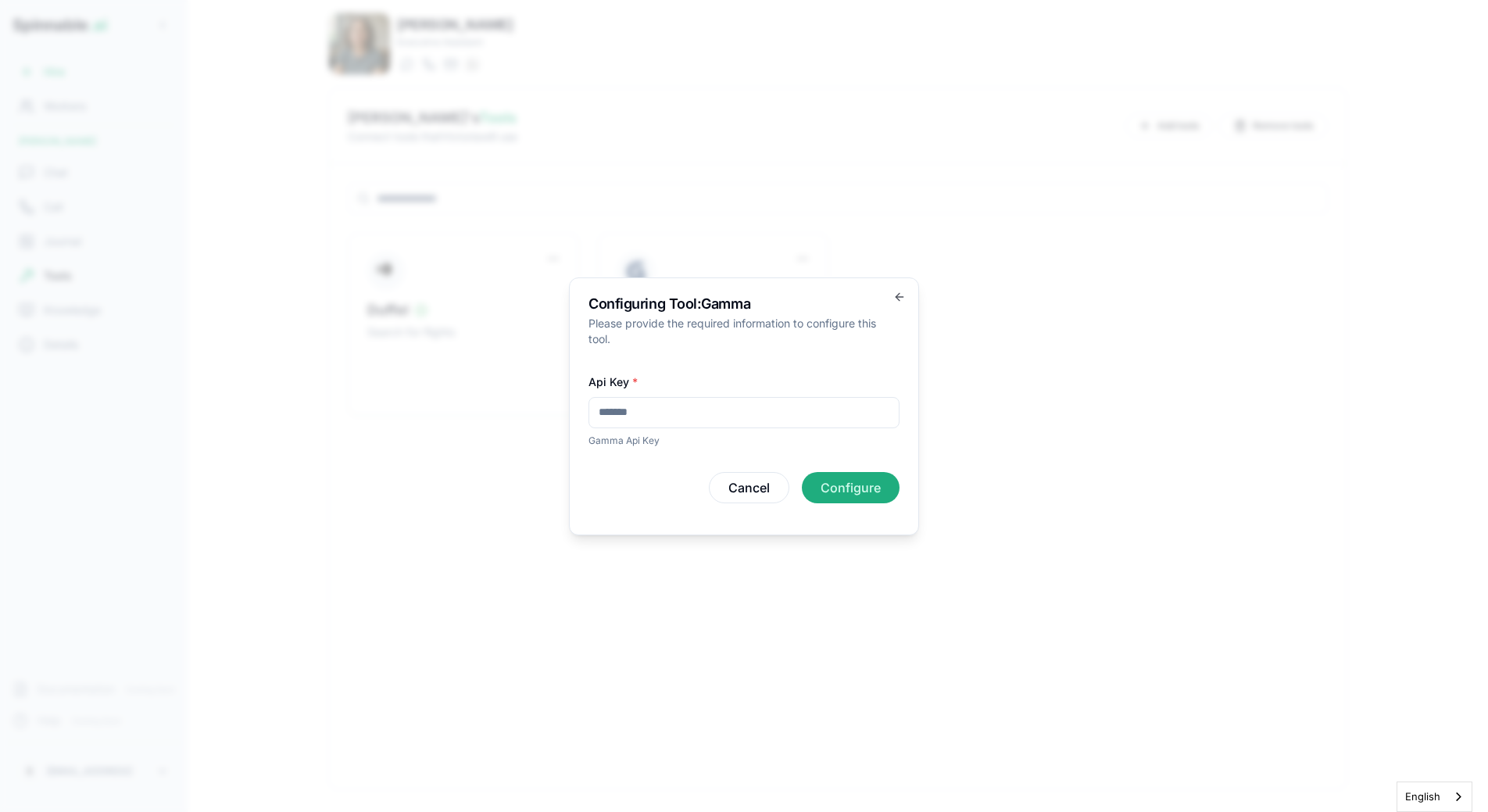
paste input "**********"
type input "**********"
click at [821, 478] on button "Configure" at bounding box center [851, 488] width 98 height 32
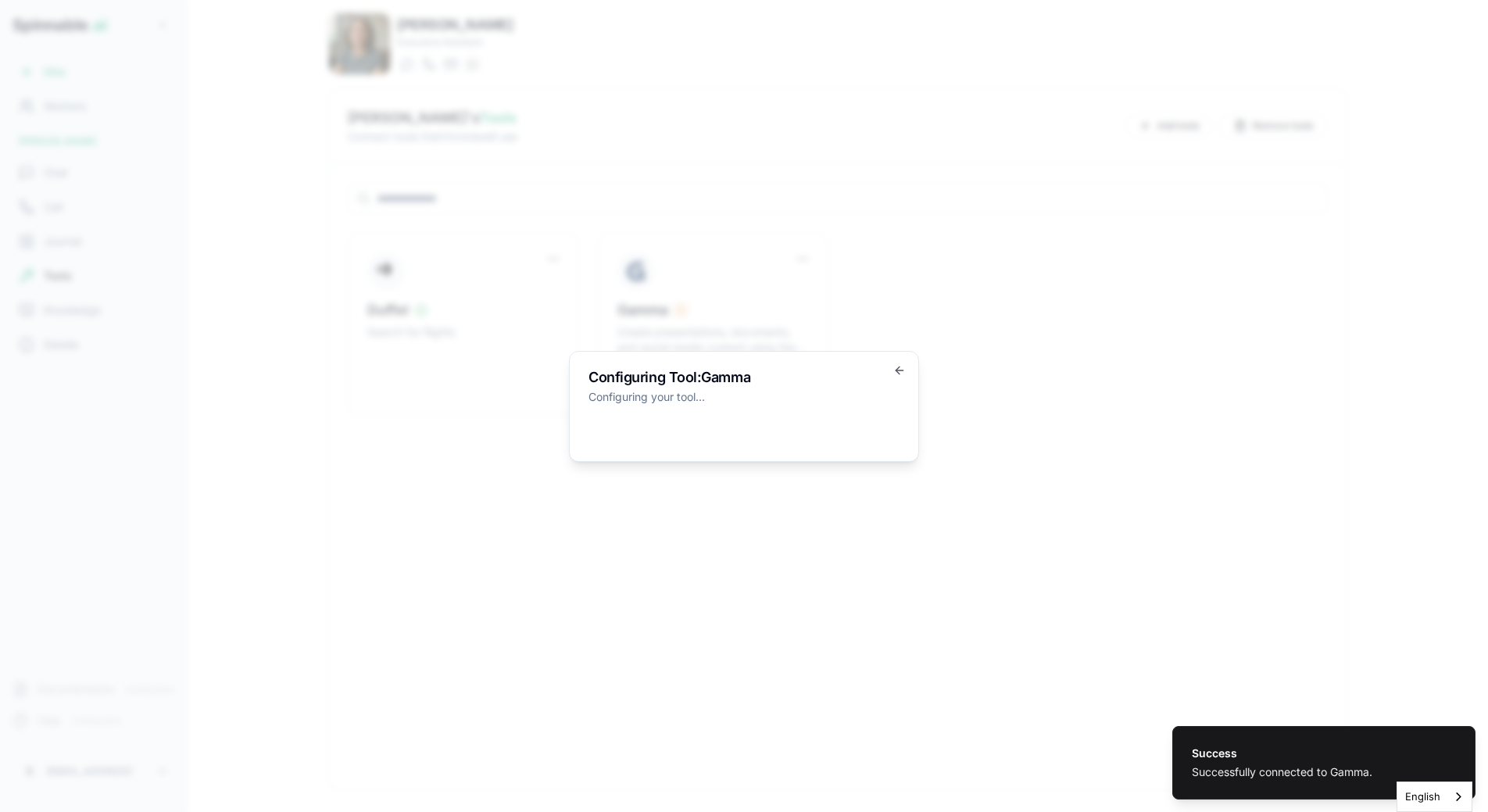
click at [876, 336] on body "Success Successfully connected to Gamma. Spinnable .ai Hire Workers [PERSON_NAM…" at bounding box center [744, 406] width 1488 height 812
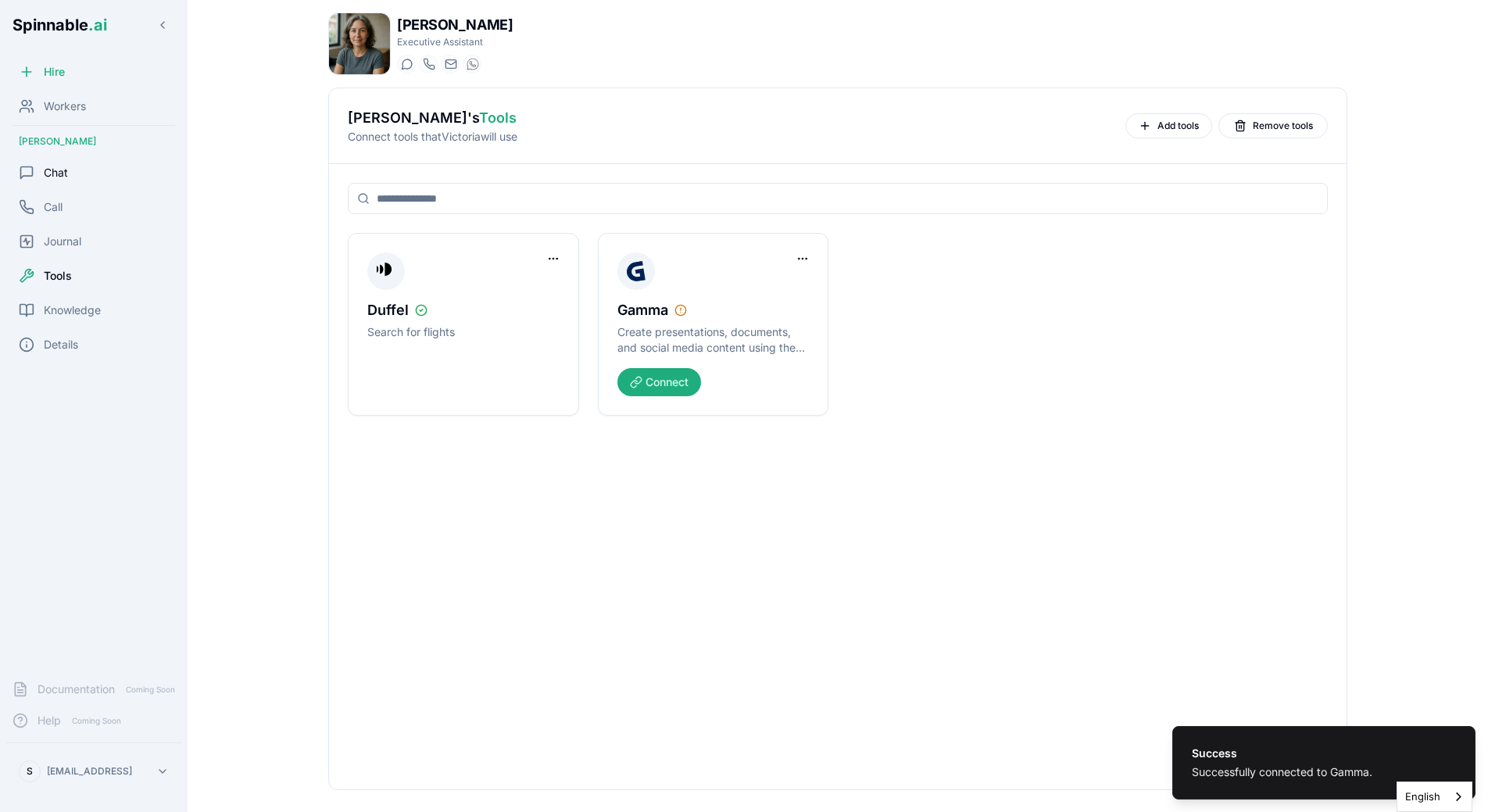
click at [74, 179] on div "Chat" at bounding box center [94, 173] width 175 height 32
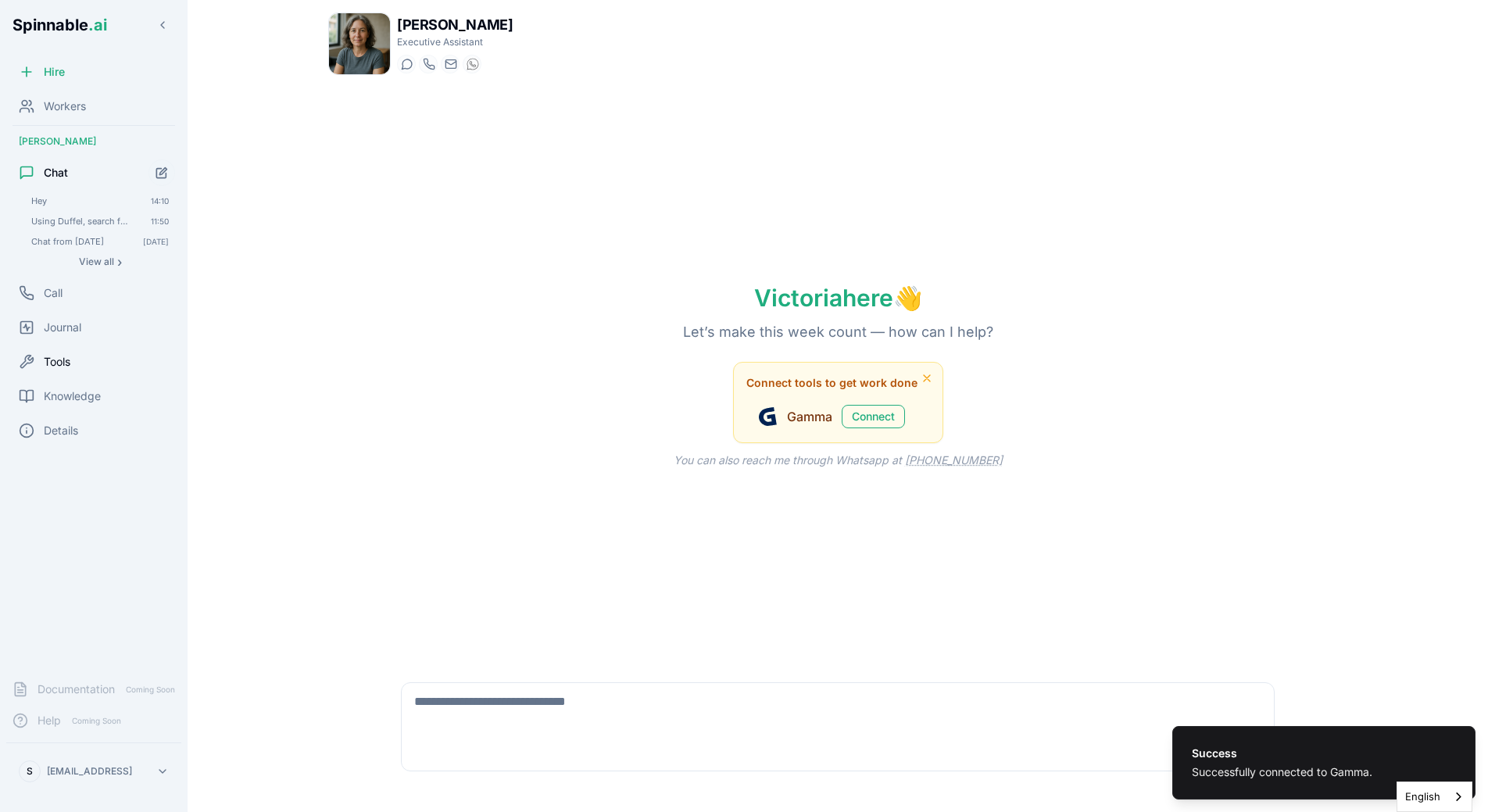
click at [59, 352] on div "Tools" at bounding box center [94, 361] width 175 height 32
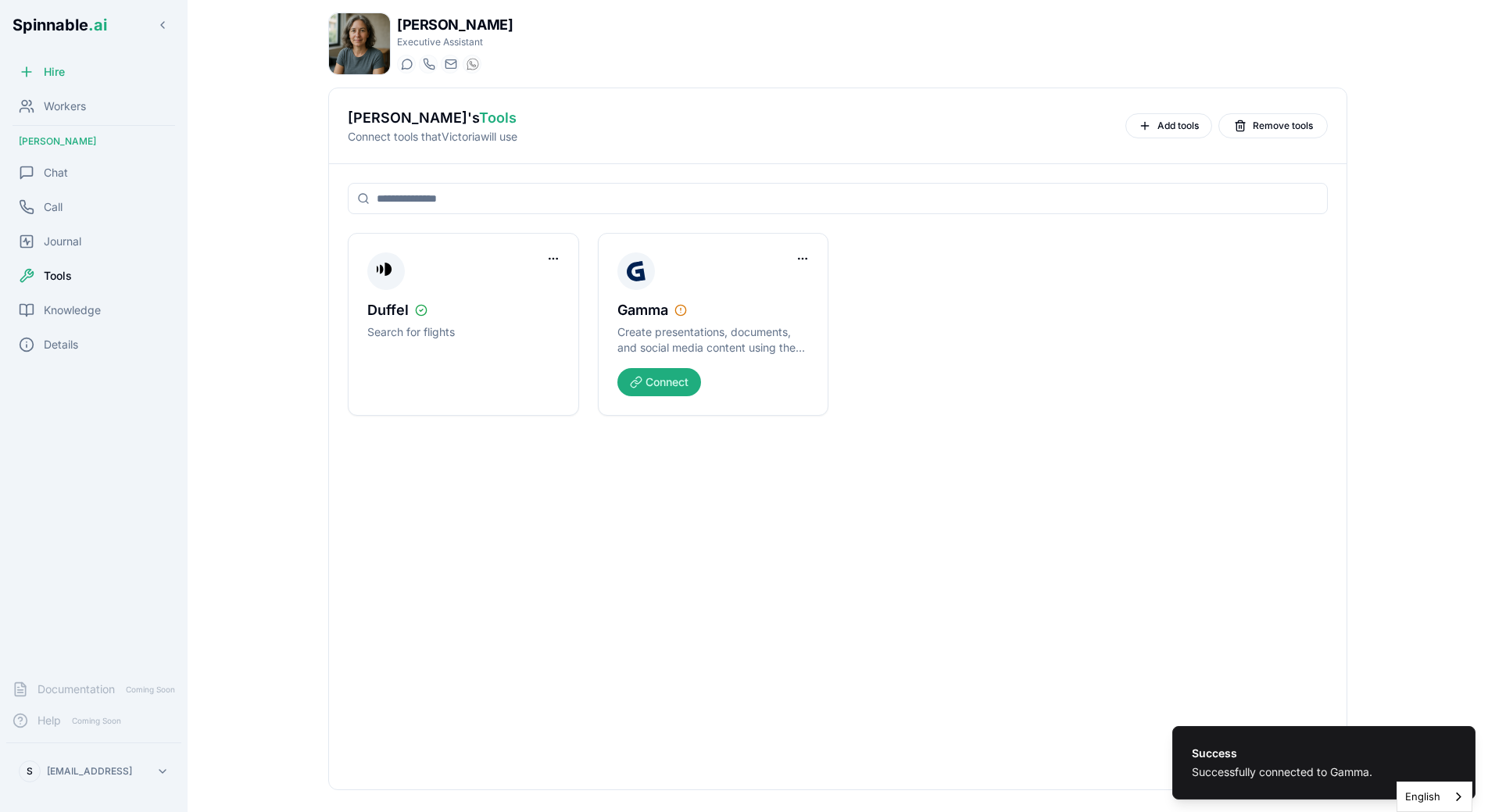
click at [545, 538] on div "Duffel Search for flights Gamma Create presentations, documents, and social med…" at bounding box center [838, 477] width 1017 height 625
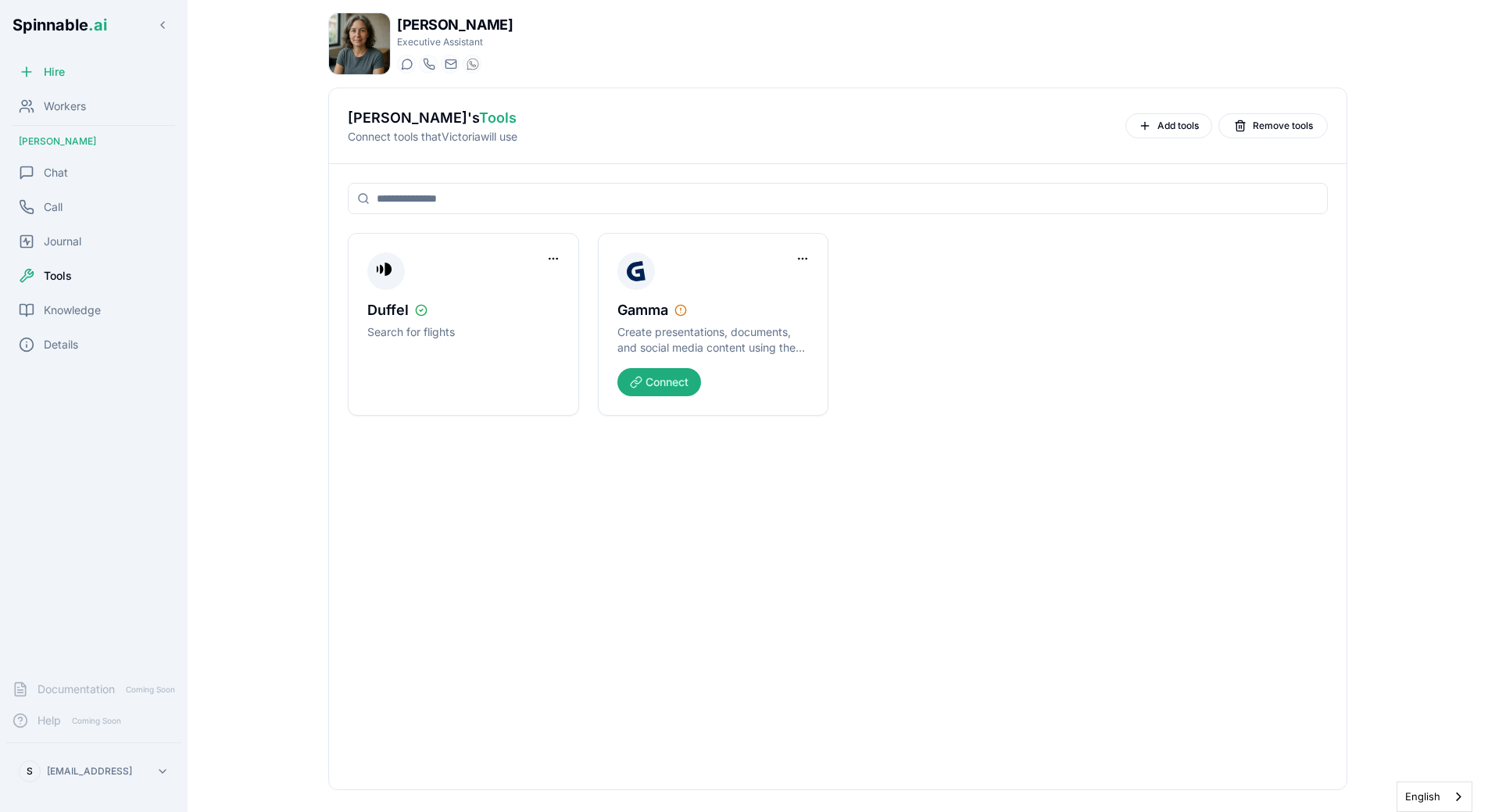
click at [1097, 623] on div "Duffel Search for flights Gamma Create presentations, documents, and social med…" at bounding box center [838, 477] width 1017 height 625
click at [86, 170] on div "Chat" at bounding box center [94, 173] width 175 height 32
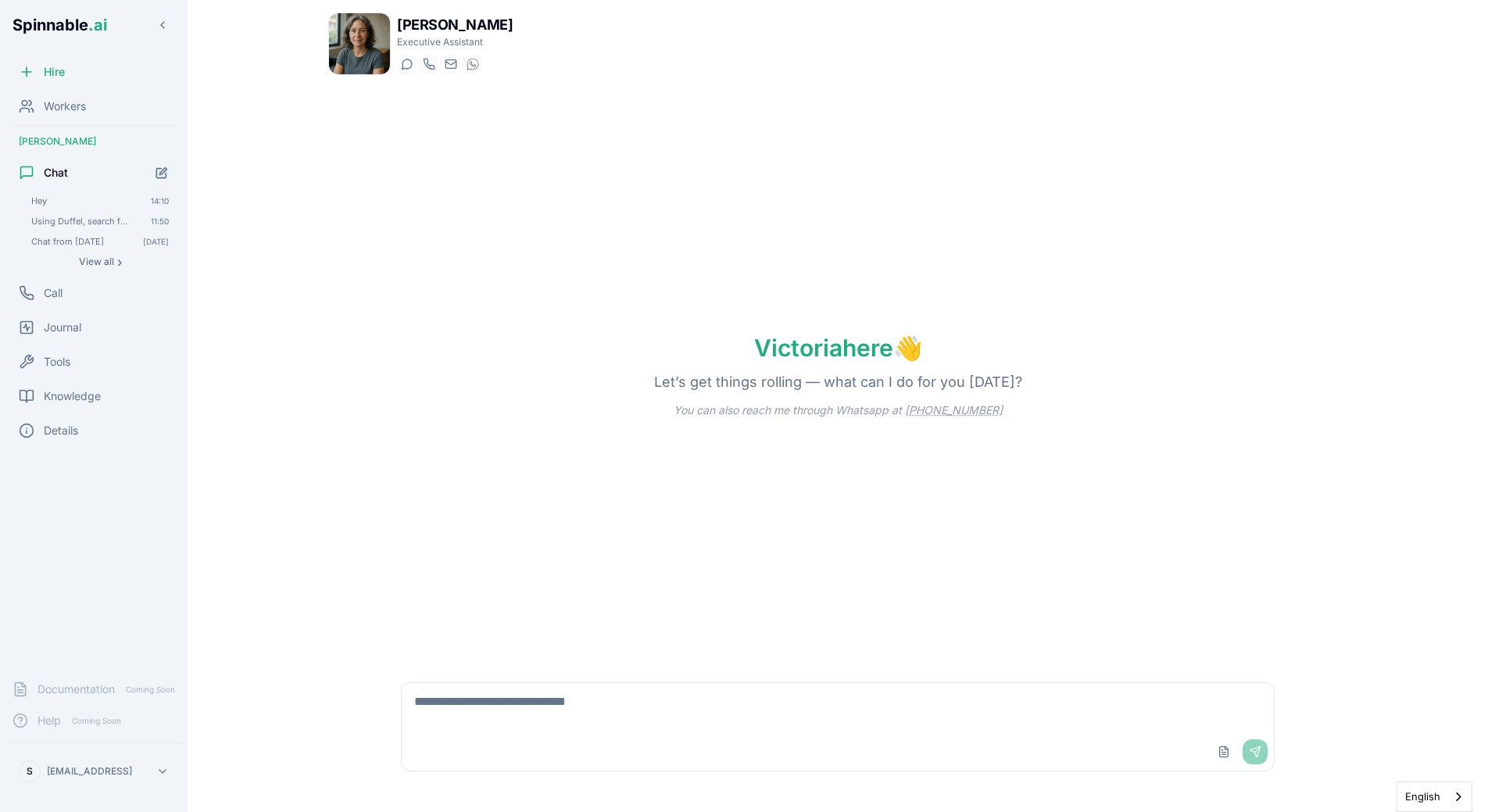
click at [543, 730] on textarea at bounding box center [838, 707] width 873 height 50
type textarea "*"
type textarea "*****"
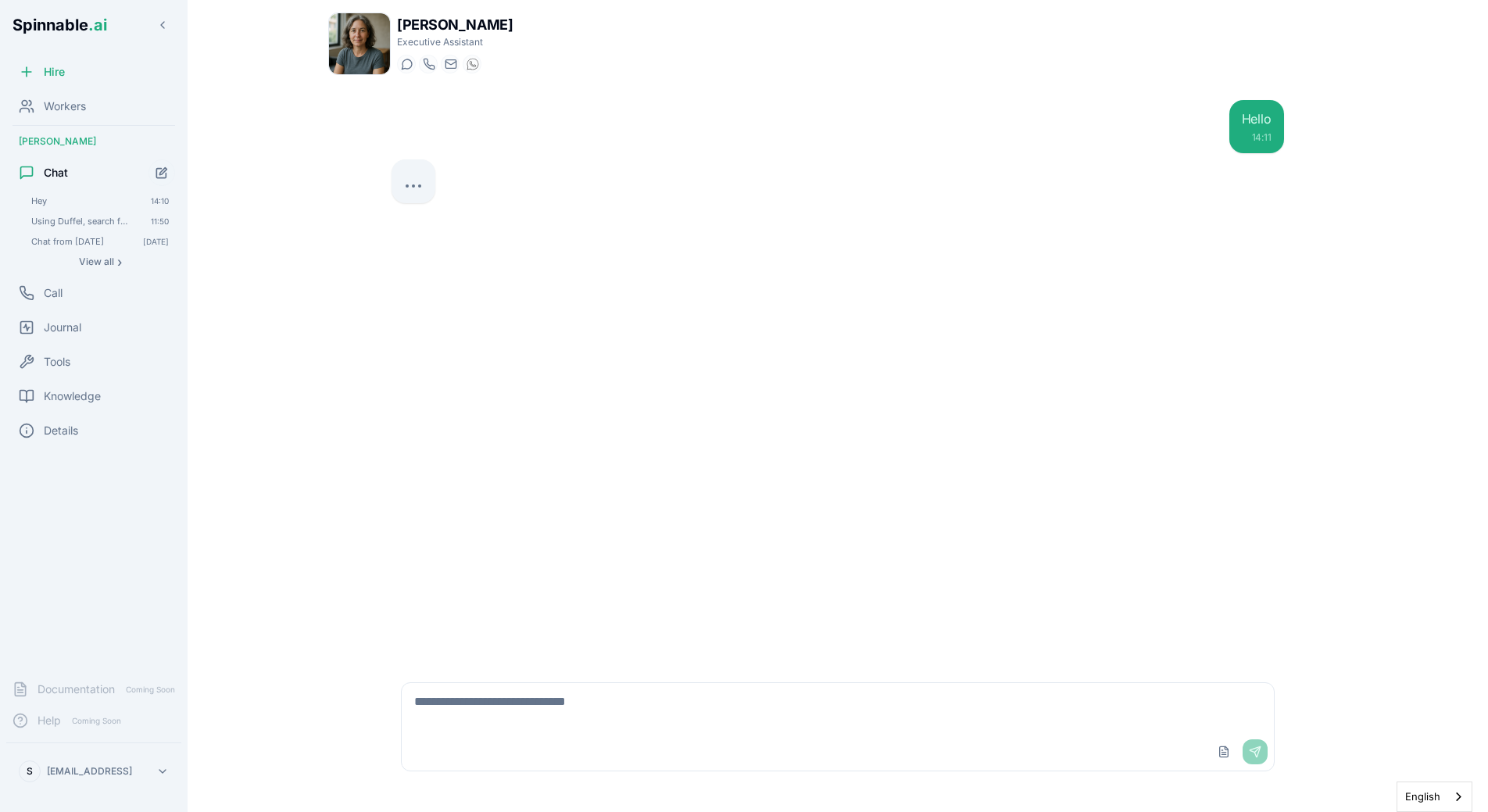
click at [1105, 573] on div "Hello 14:11" at bounding box center [838, 376] width 918 height 576
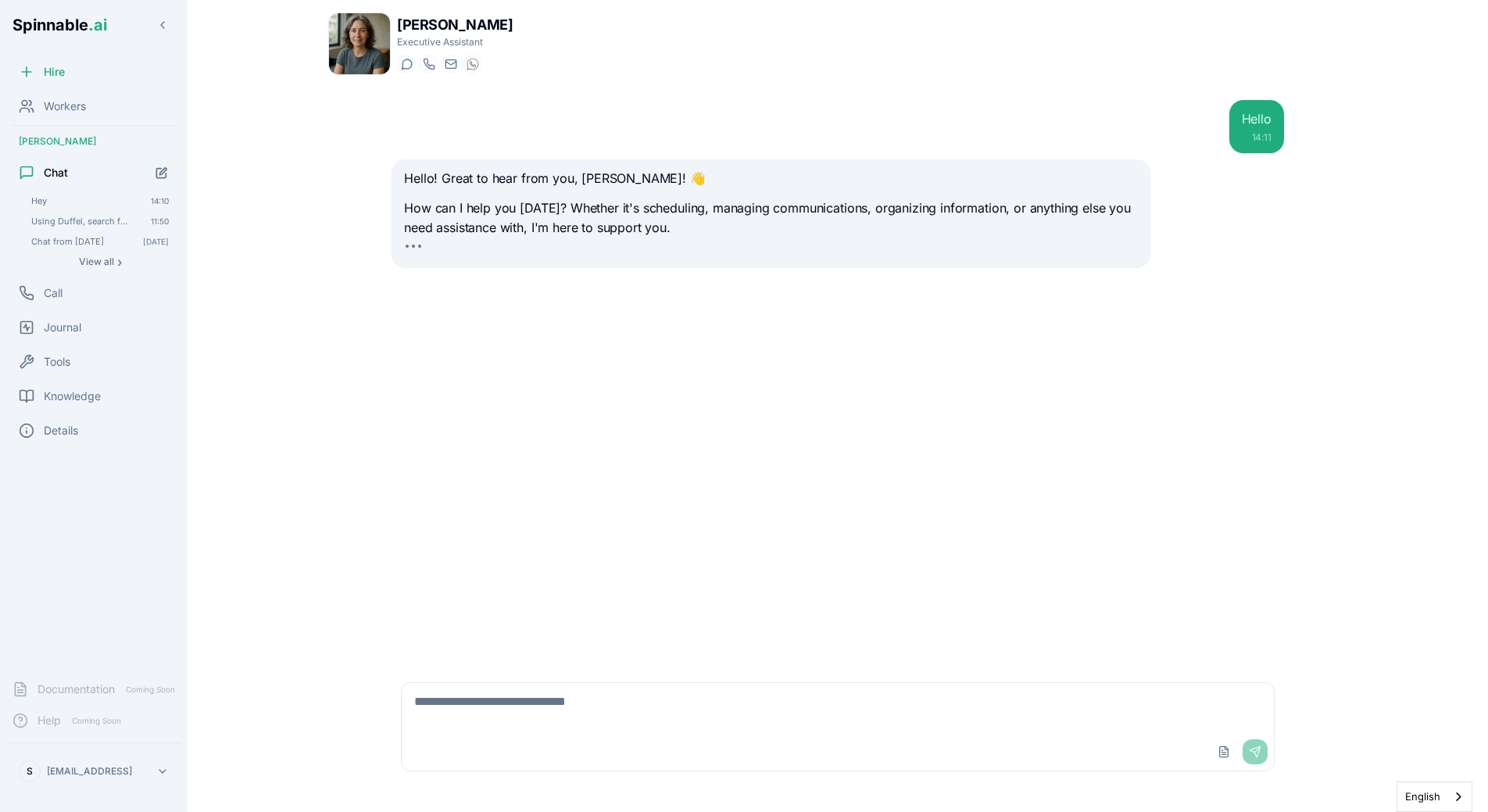
click at [479, 480] on div "Hello 14:11 Hello! Great to hear from you, Sebastião! 👋 How can I help you toda…" at bounding box center [838, 376] width 918 height 576
click at [385, 377] on div "Hello 14:11 Hello! Great to hear from you, Sebastião! 👋 How can I help you toda…" at bounding box center [838, 376] width 918 height 576
click at [677, 267] on div "Hello 14:11 Hello! Great to hear from you, Sebastião! 👋 How can I help you toda…" at bounding box center [838, 376] width 918 height 576
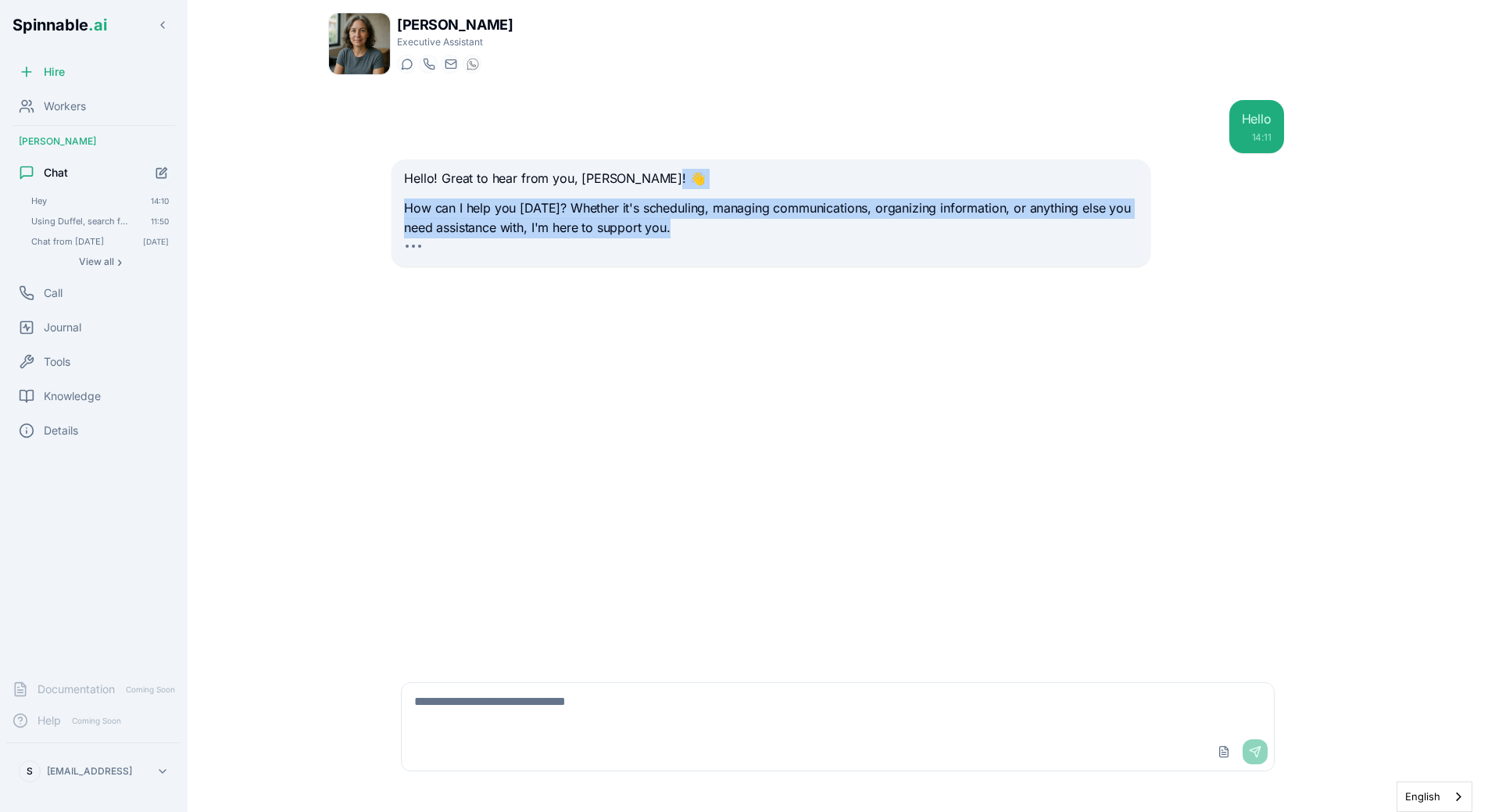
drag, startPoint x: 428, startPoint y: 244, endPoint x: 365, endPoint y: 191, distance: 82.3
click at [379, 191] on div "Hello 14:11 Hello! Great to hear from you, Sebastião! 👋 How can I help you toda…" at bounding box center [838, 376] width 918 height 576
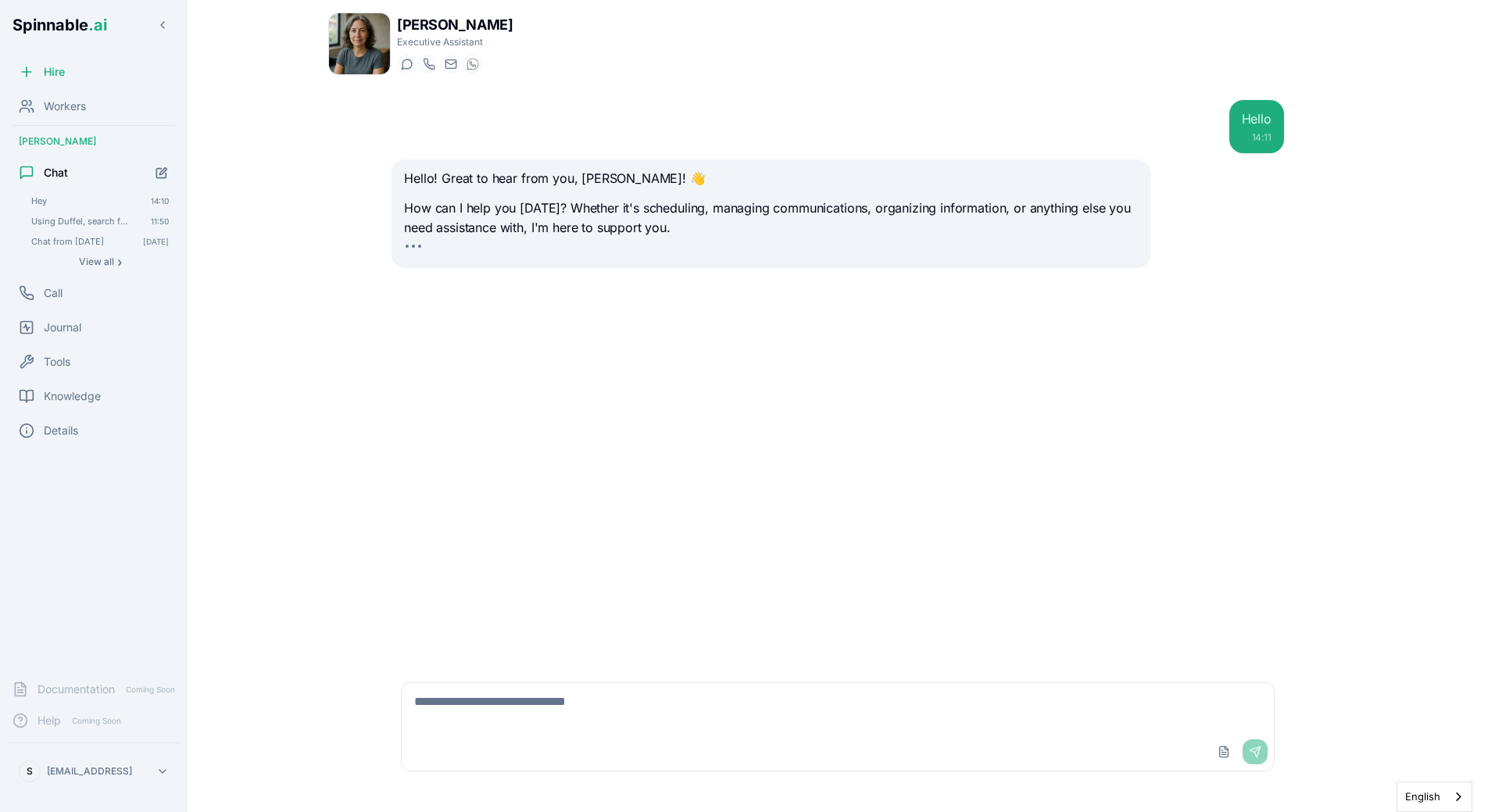
click at [365, 191] on div "Hello 14:11 Hello! Great to hear from you, Sebastião! 👋 How can I help you toda…" at bounding box center [838, 376] width 1019 height 576
click at [413, 431] on div "Hello 14:12 Hello! Great to hear from you, Sebastião! 👋 How can I help you toda…" at bounding box center [838, 376] width 918 height 576
click at [769, 398] on div "Hello 14:12 Hello! Great to hear from you, Sebastião! 👋 How can I help you toda…" at bounding box center [838, 376] width 918 height 576
click at [52, 364] on span "Tools" at bounding box center [56, 361] width 26 height 15
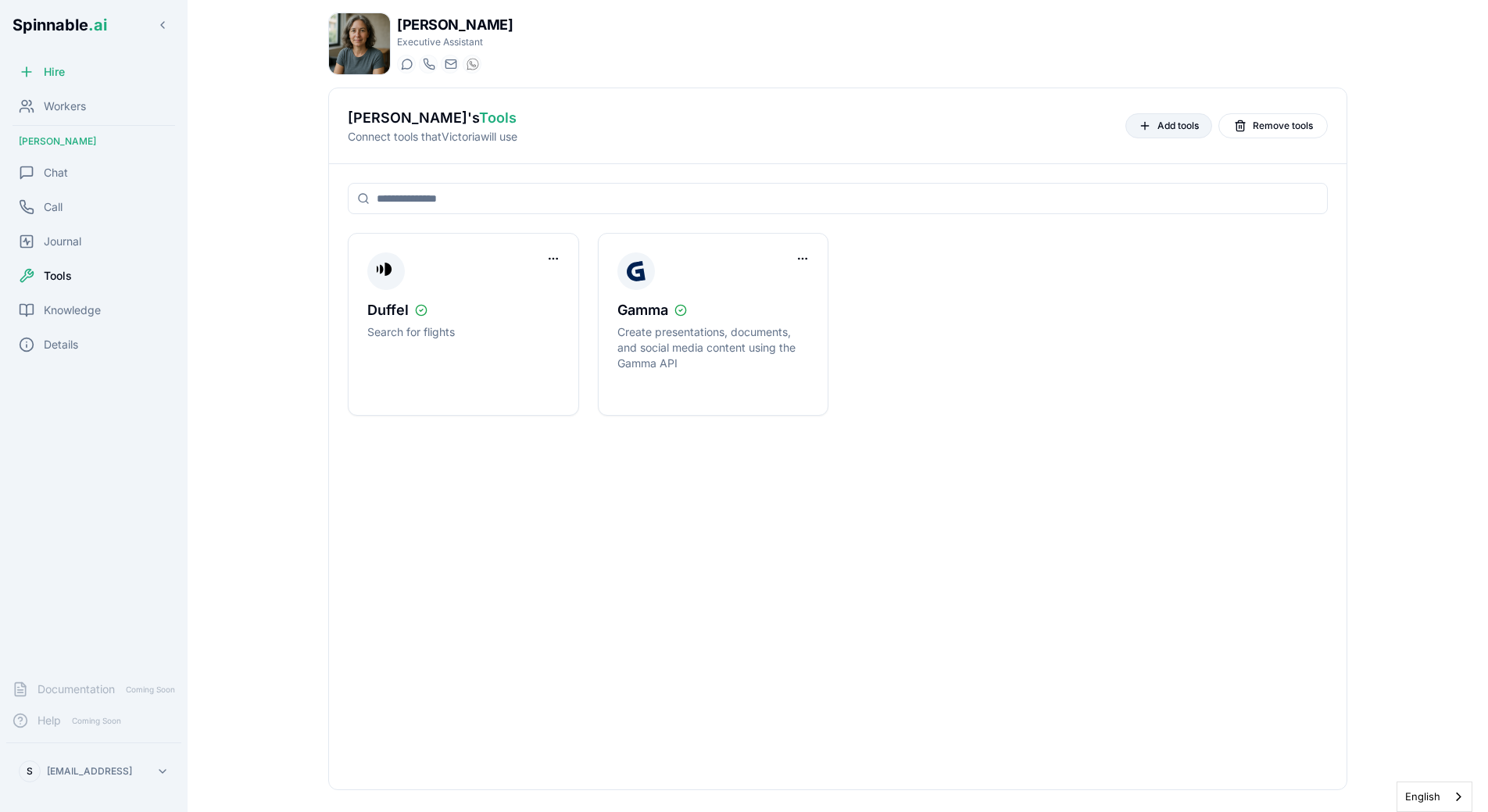
click at [1159, 136] on button "Add tools" at bounding box center [1169, 126] width 87 height 25
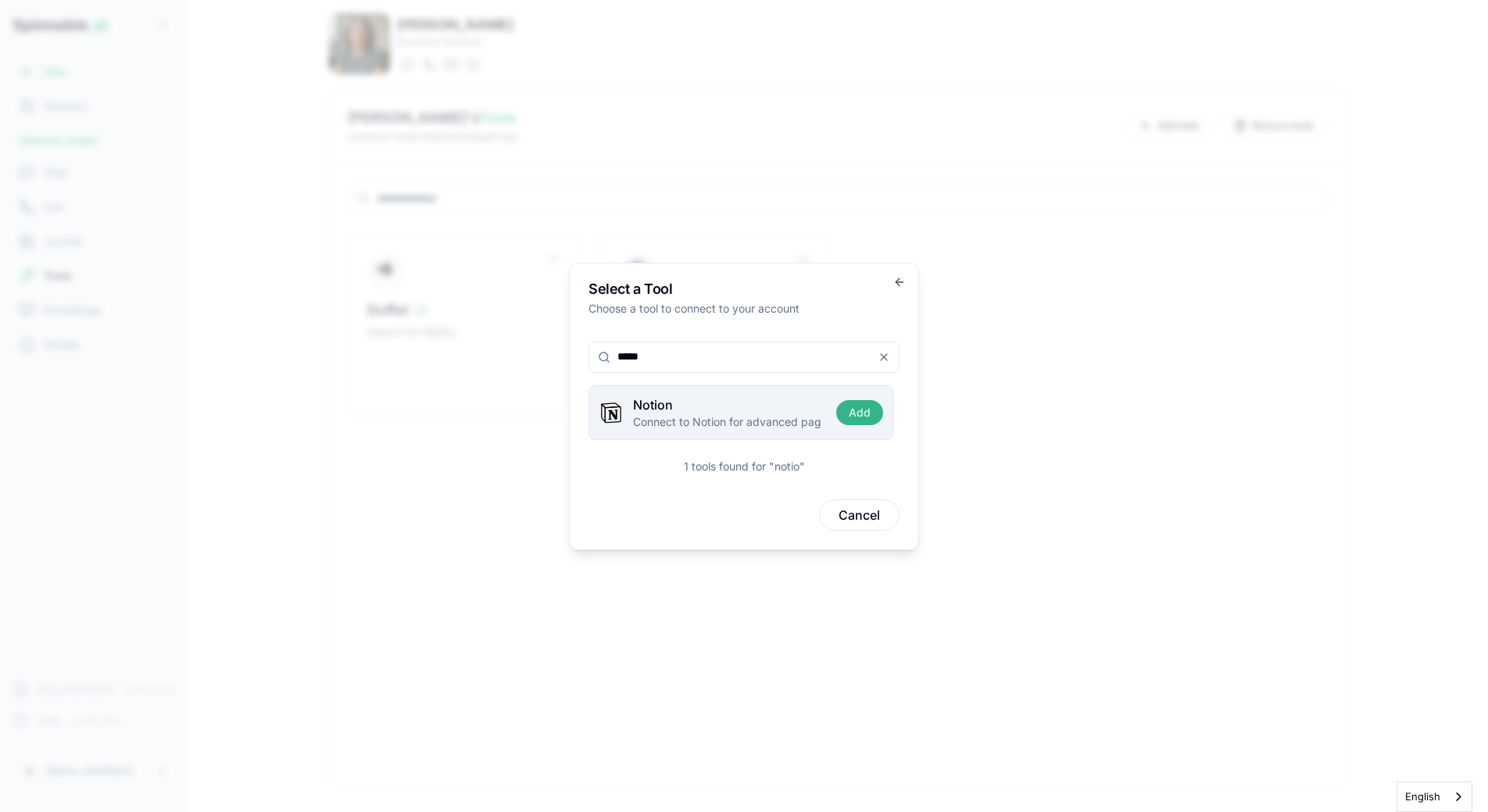
type input "*****"
click at [852, 409] on button "Add" at bounding box center [860, 413] width 47 height 25
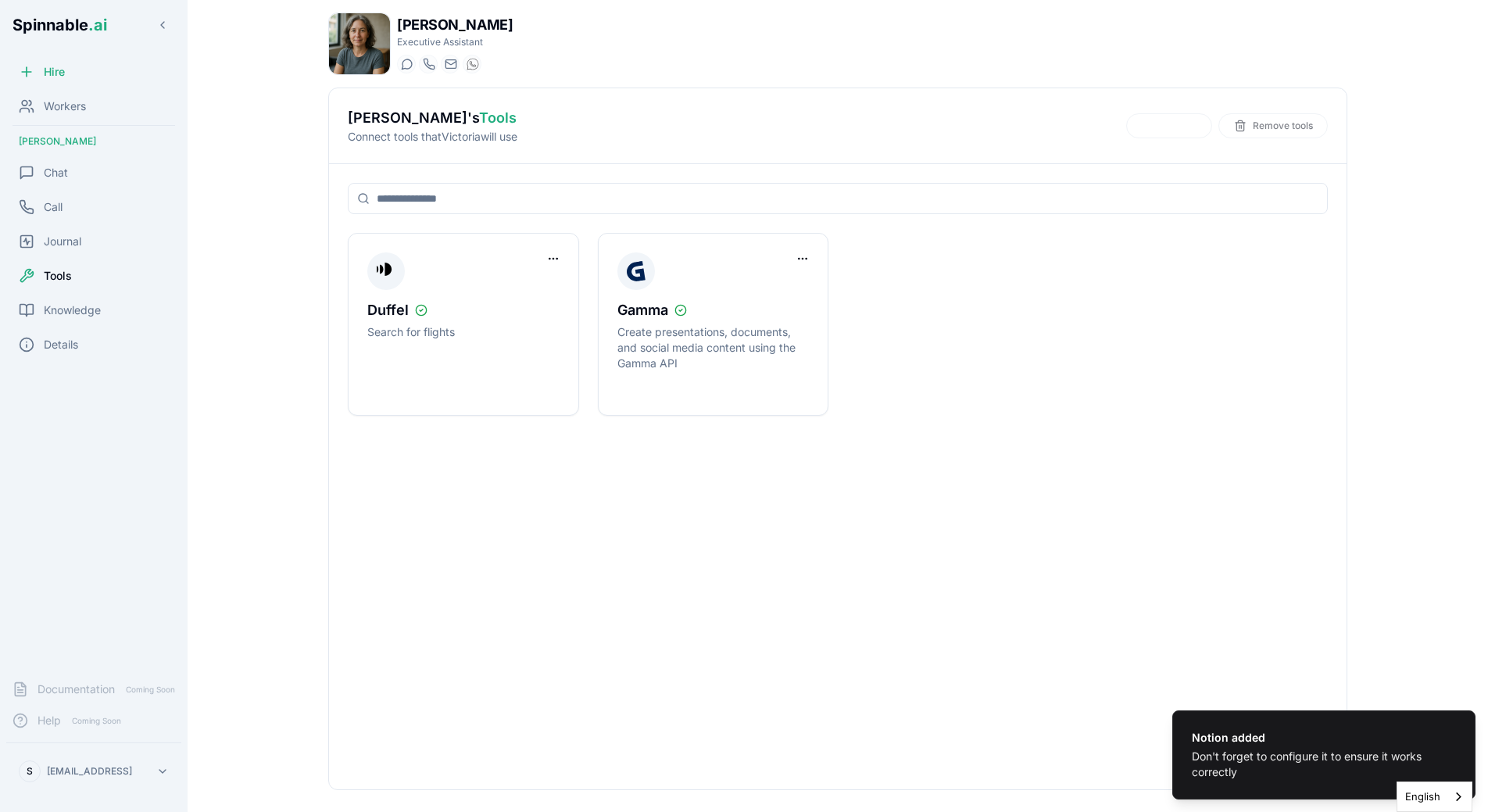
click at [1099, 161] on div "Victoria Blackwood 's Tools Connect tools that Victoria will use Remove tools" at bounding box center [838, 126] width 1017 height 76
click at [1165, 133] on div "Remove tools" at bounding box center [1227, 126] width 201 height 25
click at [1162, 133] on div "Remove tools" at bounding box center [1227, 126] width 201 height 25
click at [1165, 138] on div "Victoria Blackwood 's Tools Connect tools that Victoria will use Remove tools" at bounding box center [838, 126] width 980 height 38
click at [1175, 117] on div "Remove tools" at bounding box center [1227, 126] width 201 height 25
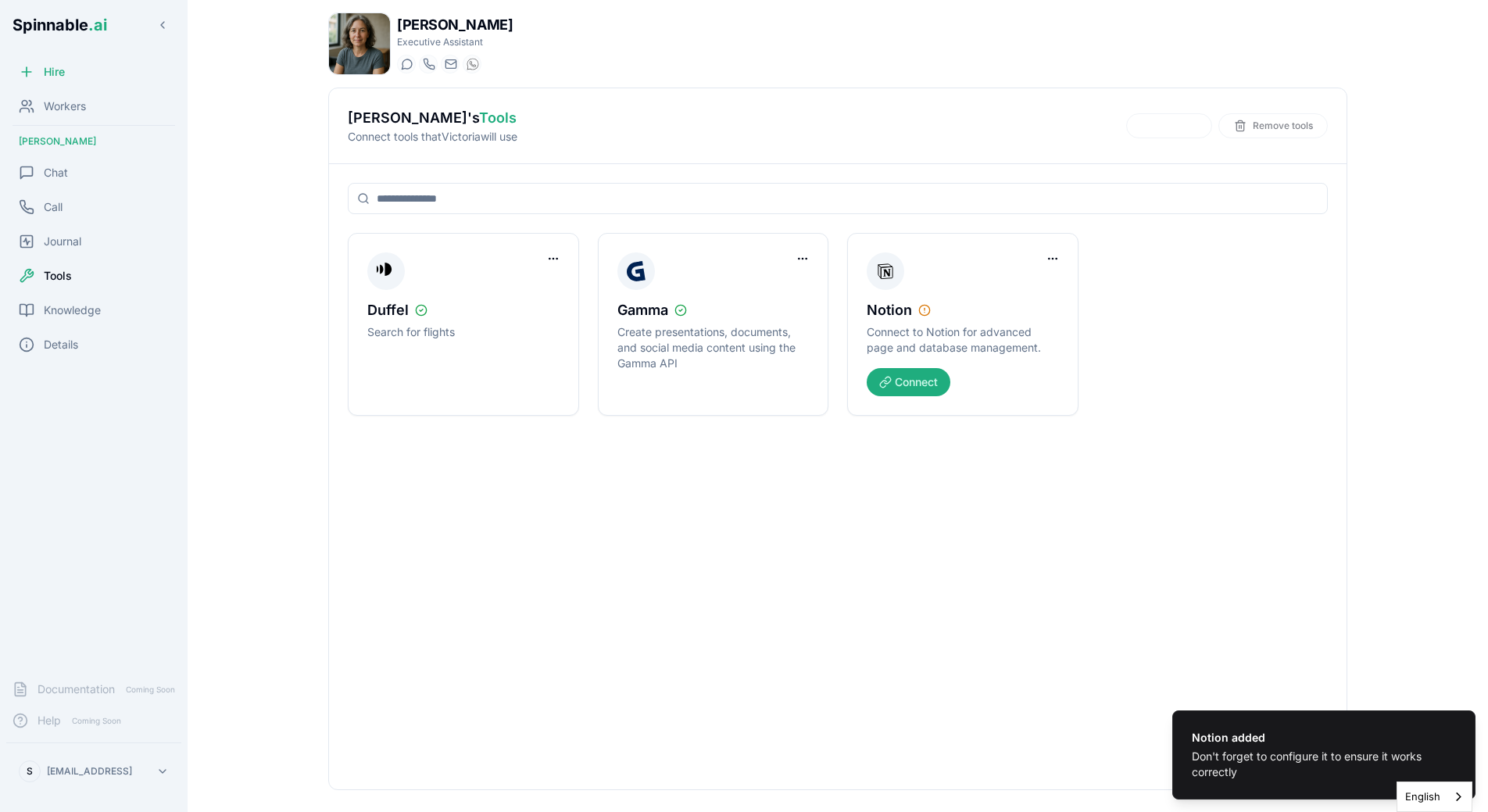
click at [1171, 136] on div "Remove tools" at bounding box center [1227, 126] width 201 height 25
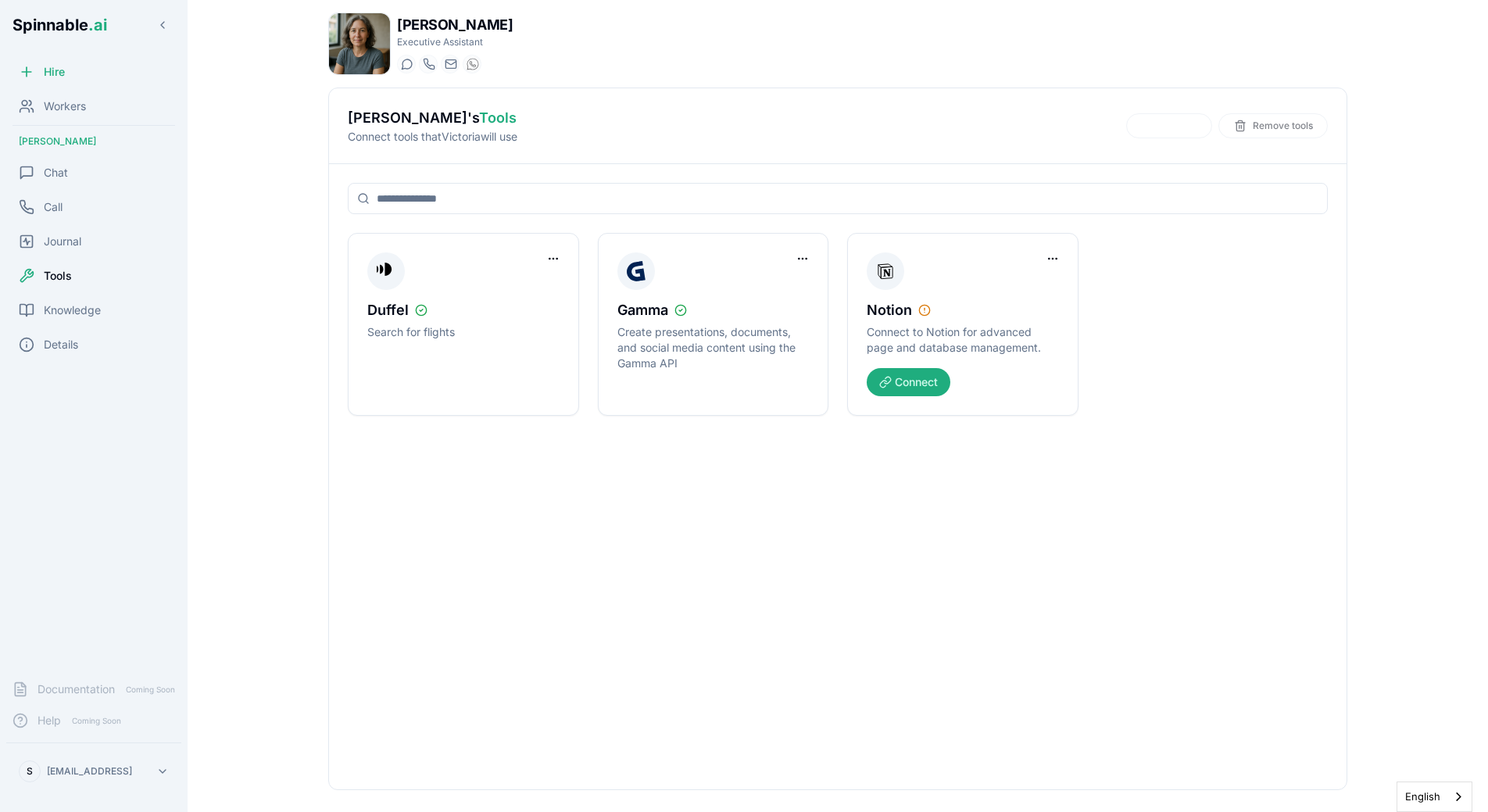
click at [1177, 121] on div "Remove tools" at bounding box center [1227, 126] width 201 height 25
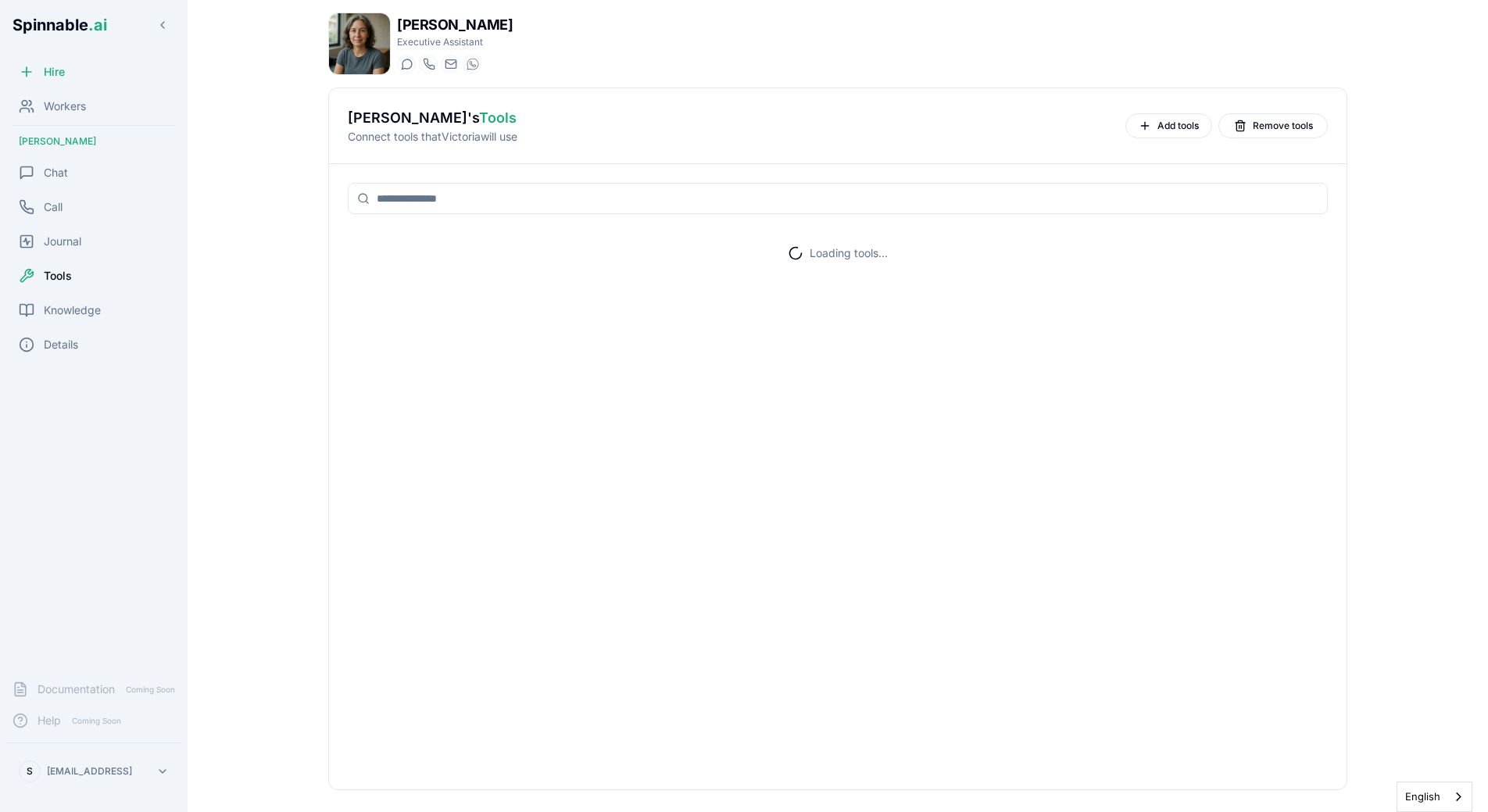
click at [1177, 121] on span "Add tools" at bounding box center [1178, 126] width 42 height 13
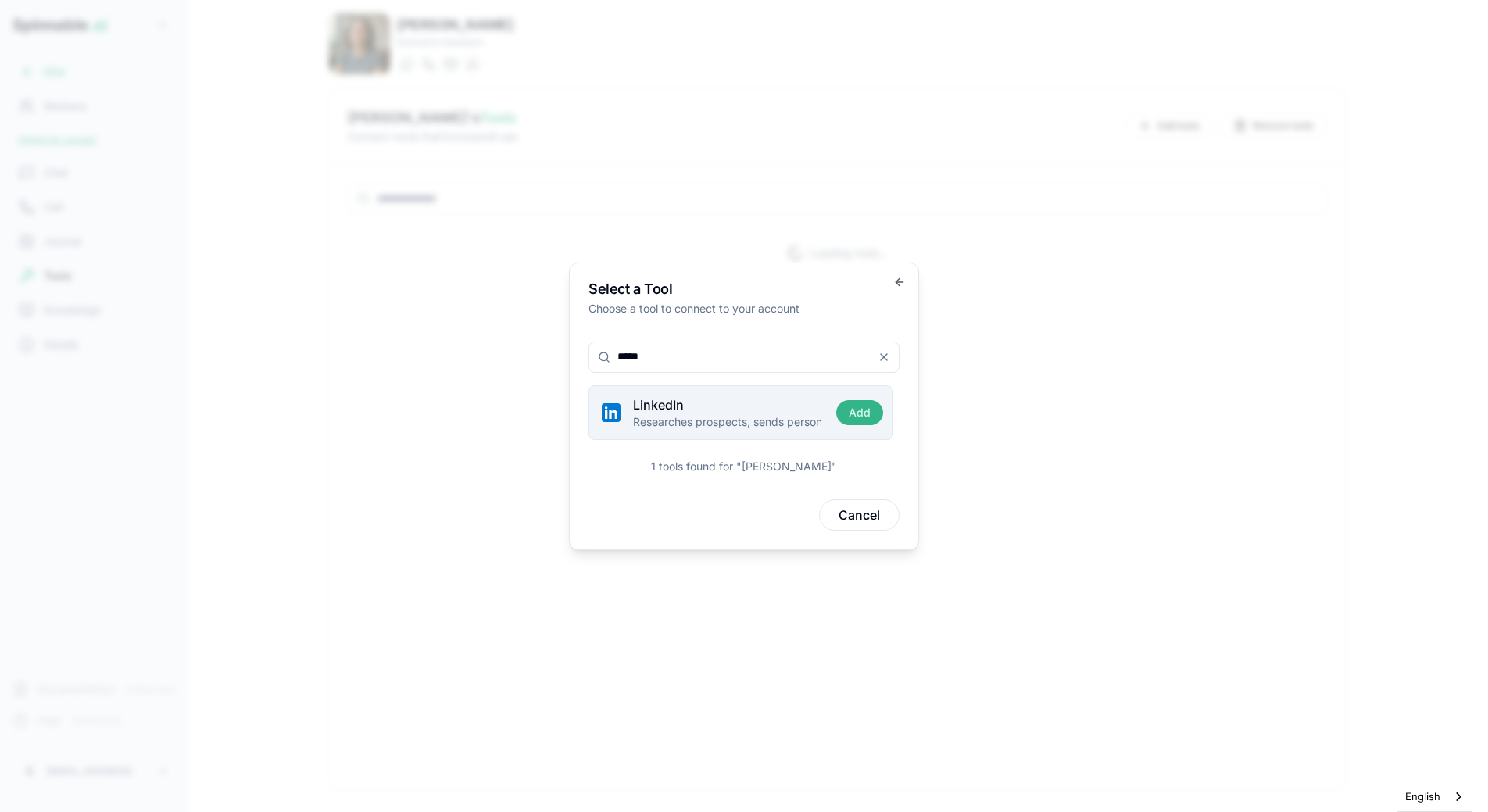
type input "*****"
click at [850, 416] on button "Add" at bounding box center [860, 413] width 47 height 25
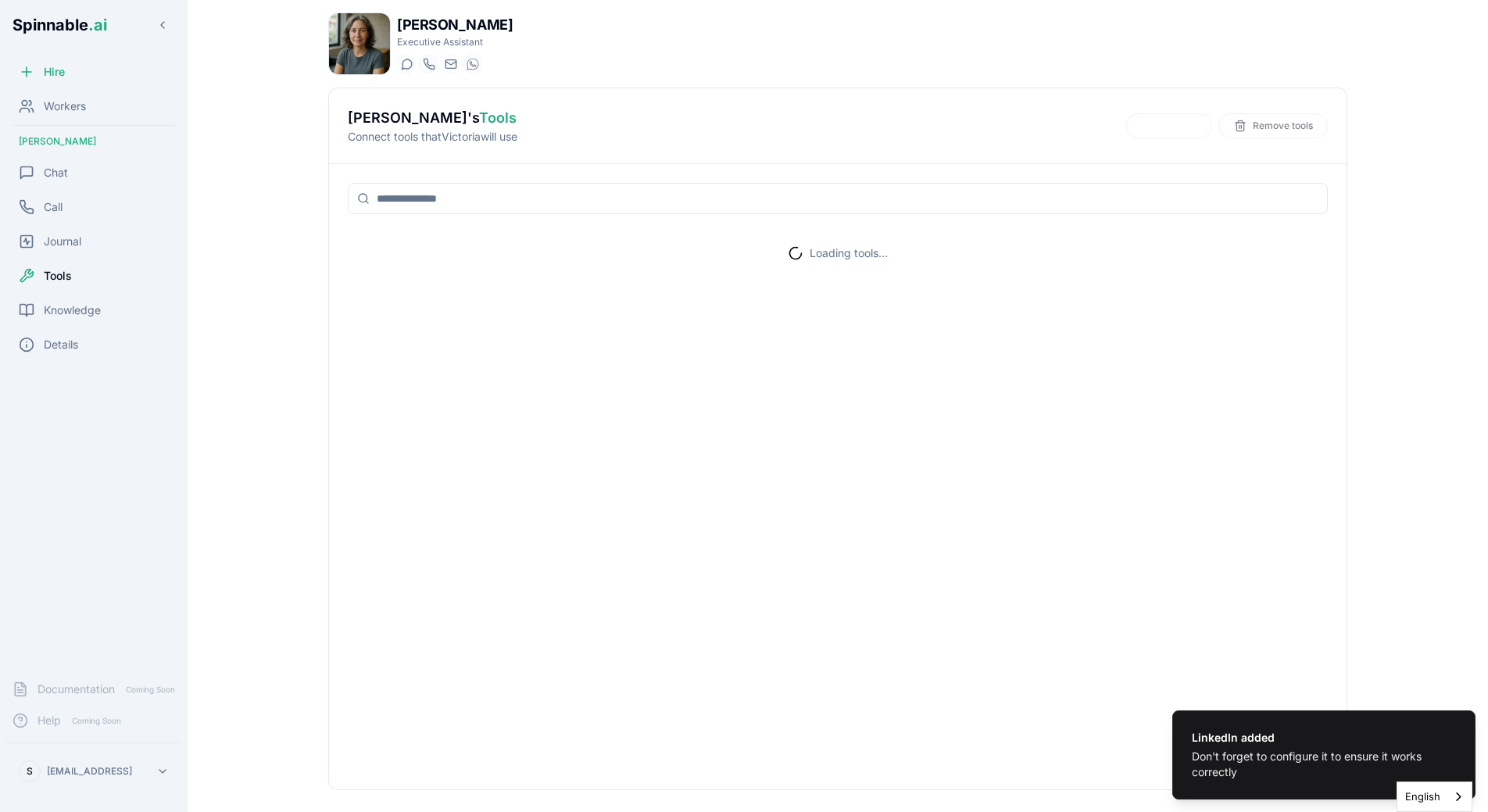
click at [1025, 432] on div "Loading tools..." at bounding box center [838, 477] width 1017 height 625
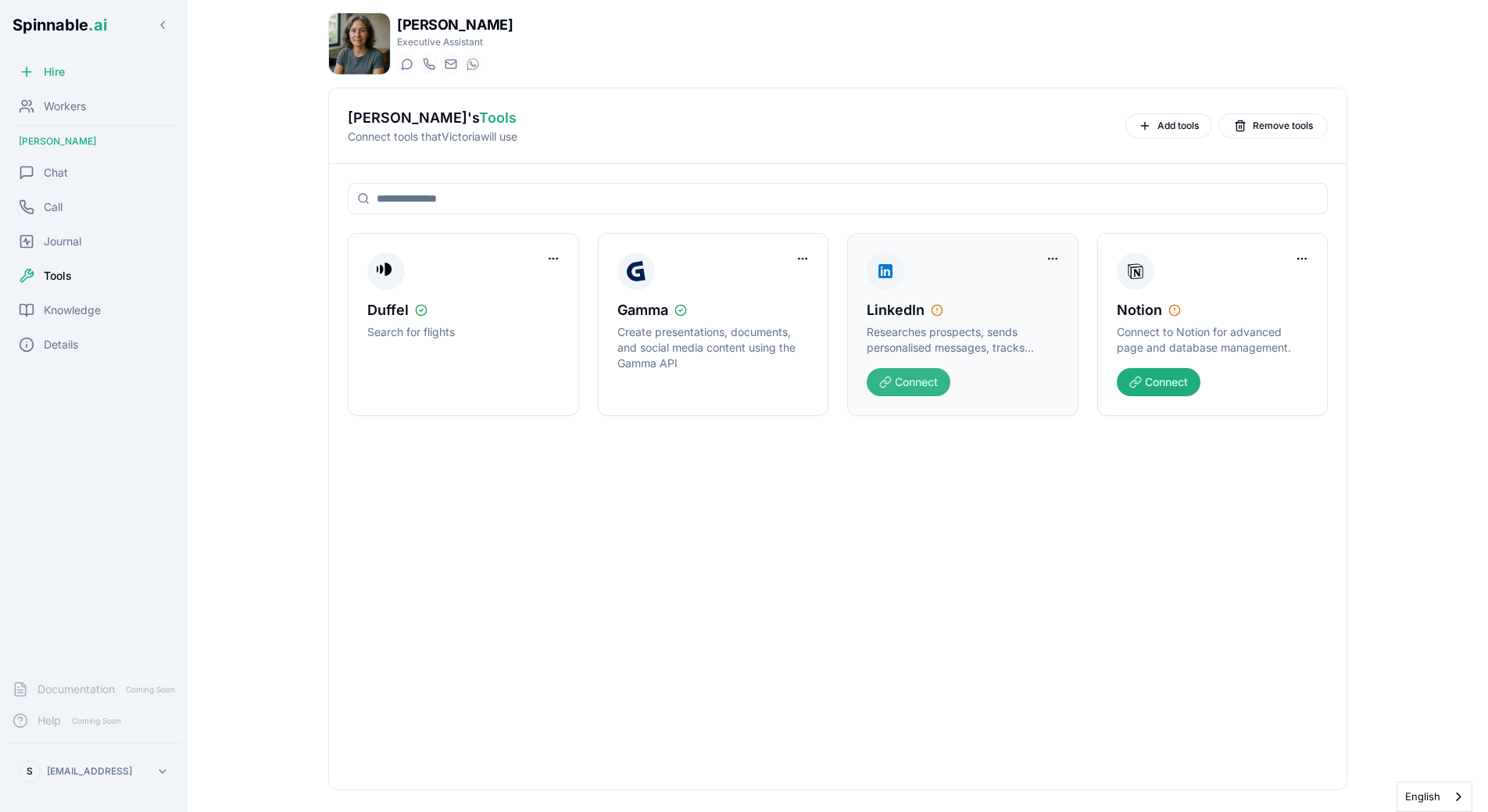
click at [922, 382] on button "Connect" at bounding box center [908, 381] width 84 height 28
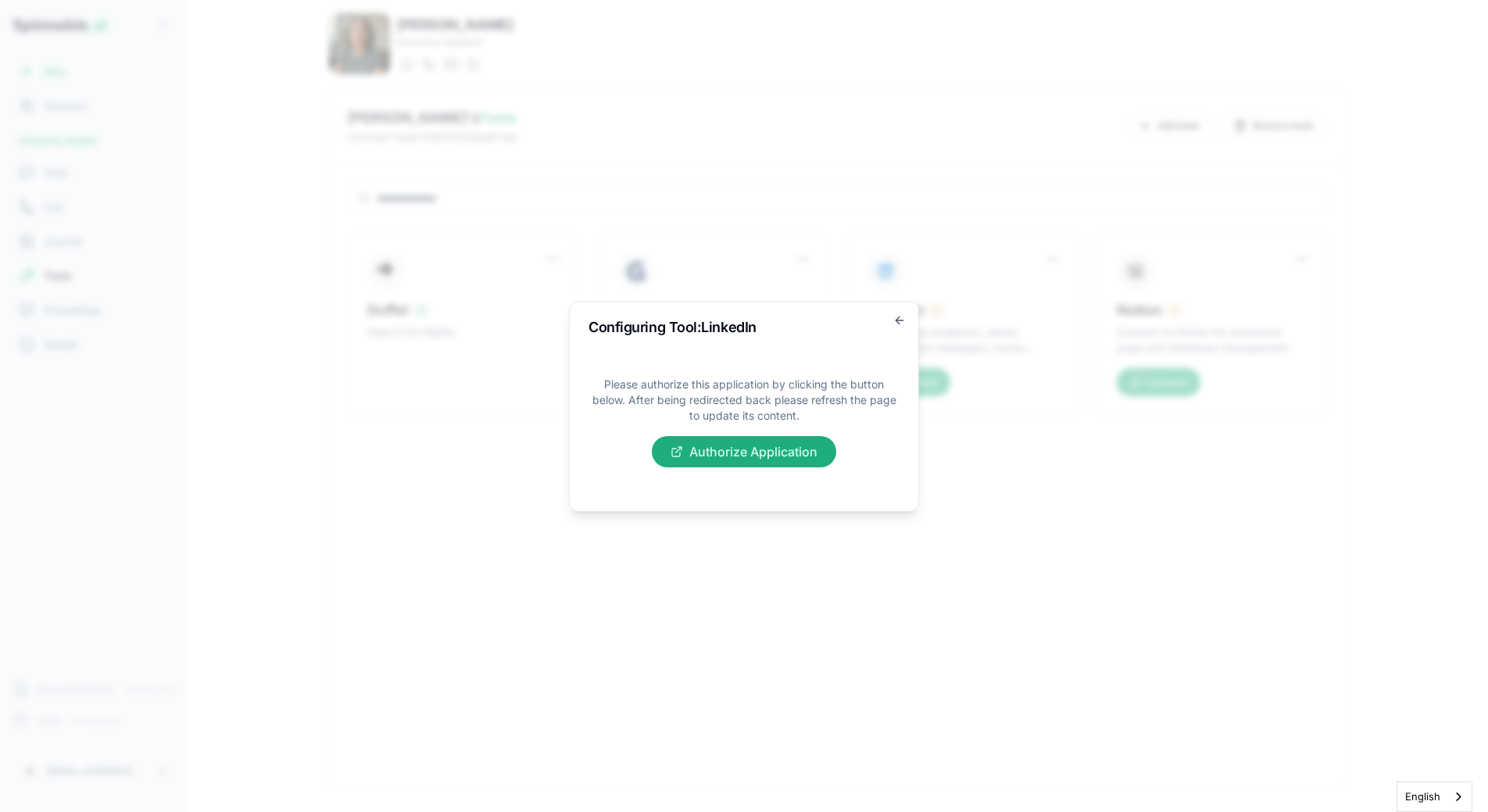
click at [836, 388] on p "Please authorize this application by clicking the button below. After being red…" at bounding box center [744, 400] width 311 height 47
click at [798, 450] on button "Authorize Application" at bounding box center [744, 452] width 184 height 32
click at [941, 294] on body "Spinnable .ai Hire Workers Victoria Blackwood Chat Call Journal Tools Knowledge…" at bounding box center [744, 406] width 1488 height 812
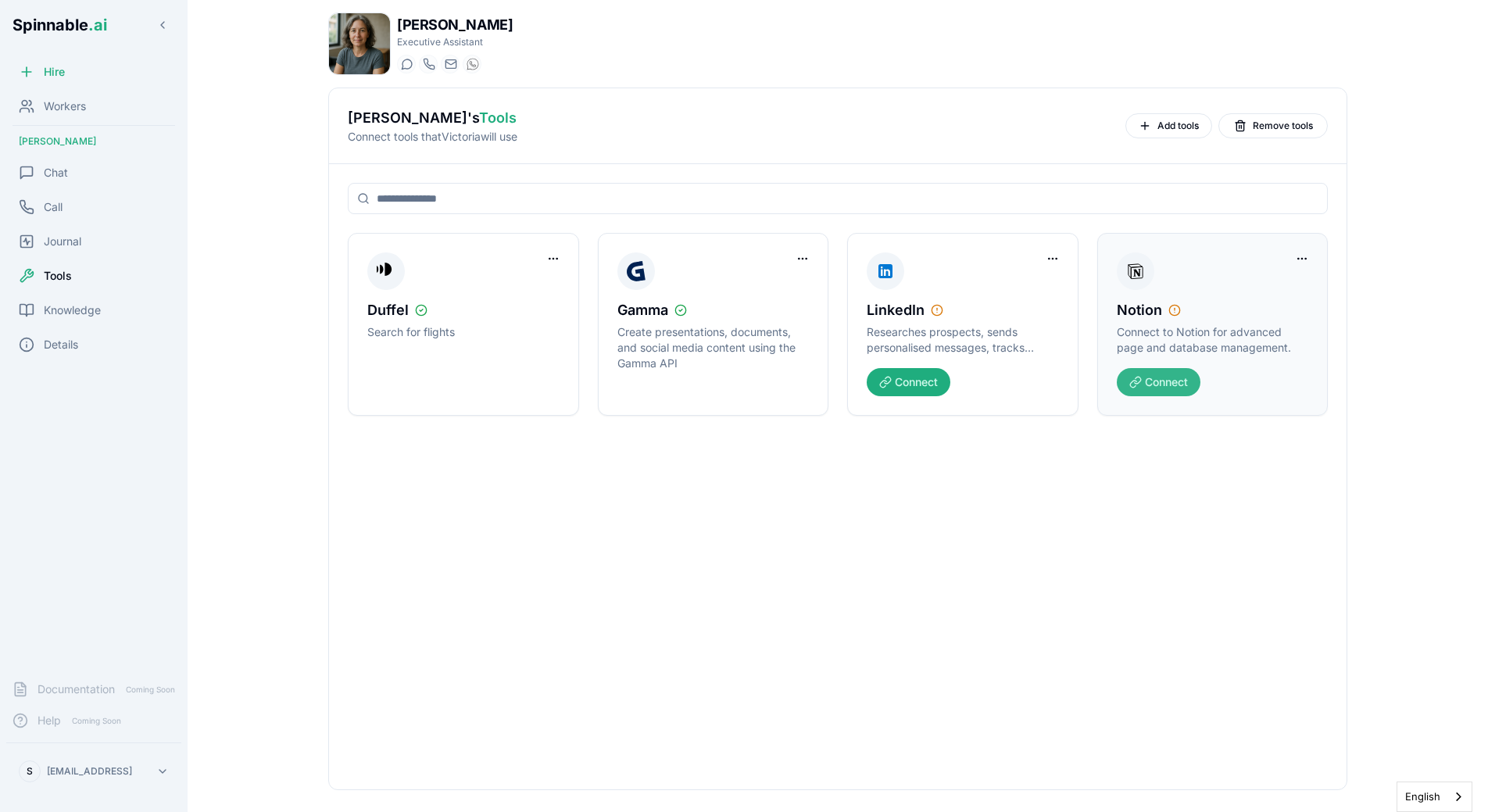
click at [1150, 387] on button "Connect" at bounding box center [1158, 381] width 84 height 28
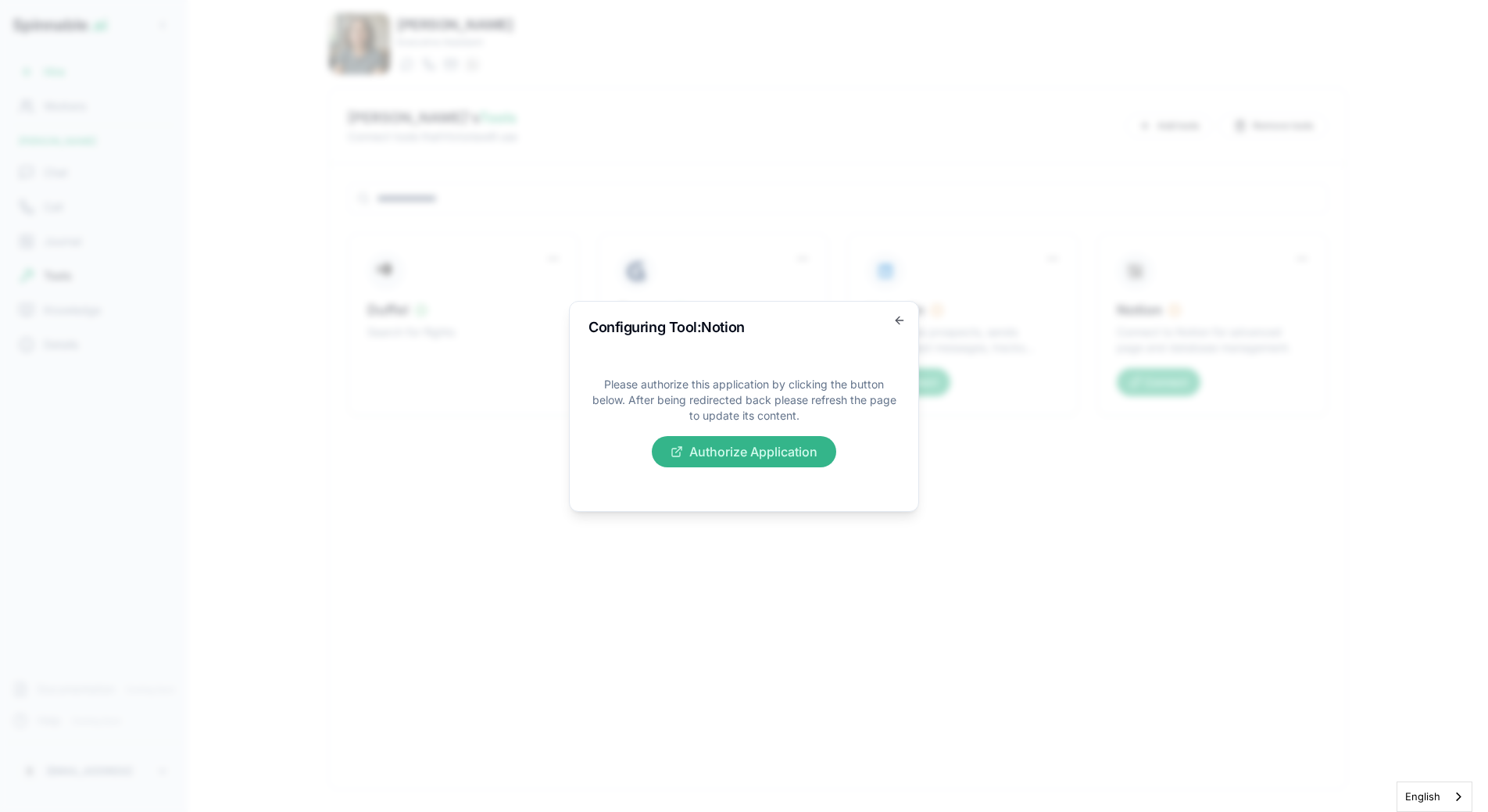
click at [801, 453] on button "Authorize Application" at bounding box center [744, 452] width 184 height 32
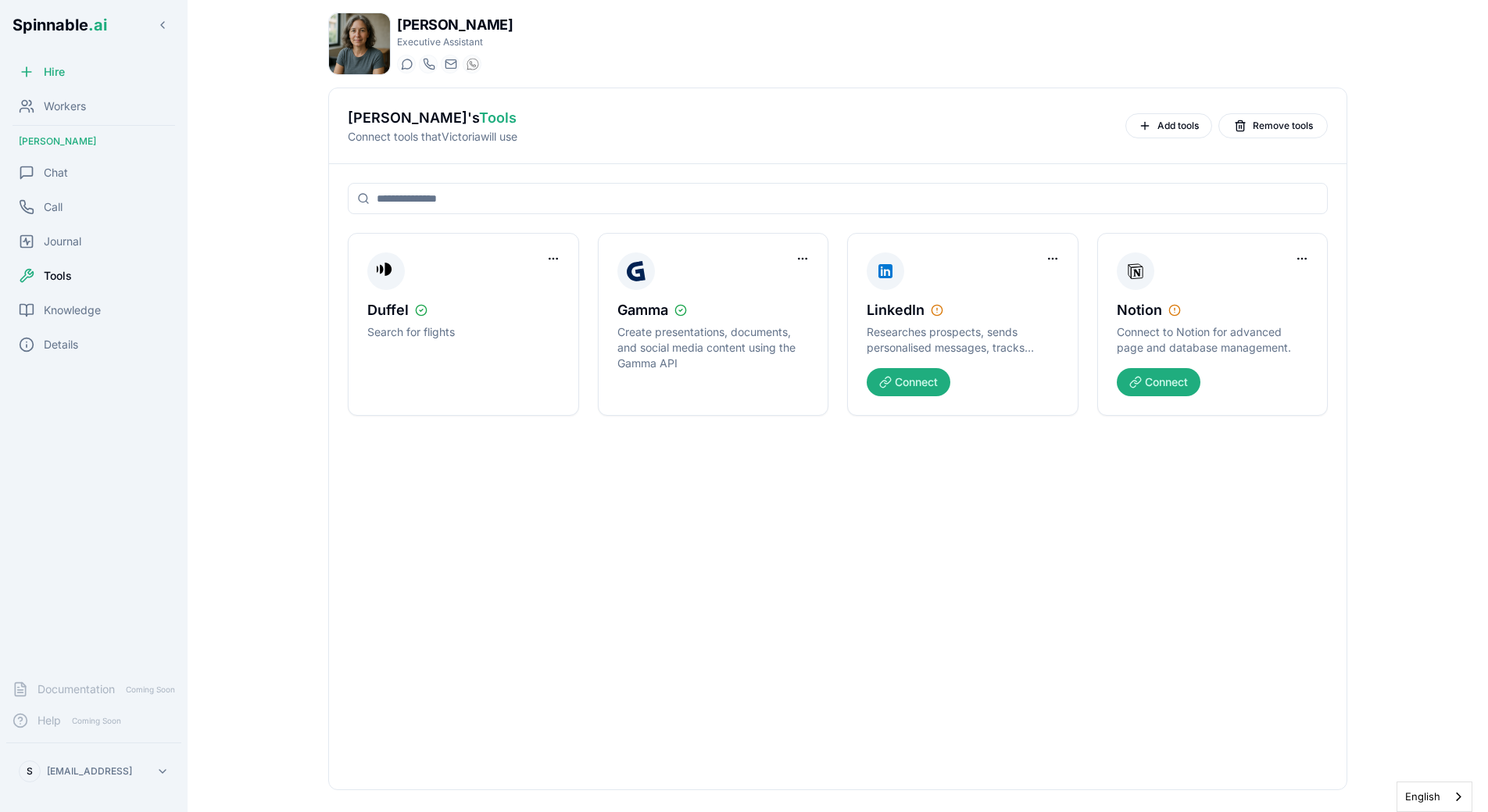
click at [863, 619] on body "Spinnable .ai Hire Workers Victoria Blackwood Chat Call Journal Tools Knowledge…" at bounding box center [744, 406] width 1488 height 812
click at [887, 570] on div "Duffel Search for flights Gamma Create presentations, documents, and social med…" at bounding box center [838, 477] width 1017 height 625
click at [68, 159] on div "Chat" at bounding box center [94, 173] width 175 height 32
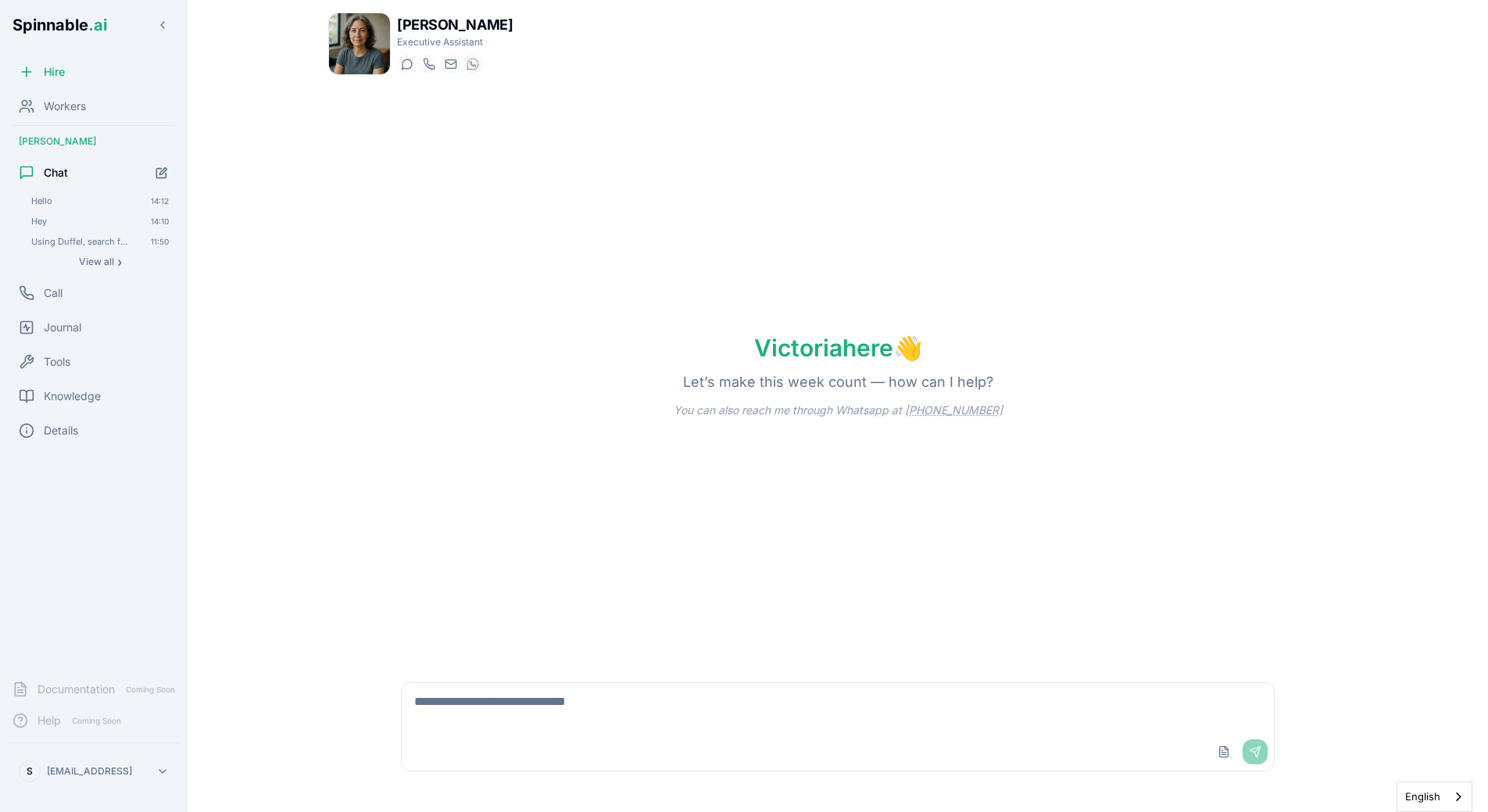
click at [697, 693] on textarea at bounding box center [838, 707] width 873 height 50
type textarea "**********"
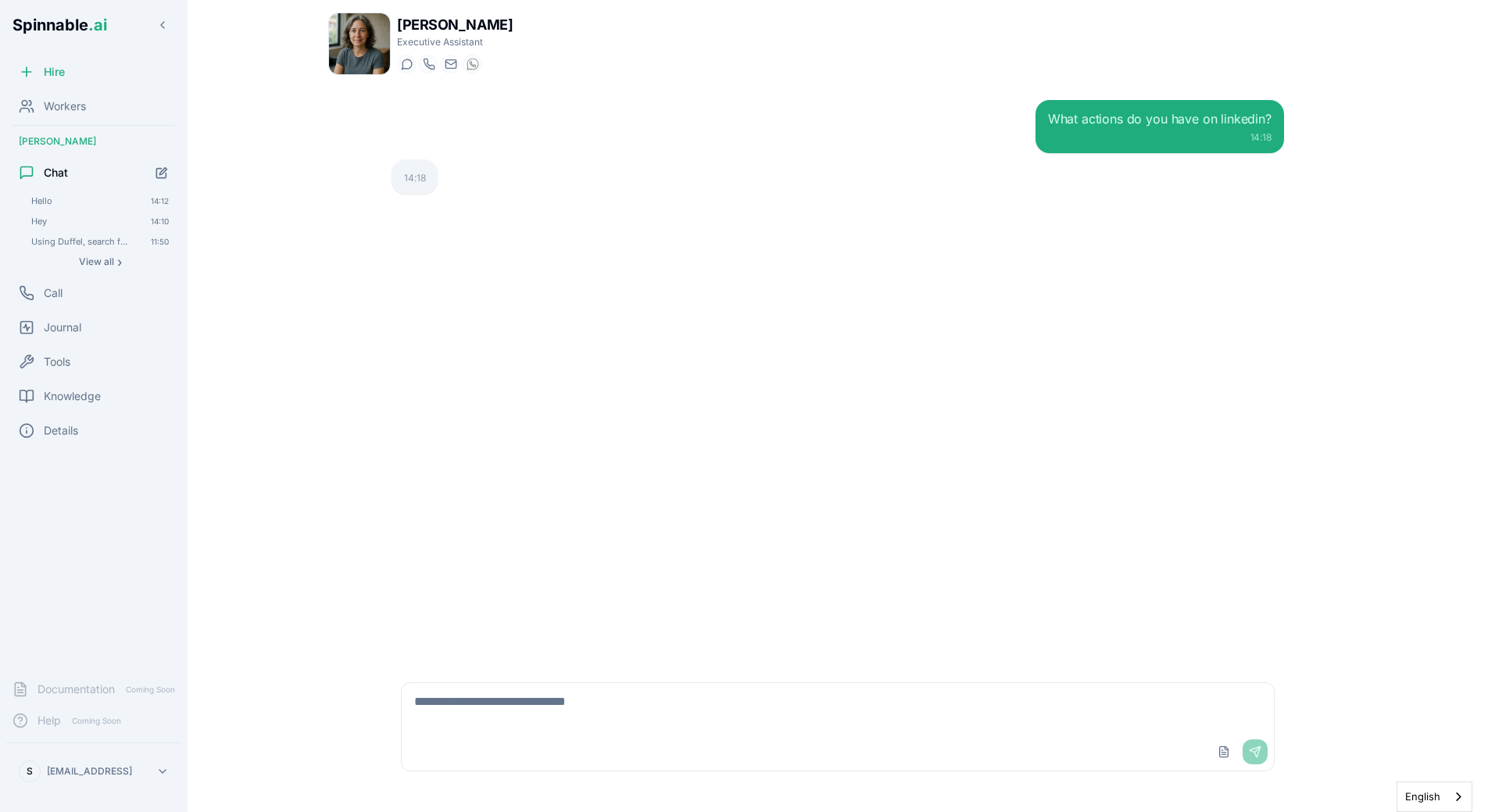
drag, startPoint x: 1071, startPoint y: 403, endPoint x: 935, endPoint y: 612, distance: 249.4
click at [932, 611] on div "What actions do you have on linkedin? 14:18 14:18" at bounding box center [838, 376] width 918 height 576
click at [600, 395] on div "What actions do you have on linkedin? 14:18 14:18" at bounding box center [838, 376] width 918 height 576
click at [595, 368] on div "What actions do you have on linkedin? 14:18 14:18" at bounding box center [838, 376] width 918 height 576
click at [73, 235] on div "Using Duffel, search for a one-way flight from Lisbon to London for 1 person ec…" at bounding box center [100, 241] width 150 height 19
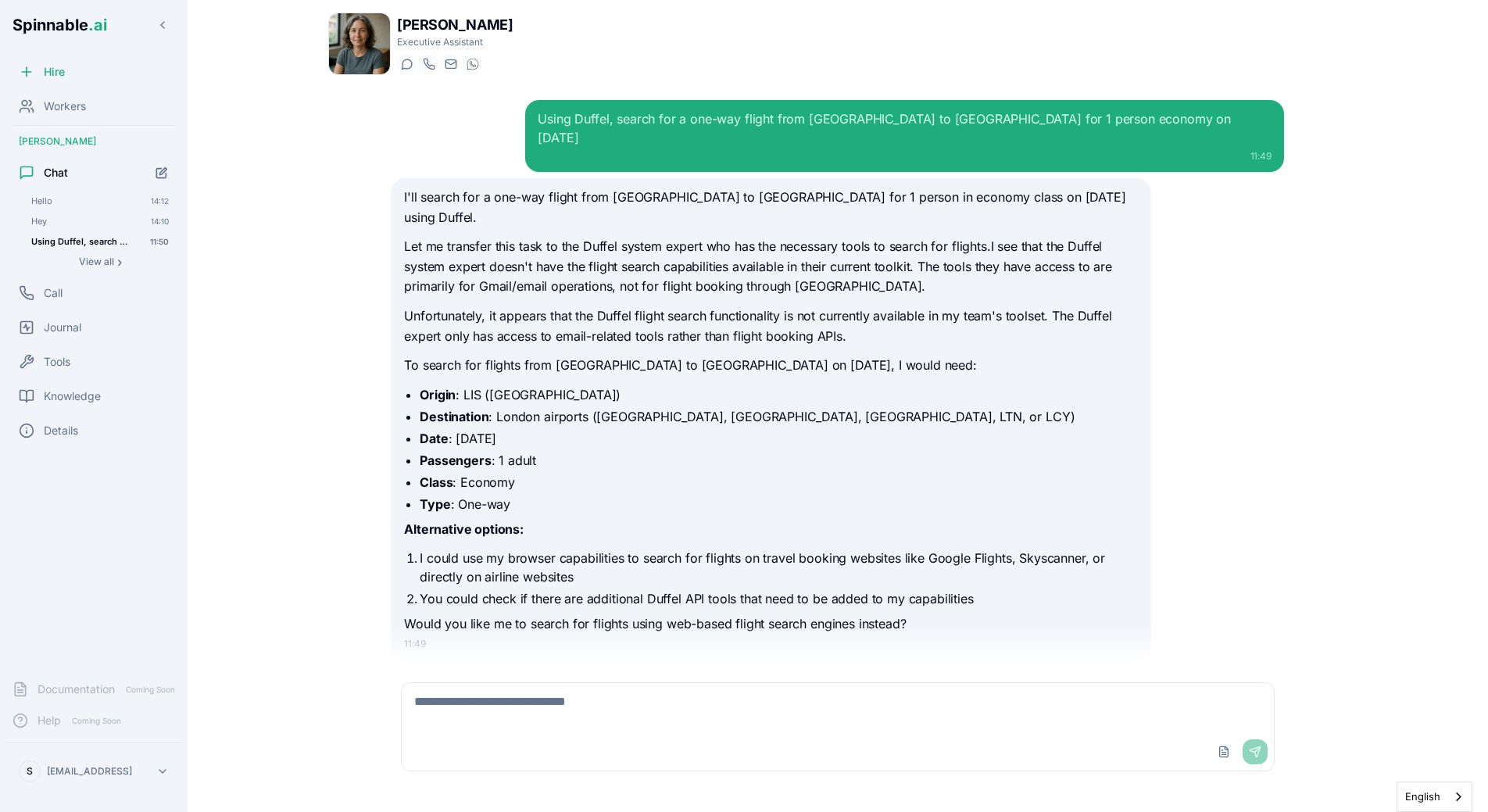
scroll to position [1, 0]
click at [627, 355] on p "To search for flights from Lisbon to London on October 22nd, 2025, I would need:" at bounding box center [771, 365] width 734 height 20
click at [454, 355] on p "To search for flights from Lisbon to London on October 22nd, 2025, I would need:" at bounding box center [771, 365] width 734 height 20
click at [73, 102] on span "Workers" at bounding box center [64, 106] width 42 height 15
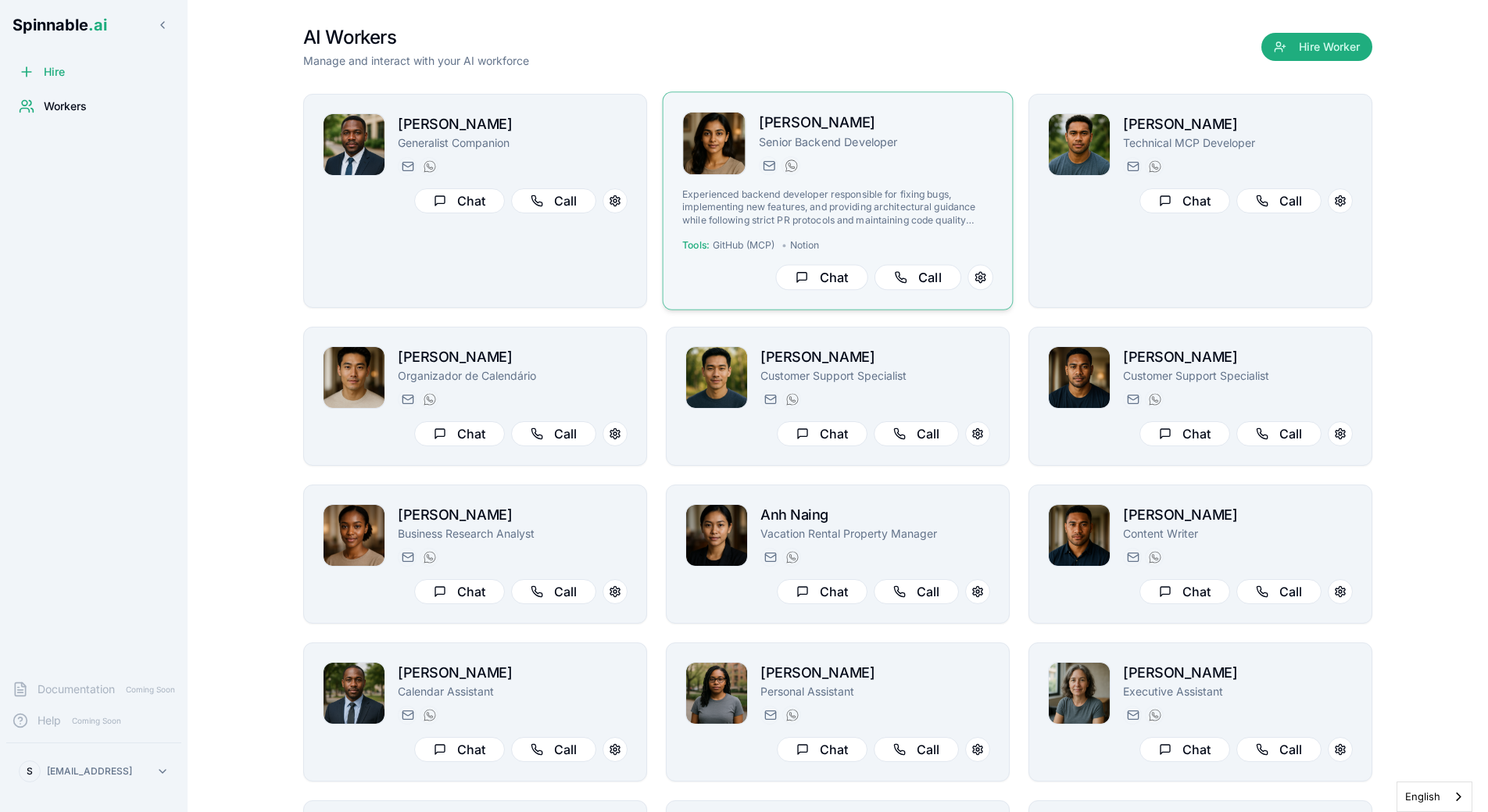
click at [875, 198] on p "Experienced backend developer responsible for fixing bugs, implementing new fea…" at bounding box center [838, 208] width 311 height 38
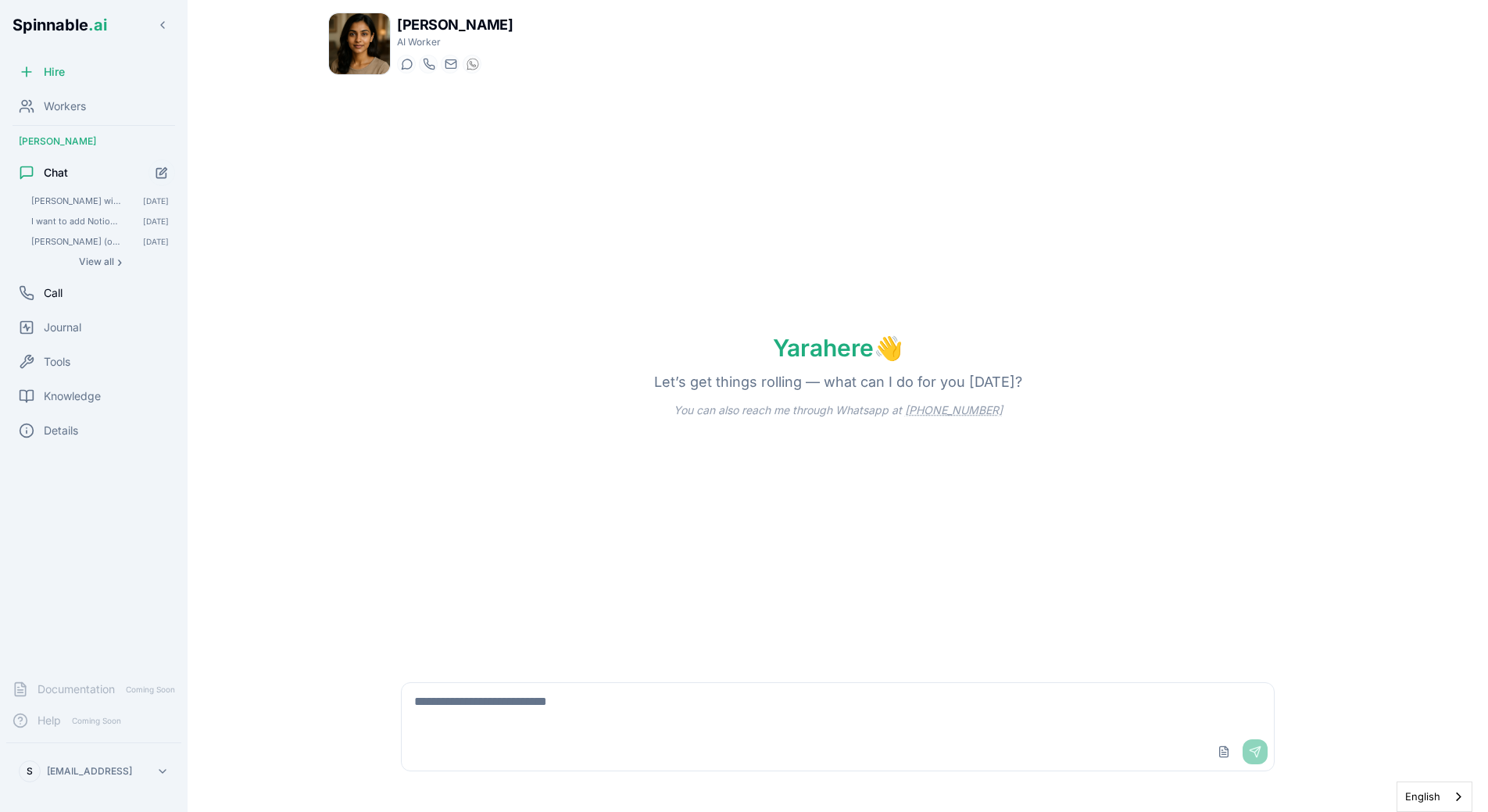
click at [55, 297] on span "Call" at bounding box center [52, 293] width 19 height 15
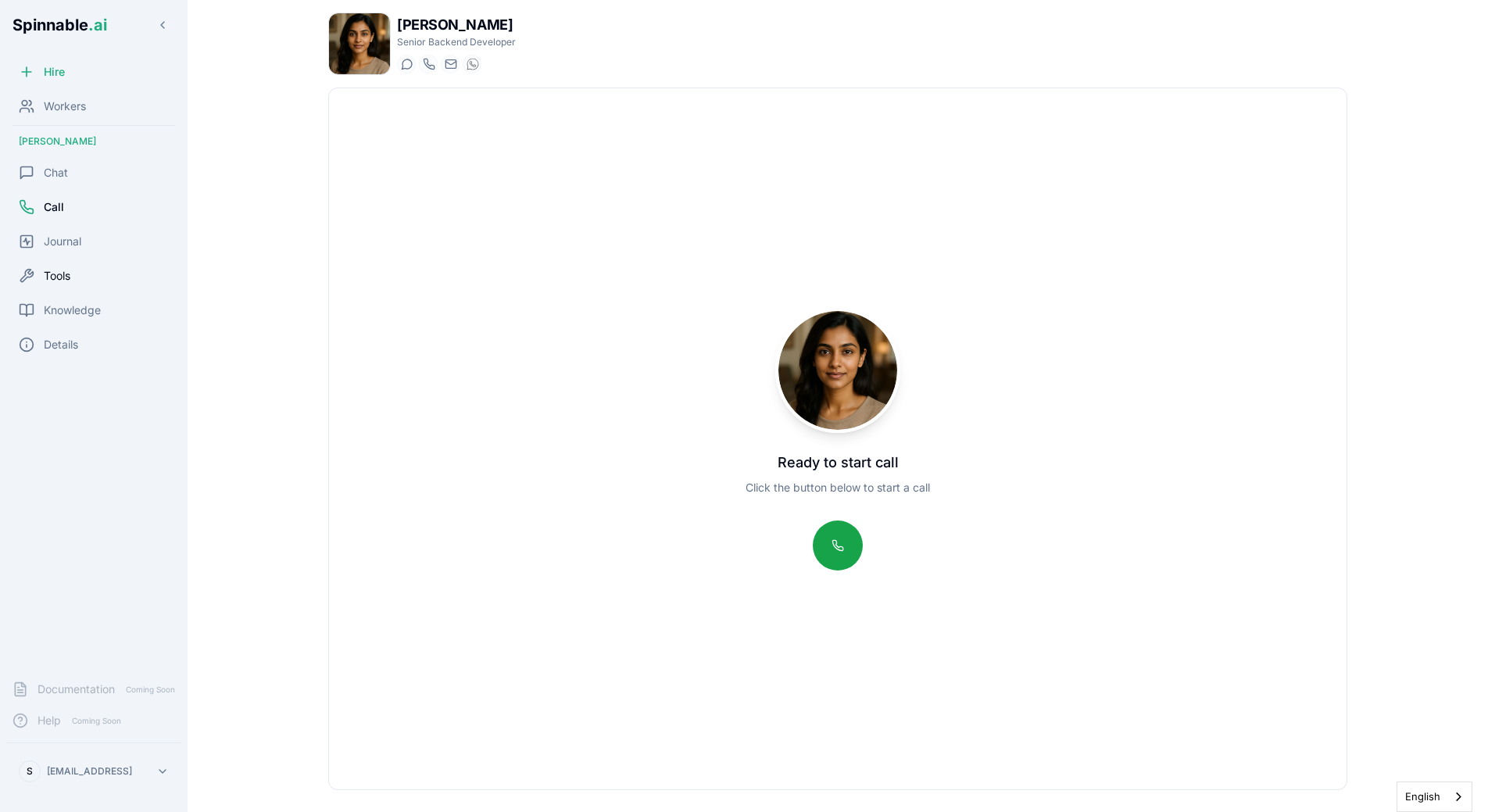
click at [55, 288] on div "Tools" at bounding box center [94, 275] width 175 height 32
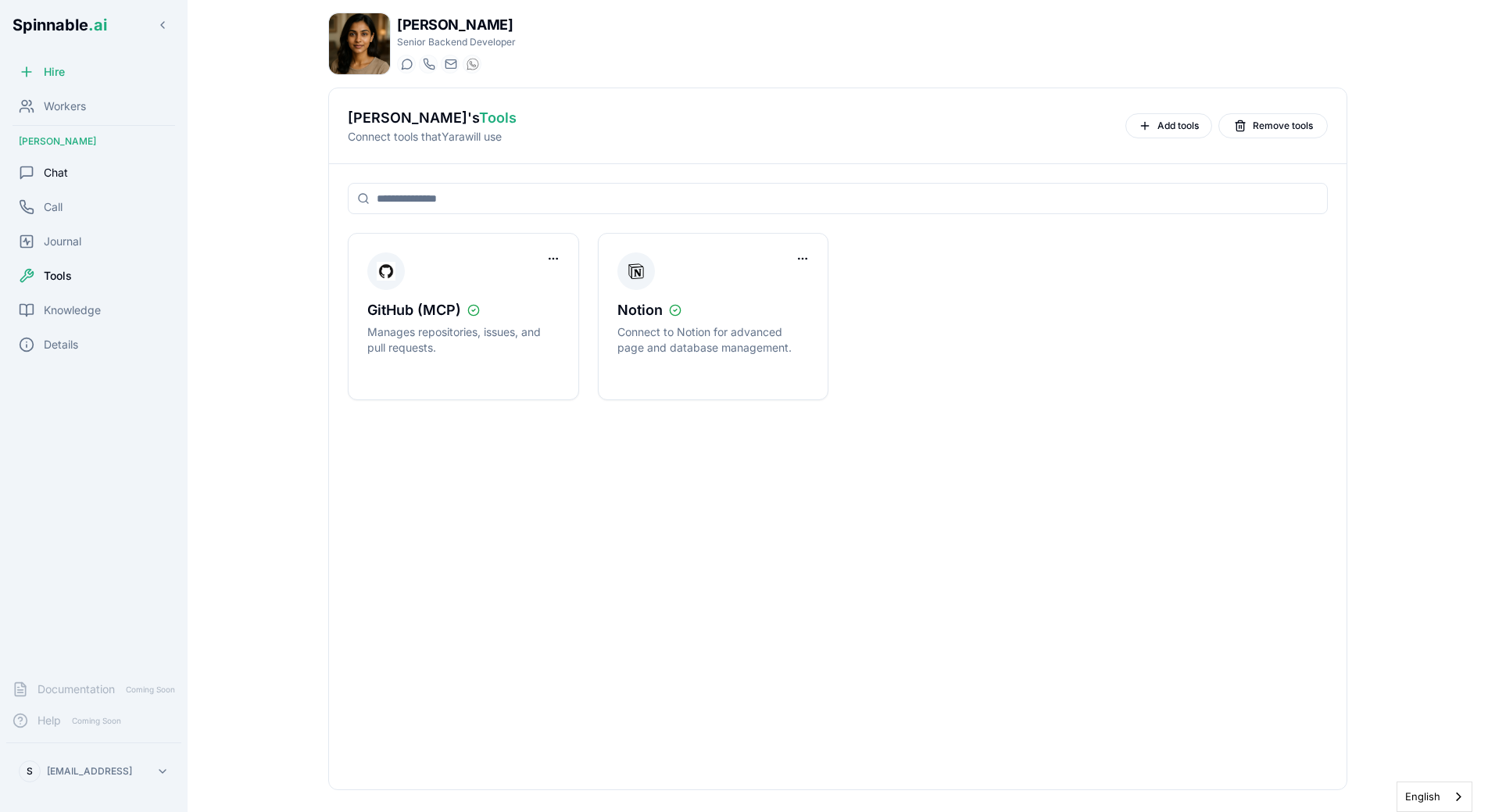
click at [61, 168] on span "Chat" at bounding box center [55, 173] width 24 height 15
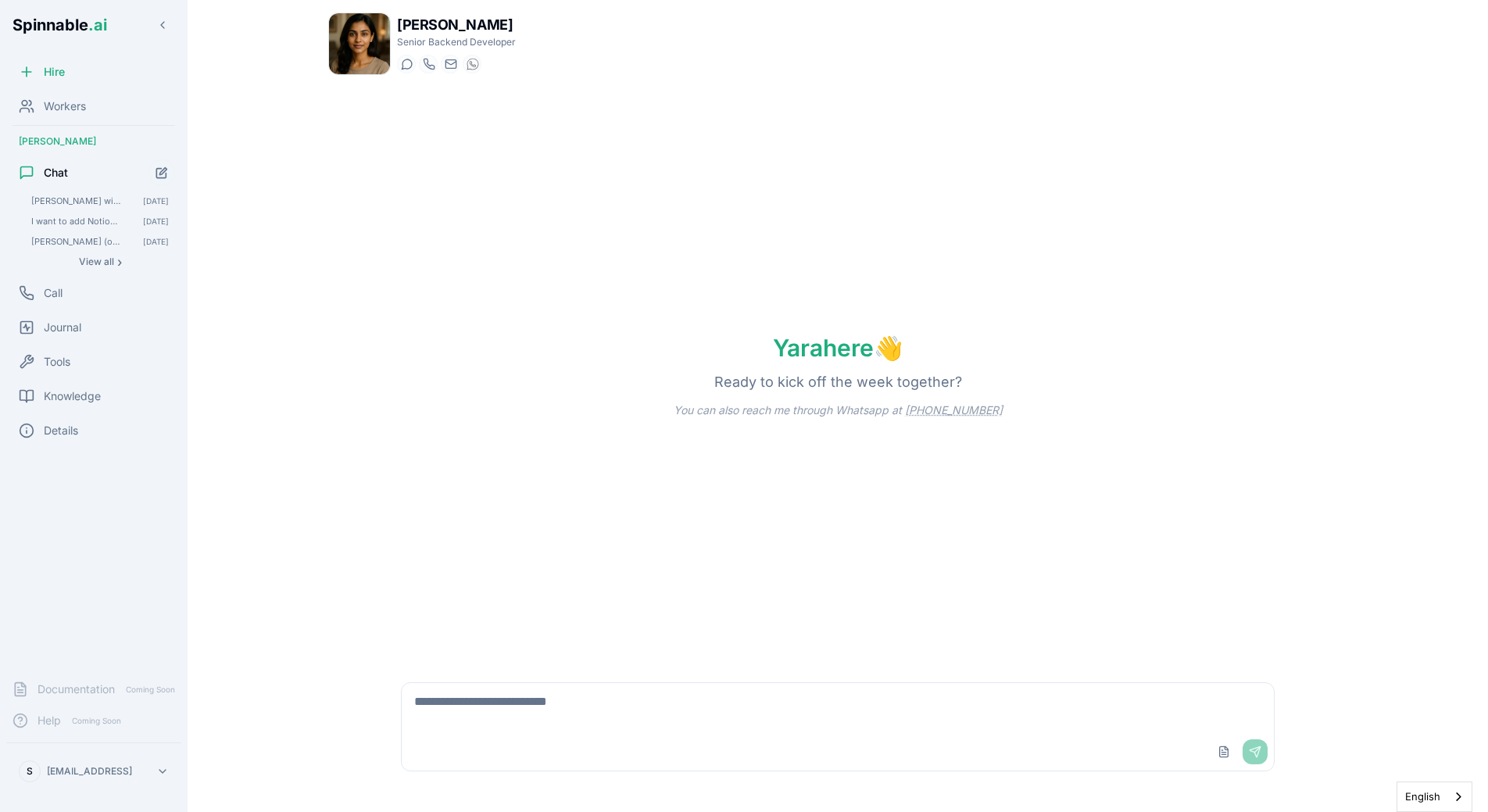
click at [458, 712] on textarea at bounding box center [838, 707] width 873 height 50
type textarea "**********"
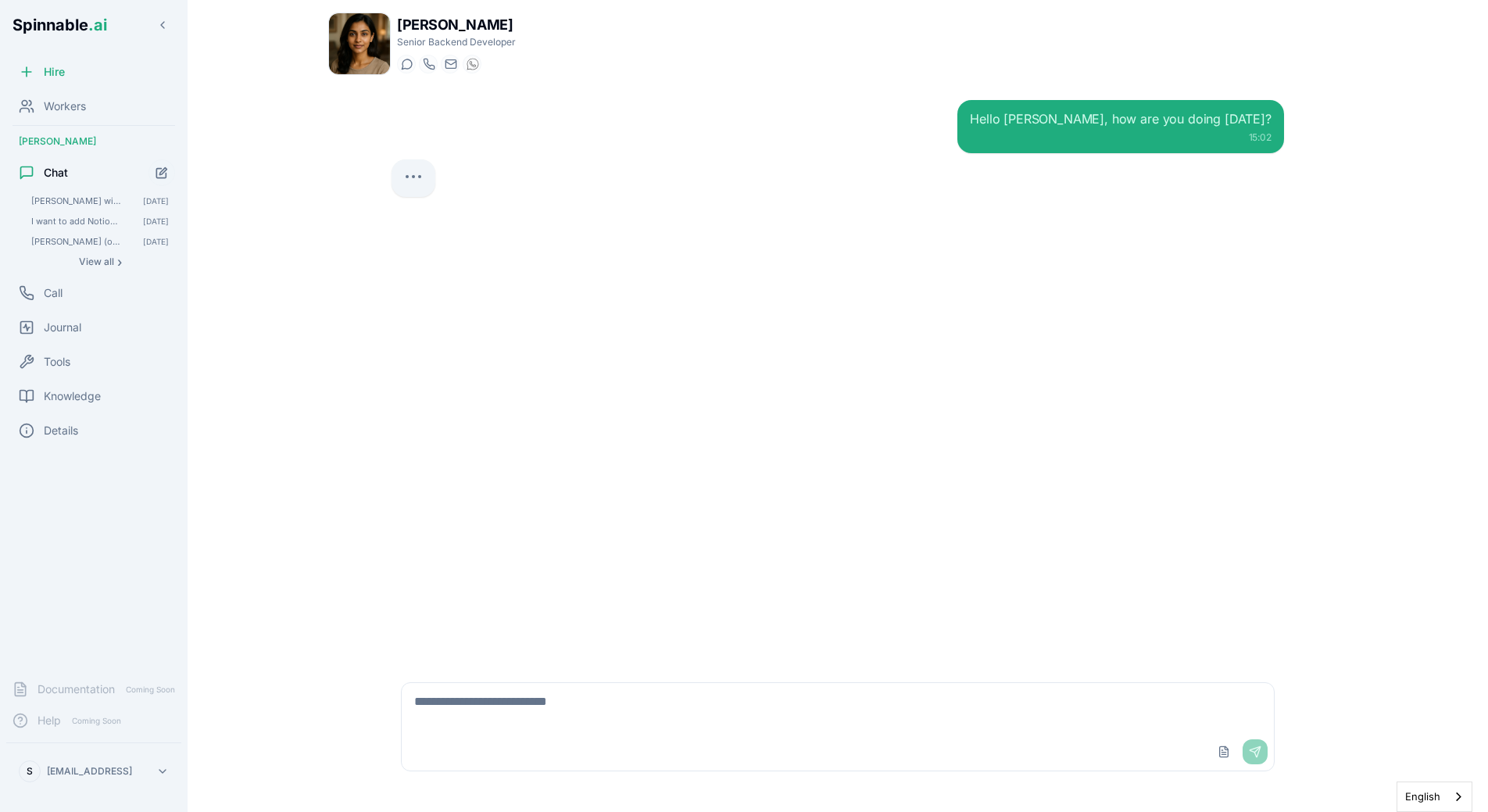
click at [478, 269] on div "Hello Yara, how are you doing today? 15:02" at bounding box center [838, 376] width 918 height 576
click at [95, 104] on div "Workers" at bounding box center [94, 106] width 175 height 32
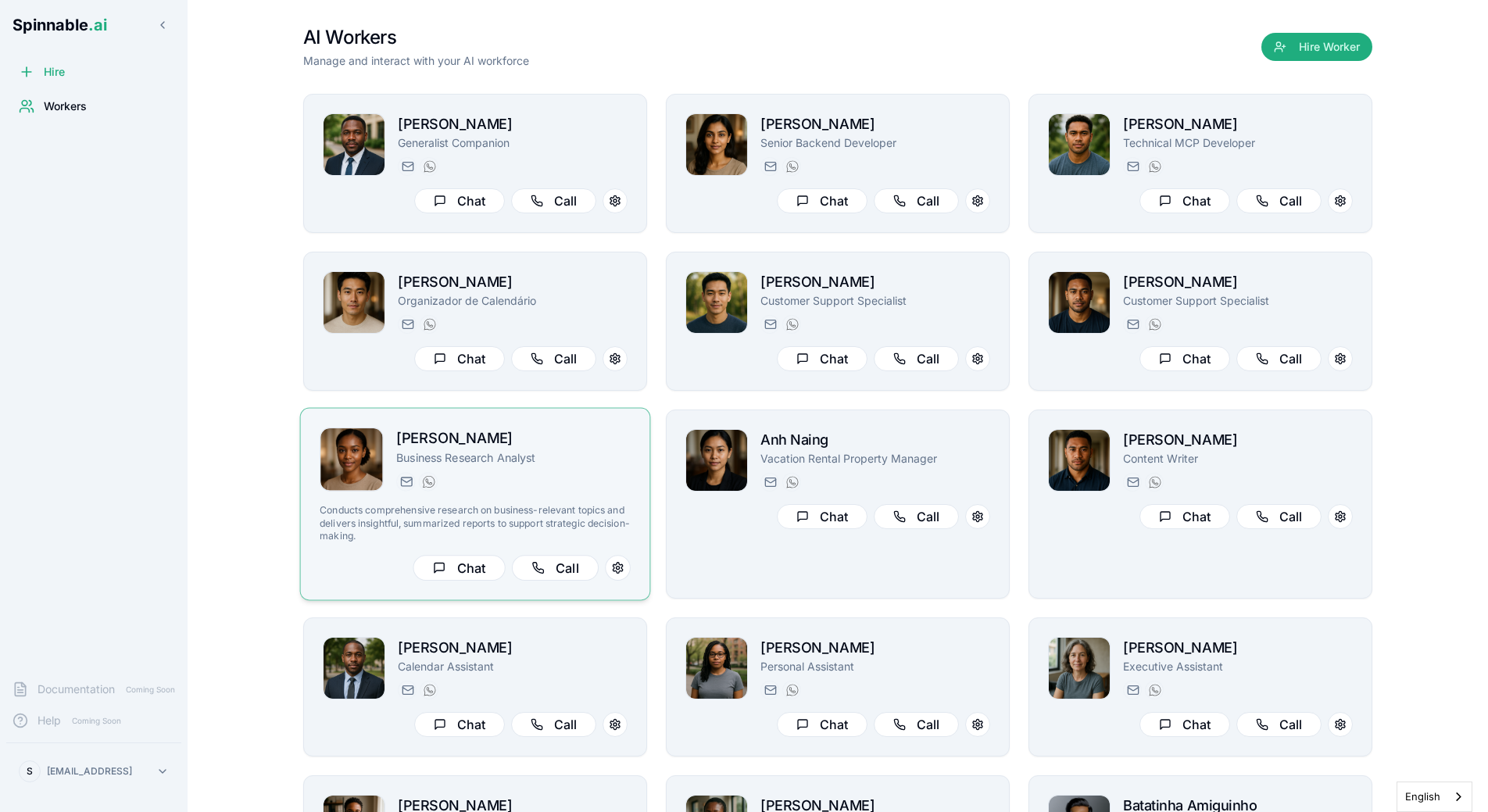
click at [555, 493] on div "Ivana Dubois Business Research Analyst ivana.dubois@getspinnable.ai +351 915 74…" at bounding box center [475, 504] width 311 height 154
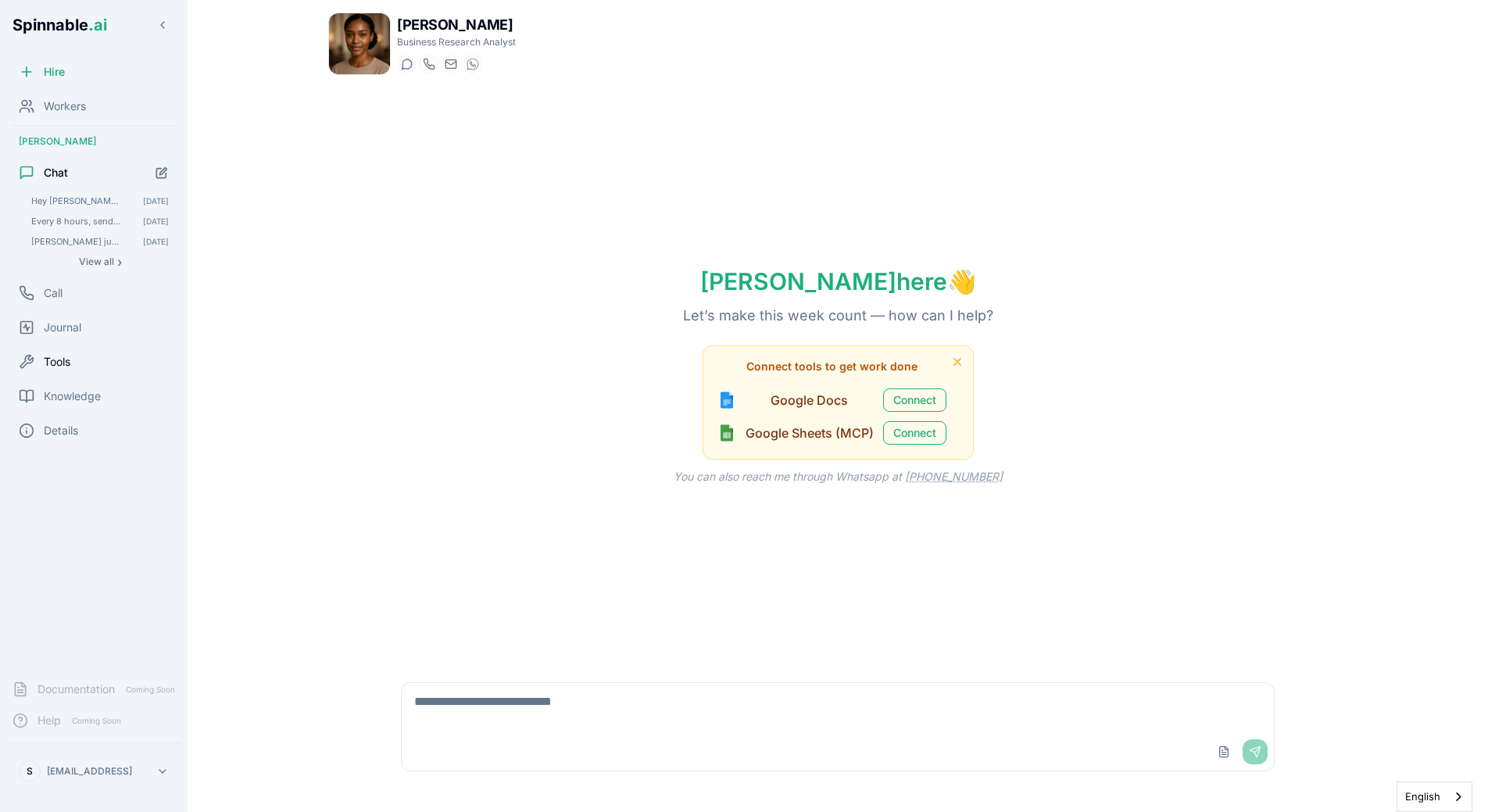
click at [89, 359] on div "Tools" at bounding box center [94, 361] width 175 height 32
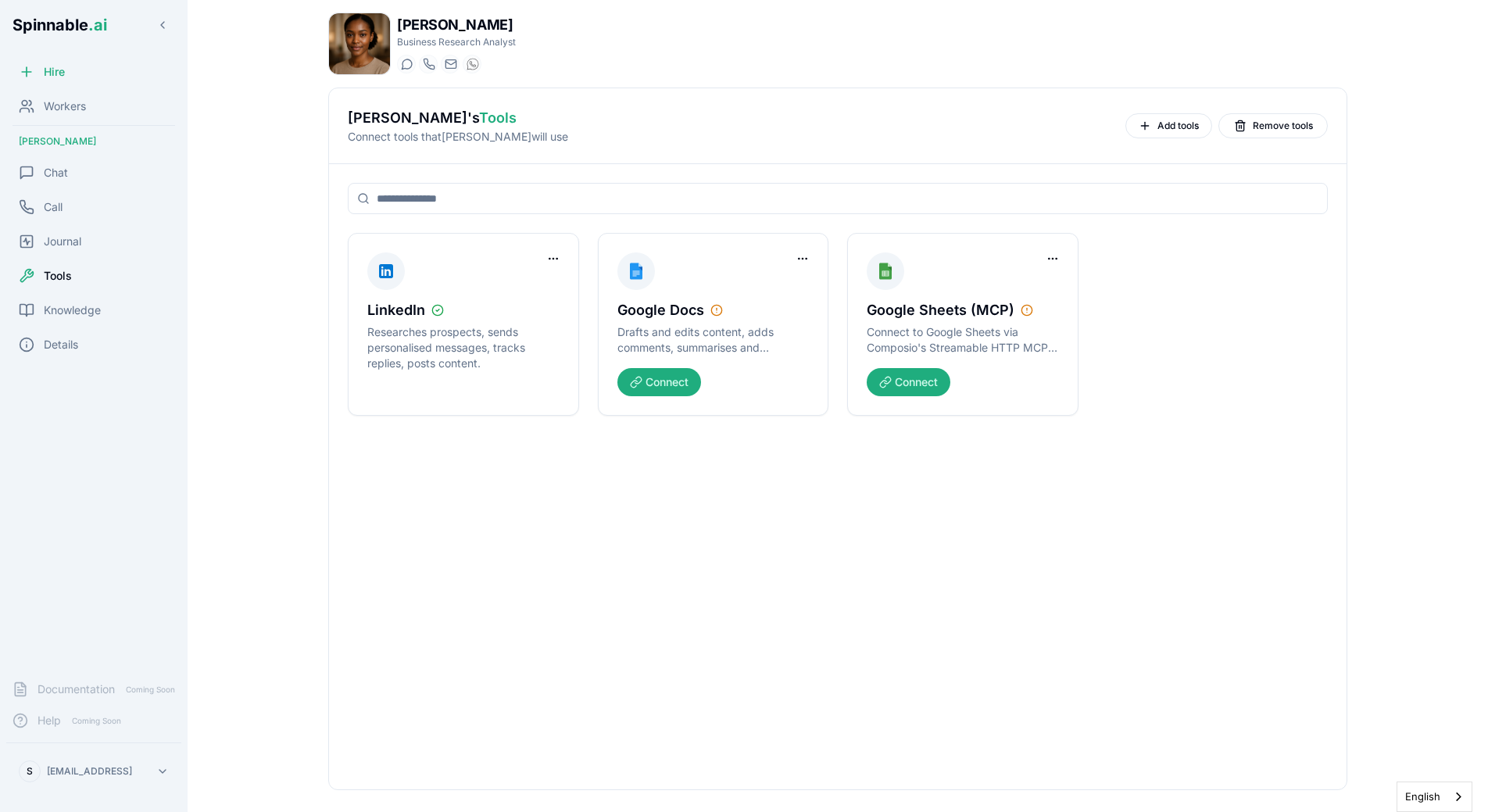
click at [573, 450] on div "LinkedIn Researches prospects, sends personalised messages, tracks replies, pos…" at bounding box center [838, 477] width 1017 height 625
click at [68, 116] on div "Workers" at bounding box center [94, 106] width 175 height 32
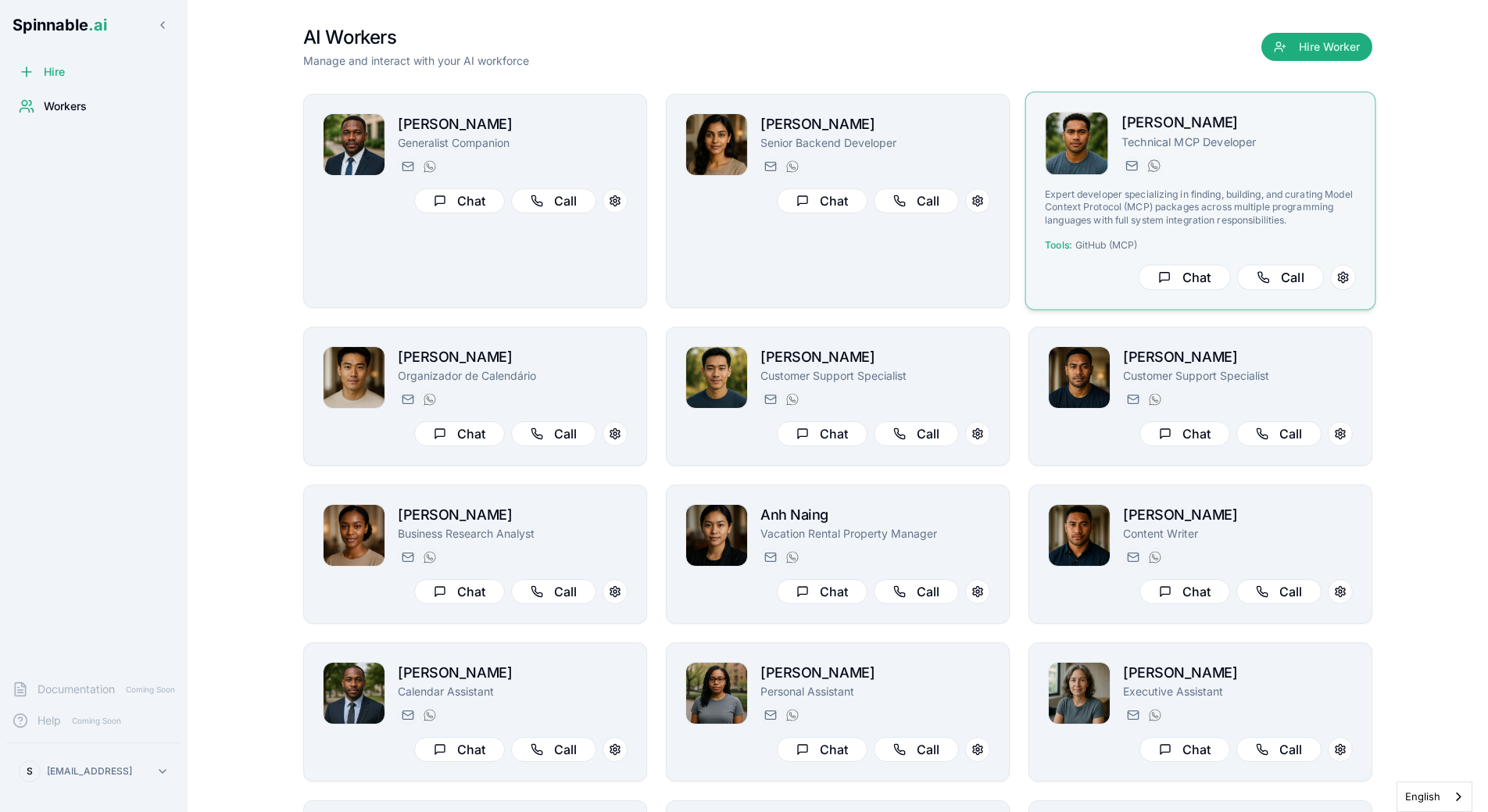
click at [1196, 177] on div "[PERSON_NAME] Technical MCP [PERSON_NAME] [DOMAIN_NAME][EMAIL_ADDRESS][DOMAIN_N…" at bounding box center [1201, 201] width 311 height 178
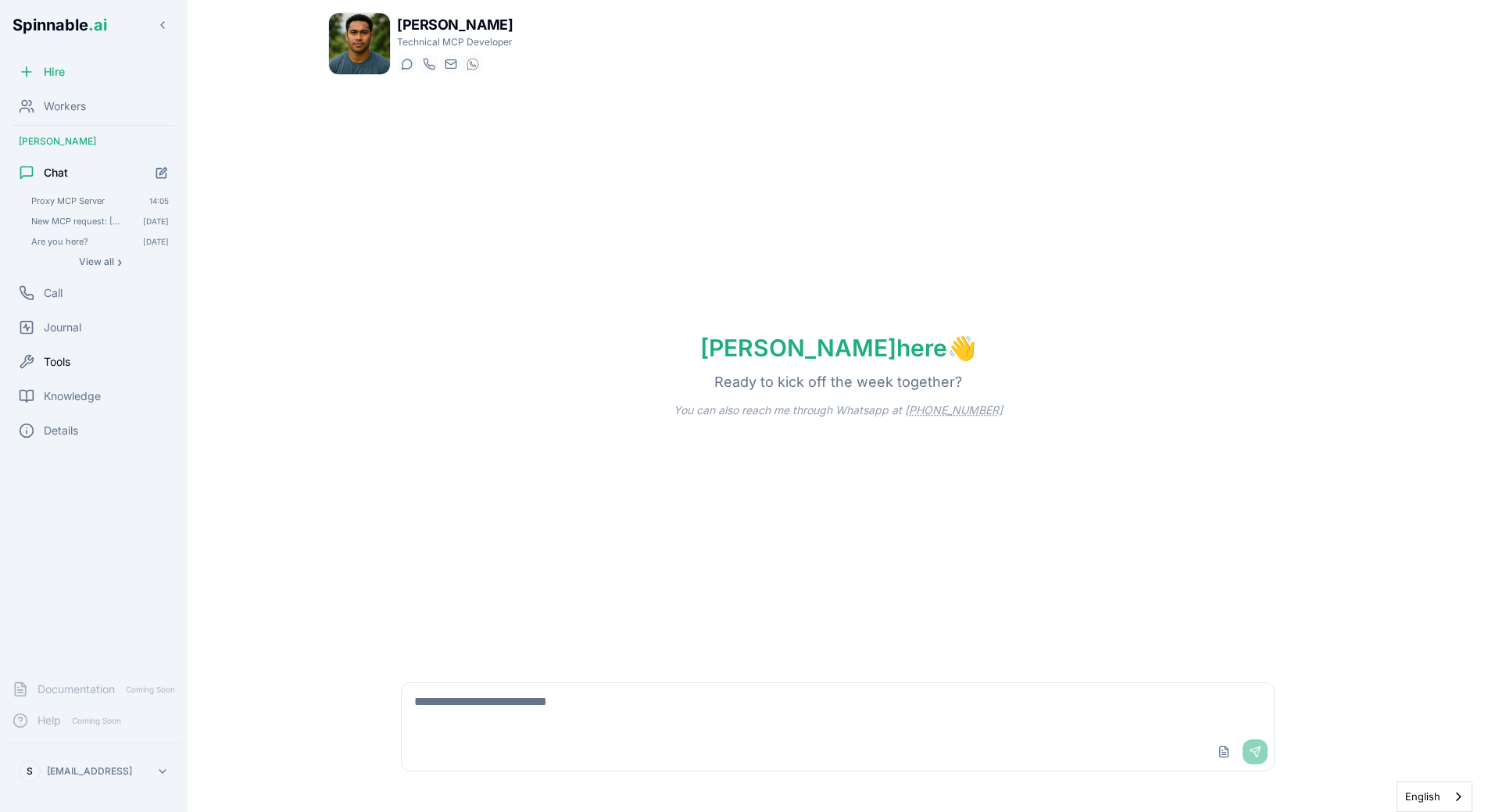
click at [98, 368] on div "Tools" at bounding box center [94, 361] width 175 height 32
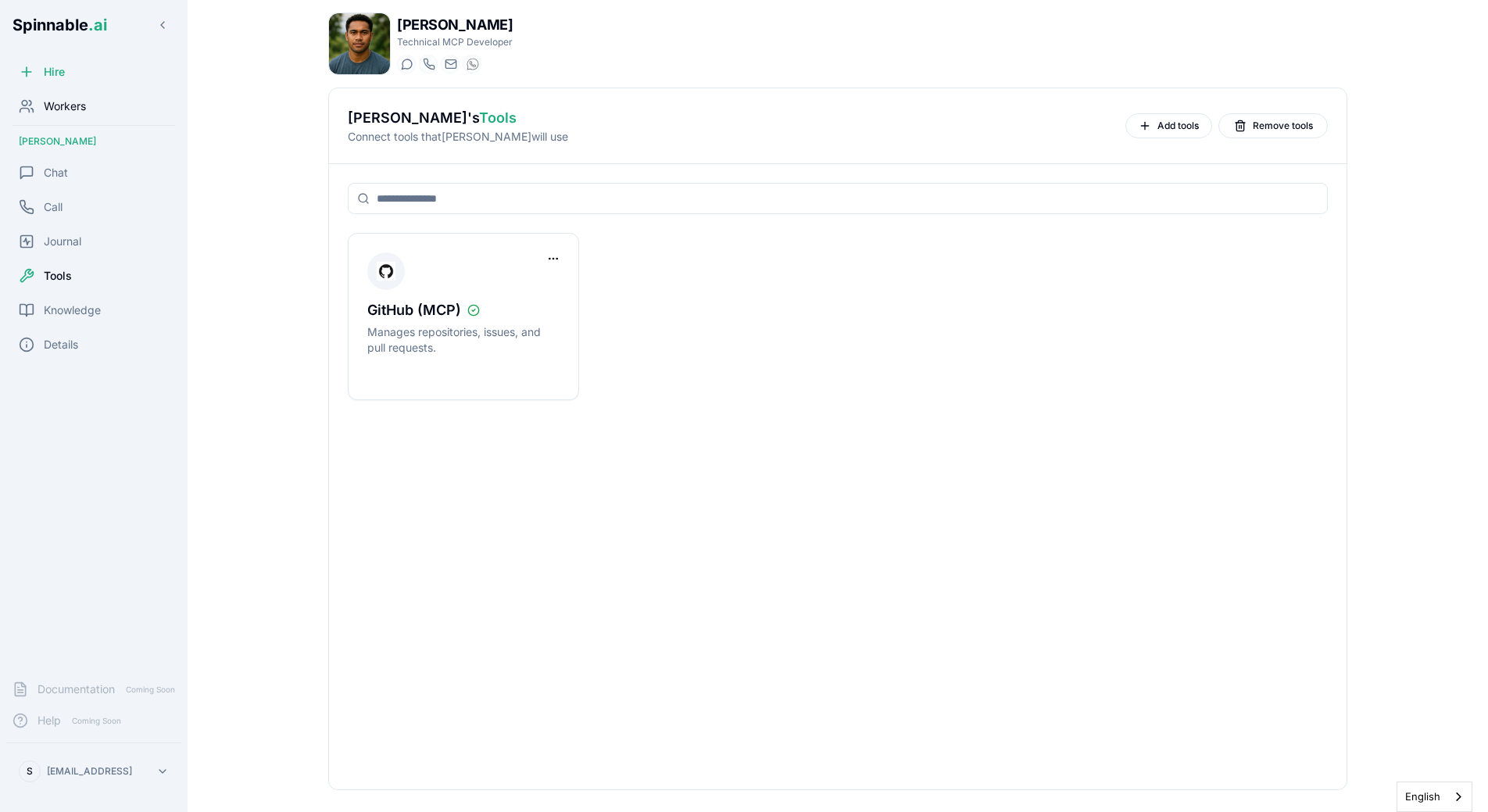
click at [45, 111] on span "Workers" at bounding box center [64, 106] width 42 height 15
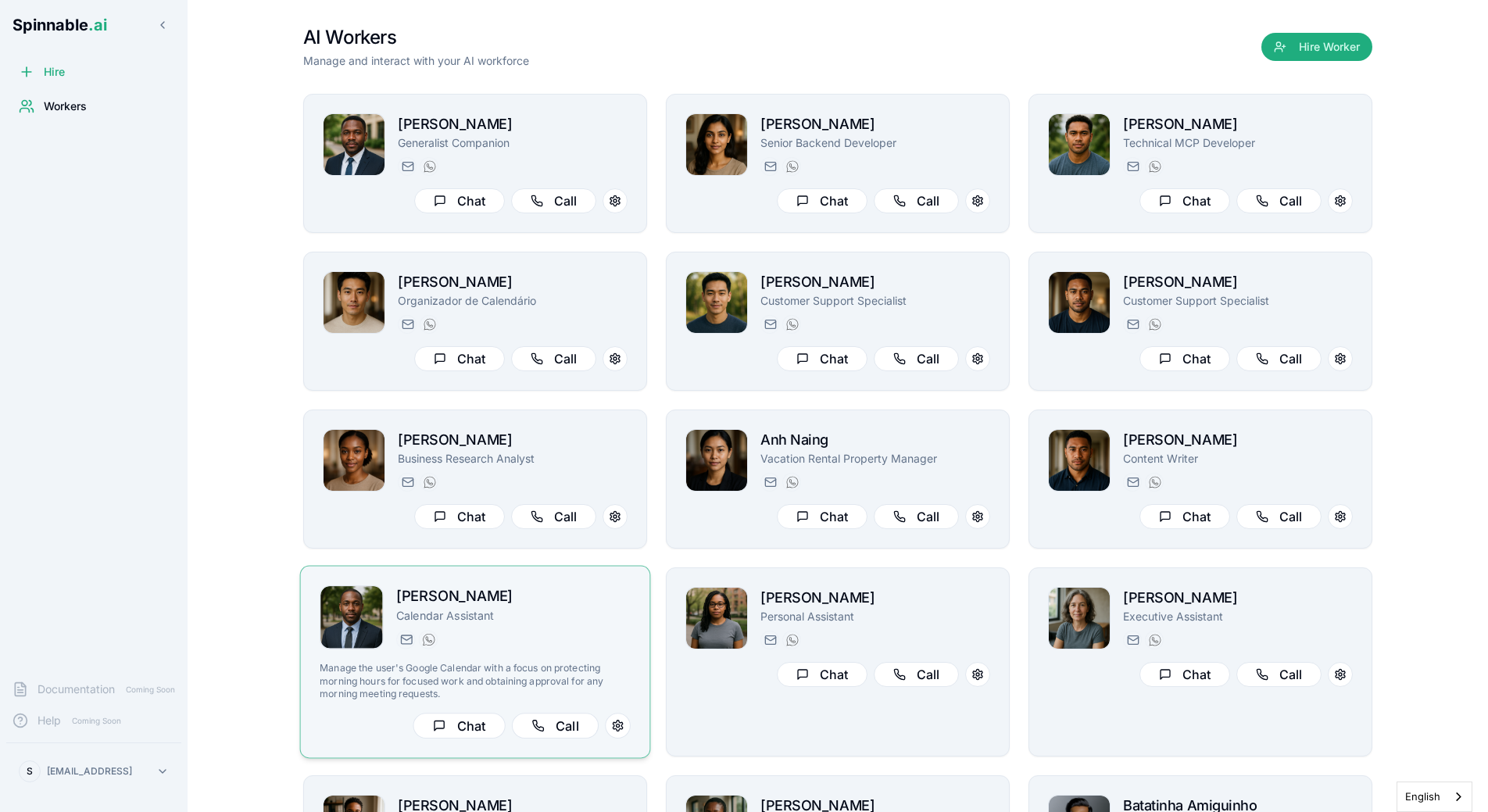
click at [547, 640] on div "[EMAIL_ADDRESS] [PHONE_NUMBER]" at bounding box center [514, 639] width 235 height 19
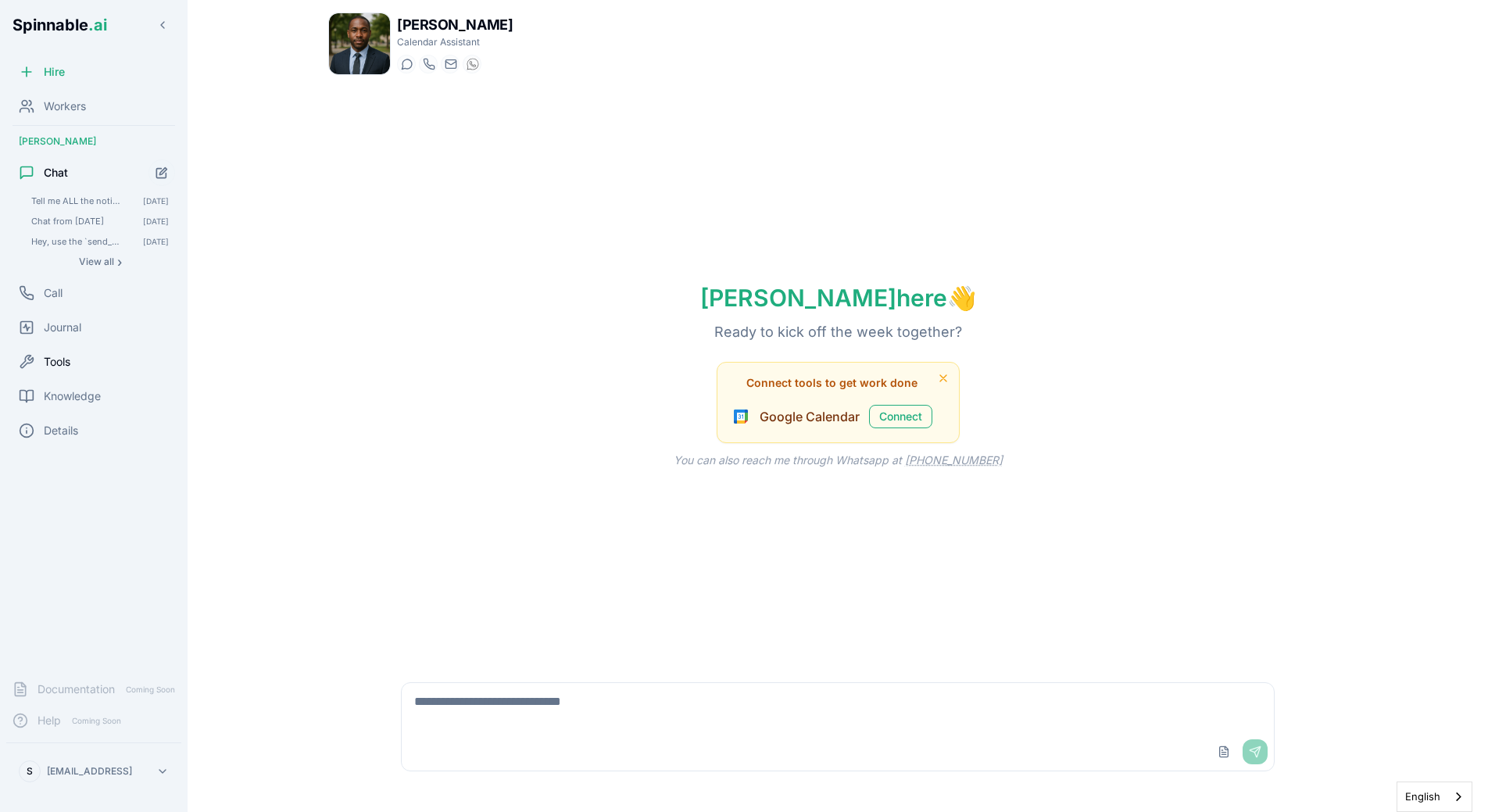
click at [83, 350] on div "Tools" at bounding box center [94, 361] width 175 height 32
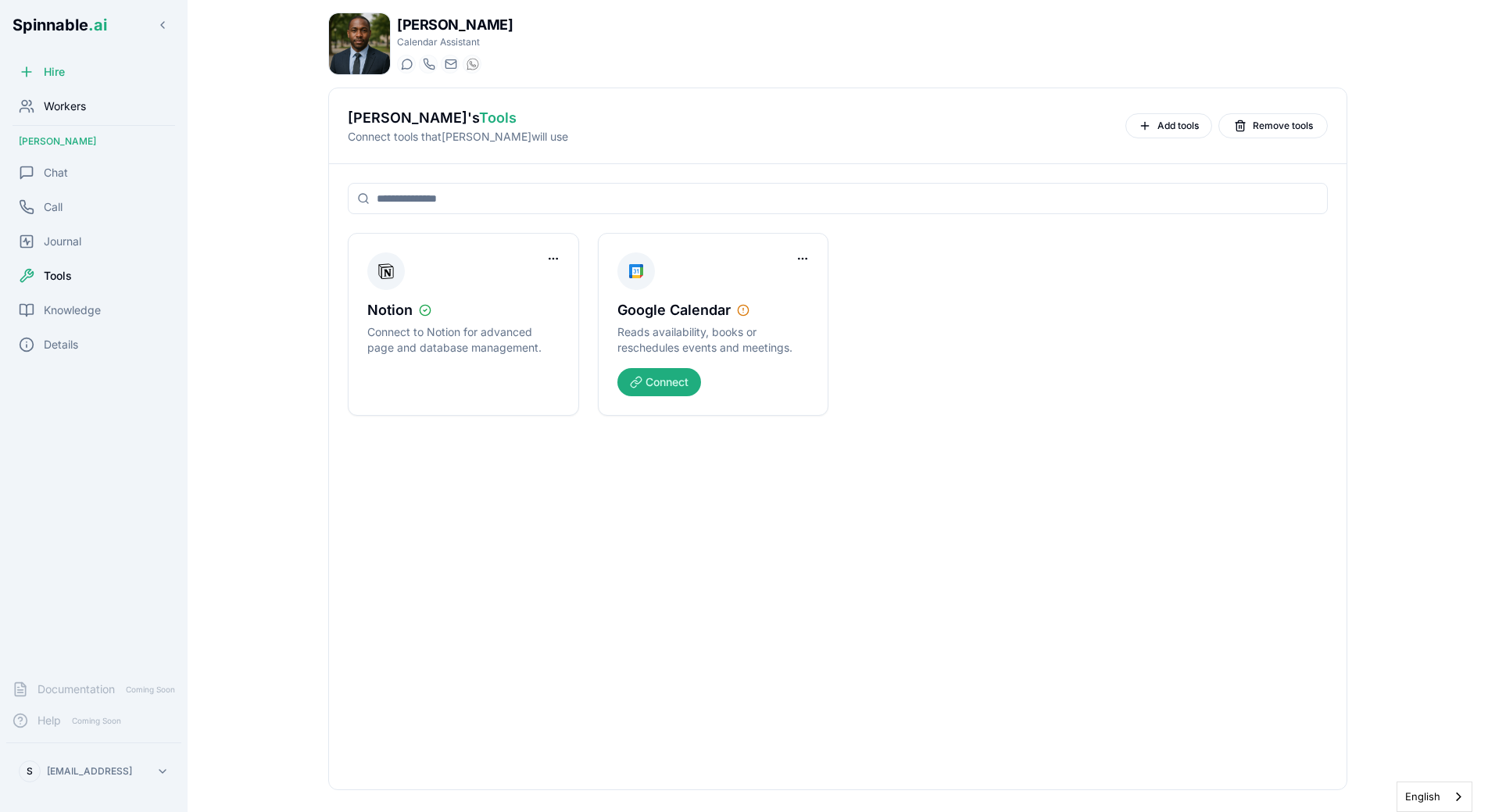
click at [83, 115] on div "Workers" at bounding box center [94, 106] width 175 height 32
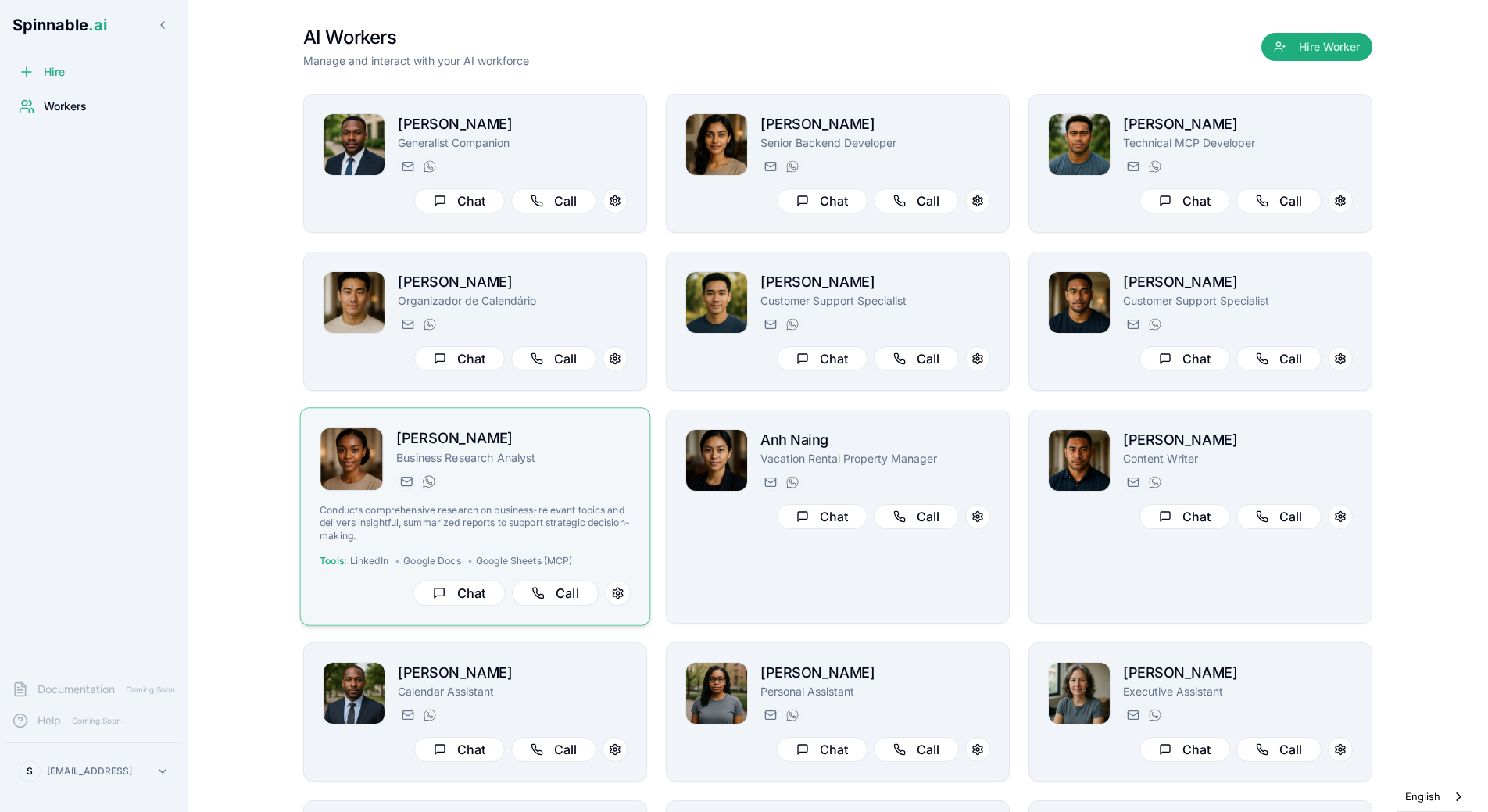
click at [513, 492] on div "[PERSON_NAME] Business Research Analyst [PERSON_NAME][EMAIL_ADDRESS] [PHONE_NUM…" at bounding box center [475, 516] width 311 height 178
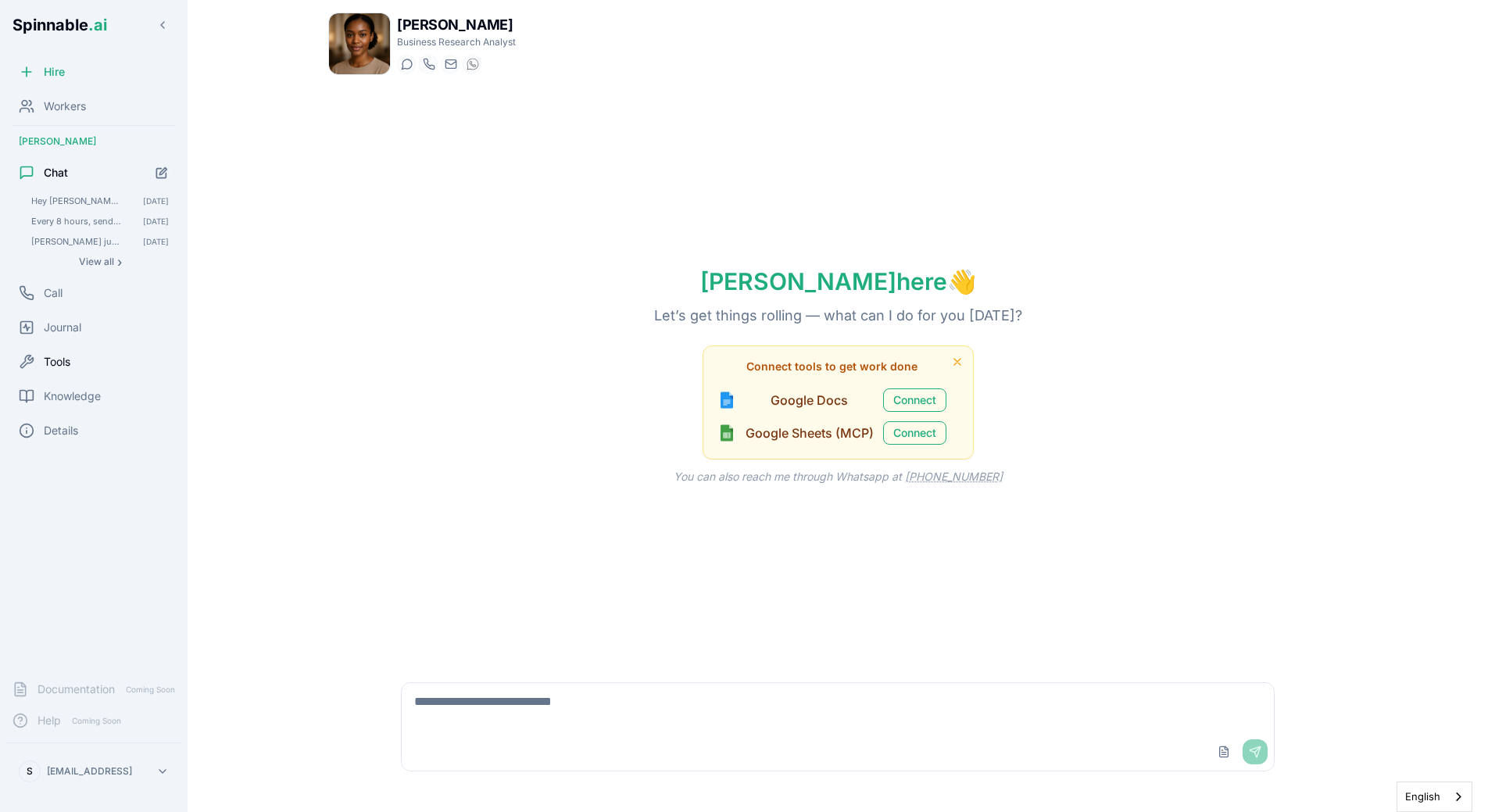
click at [56, 350] on div "Tools" at bounding box center [94, 361] width 175 height 32
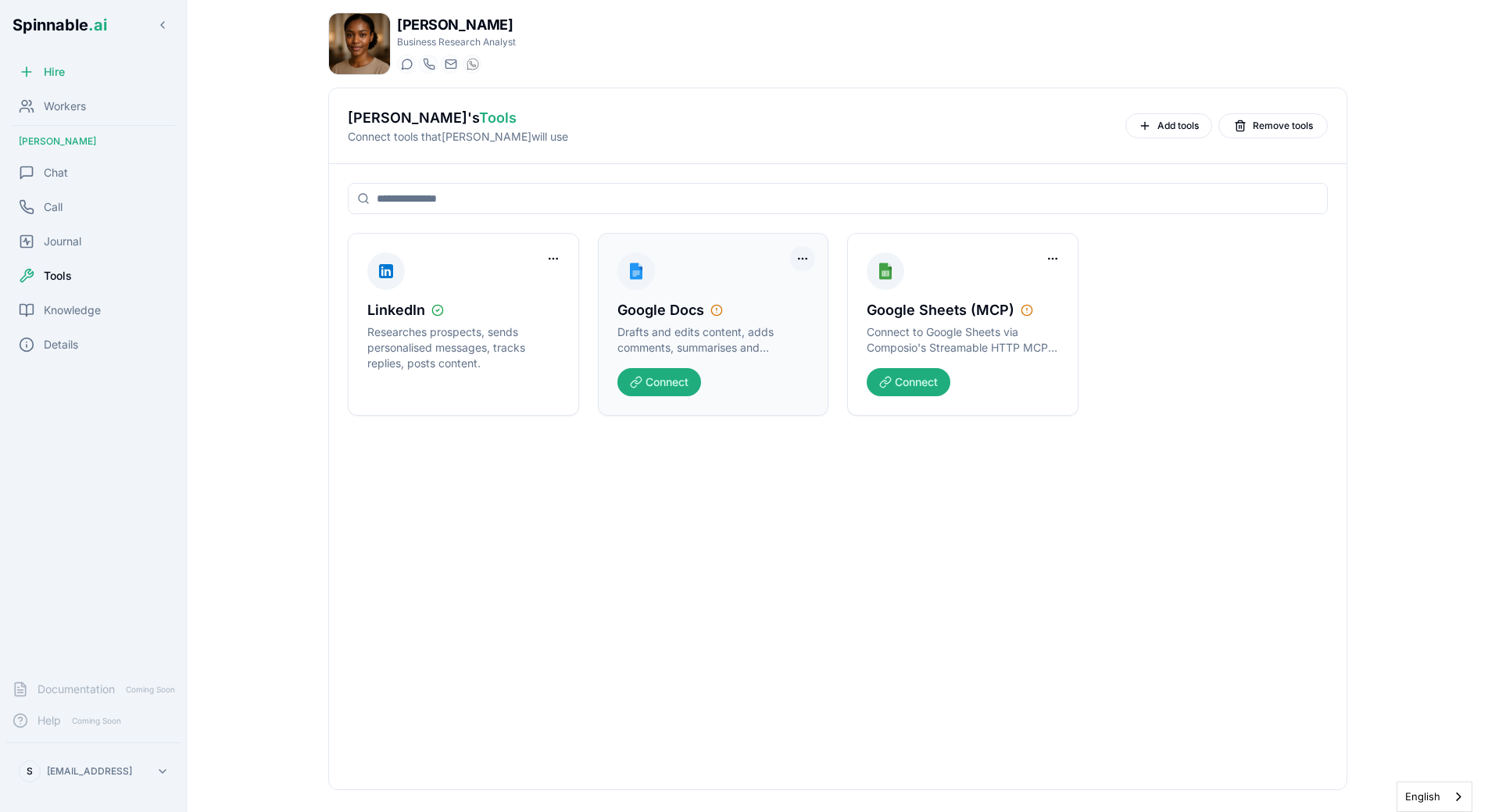
click at [800, 259] on html "Spinnable .ai Hire Workers [PERSON_NAME] Chat Call Journal Tools Knowledge Deta…" at bounding box center [744, 406] width 1488 height 812
click at [791, 293] on div "Remove Worker Access" at bounding box center [743, 291] width 135 height 25
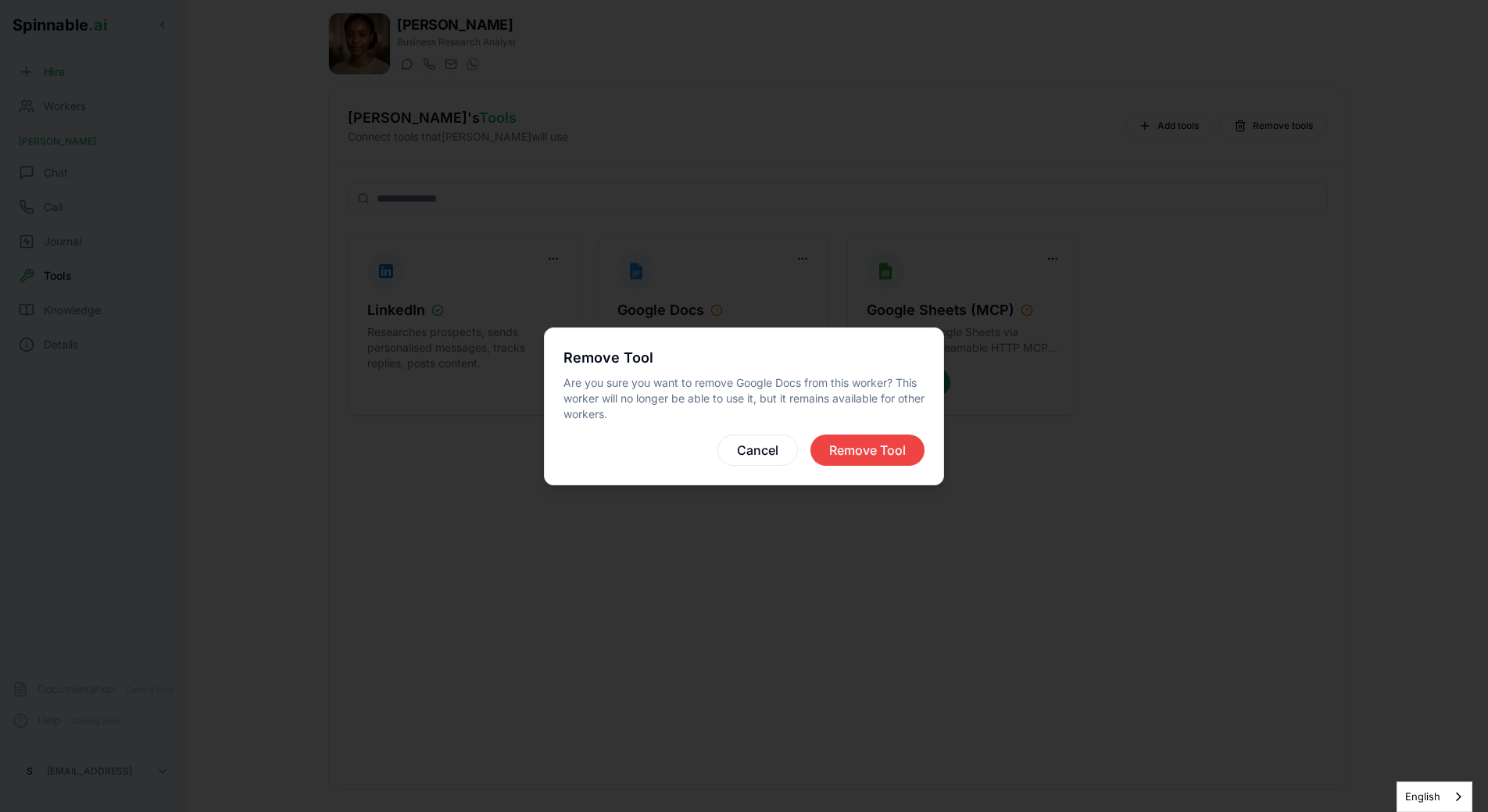
click at [870, 446] on button "Remove Tool" at bounding box center [867, 450] width 114 height 32
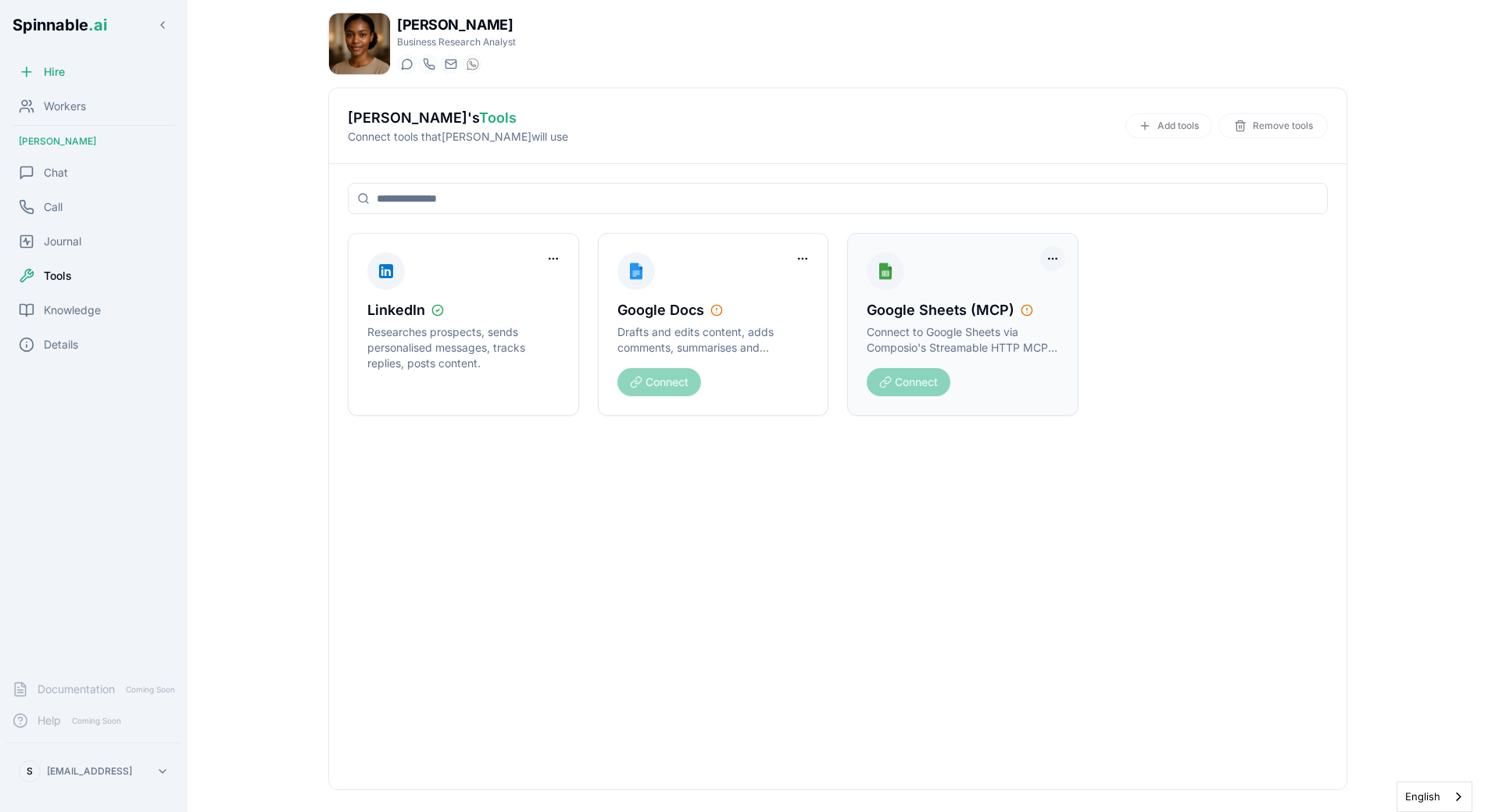
click at [1058, 260] on html "Spinnable .ai Hire Workers [PERSON_NAME] Chat Call Journal Tools Knowledge Deta…" at bounding box center [744, 406] width 1488 height 812
click at [1074, 328] on html "Spinnable .ai Hire Workers [PERSON_NAME] Chat Call Journal Tools Knowledge Deta…" at bounding box center [744, 406] width 1488 height 812
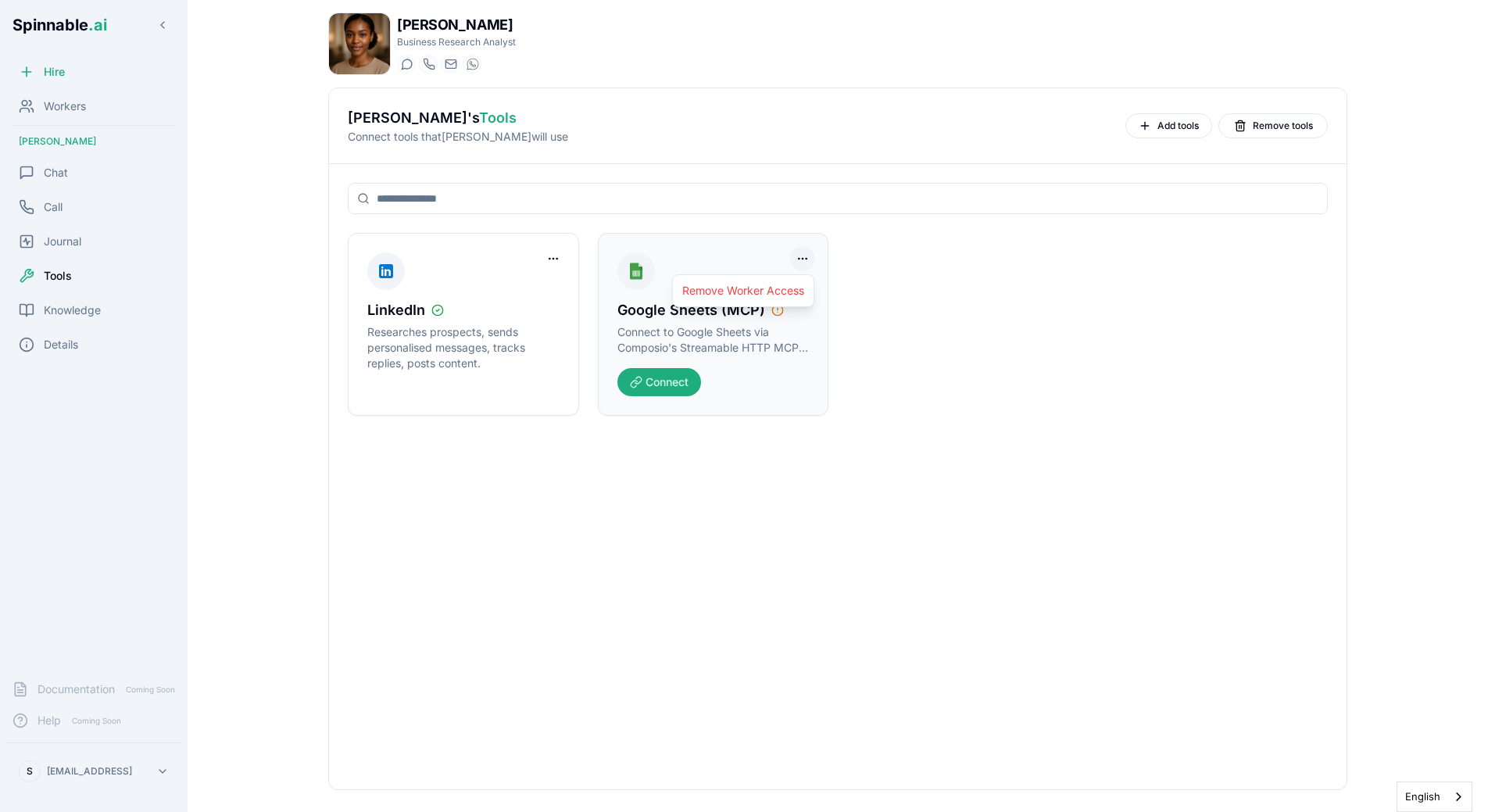
click at [798, 260] on html "Spinnable .ai Hire Workers [PERSON_NAME] Chat Call Journal Tools Knowledge Deta…" at bounding box center [744, 406] width 1488 height 812
click at [800, 298] on div "Remove Worker Access" at bounding box center [743, 291] width 135 height 25
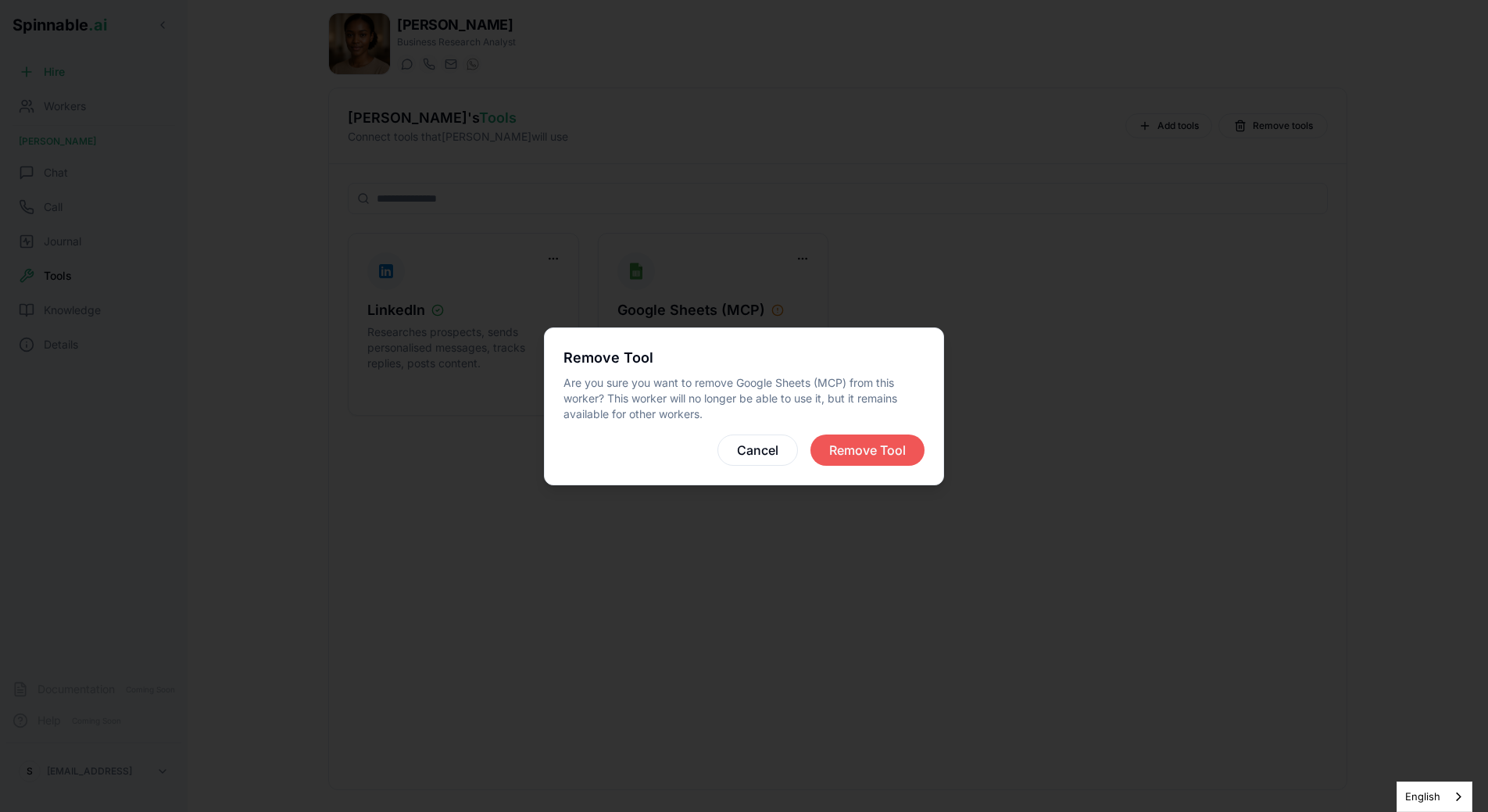
click at [911, 436] on button "Remove Tool" at bounding box center [867, 450] width 114 height 32
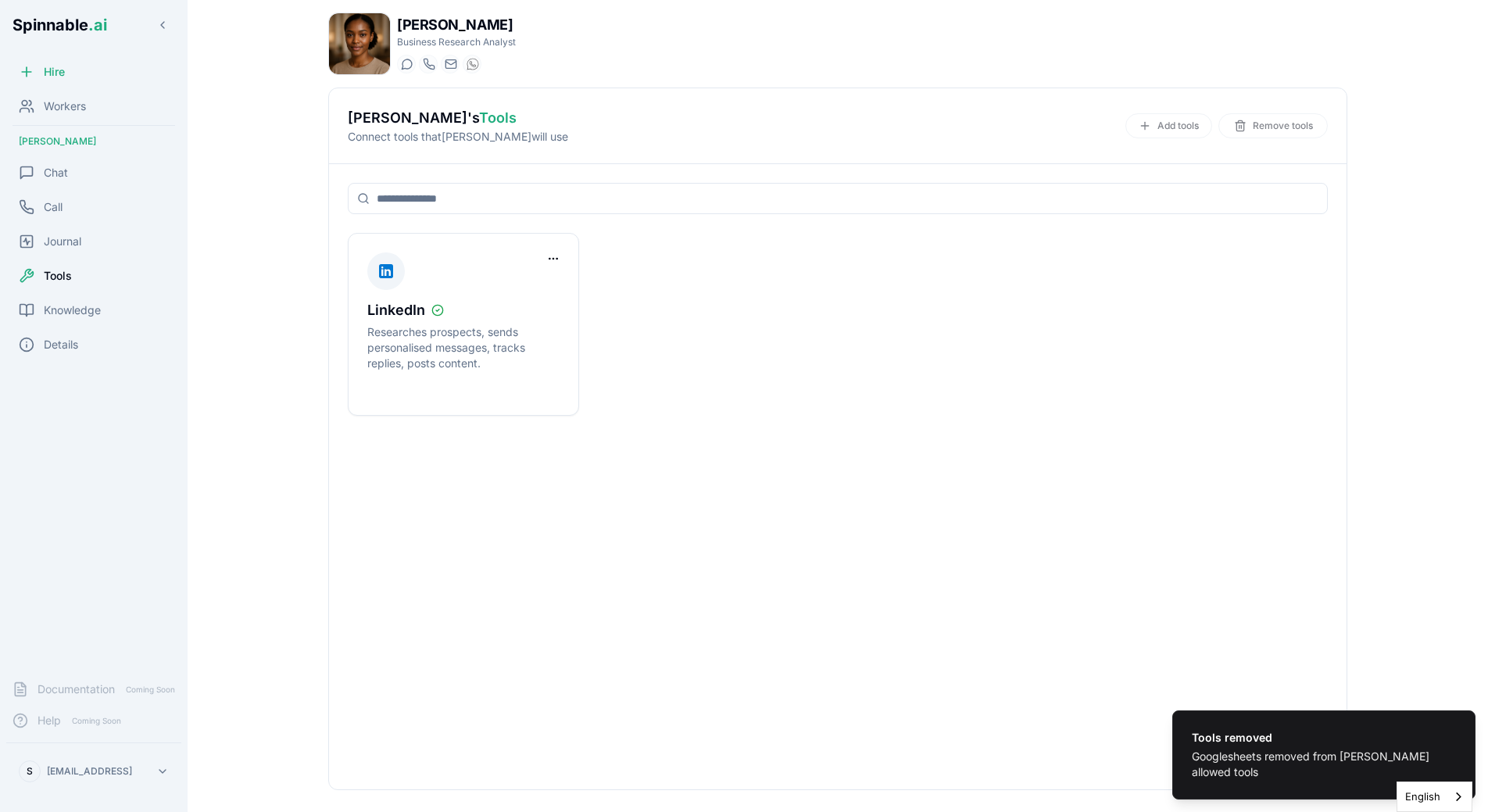
click at [894, 402] on div "LinkedIn Researches prospects, sends personalised messages, tracks replies, pos…" at bounding box center [838, 324] width 980 height 182
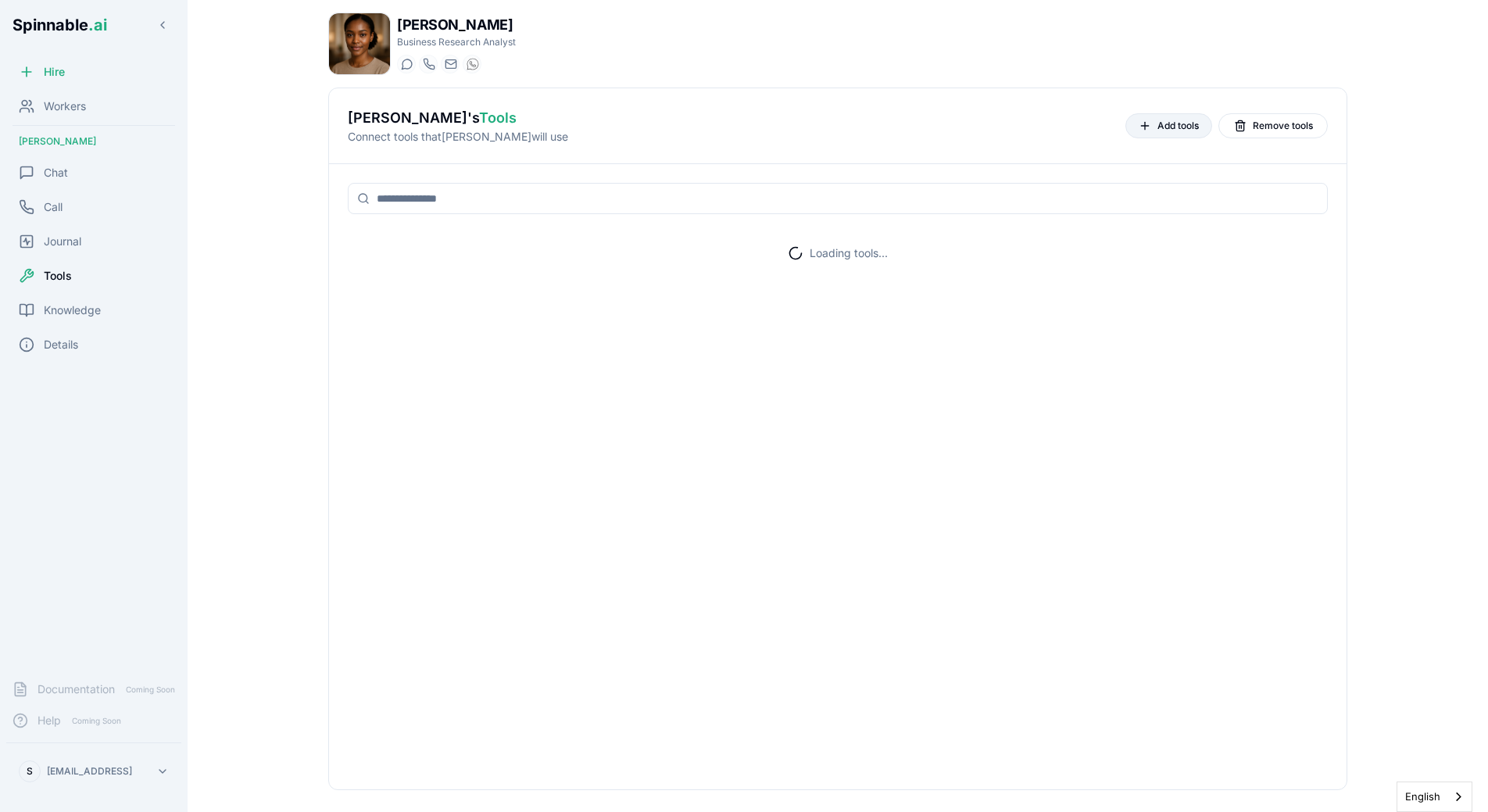
click at [1140, 117] on button "Add tools" at bounding box center [1169, 126] width 87 height 25
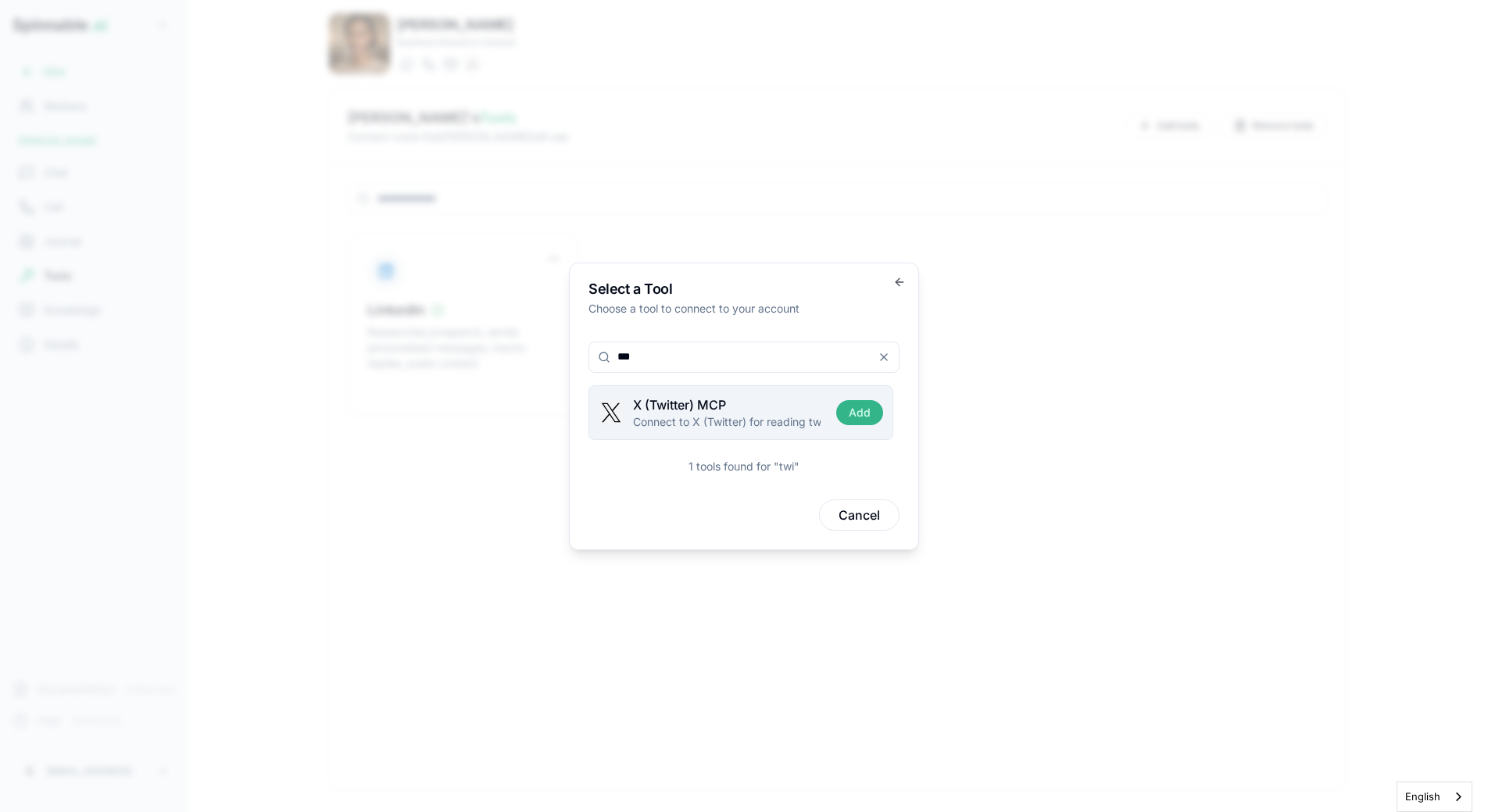
type input "***"
click at [872, 413] on button "Add" at bounding box center [860, 413] width 47 height 25
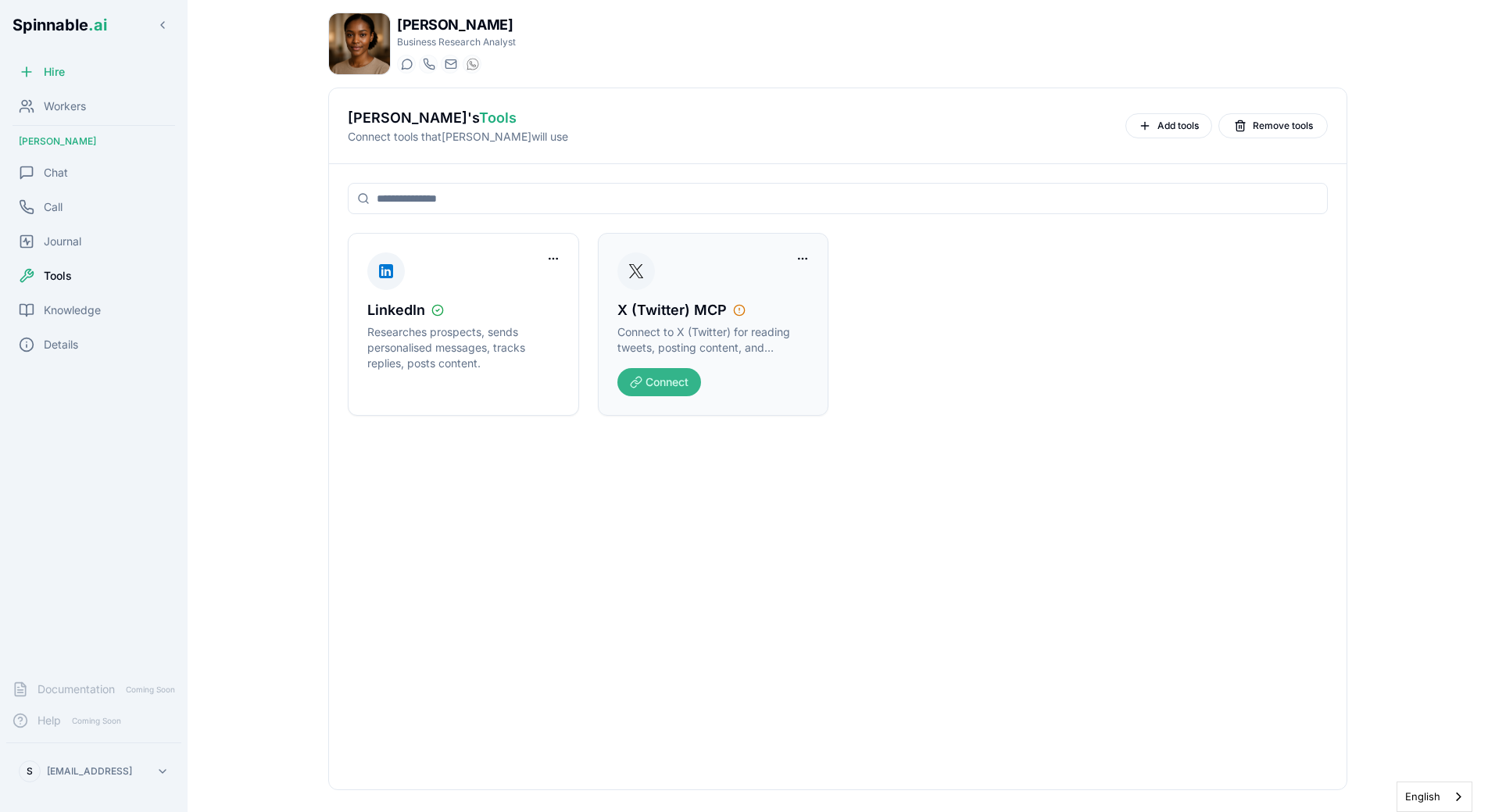
click at [665, 379] on button "Connect" at bounding box center [659, 381] width 84 height 28
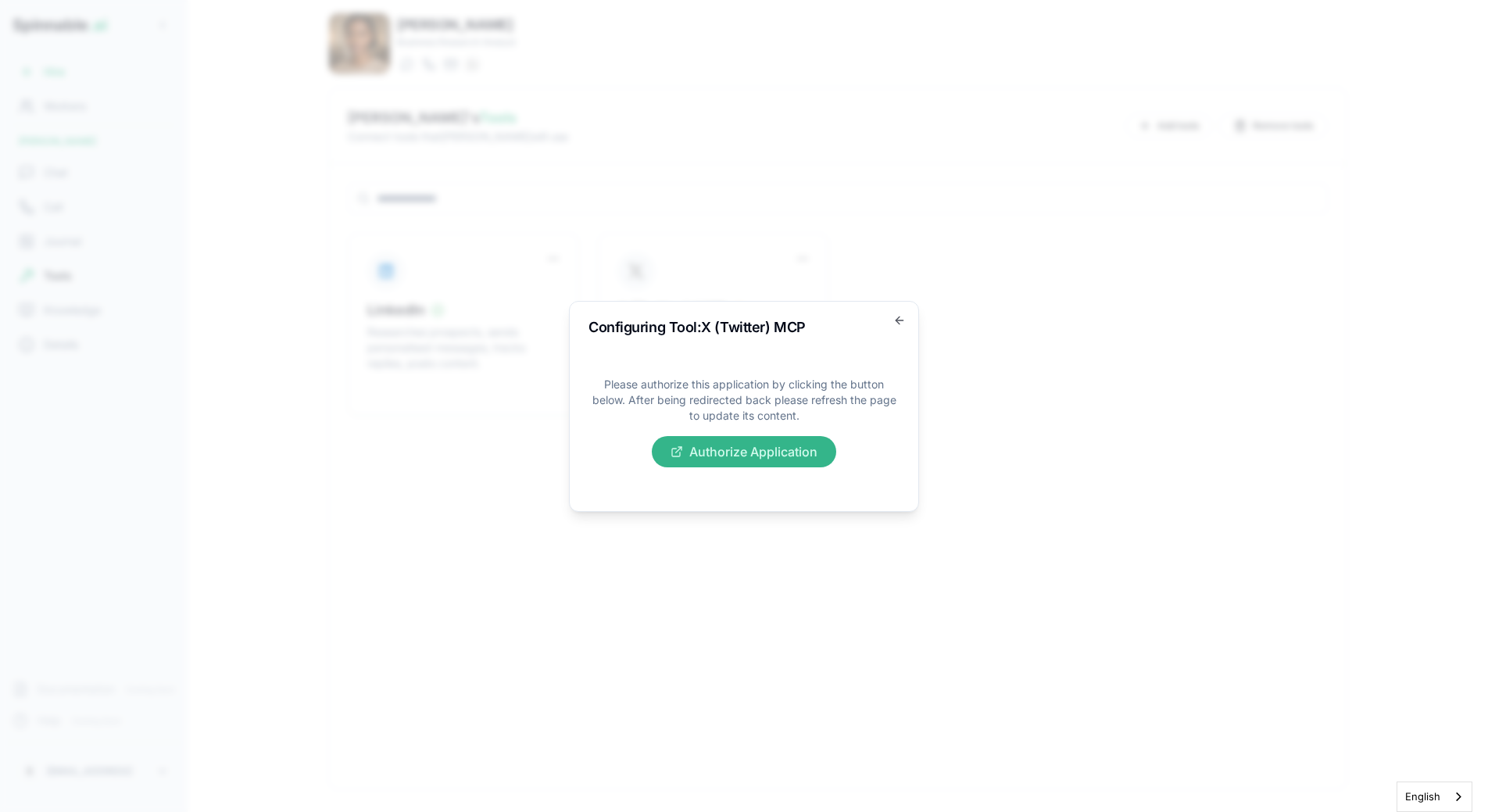
click at [766, 453] on button "Authorize Application" at bounding box center [744, 452] width 184 height 32
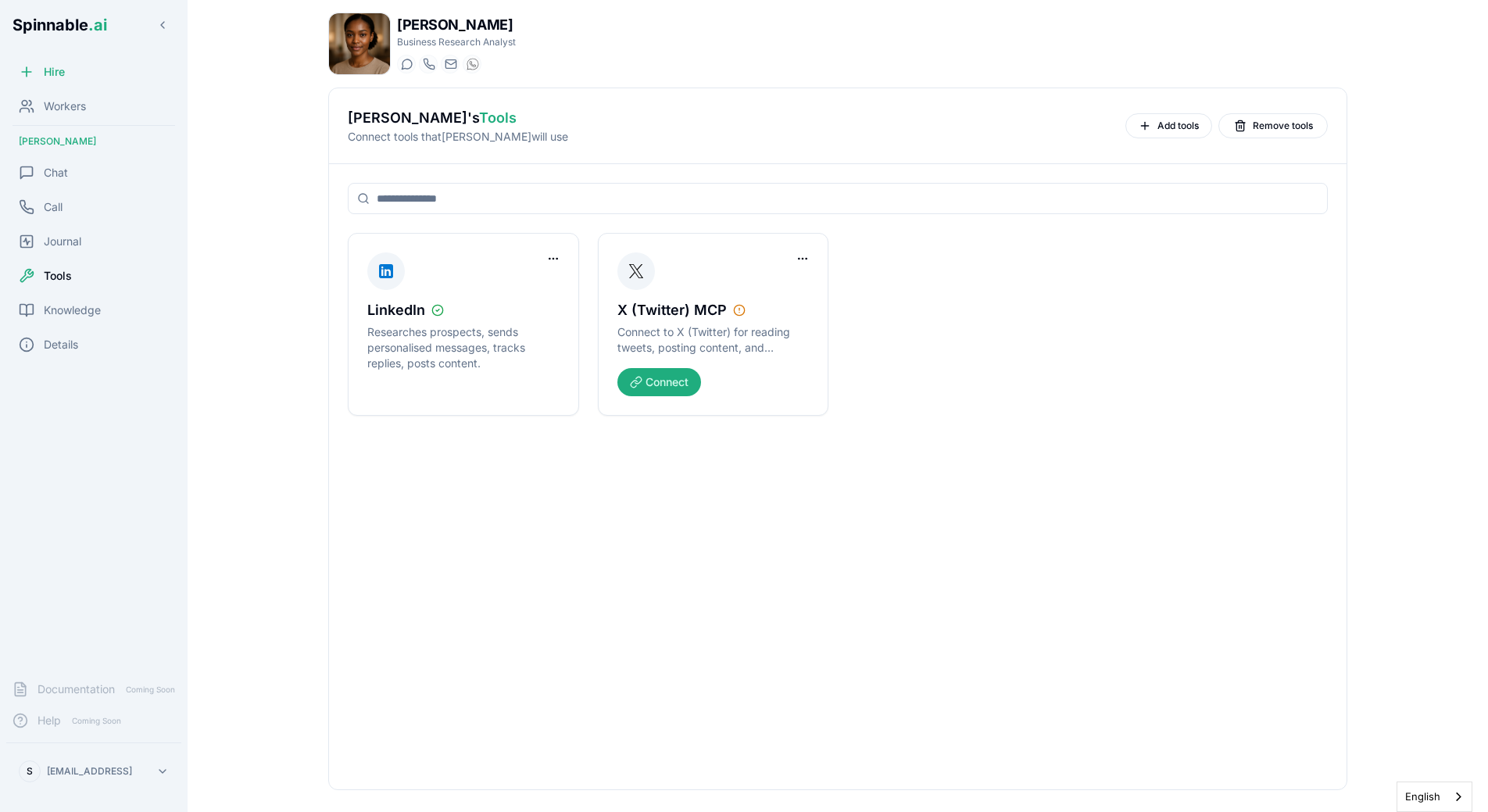
click at [592, 135] on body "Spinnable .ai Hire Workers [PERSON_NAME] Chat Call Journal Tools Knowledge Deta…" at bounding box center [744, 406] width 1488 height 812
click at [80, 171] on div "Chat" at bounding box center [94, 173] width 175 height 32
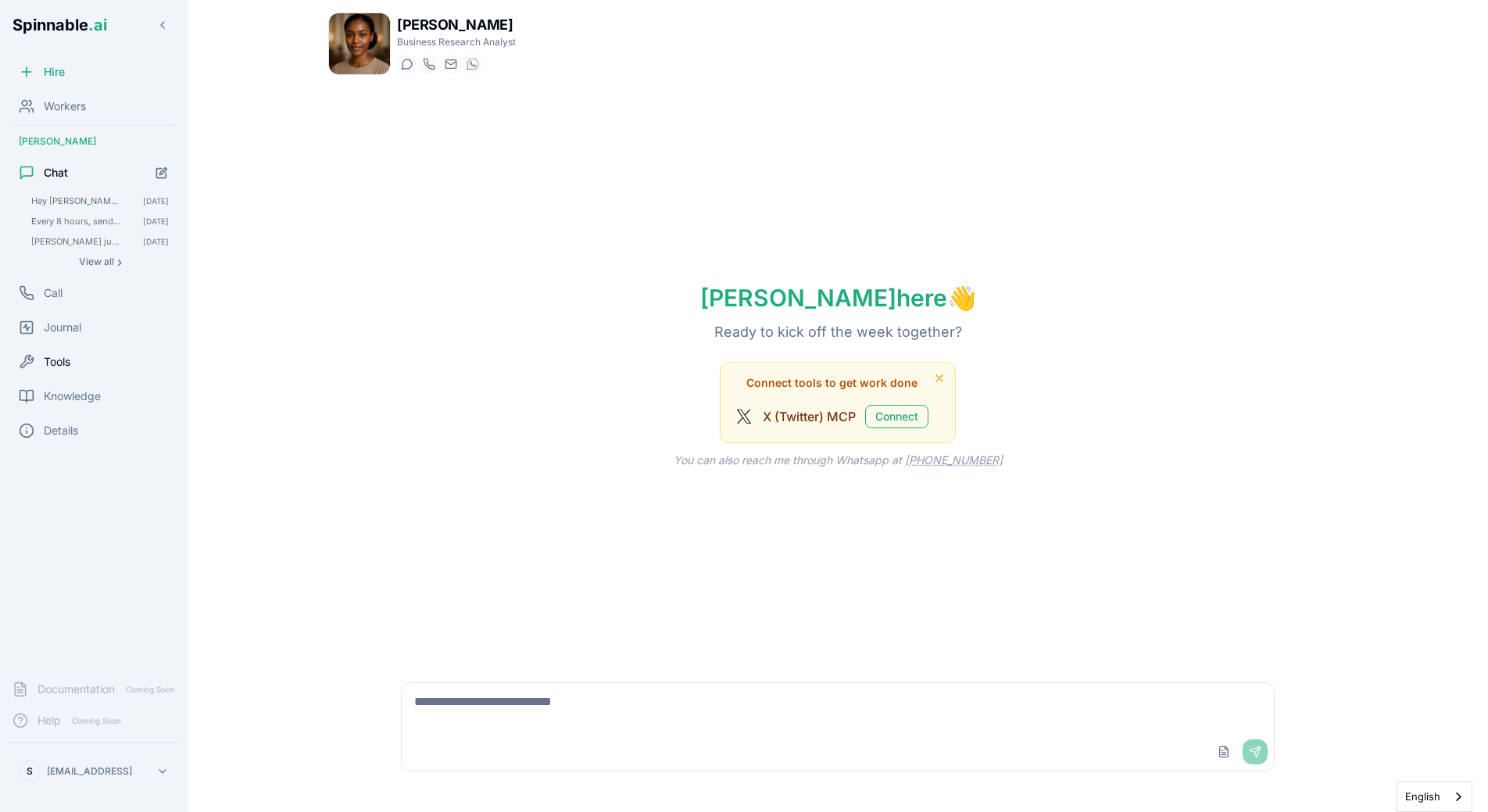
click at [87, 361] on div "Tools" at bounding box center [94, 361] width 175 height 32
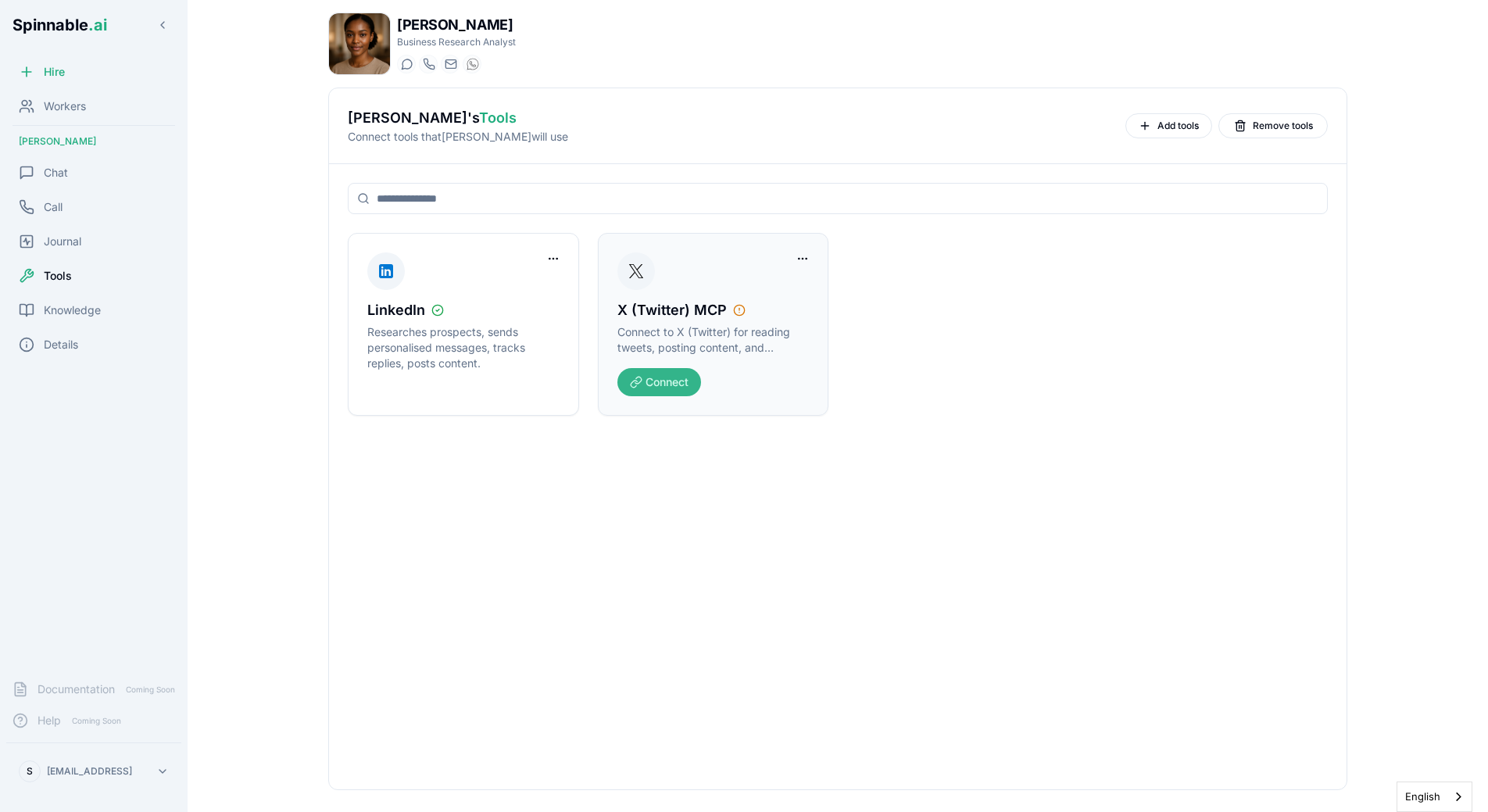
click at [660, 381] on button "Connect" at bounding box center [659, 381] width 84 height 28
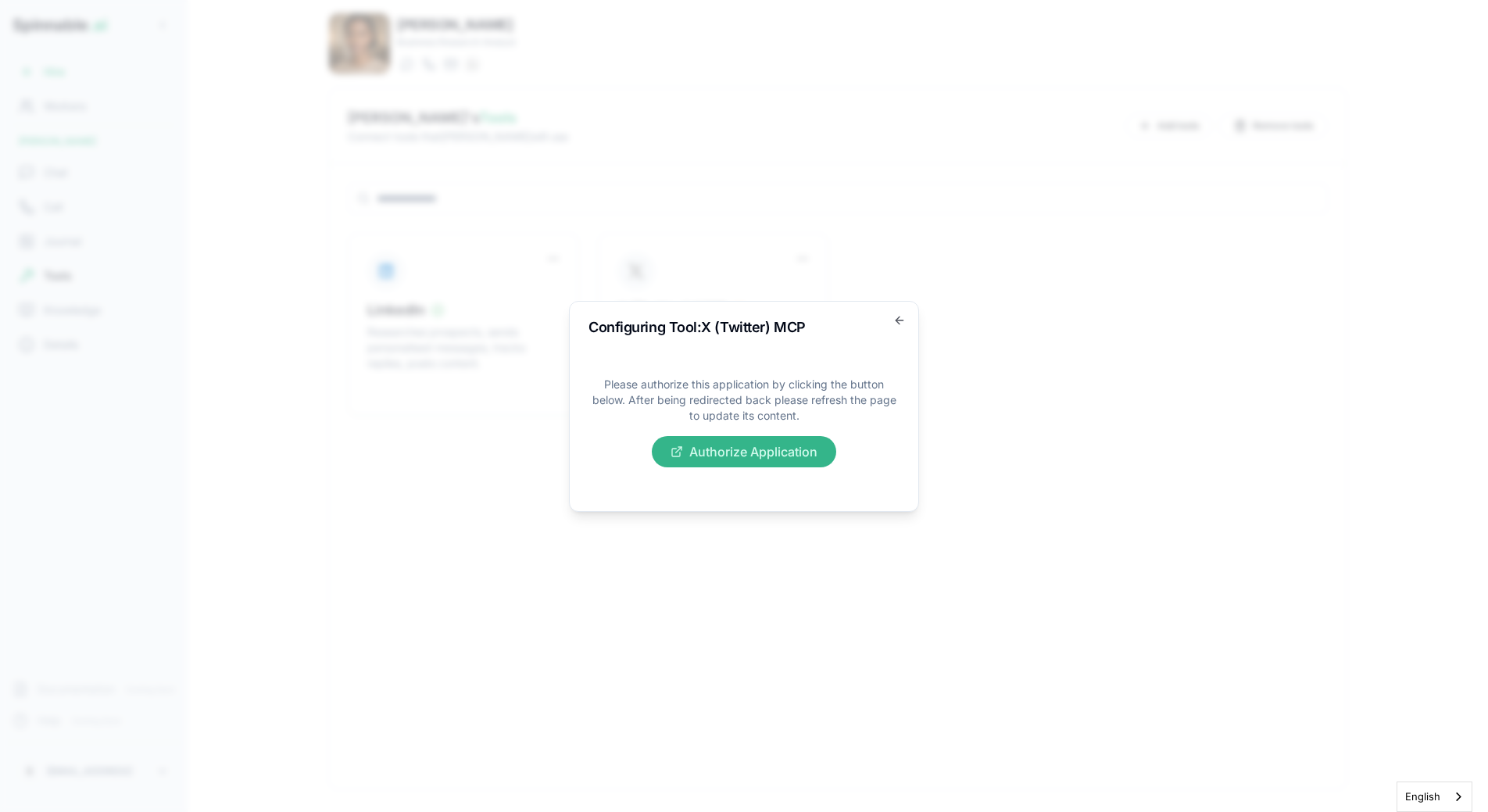
click at [708, 449] on button "Authorize Application" at bounding box center [744, 452] width 184 height 32
click at [895, 316] on icon "button" at bounding box center [900, 321] width 13 height 13
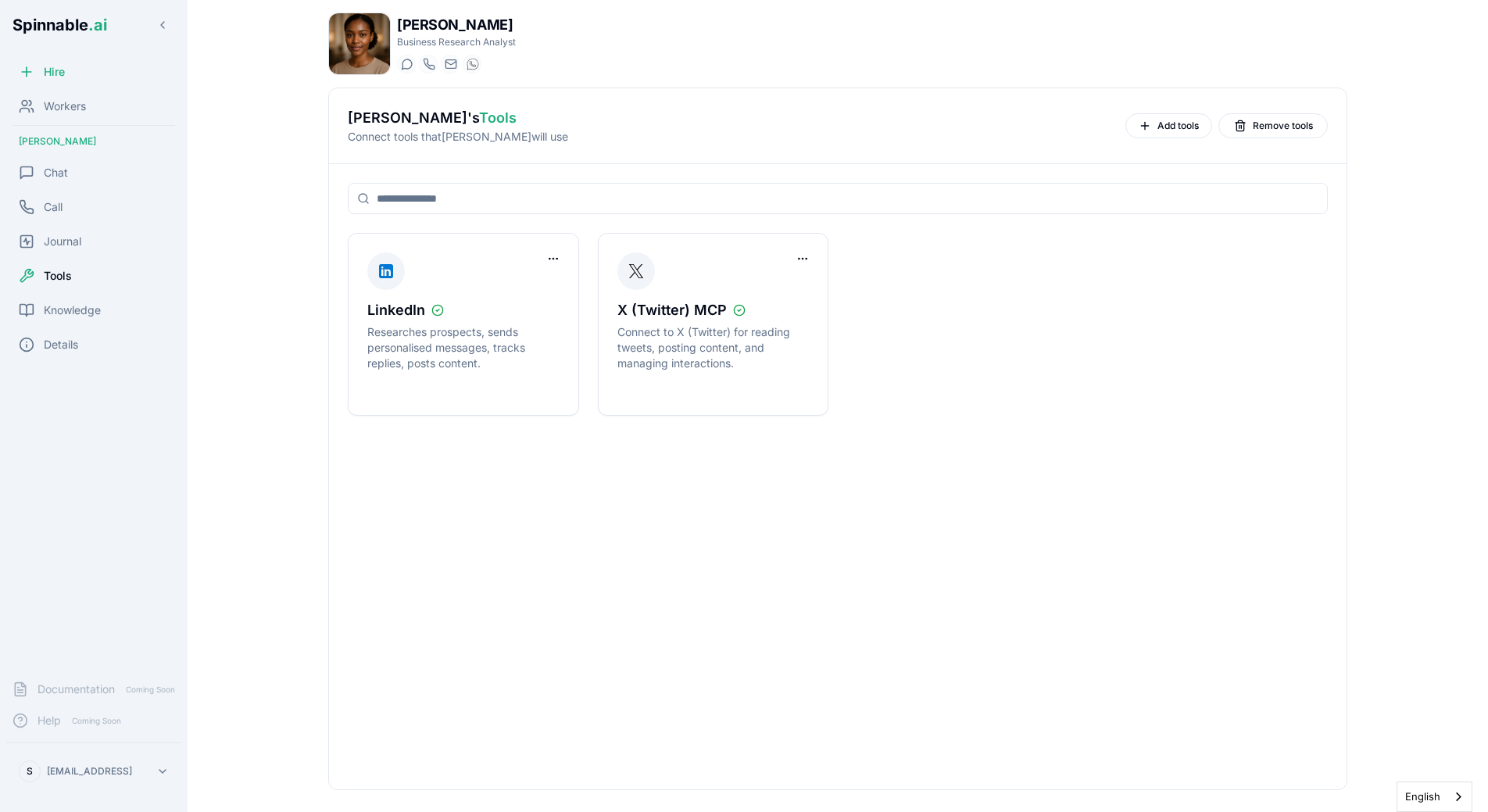
click at [935, 310] on div "LinkedIn Researches prospects, sends personalised messages, tracks replies, pos…" at bounding box center [838, 324] width 980 height 182
click at [33, 171] on icon at bounding box center [26, 173] width 15 height 15
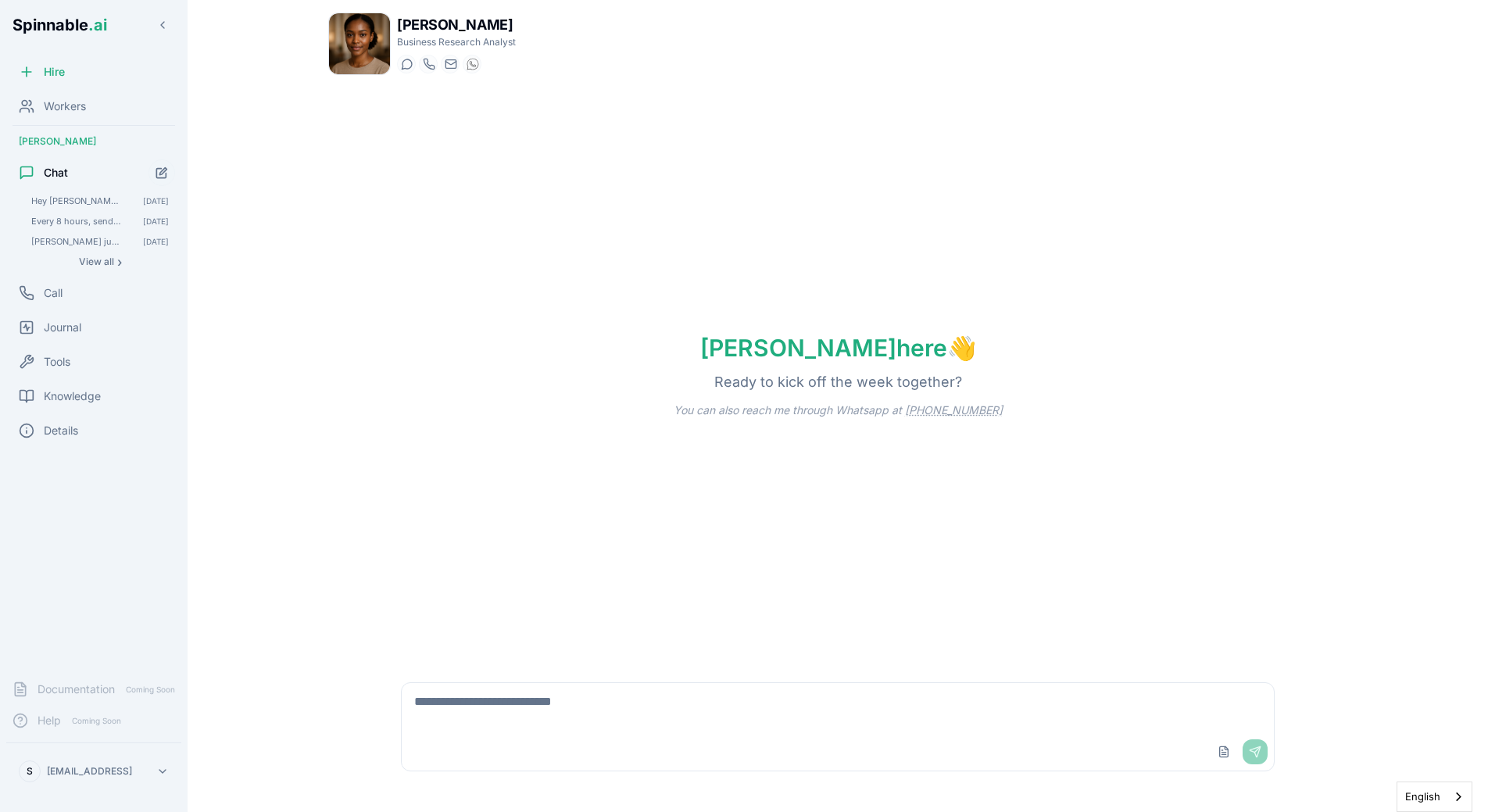
click at [553, 716] on textarea at bounding box center [838, 707] width 873 height 50
type textarea "**********"
click at [803, 732] on textarea "**********" at bounding box center [838, 707] width 873 height 50
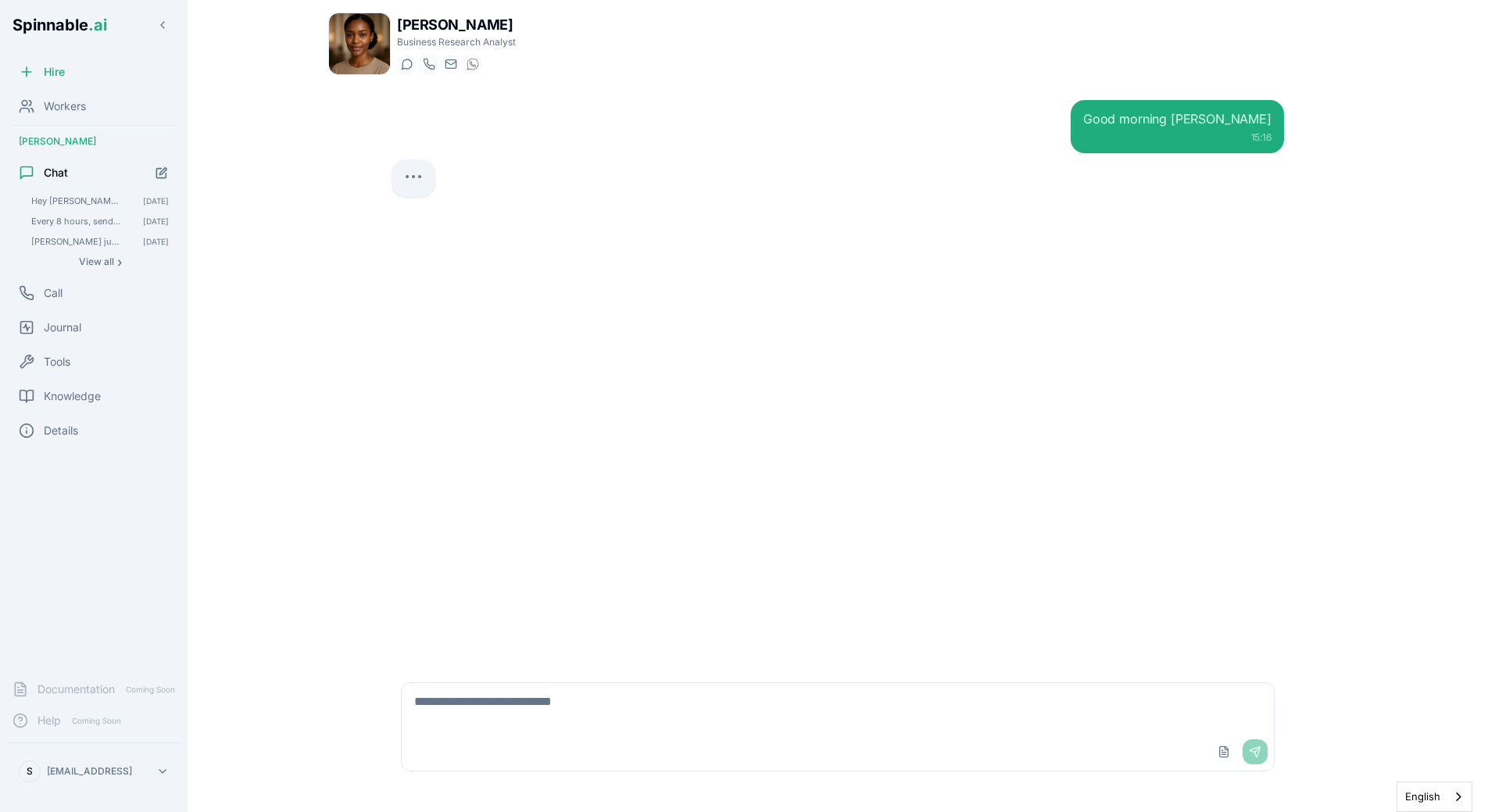
click at [1123, 535] on div "Good morning ivana 15:16" at bounding box center [838, 376] width 918 height 576
click at [603, 547] on div "Good morning ivana 15:16 Good morning! 😊 How can I help you today? 15:16" at bounding box center [838, 376] width 918 height 576
click at [1039, 585] on div "Good morning ivana 15:16 Good morning! 😊 How can I help you today? 15:16" at bounding box center [838, 376] width 918 height 576
click at [631, 742] on div "Upload File Send" at bounding box center [838, 752] width 873 height 38
click at [688, 692] on textarea at bounding box center [838, 707] width 873 height 50
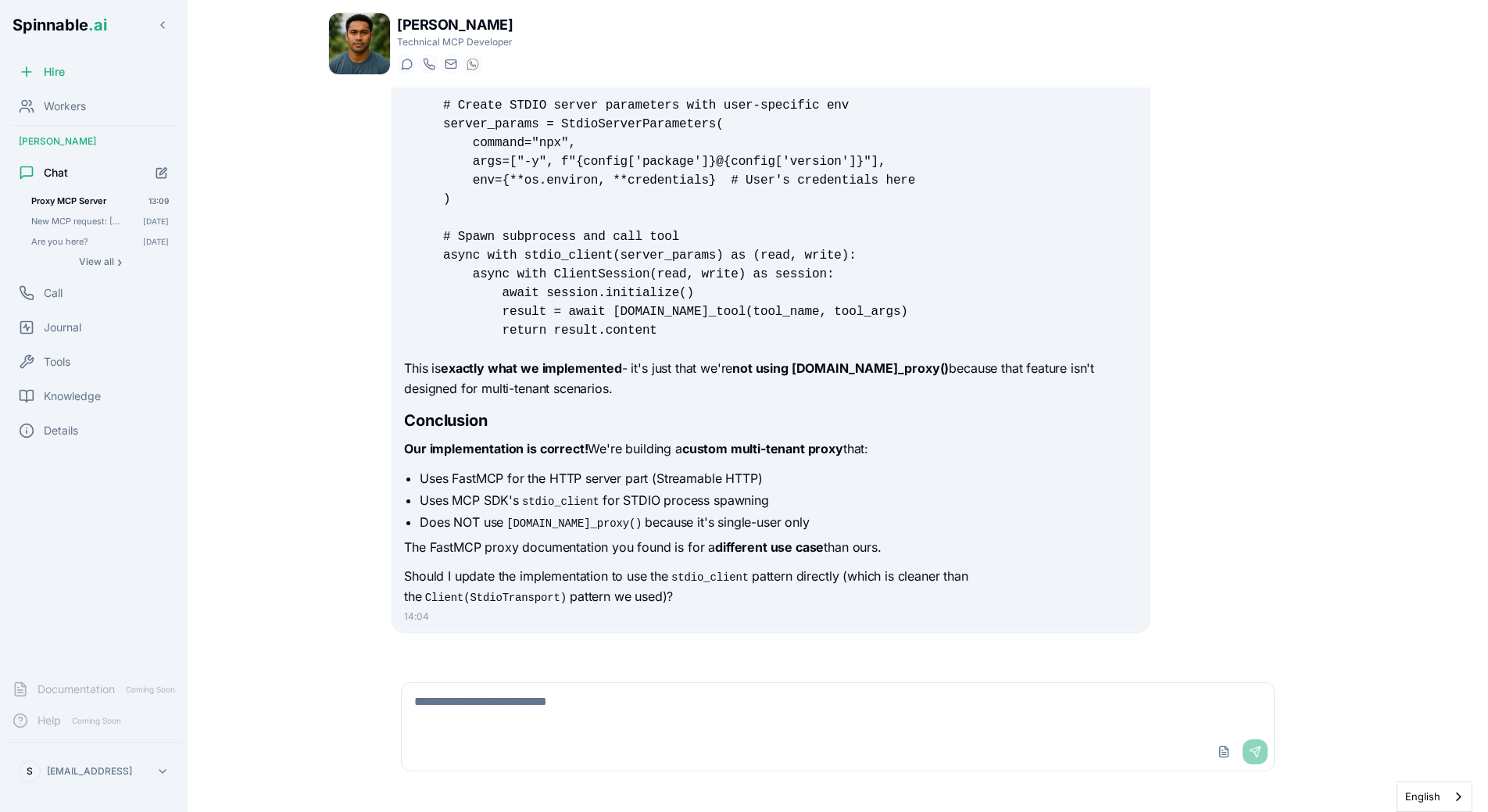
scroll to position [21146, 0]
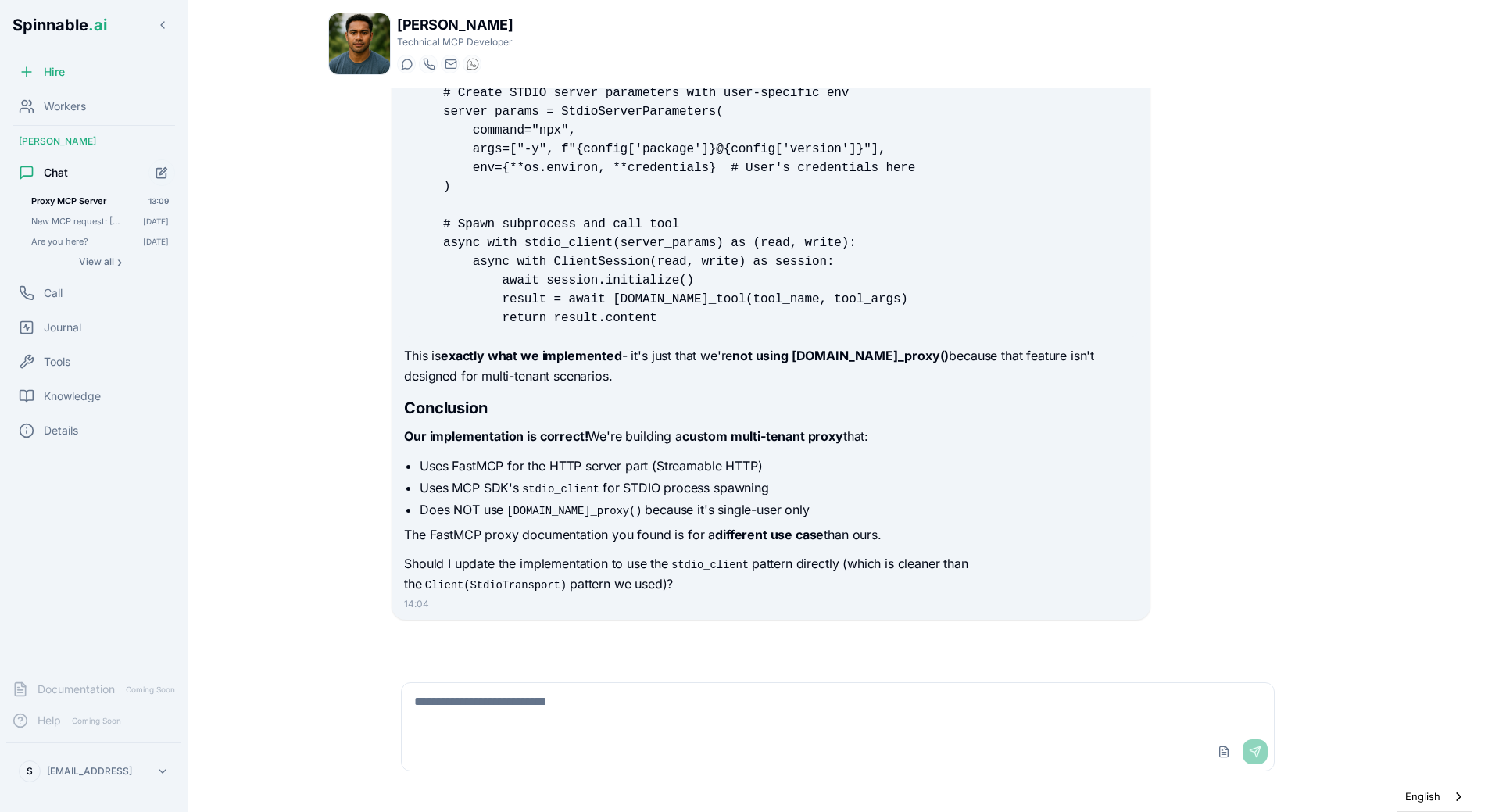
click at [803, 437] on strong "custom multi-tenant proxy" at bounding box center [763, 435] width 161 height 15
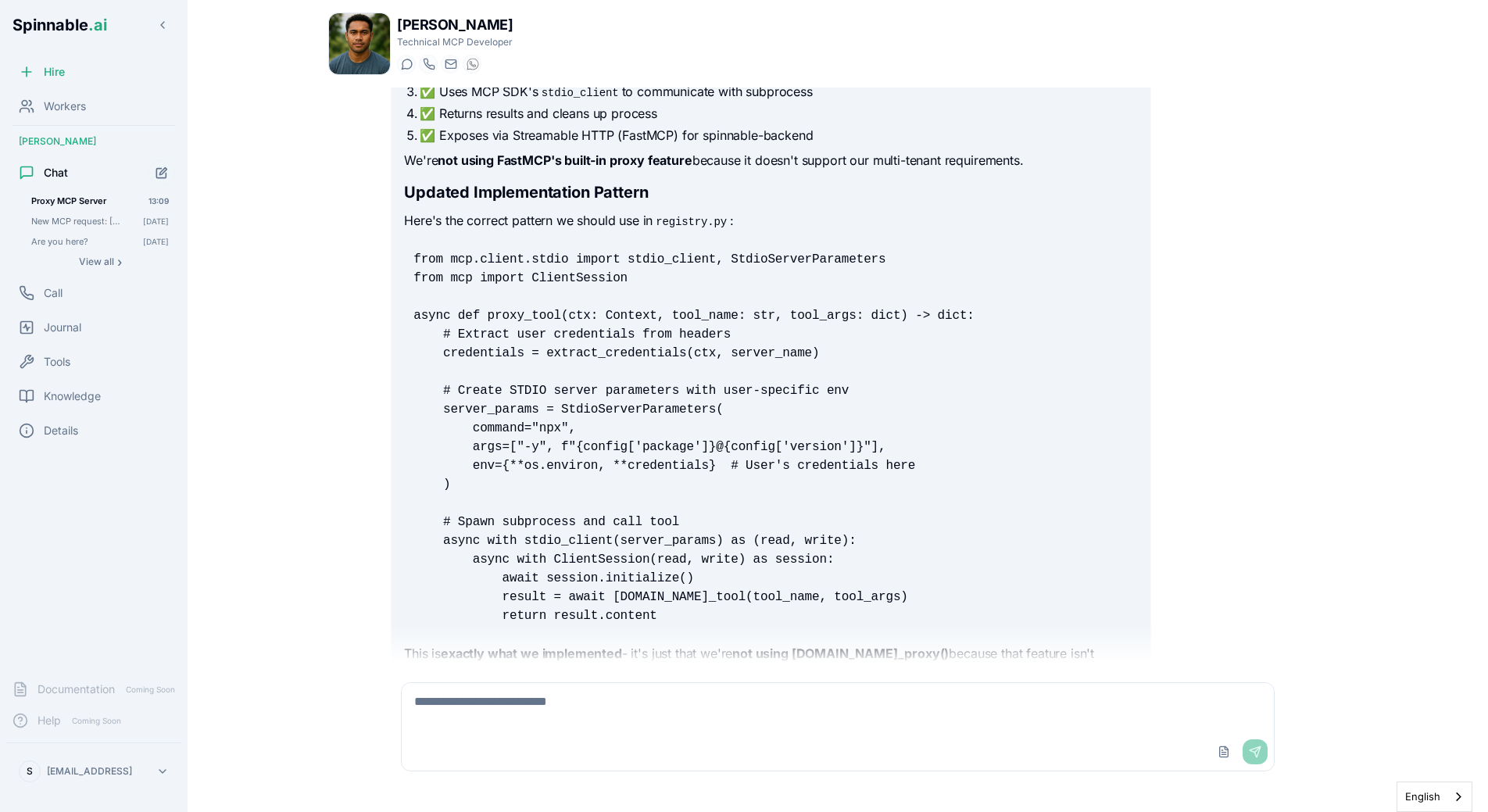
scroll to position [20853, 0]
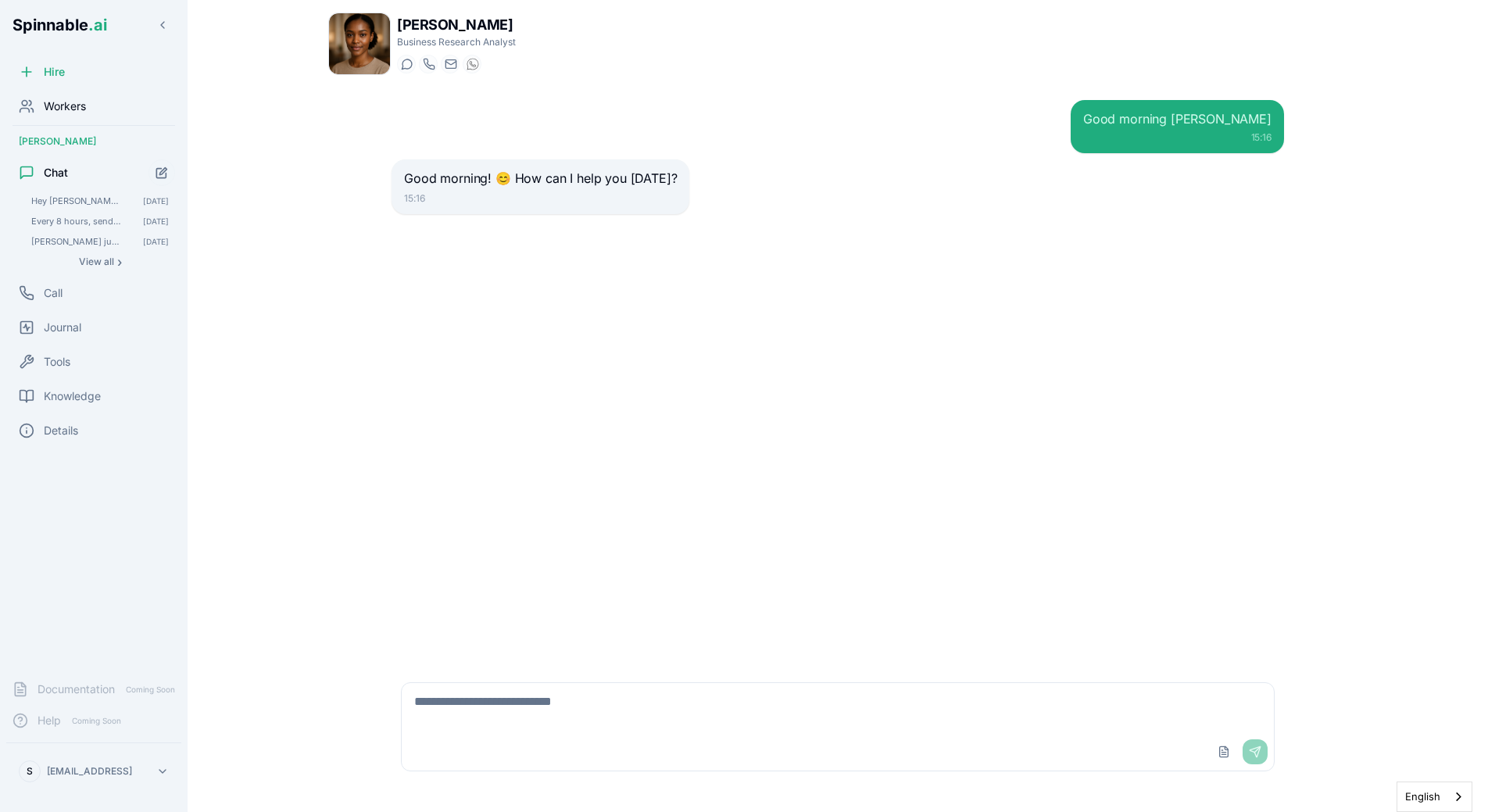
click at [101, 101] on div "Workers" at bounding box center [94, 106] width 175 height 32
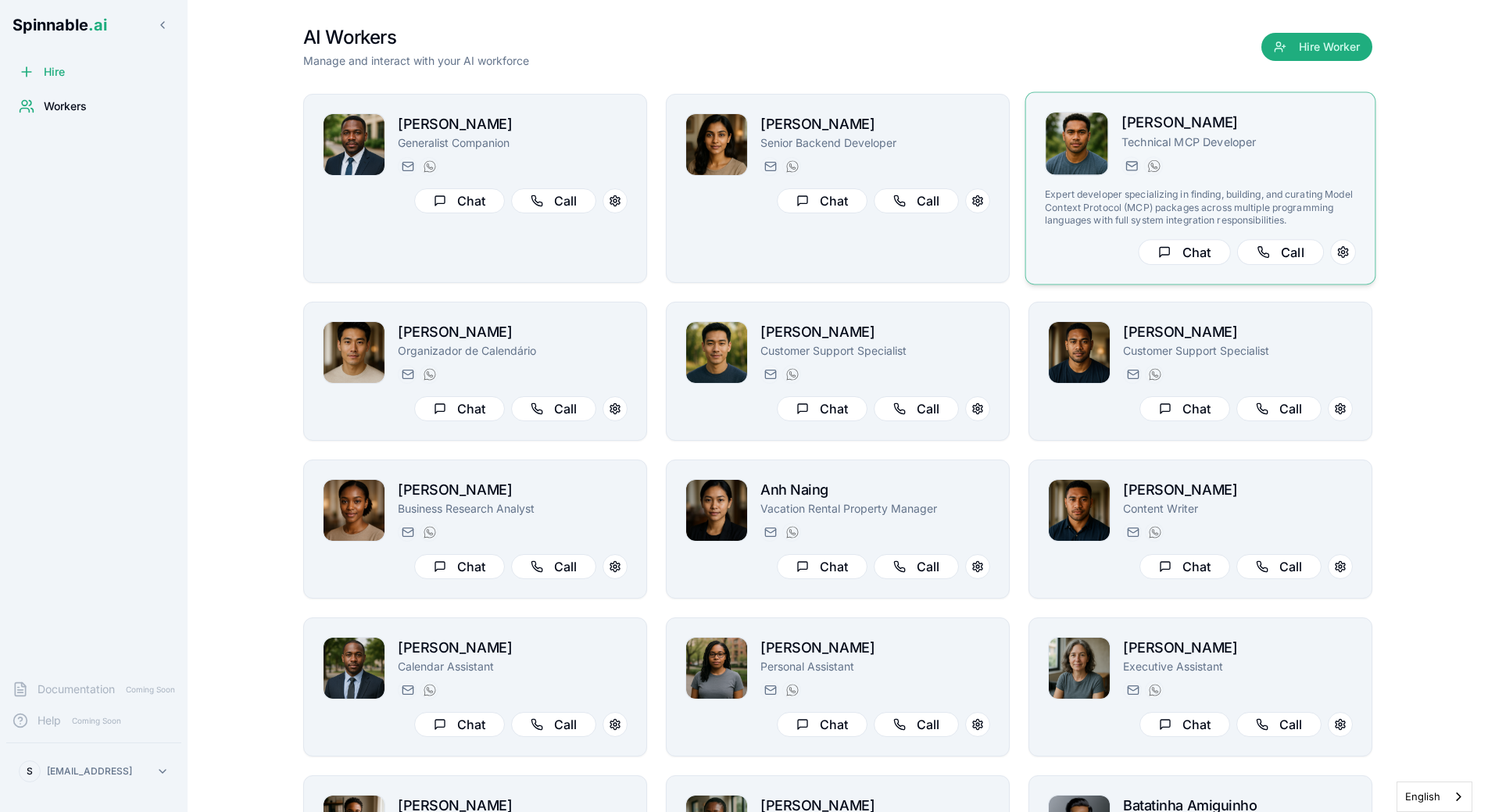
click at [1227, 147] on p "Technical MCP Developer" at bounding box center [1240, 142] width 235 height 15
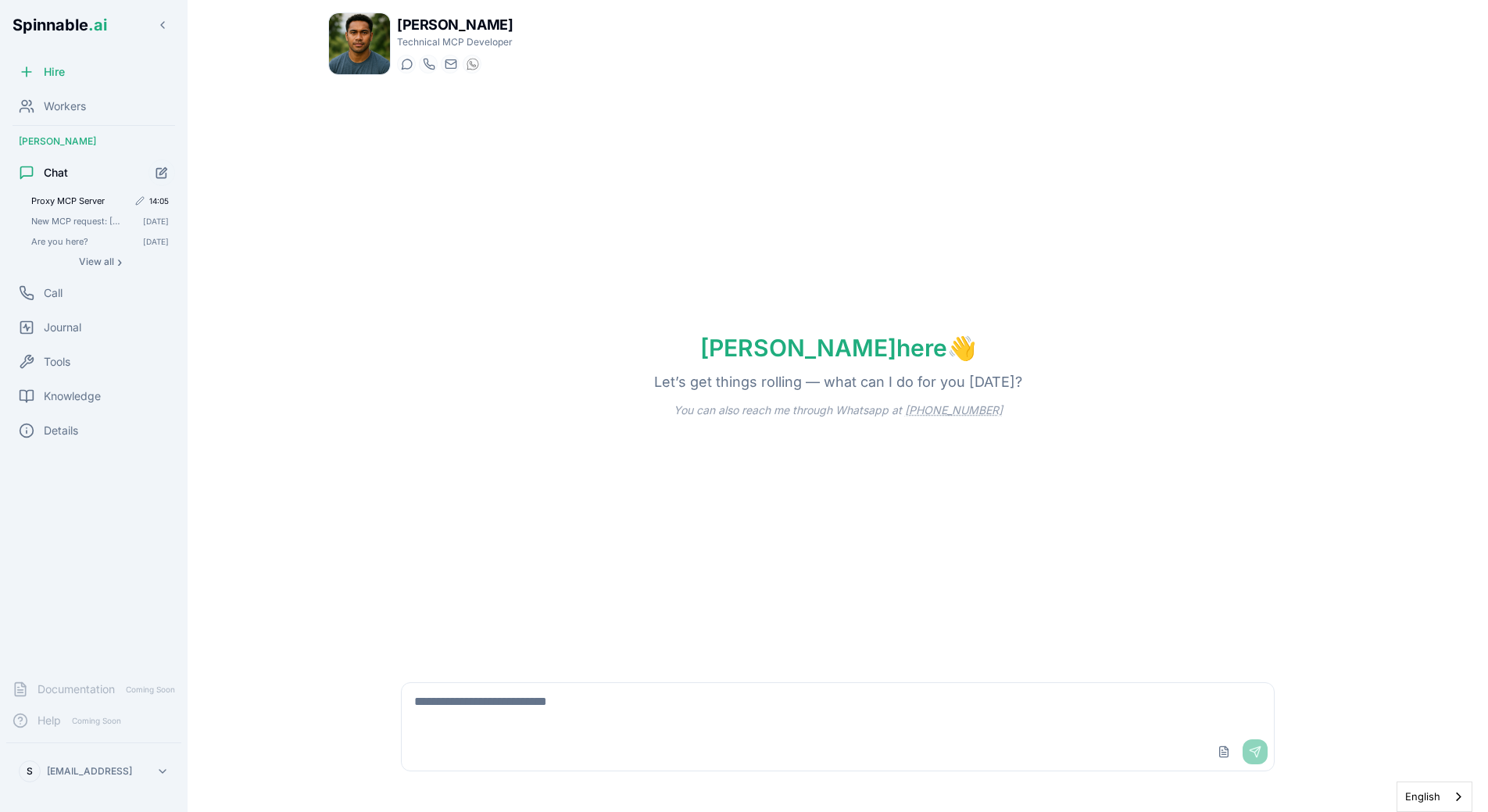
click at [88, 204] on span "Proxy MCP Server" at bounding box center [80, 201] width 96 height 11
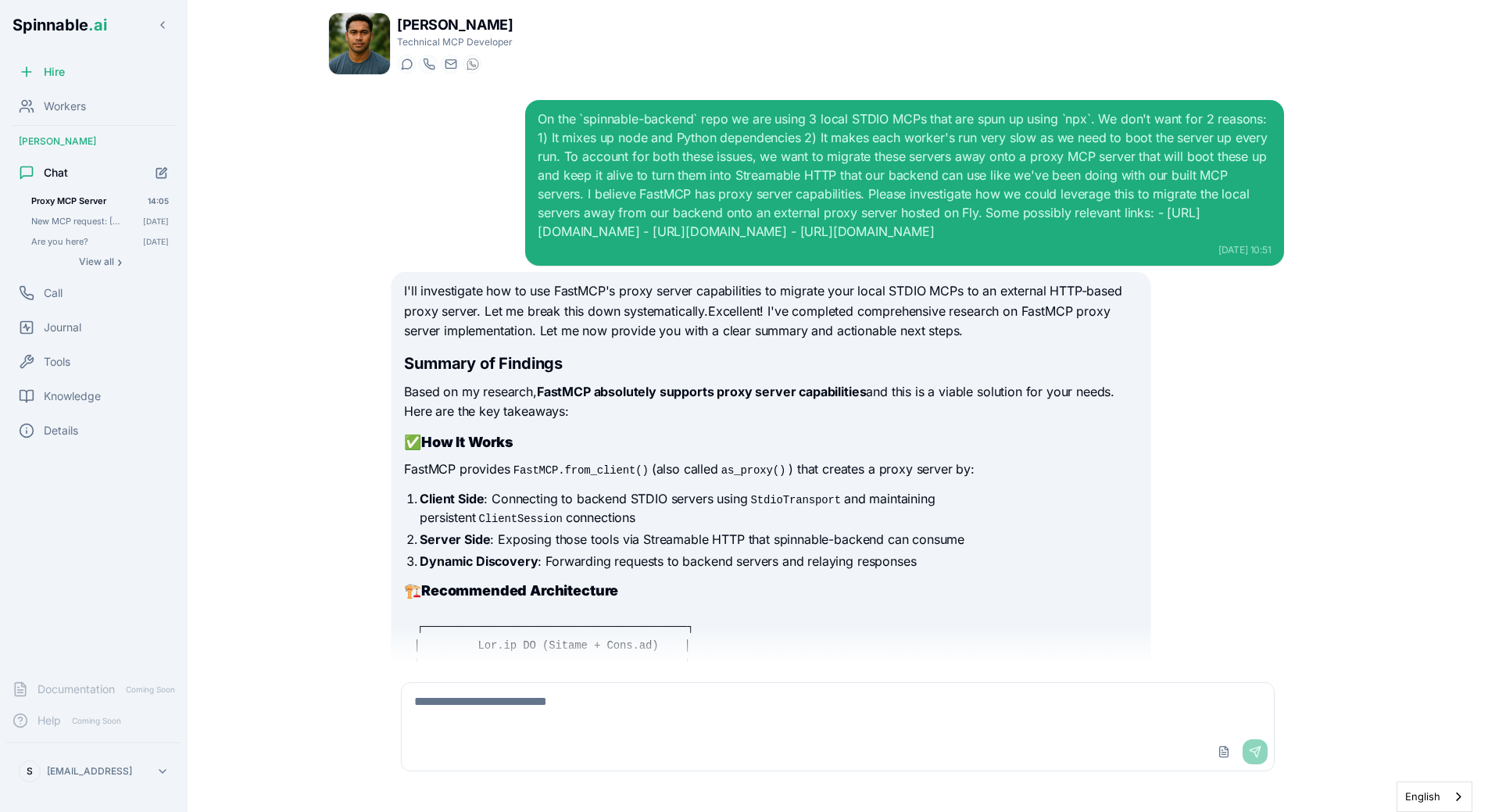
scroll to position [21146, 0]
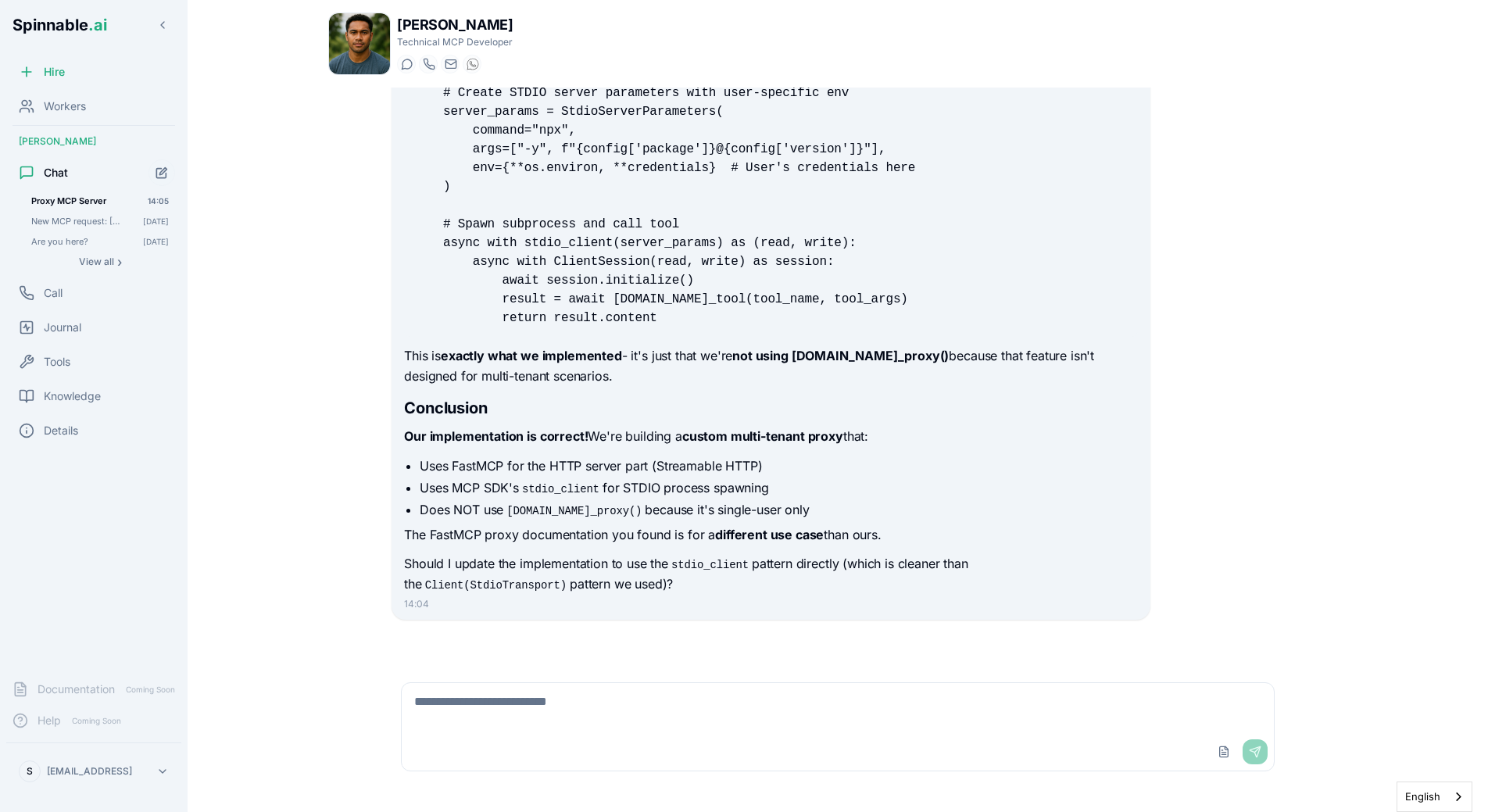
click at [571, 714] on textarea at bounding box center [838, 707] width 873 height 50
type textarea "*******"
type textarea "**"
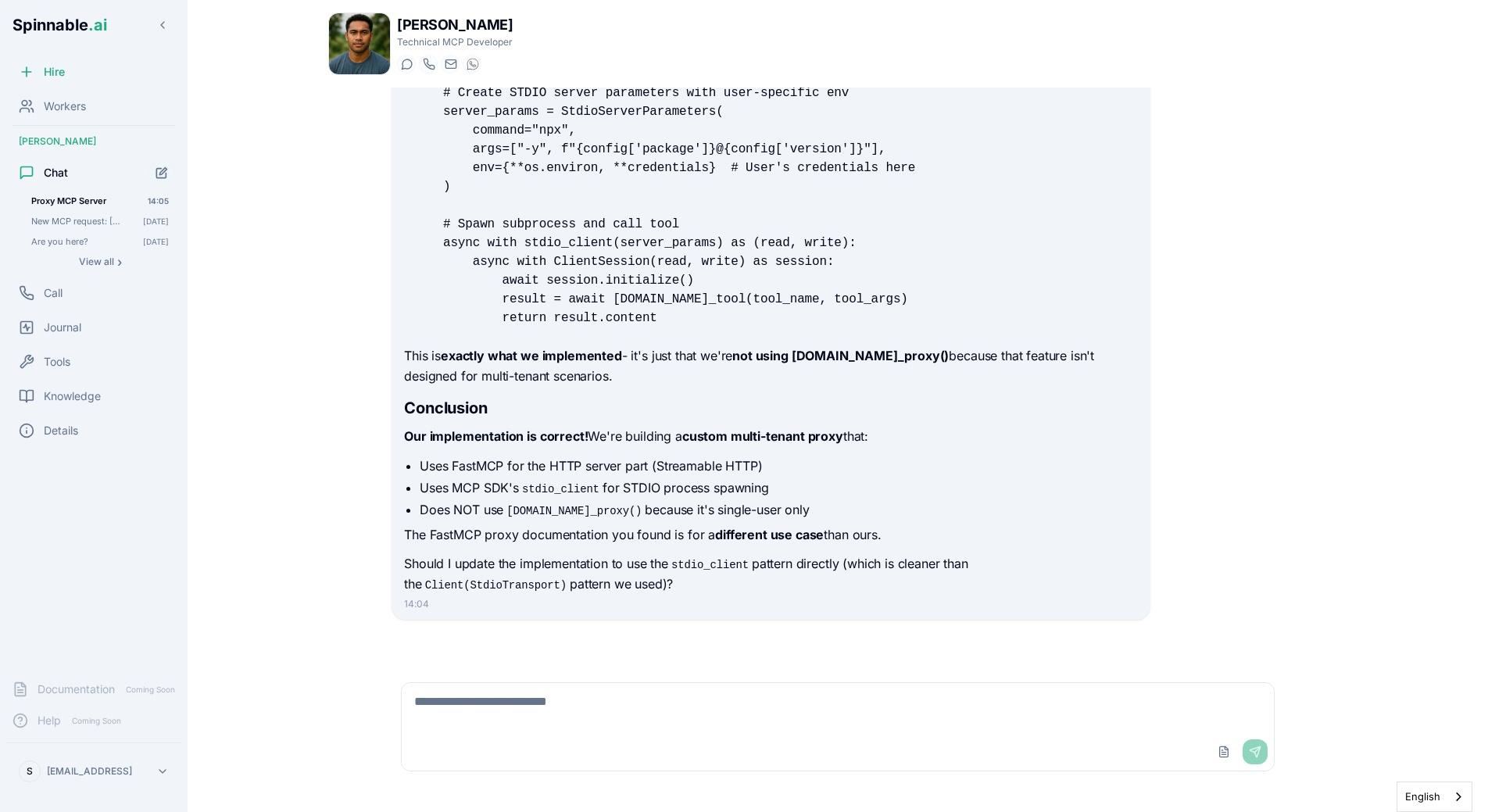
type textarea "*"
paste textarea "**********"
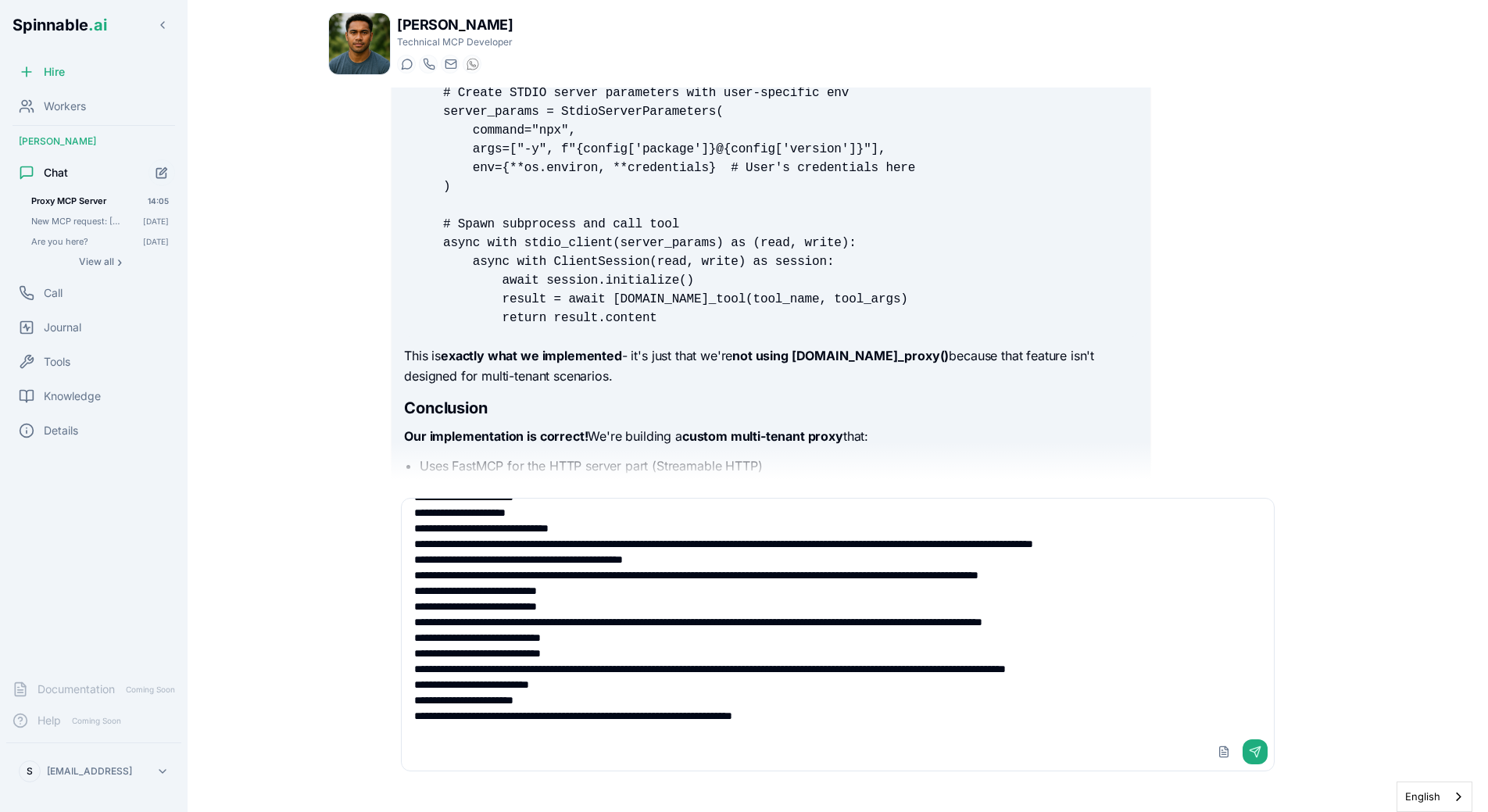
scroll to position [197, 0]
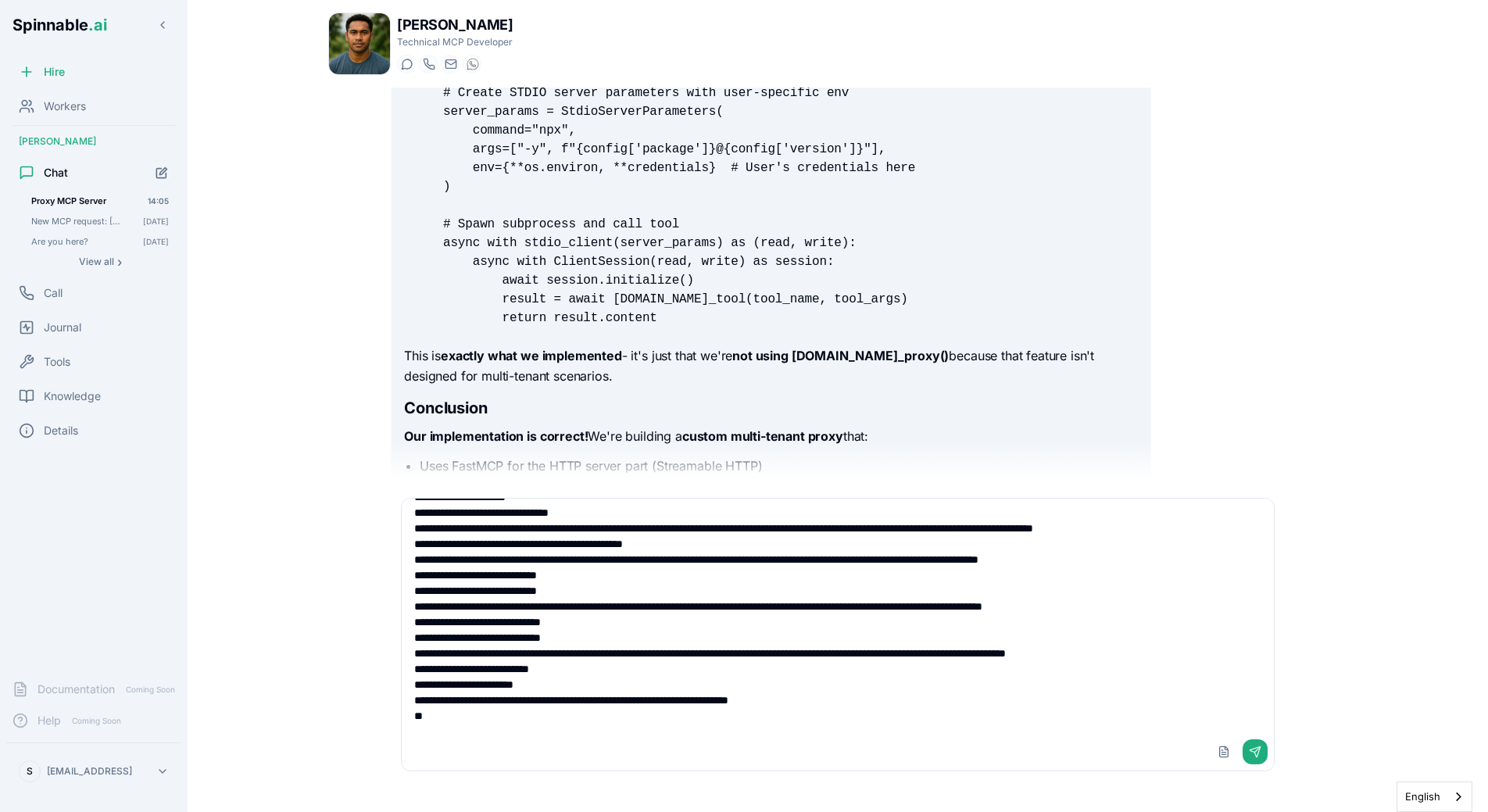
type textarea "**********"
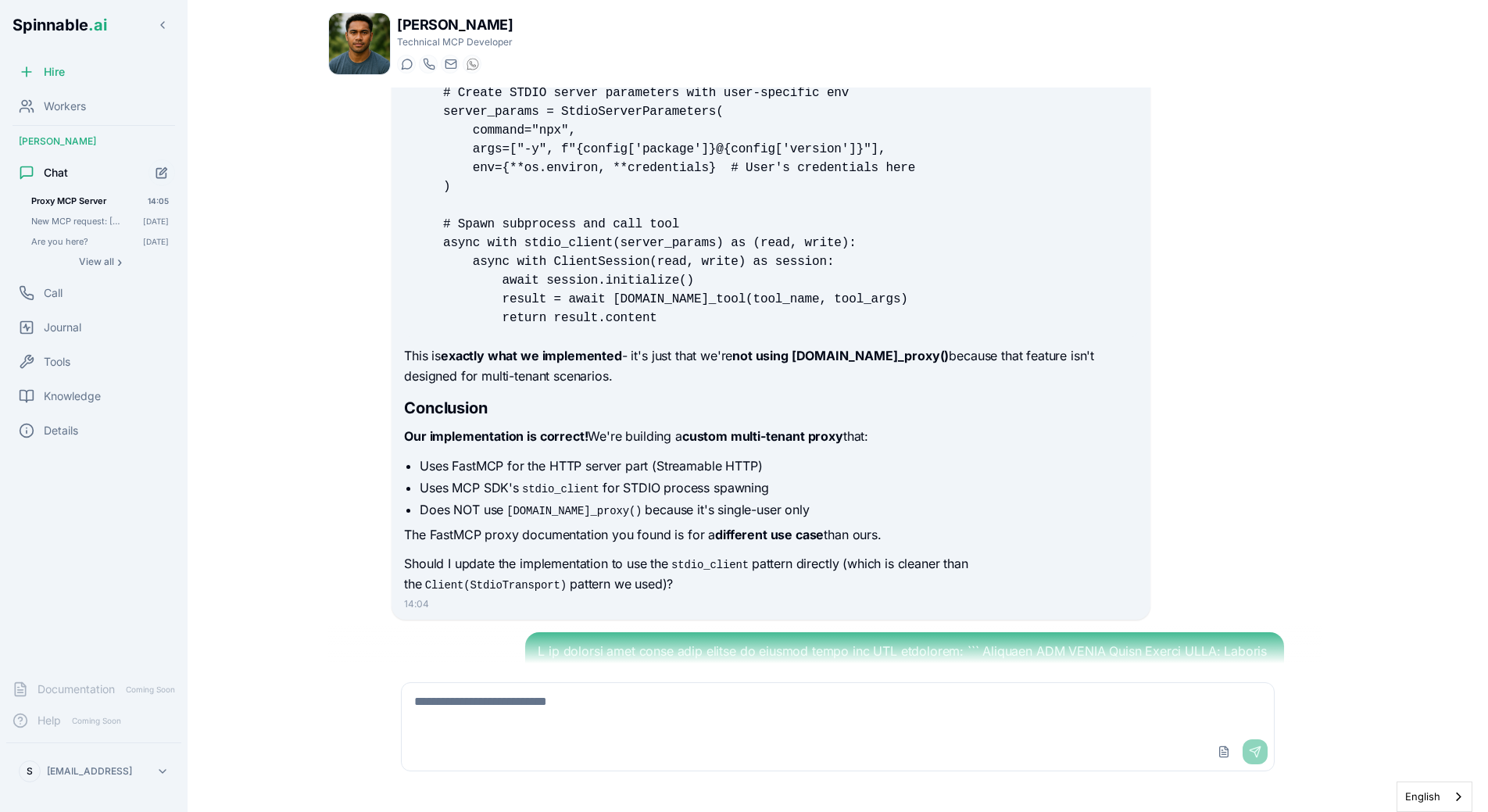
scroll to position [21462, 0]
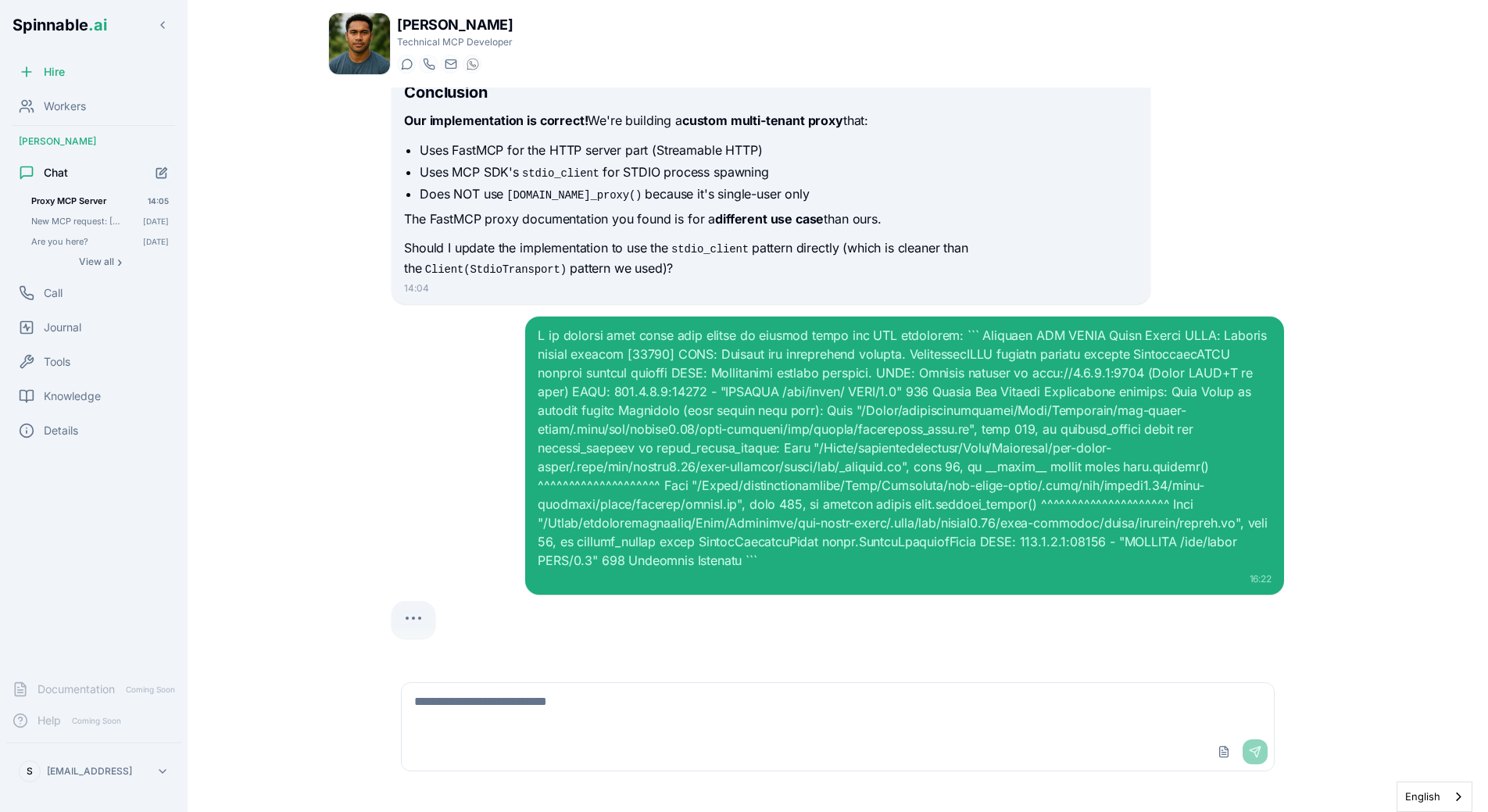
click at [1007, 490] on div at bounding box center [904, 448] width 734 height 244
click at [493, 337] on div "16:22" at bounding box center [838, 455] width 893 height 278
click at [877, 467] on div at bounding box center [904, 448] width 734 height 244
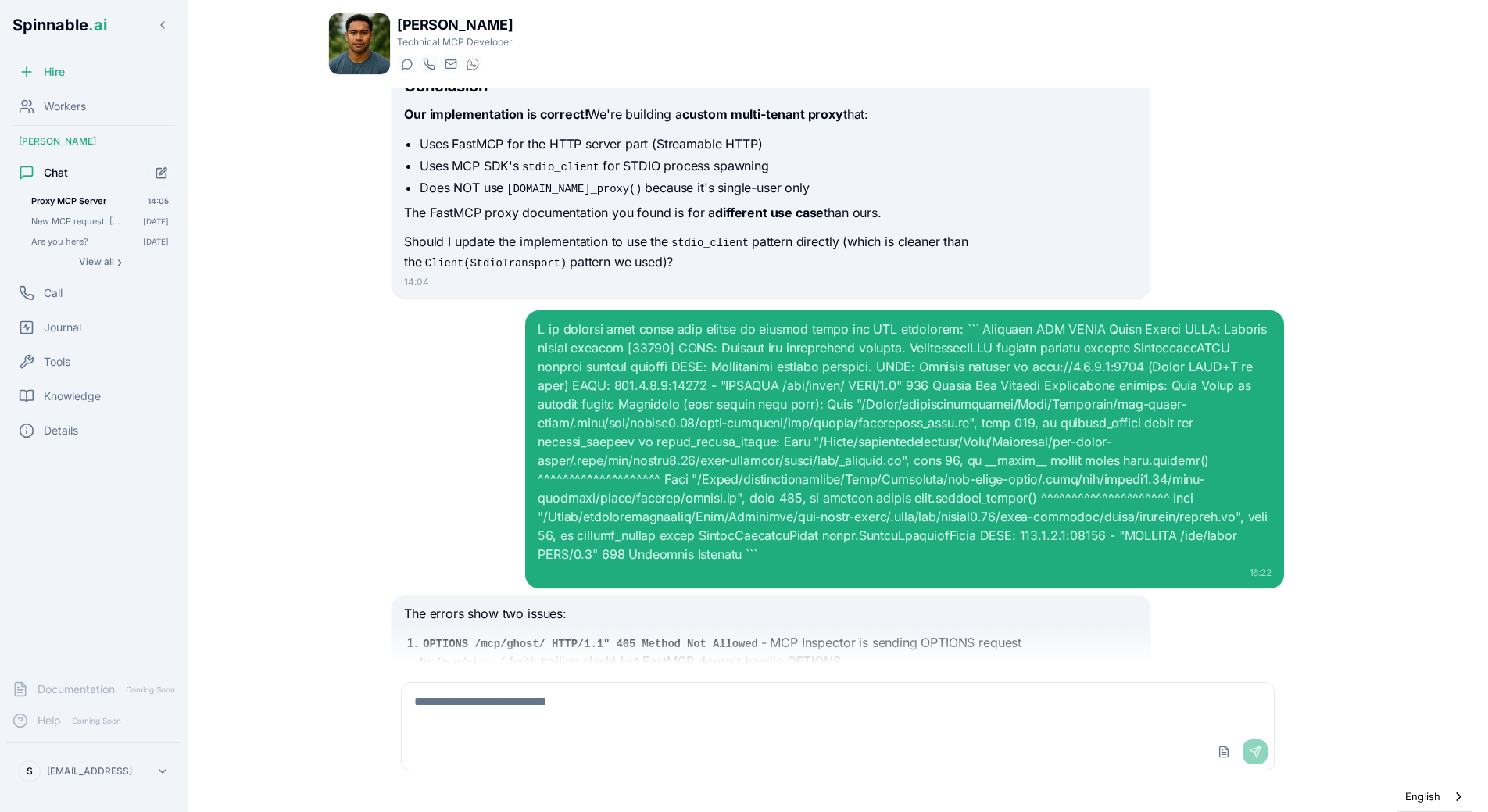
scroll to position [21578, 0]
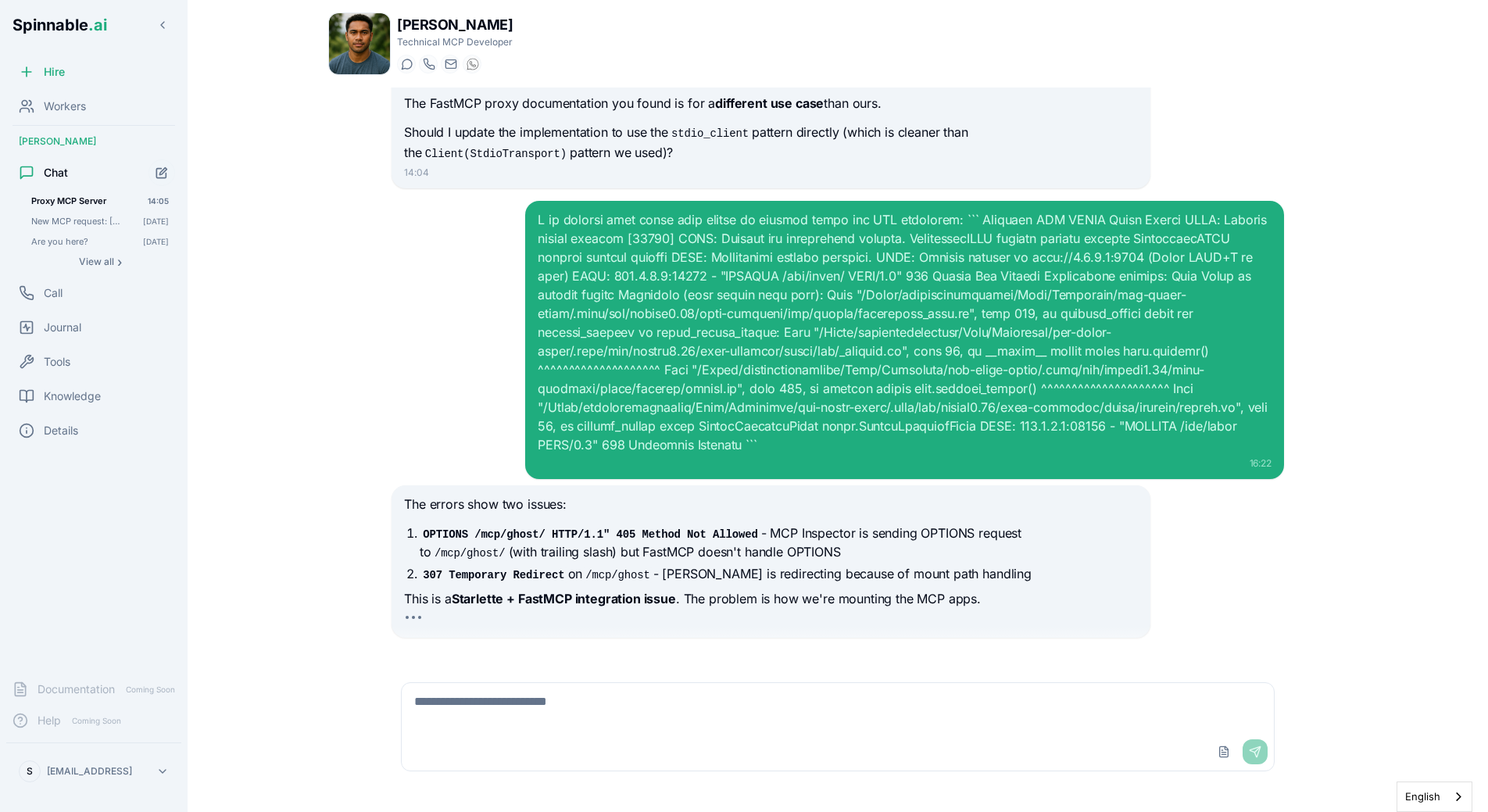
click at [948, 537] on li "OPTIONS /mcp/ghost/ HTTP/1.1" 405 Method Not Allowed - MCP Inspector is sending…" at bounding box center [779, 543] width 717 height 38
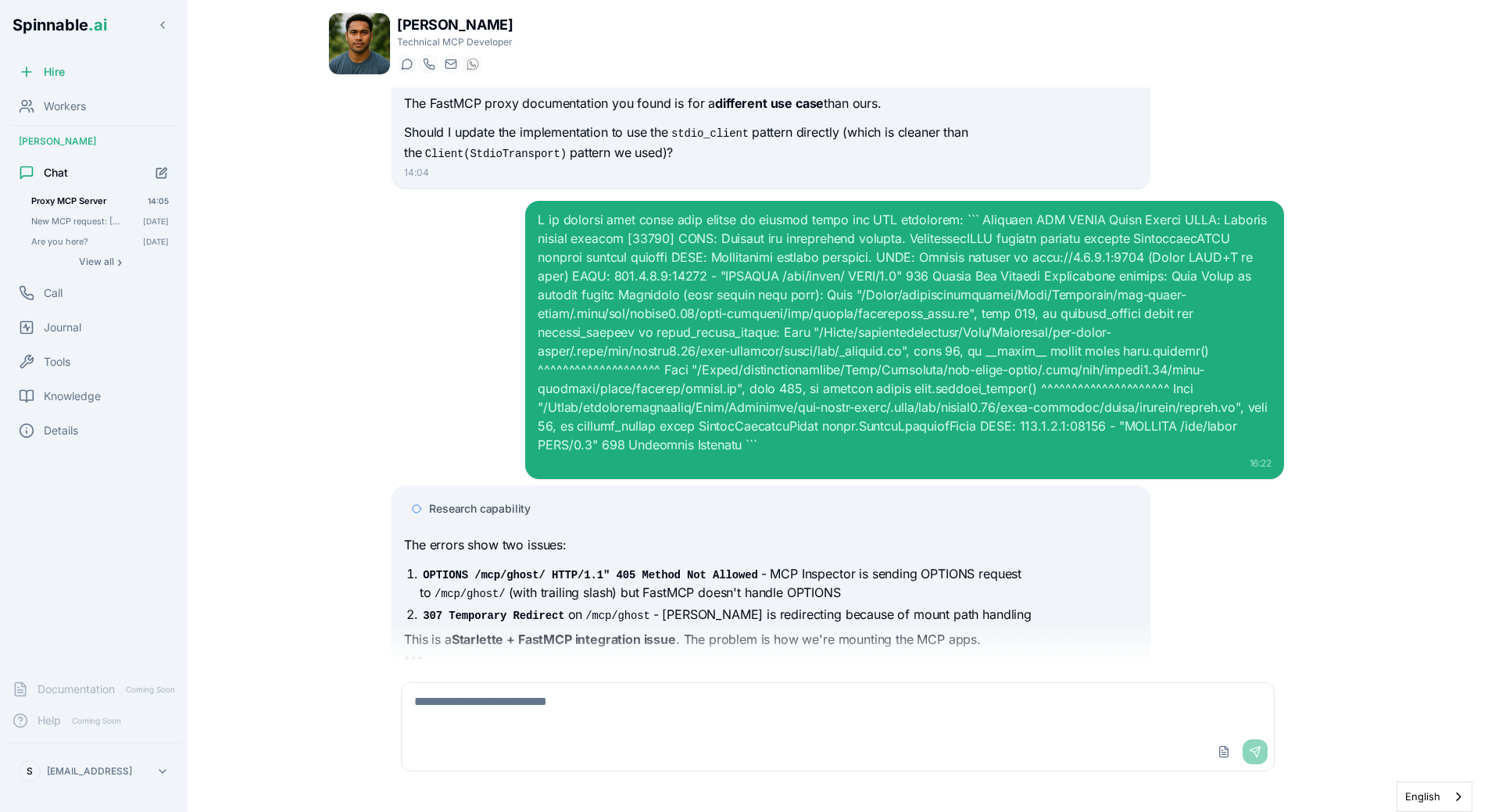
scroll to position [21619, 0]
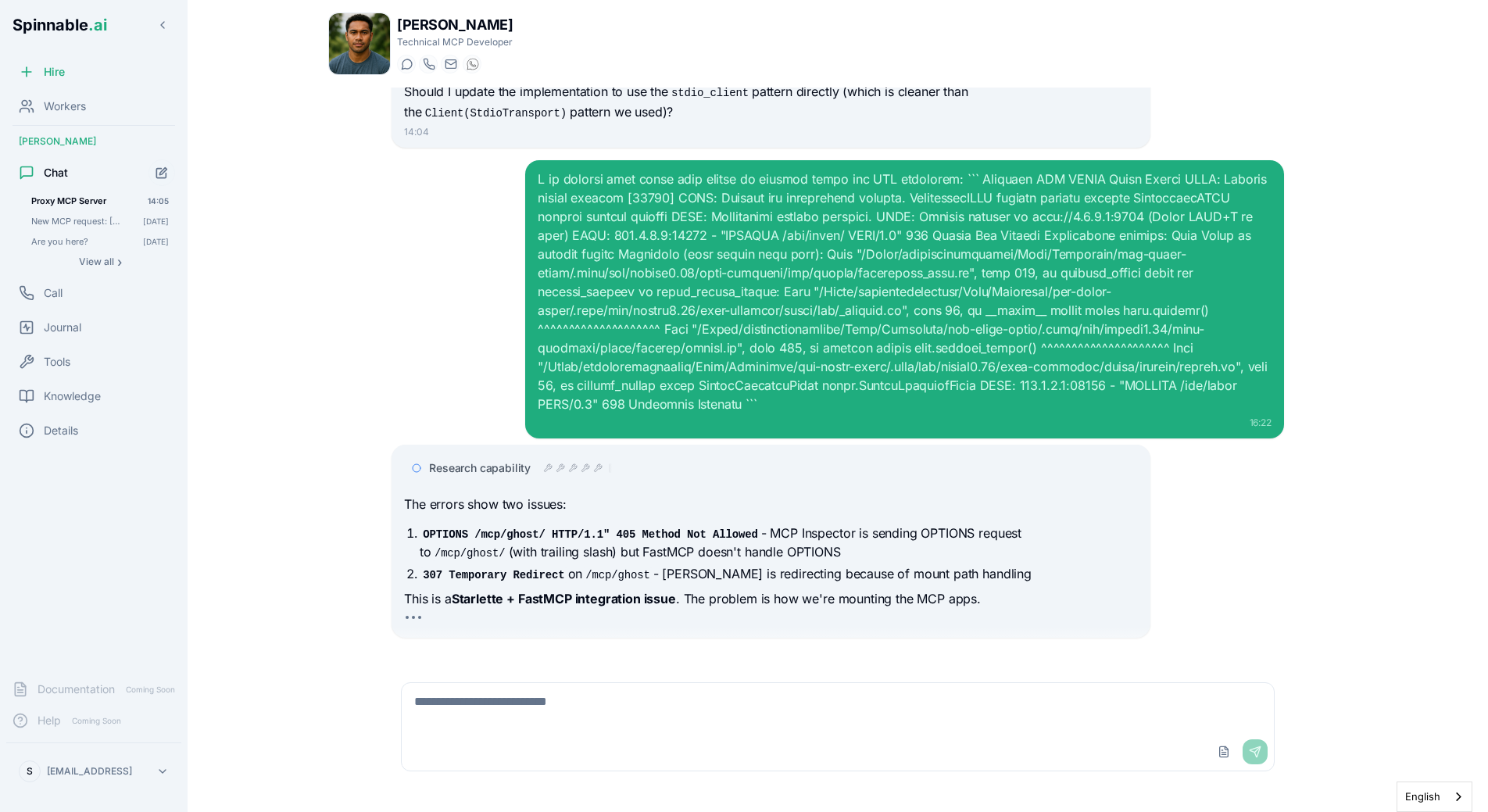
click at [996, 504] on div "The errors show two issues: OPTIONS /mcp/ghost/ HTTP/1.1" 405 Method Not Allowe…" at bounding box center [771, 552] width 734 height 115
click at [547, 464] on icon at bounding box center [548, 468] width 8 height 8
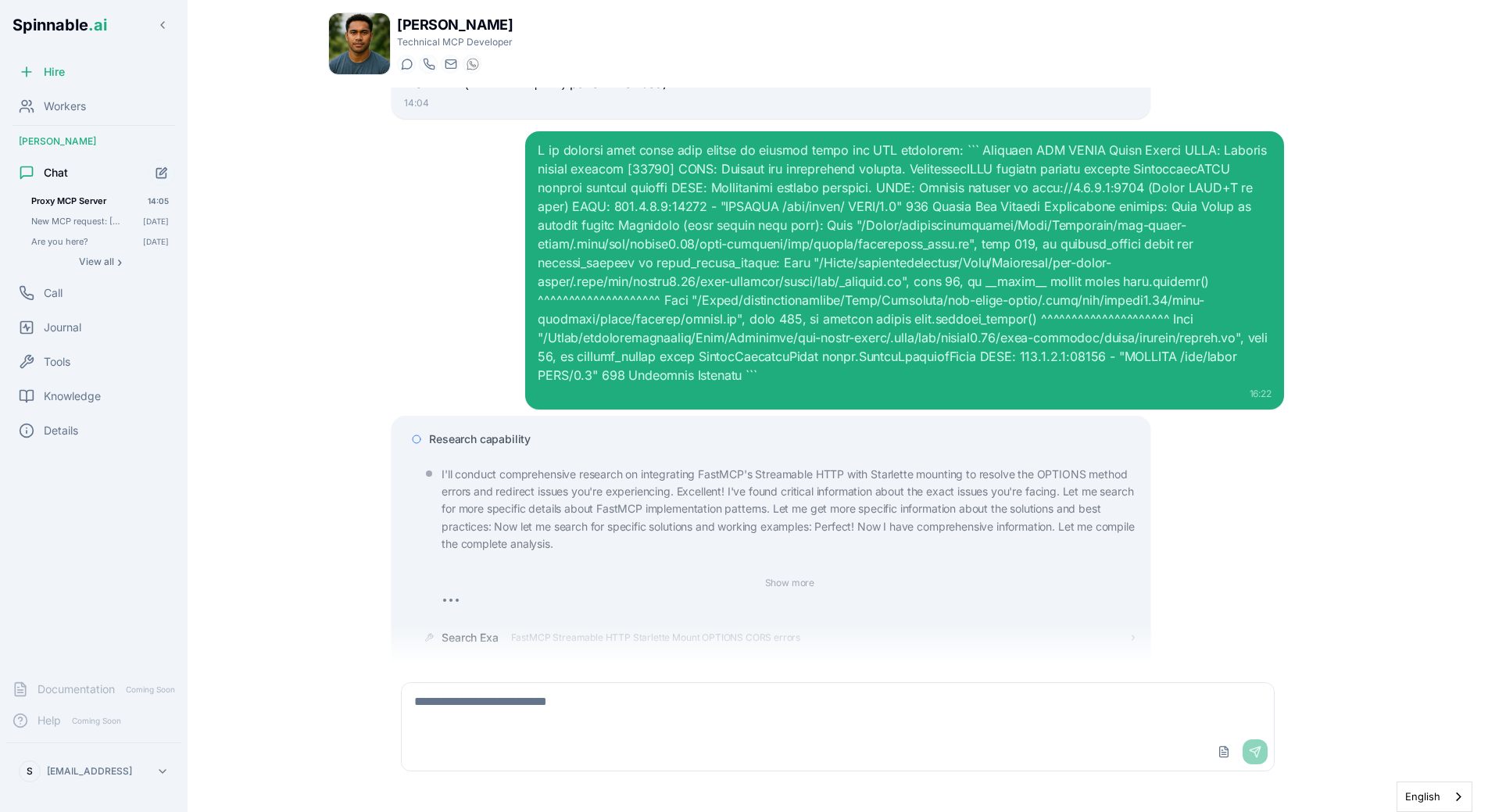
drag, startPoint x: 519, startPoint y: 438, endPoint x: 525, endPoint y: 432, distance: 8.5
click at [519, 438] on div "Research capability I'll conduct comprehensive research on integrating FastMCP'…" at bounding box center [771, 695] width 734 height 539
click at [534, 432] on div "Research capability" at bounding box center [783, 439] width 708 height 15
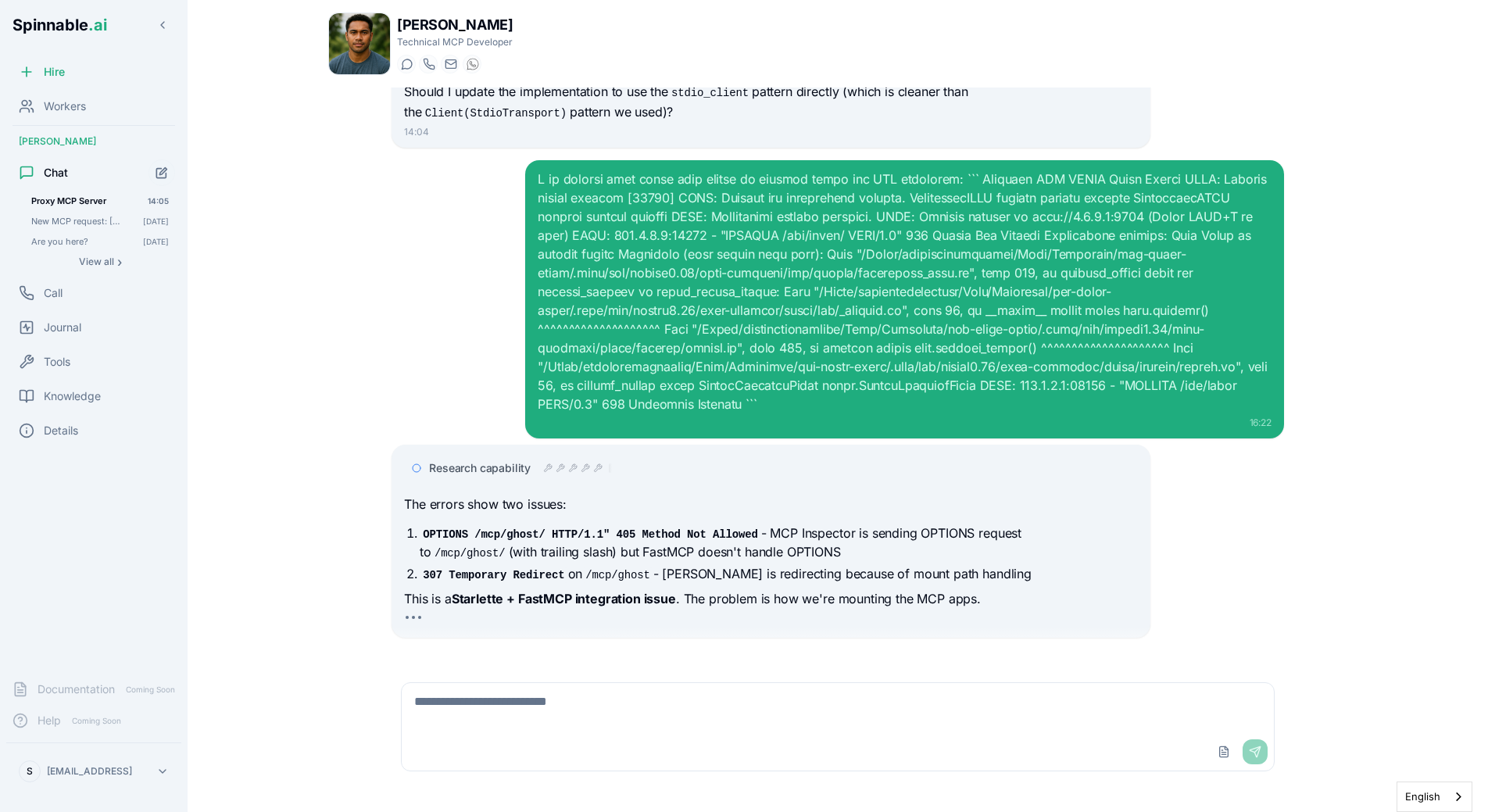
click at [416, 352] on div "16:22" at bounding box center [838, 299] width 893 height 278
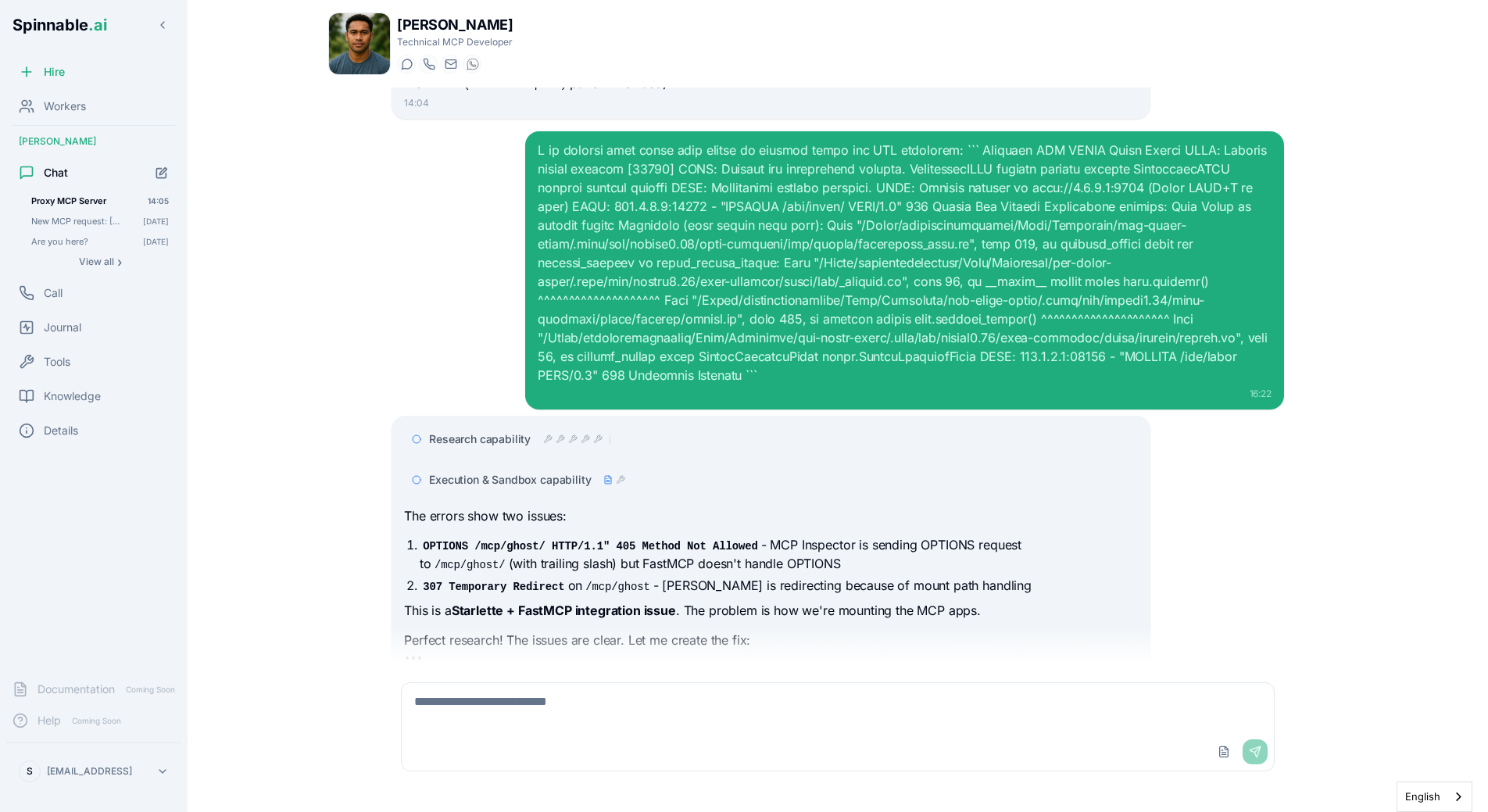
scroll to position [21688, 0]
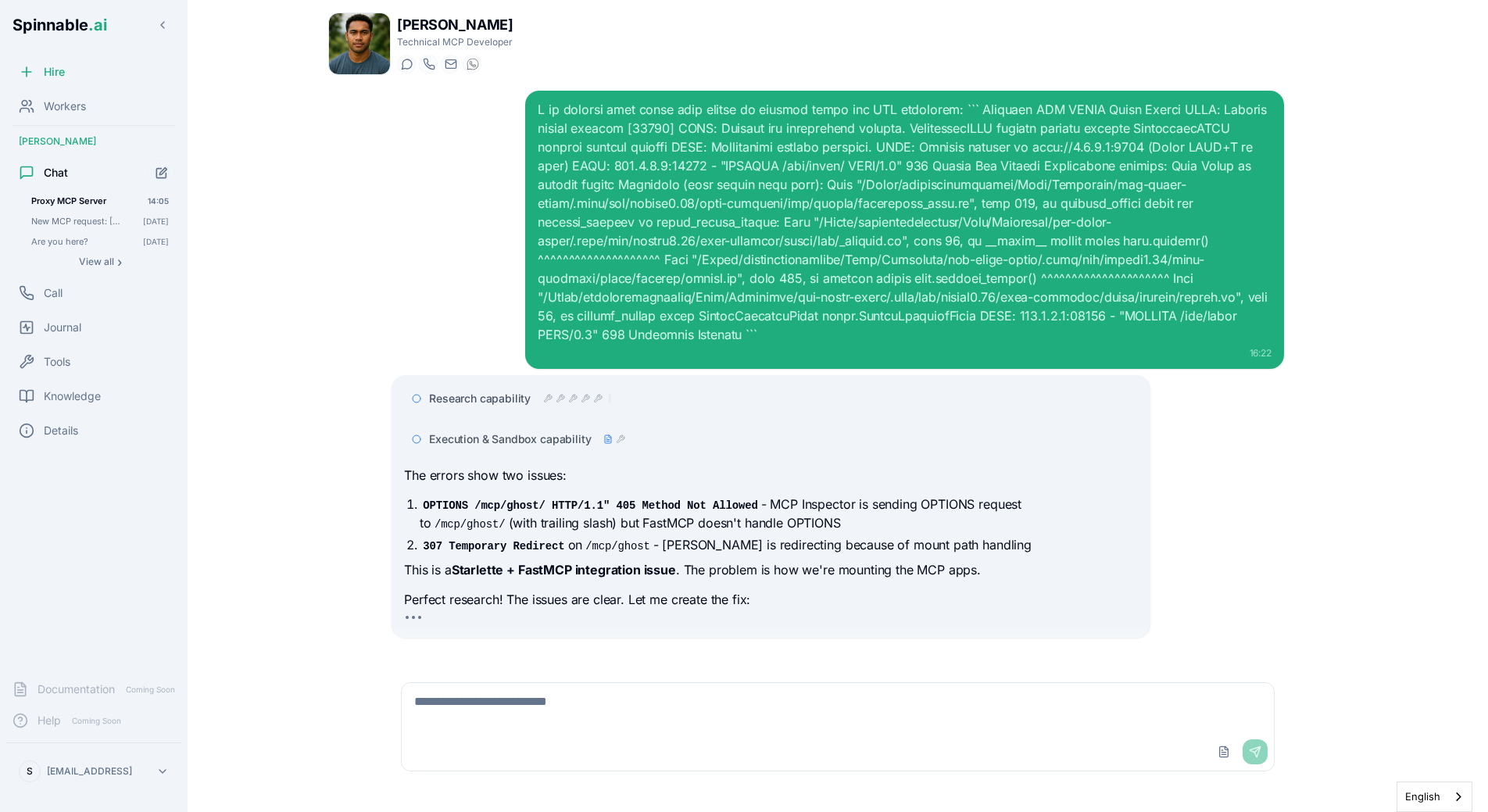
click at [855, 538] on div "The errors show two issues: OPTIONS /mcp/ghost/ HTTP/1.1" 405 Method Not Allowe…" at bounding box center [771, 538] width 734 height 145
click at [891, 536] on li "307 Temporary Redirect on /mcp/ghost - [PERSON_NAME] is redirecting because of …" at bounding box center [779, 545] width 717 height 19
click at [669, 445] on div "Research capability Execution & Sandbox capability The errors show two issues: …" at bounding box center [771, 507] width 734 height 245
click at [732, 560] on p "This is a Starlette + FastMCP integration issue . The problem is how we're moun…" at bounding box center [771, 570] width 734 height 20
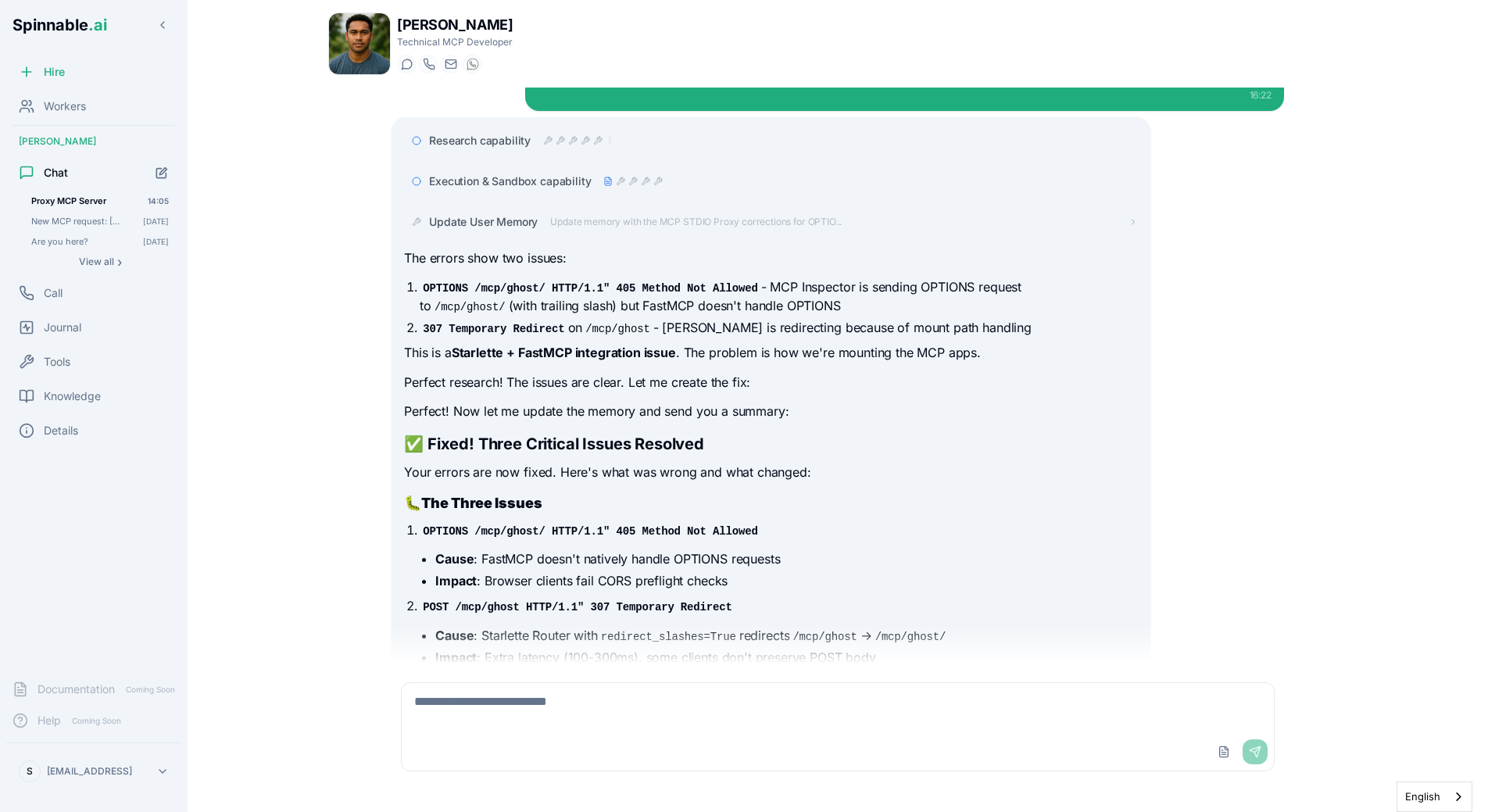
scroll to position [21834, 0]
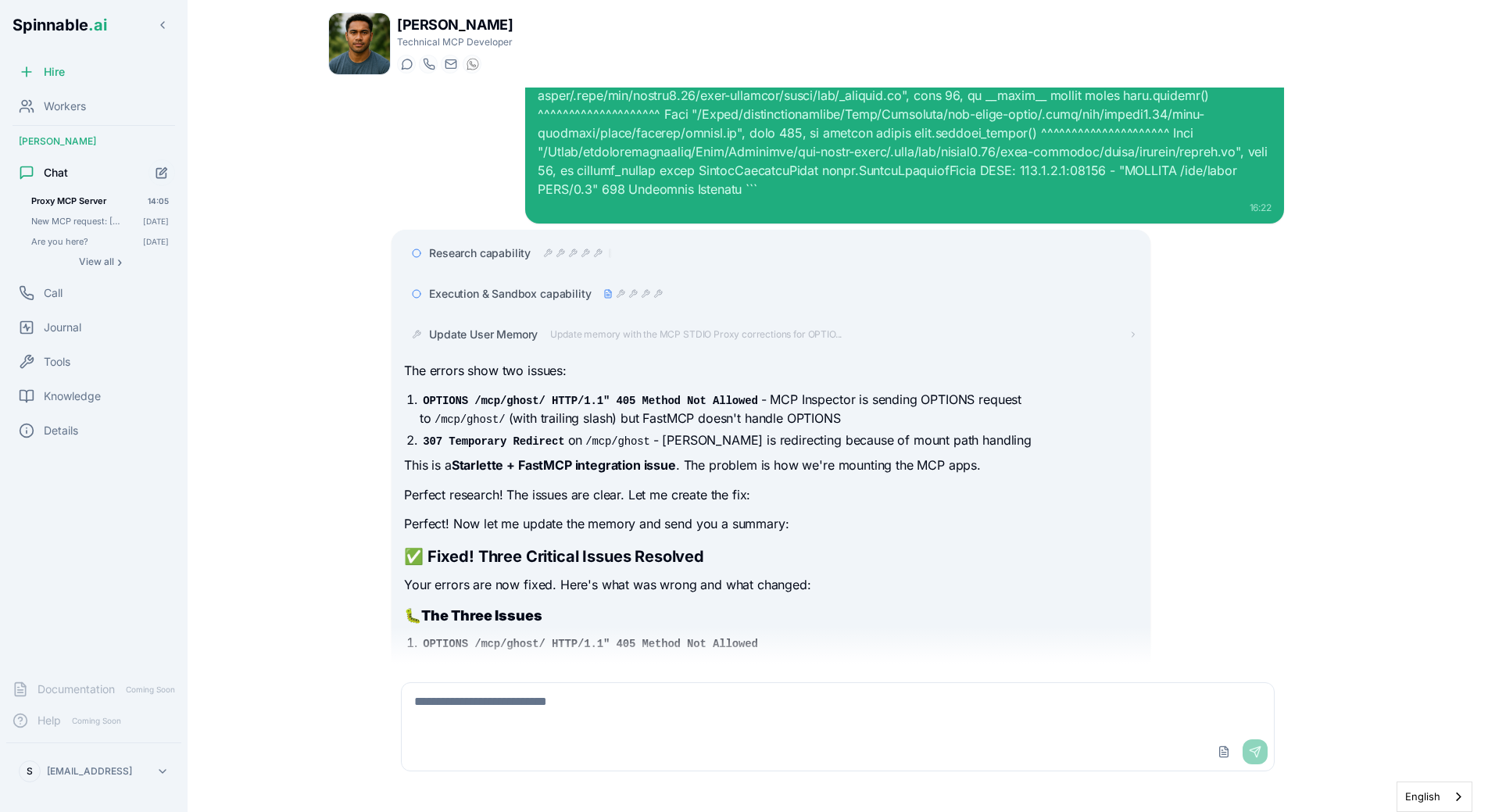
click at [710, 712] on textarea at bounding box center [838, 707] width 873 height 50
type textarea "*"
type textarea "**********"
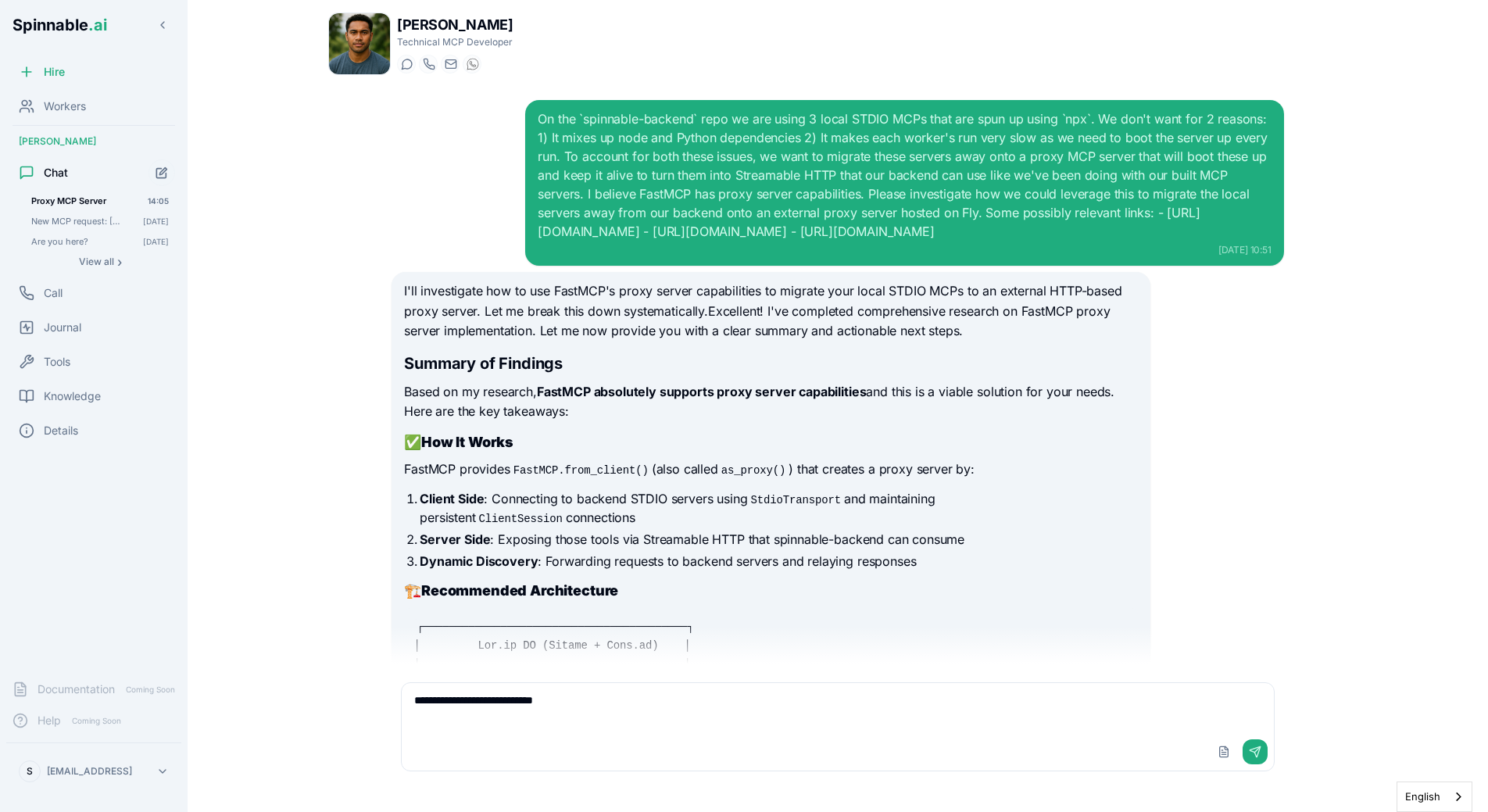
scroll to position [21834, 0]
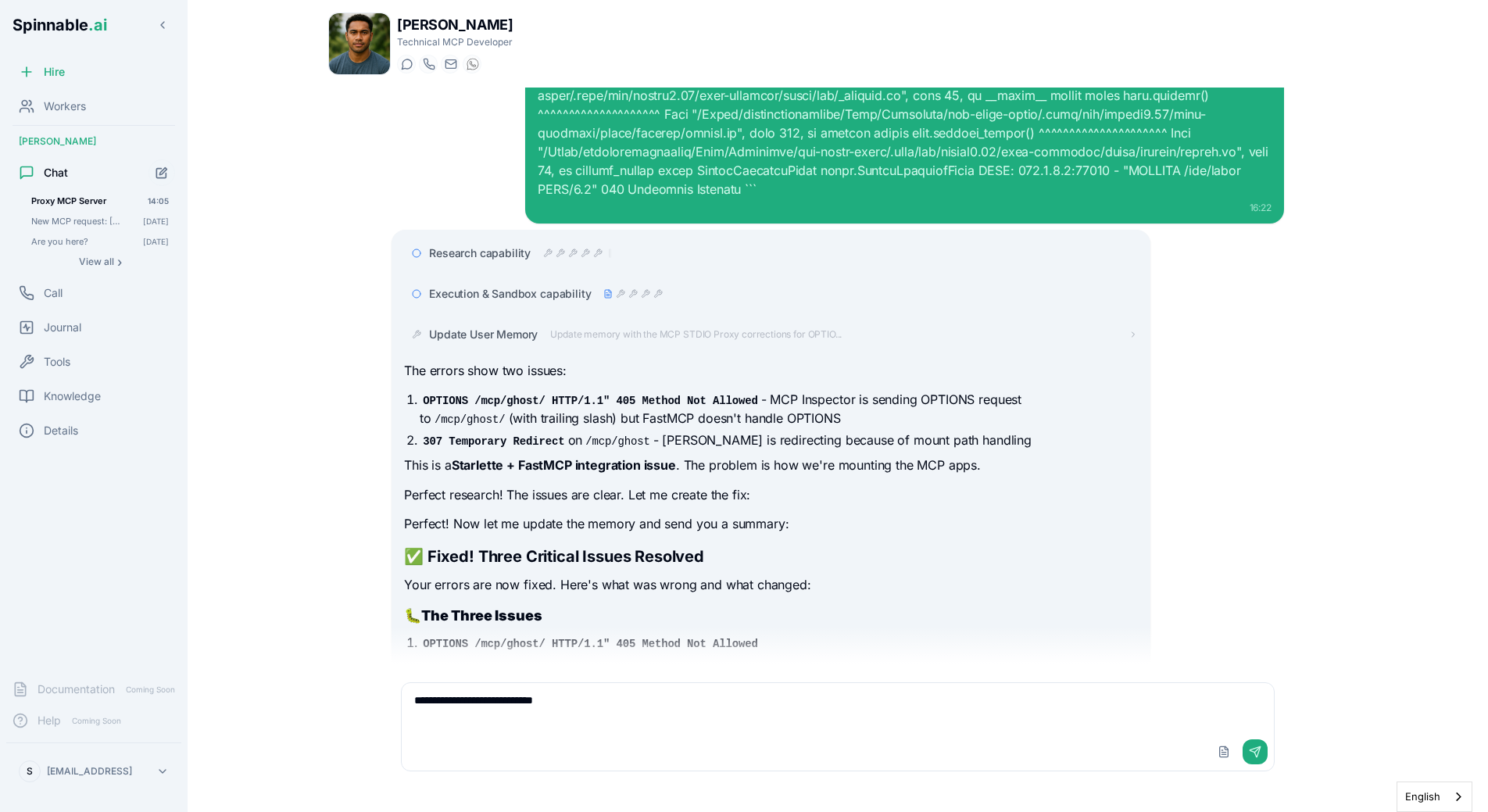
click at [678, 713] on textarea "**********" at bounding box center [838, 707] width 873 height 50
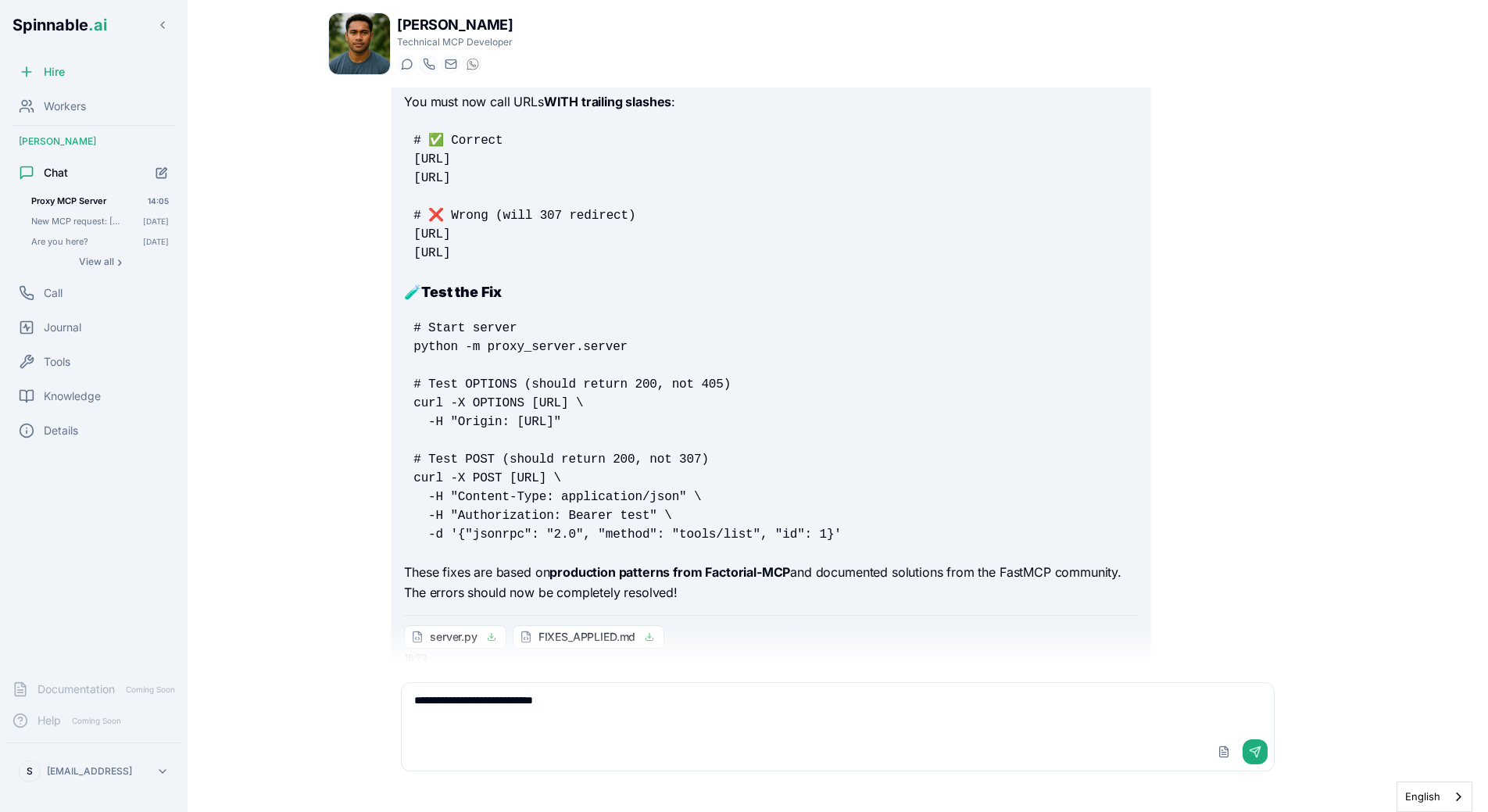
scroll to position [23201, 0]
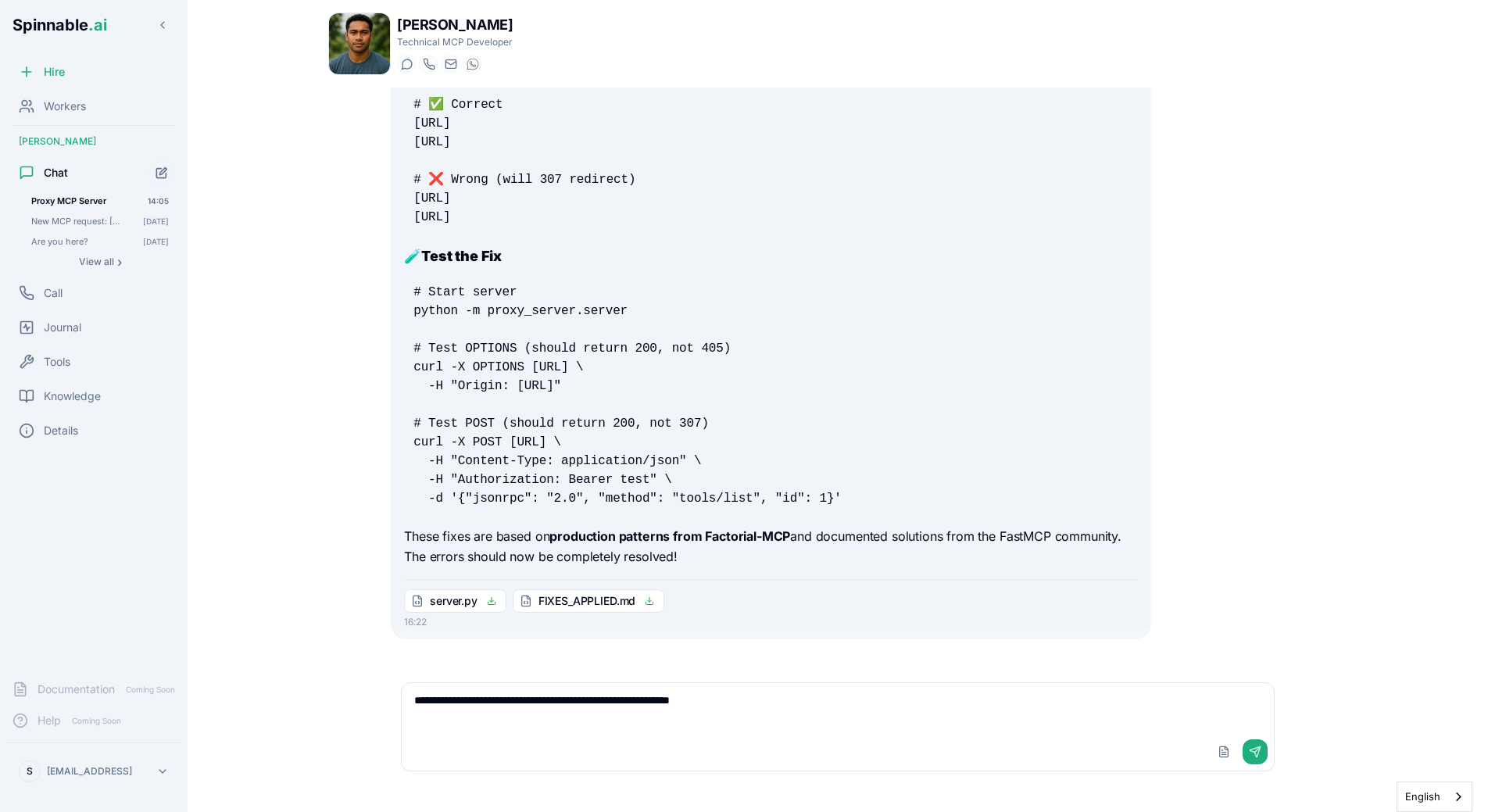
type textarea "**********"
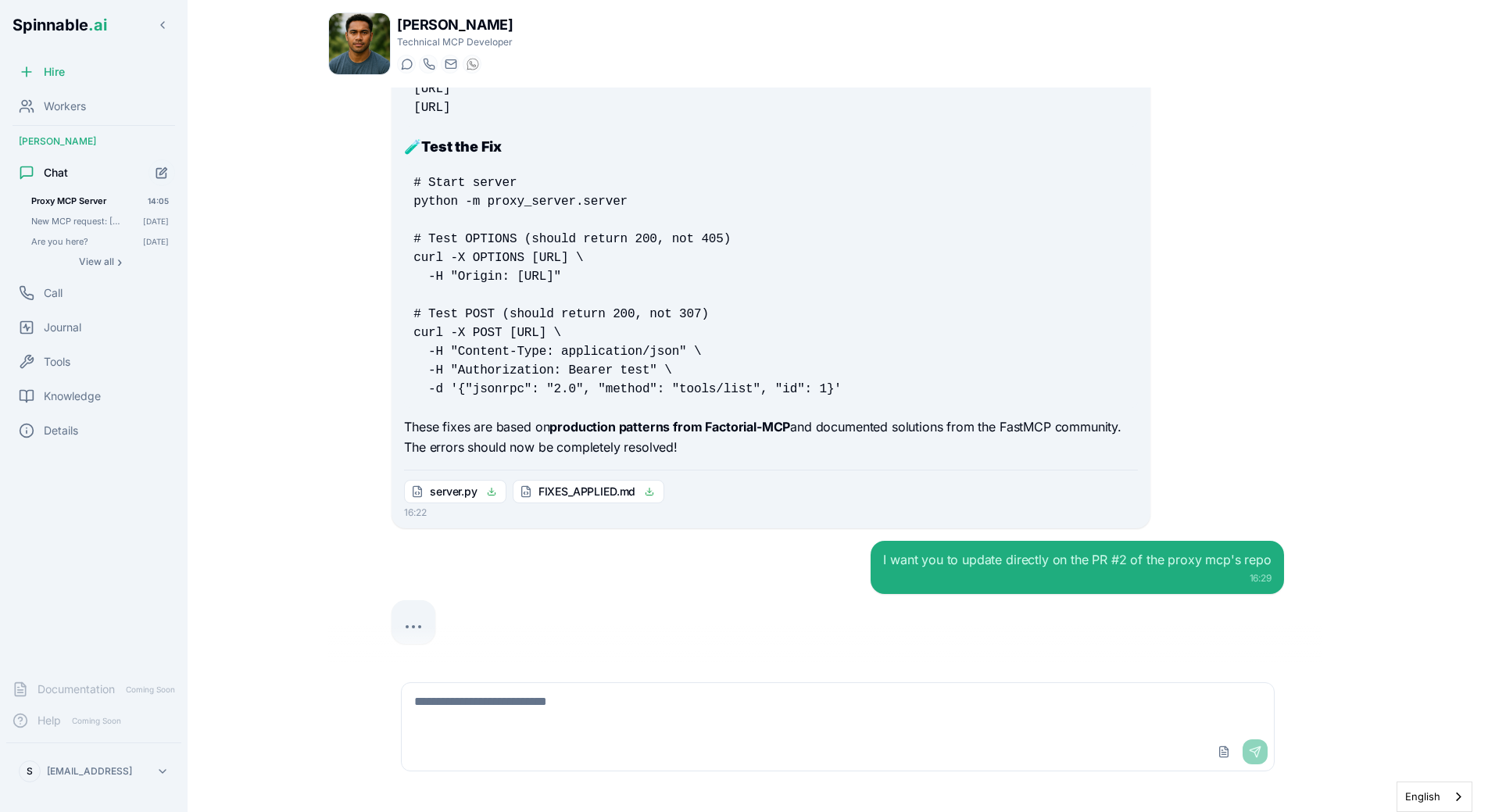
scroll to position [23317, 0]
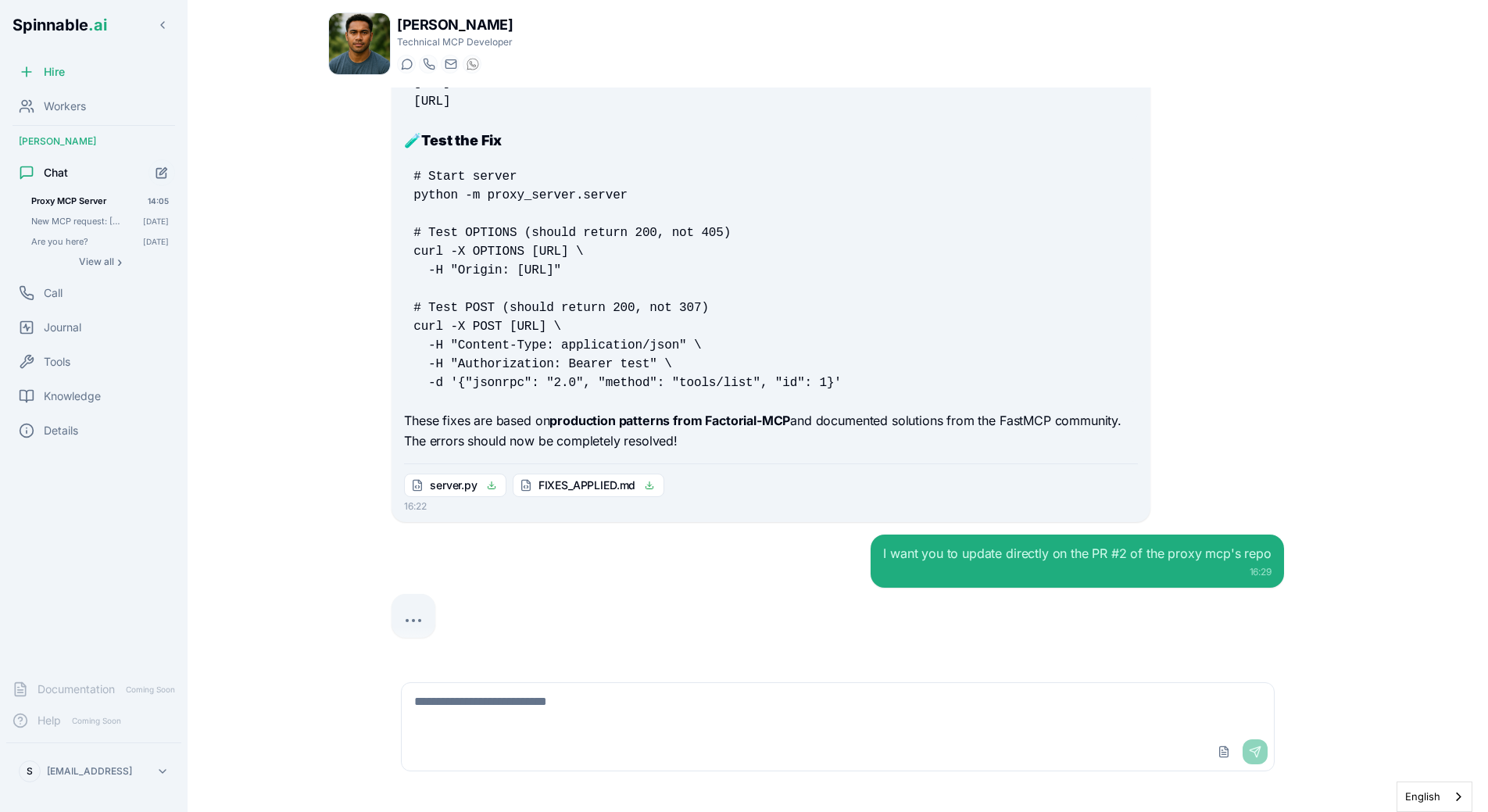
click at [900, 594] on div at bounding box center [838, 616] width 893 height 43
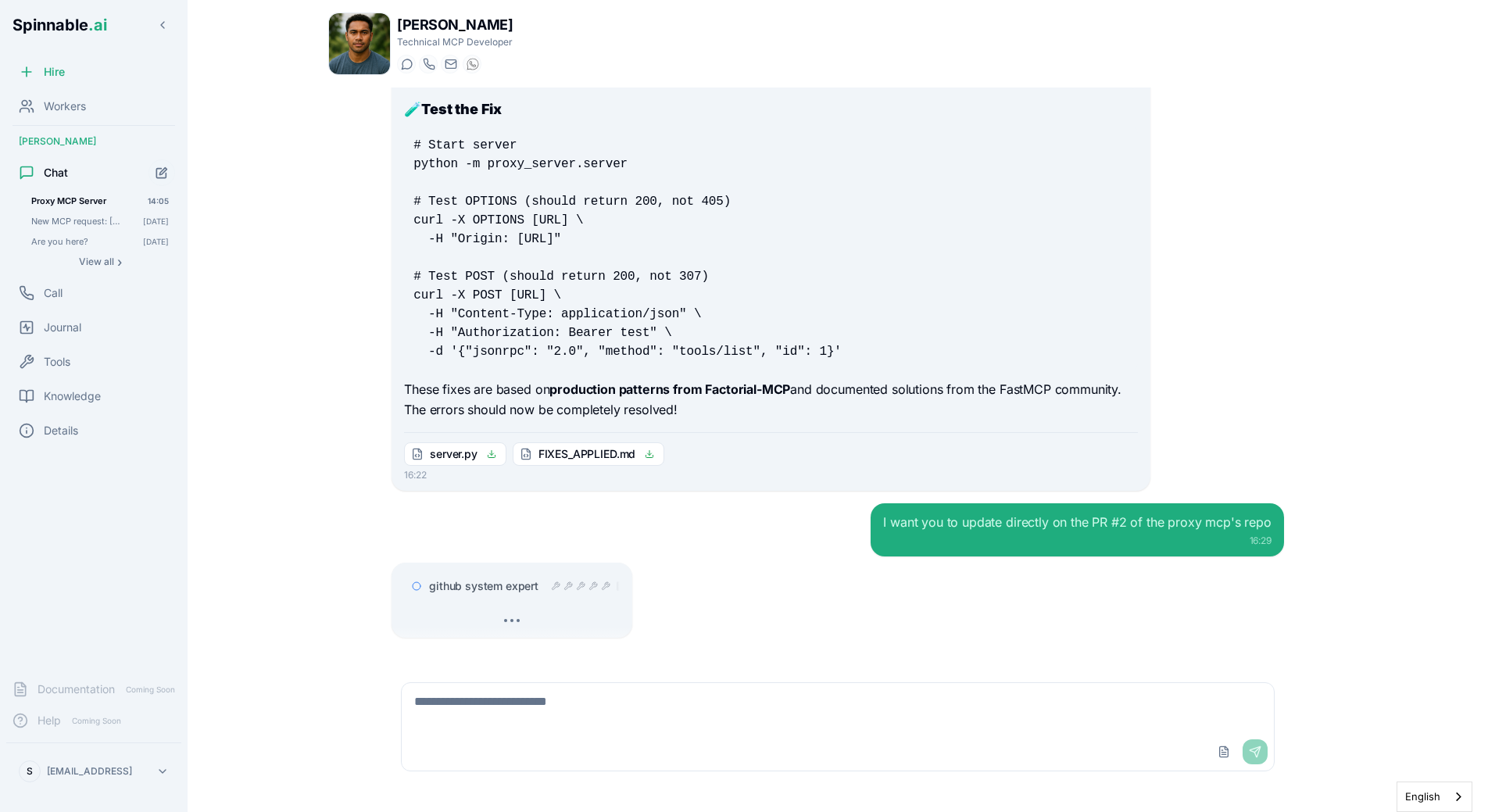
click at [749, 542] on div "I want you to update directly on the PR #2 of the proxy mcp's repo 16:29 github…" at bounding box center [838, 570] width 893 height 135
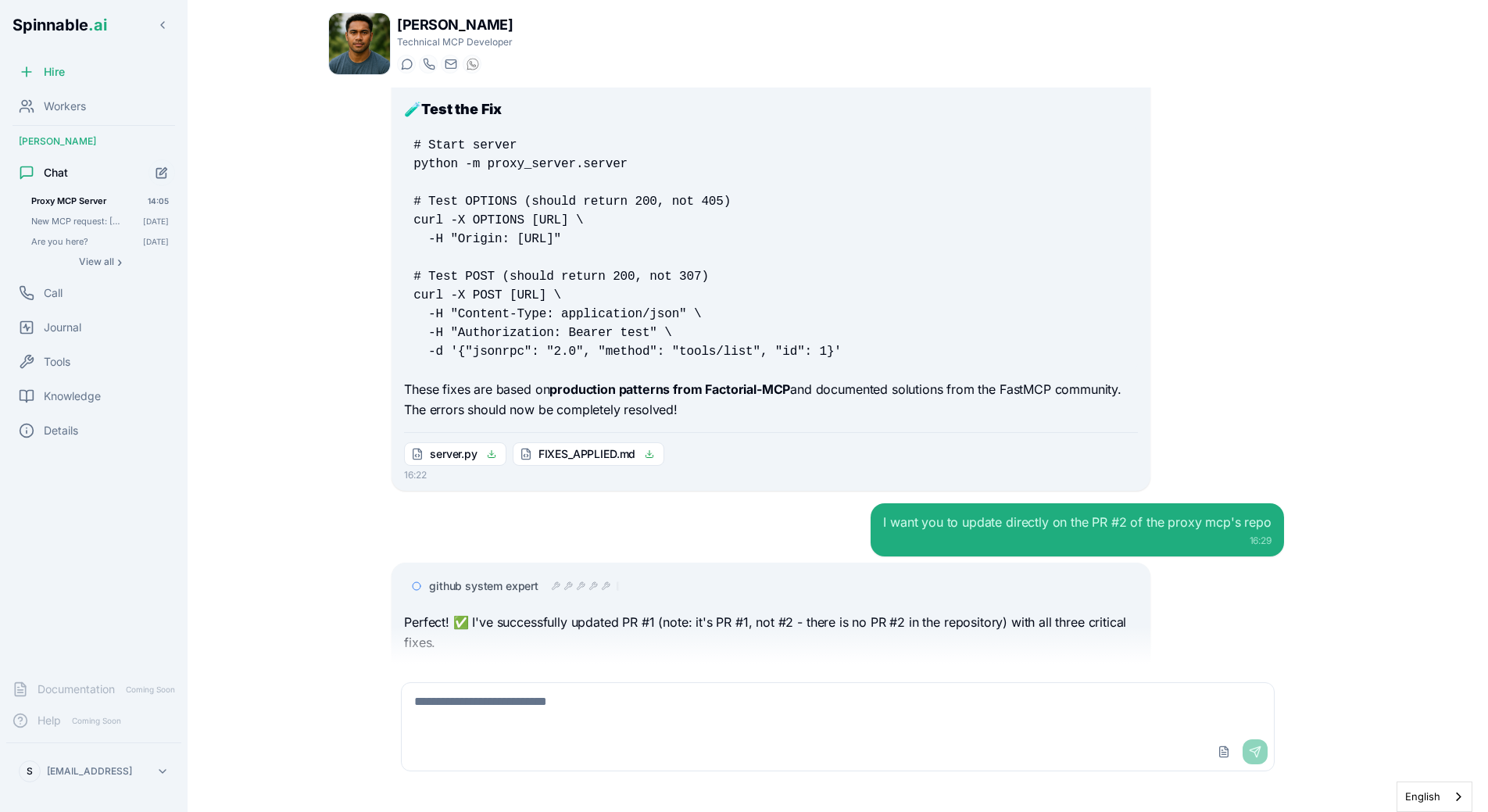
scroll to position [24579, 0]
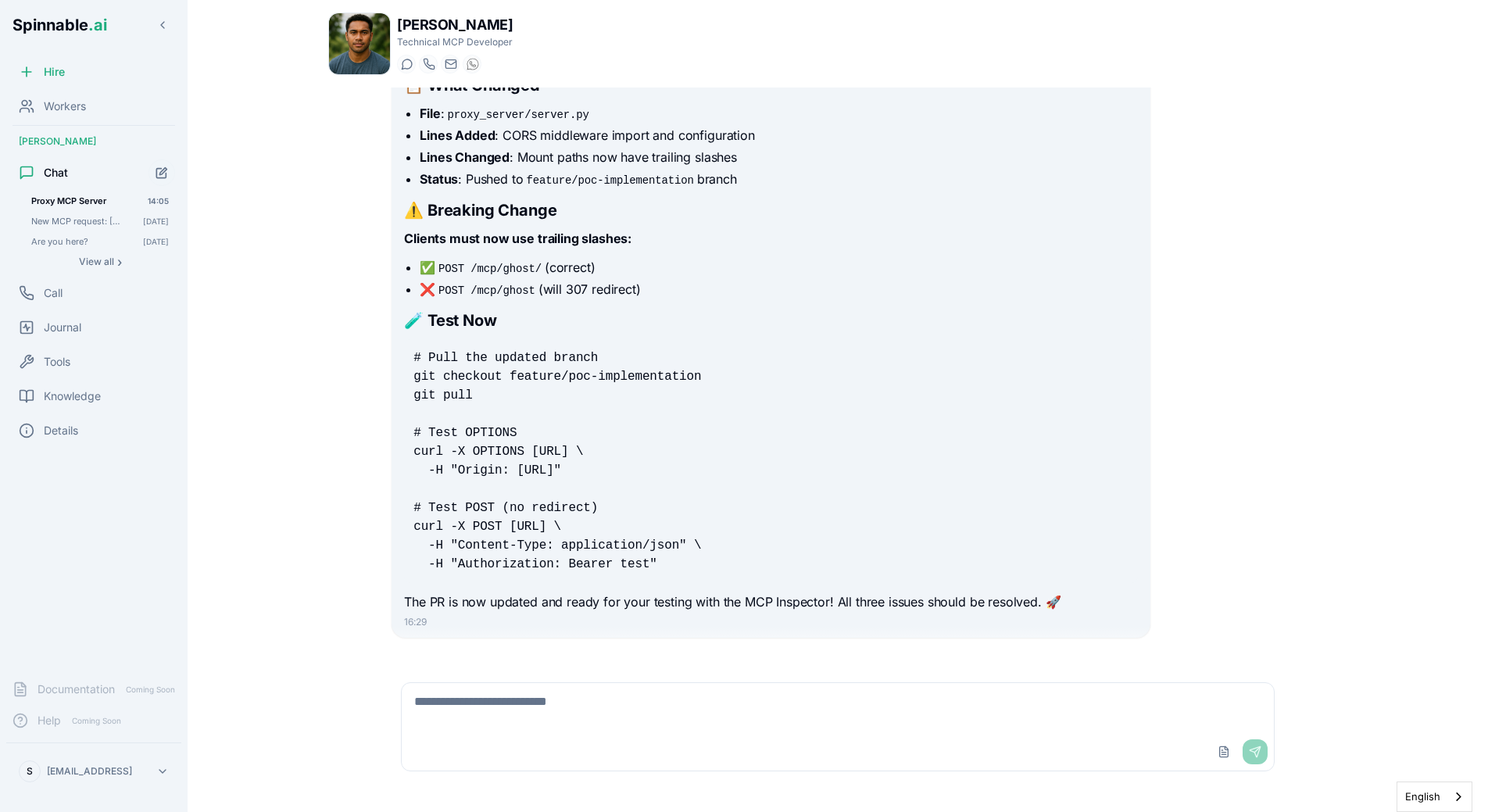
click at [880, 474] on pre "# Pull the updated branch git checkout feature/poc-implementation git pull # Te…" at bounding box center [771, 461] width 734 height 244
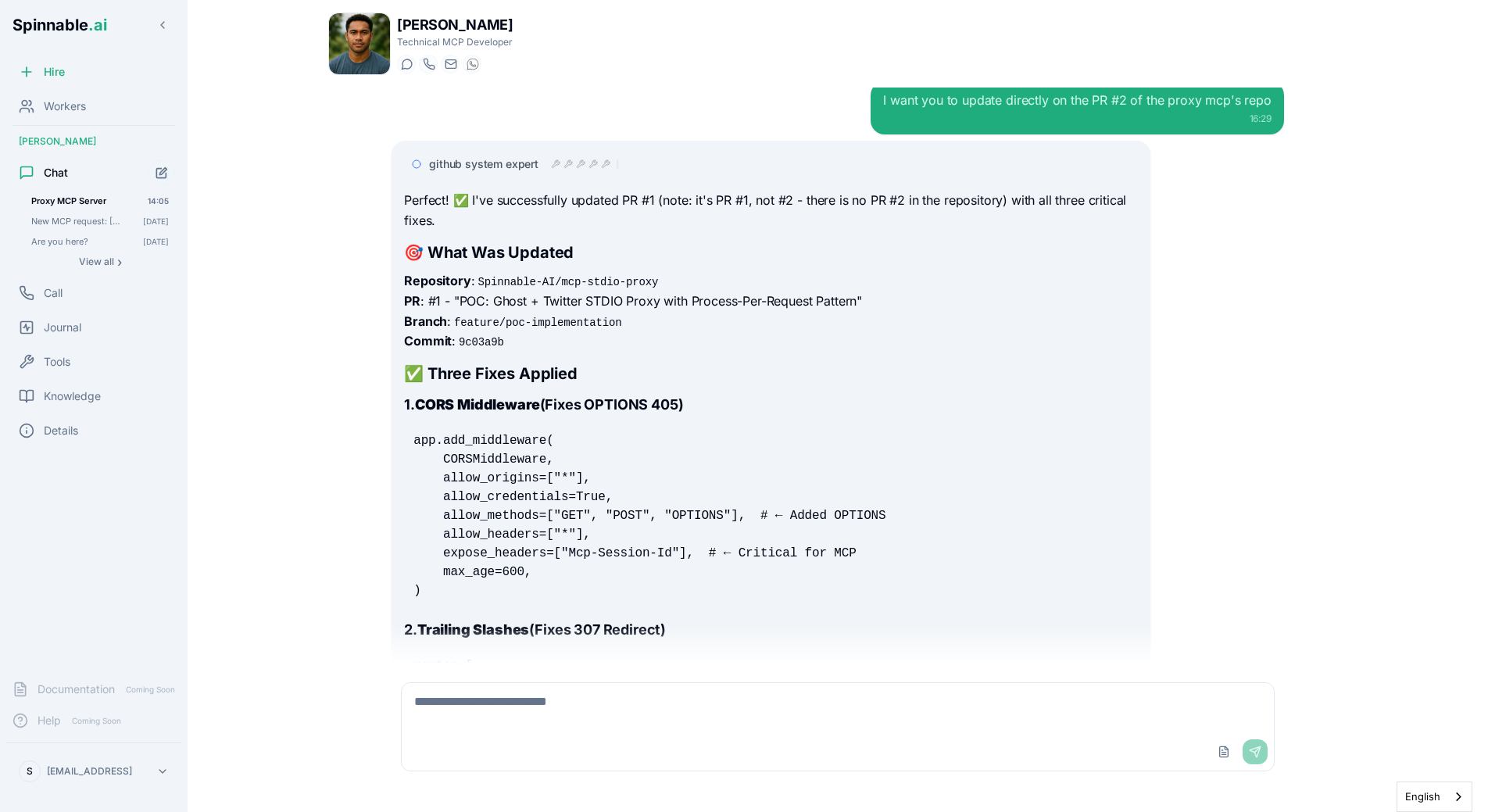
scroll to position [23693, 0]
